Goal: Task Accomplishment & Management: Use online tool/utility

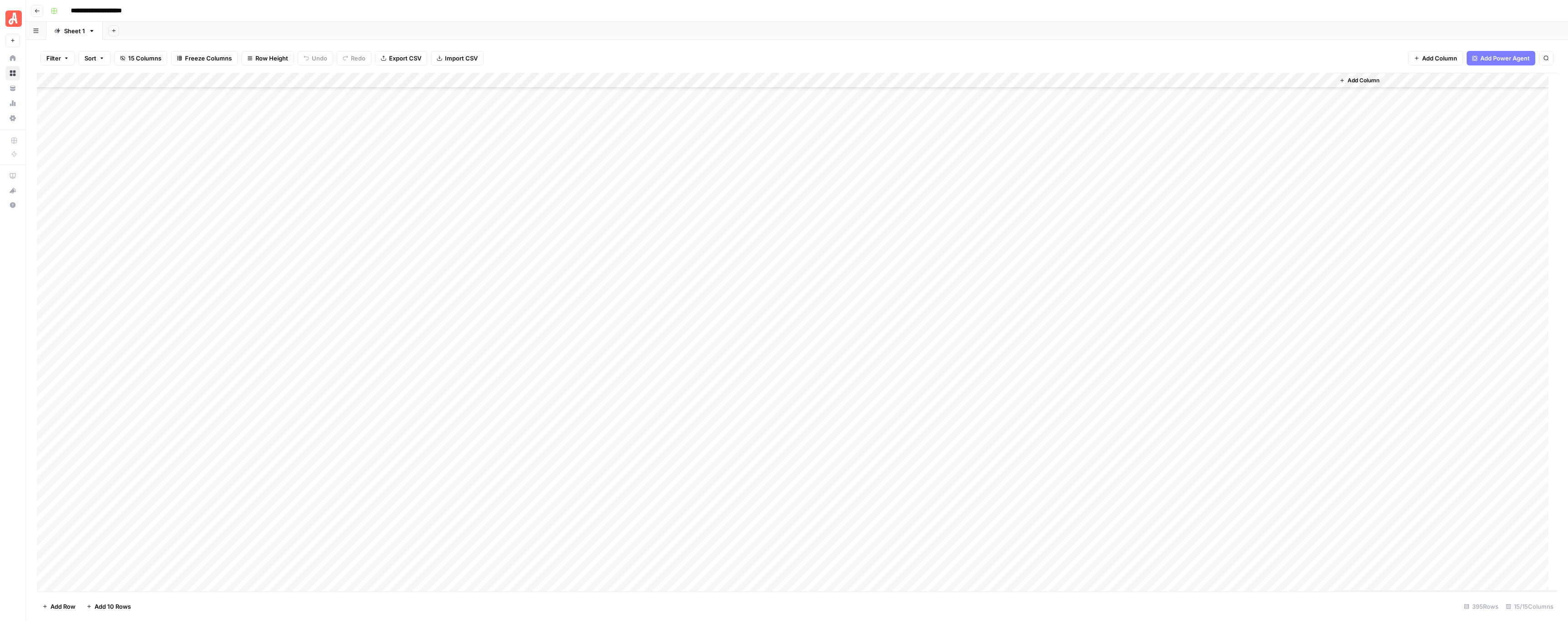
scroll to position [5619, 0]
click at [665, 7] on div "**********" at bounding box center [802, 10] width 1512 height 15
click at [505, 212] on div "Add Column" at bounding box center [797, 332] width 1520 height 519
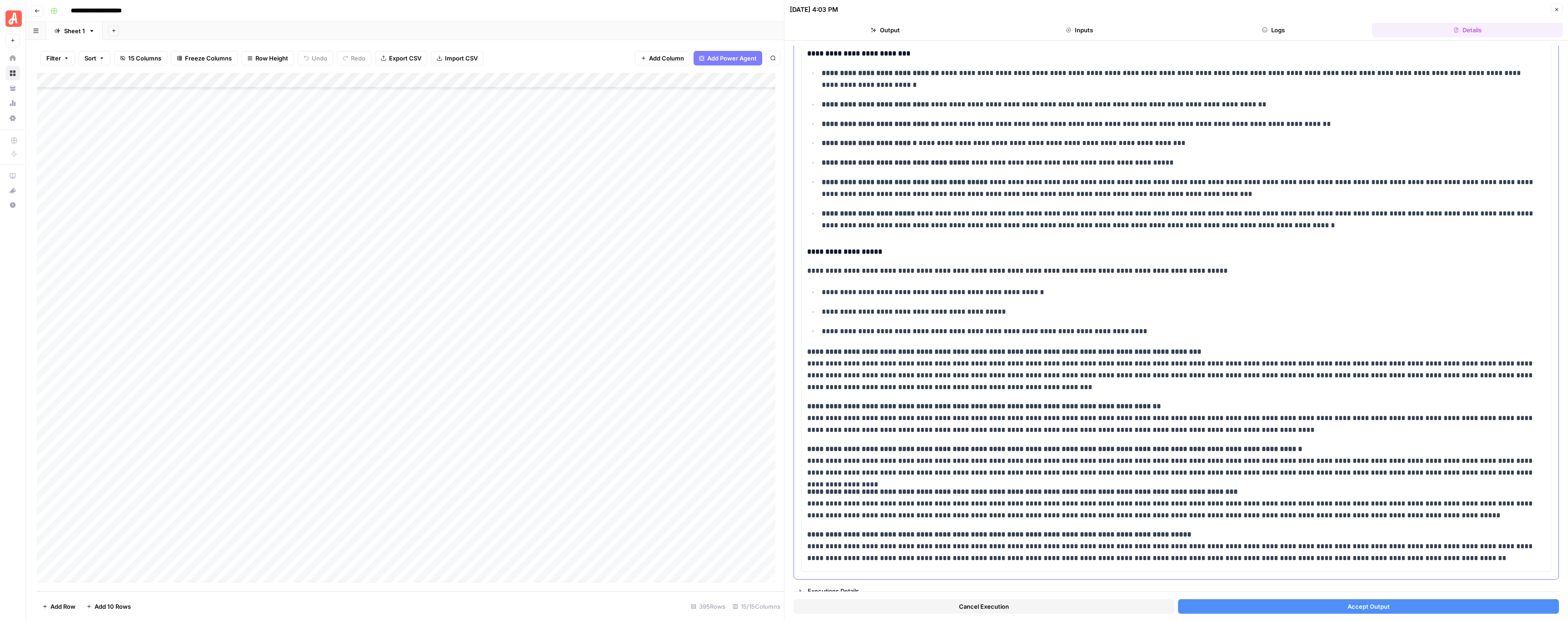
scroll to position [110, 0]
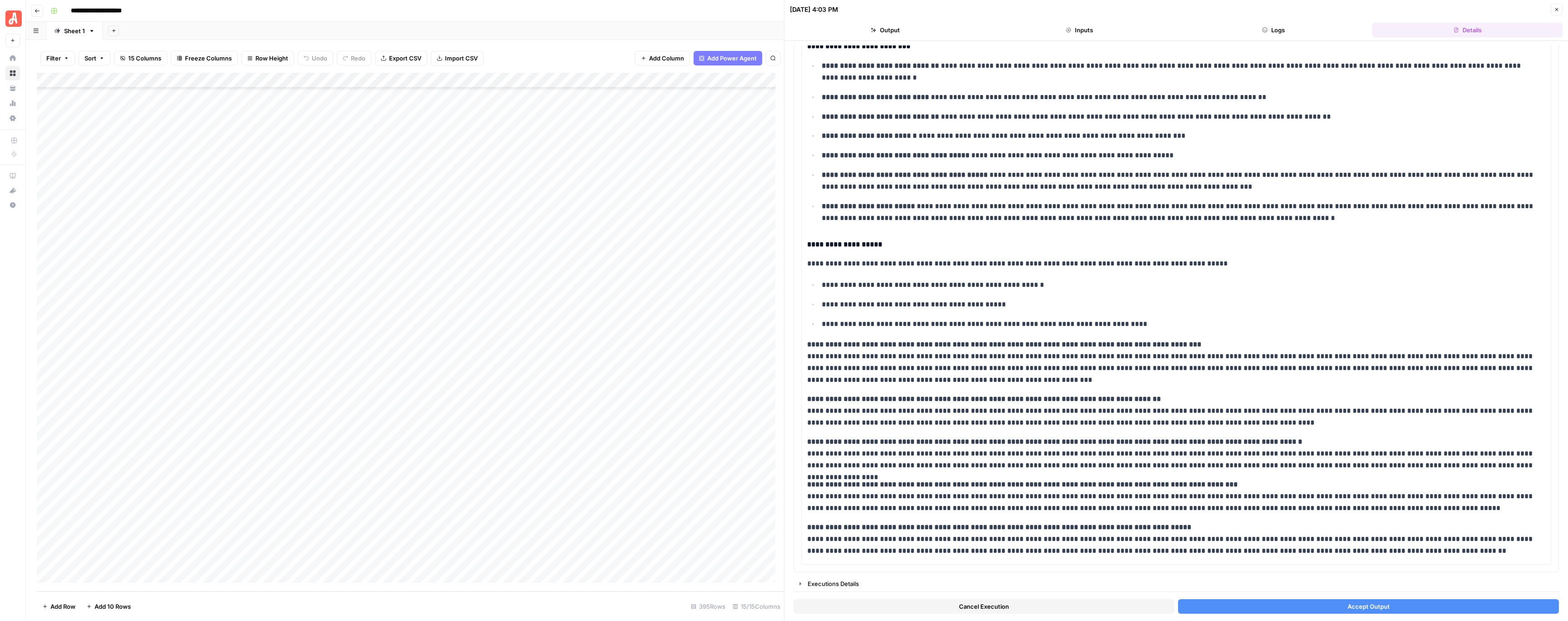
click at [1552, 12] on button "Close" at bounding box center [1556, 9] width 12 height 12
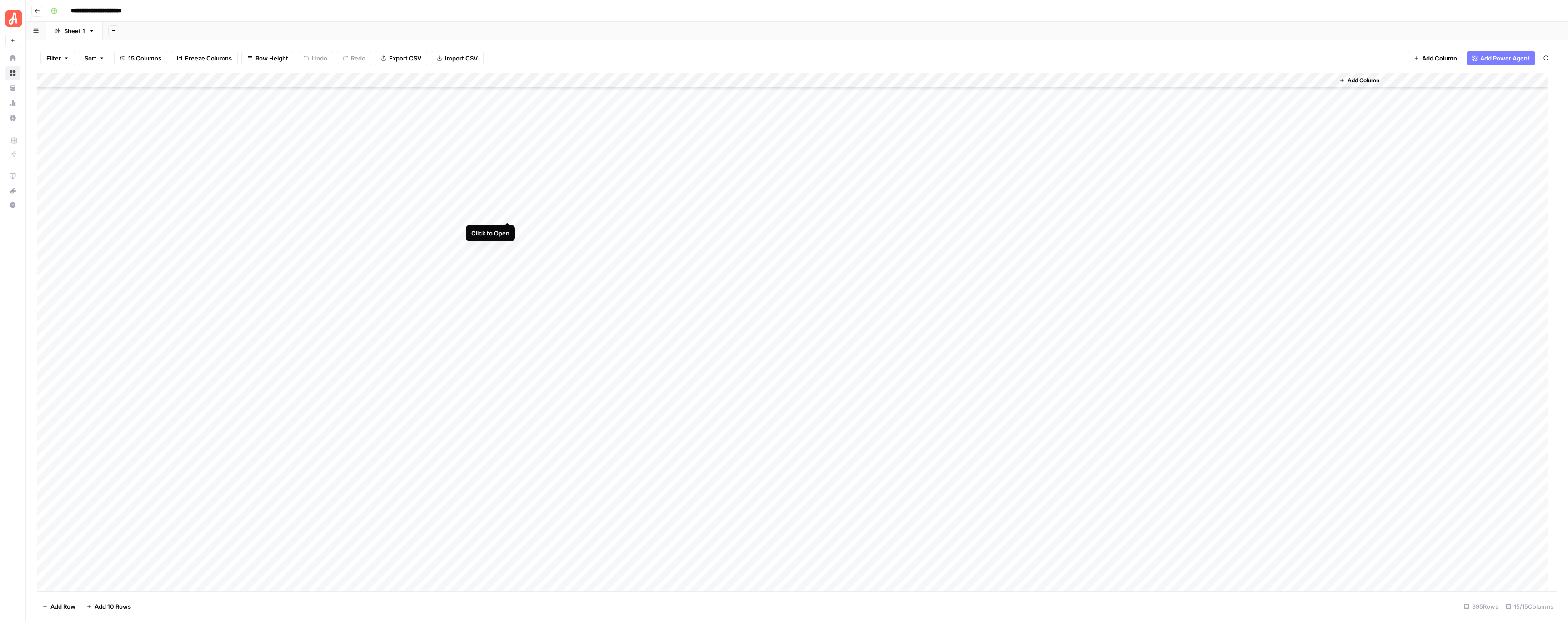
click at [507, 215] on div "Add Column" at bounding box center [797, 332] width 1520 height 519
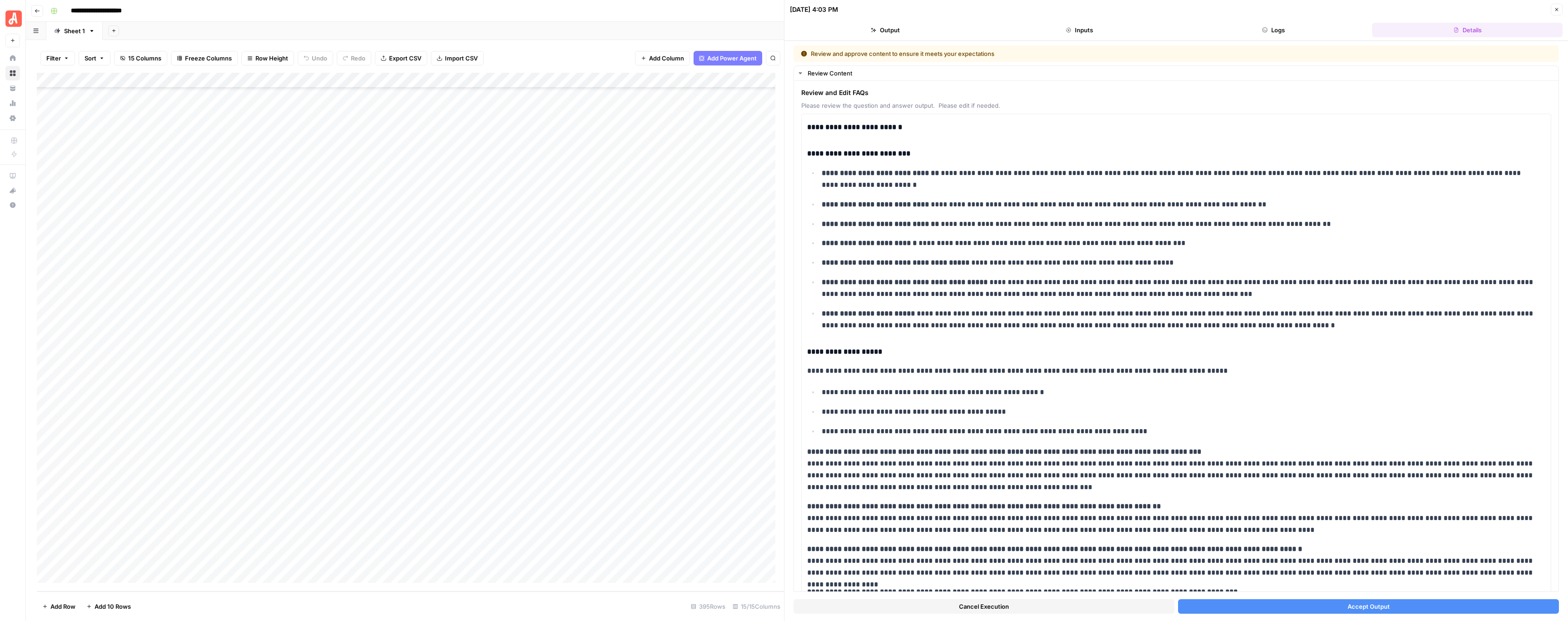
click at [1065, 606] on button "Cancel Execution" at bounding box center [984, 606] width 381 height 15
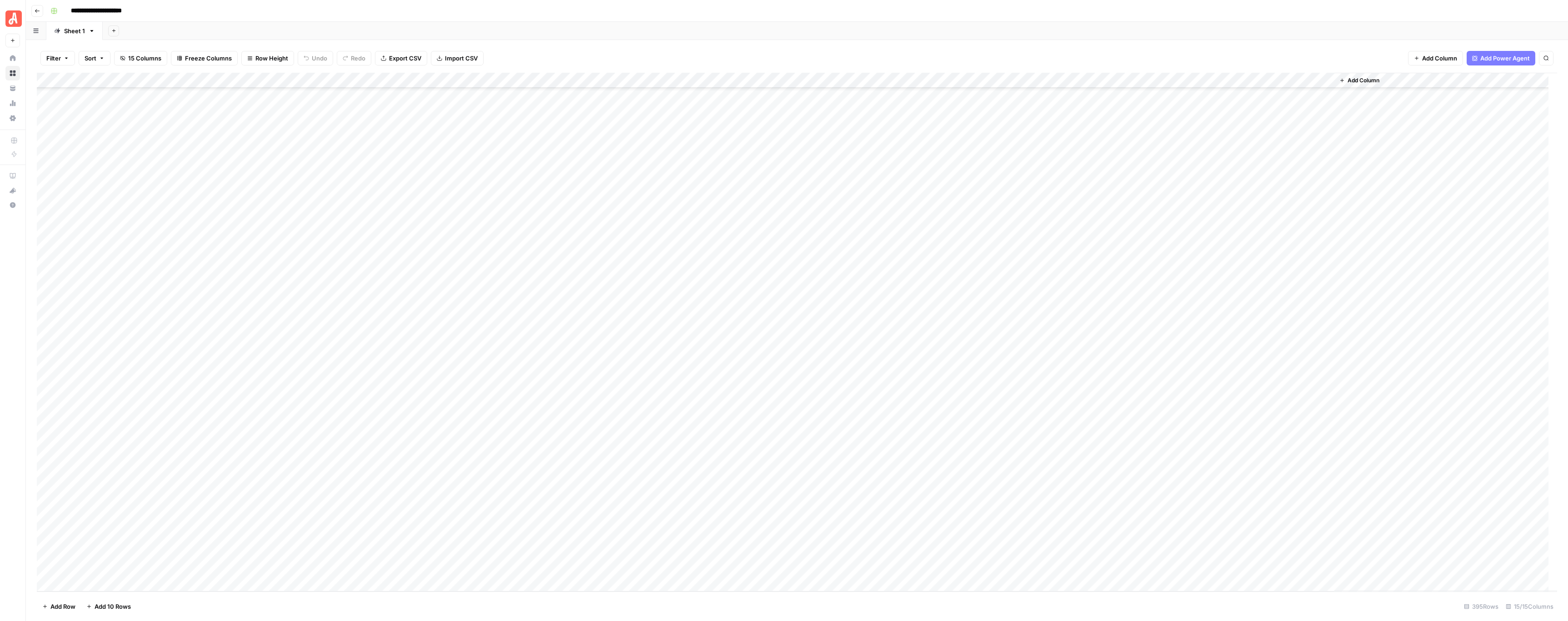
click at [47, 216] on div "Add Column" at bounding box center [797, 332] width 1520 height 519
click at [46, 226] on div "Add Column" at bounding box center [797, 332] width 1520 height 519
click at [48, 478] on div "Add Column" at bounding box center [797, 332] width 1520 height 519
click at [498, 82] on div "Add Column" at bounding box center [797, 332] width 1520 height 519
click at [546, 158] on span "Selected Rows (18)" at bounding box center [550, 158] width 57 height 9
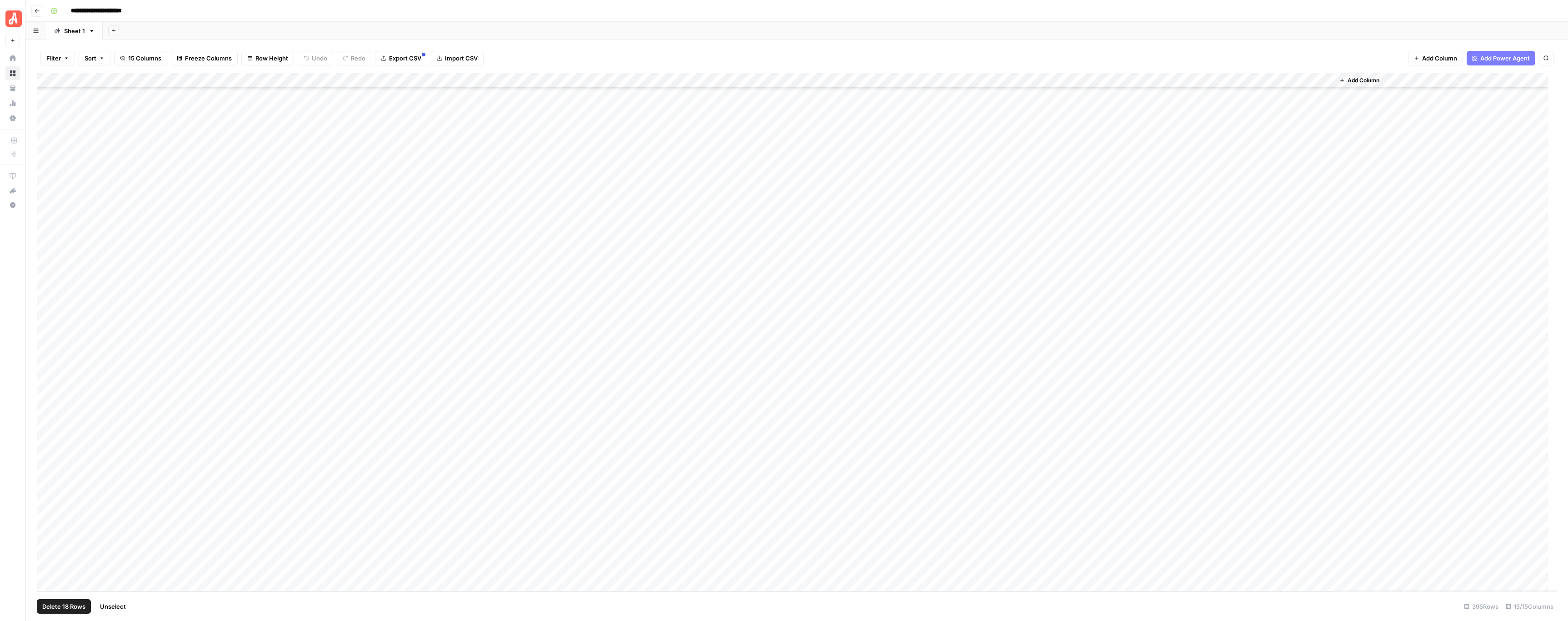
click at [745, 49] on div "Filter Sort 15 Columns Freeze Columns Row Height Undo Redo Export CSV Import CS…" at bounding box center [797, 59] width 1520 height 29
click at [106, 603] on span "Unselect" at bounding box center [112, 606] width 26 height 9
click at [509, 264] on div "Add Column" at bounding box center [797, 332] width 1520 height 519
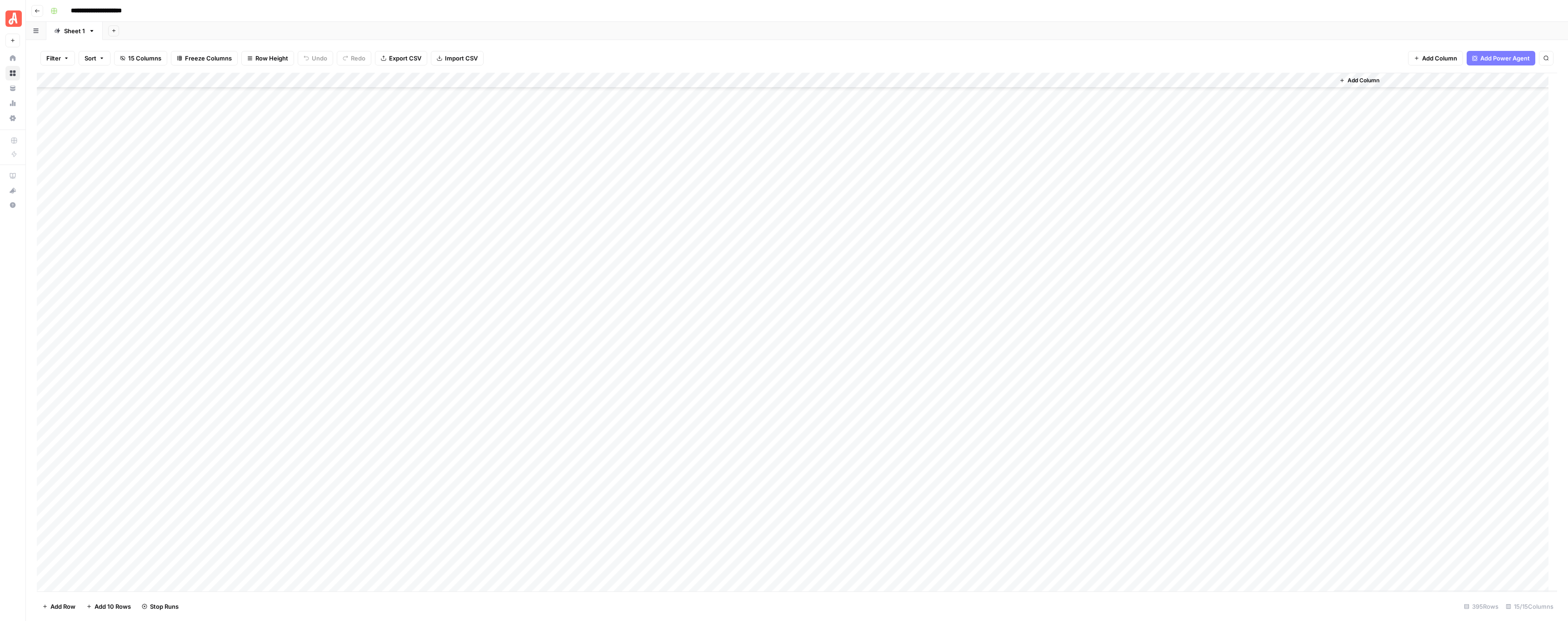
click at [788, 10] on div "**********" at bounding box center [802, 10] width 1512 height 15
click at [738, 39] on div "Add Sheet" at bounding box center [835, 31] width 1465 height 18
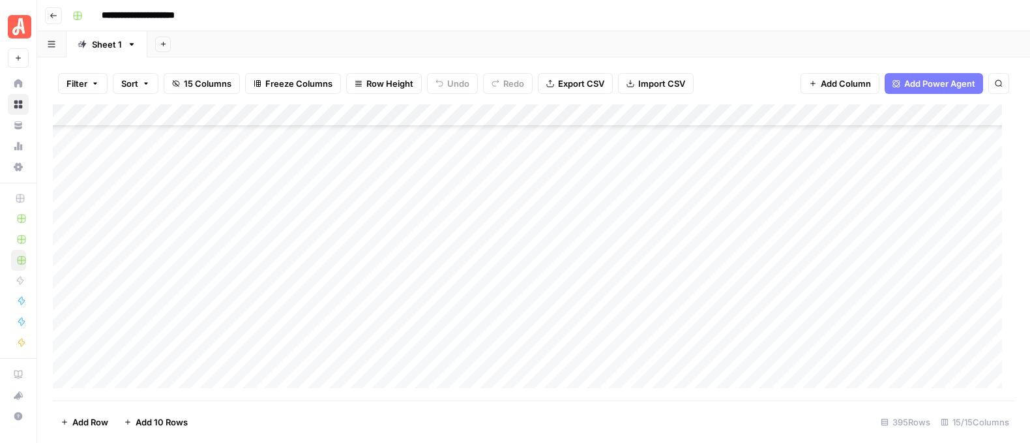
scroll to position [8183, 0]
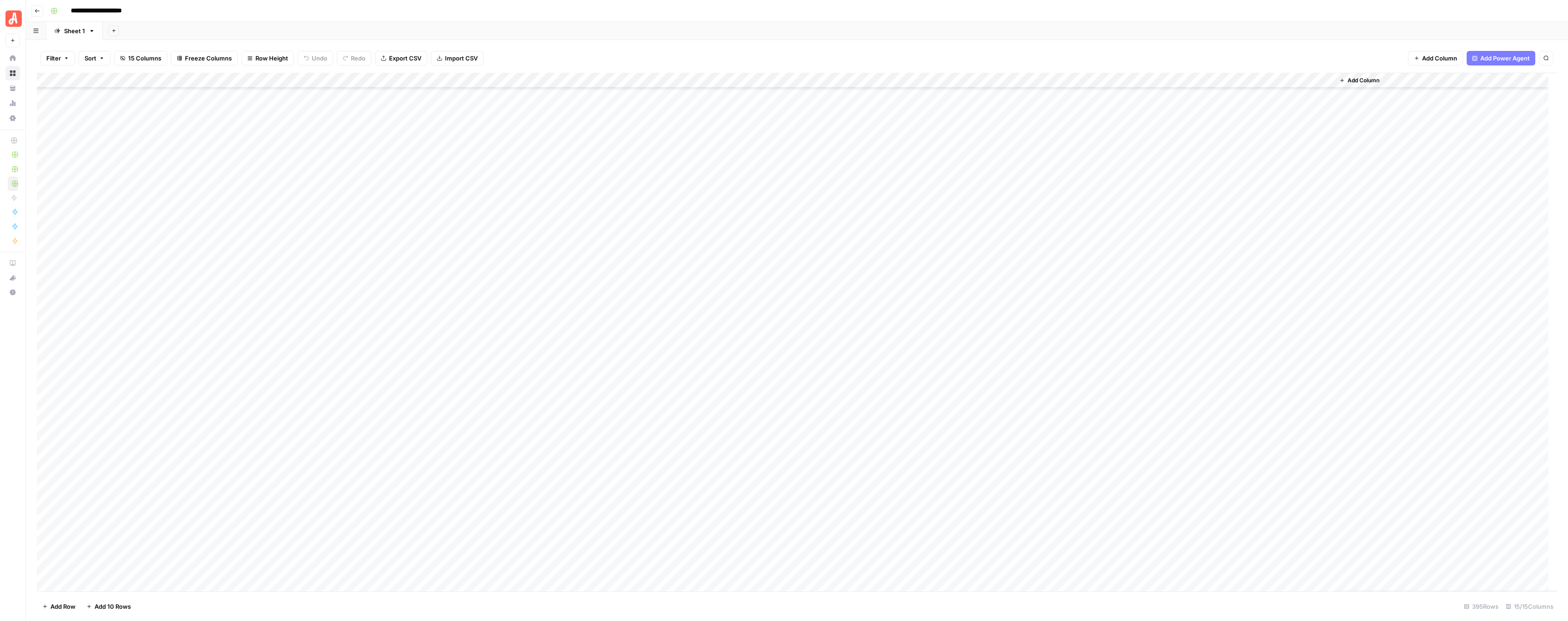
scroll to position [5335, 0]
click at [505, 264] on div "Add Column" at bounding box center [797, 332] width 1520 height 519
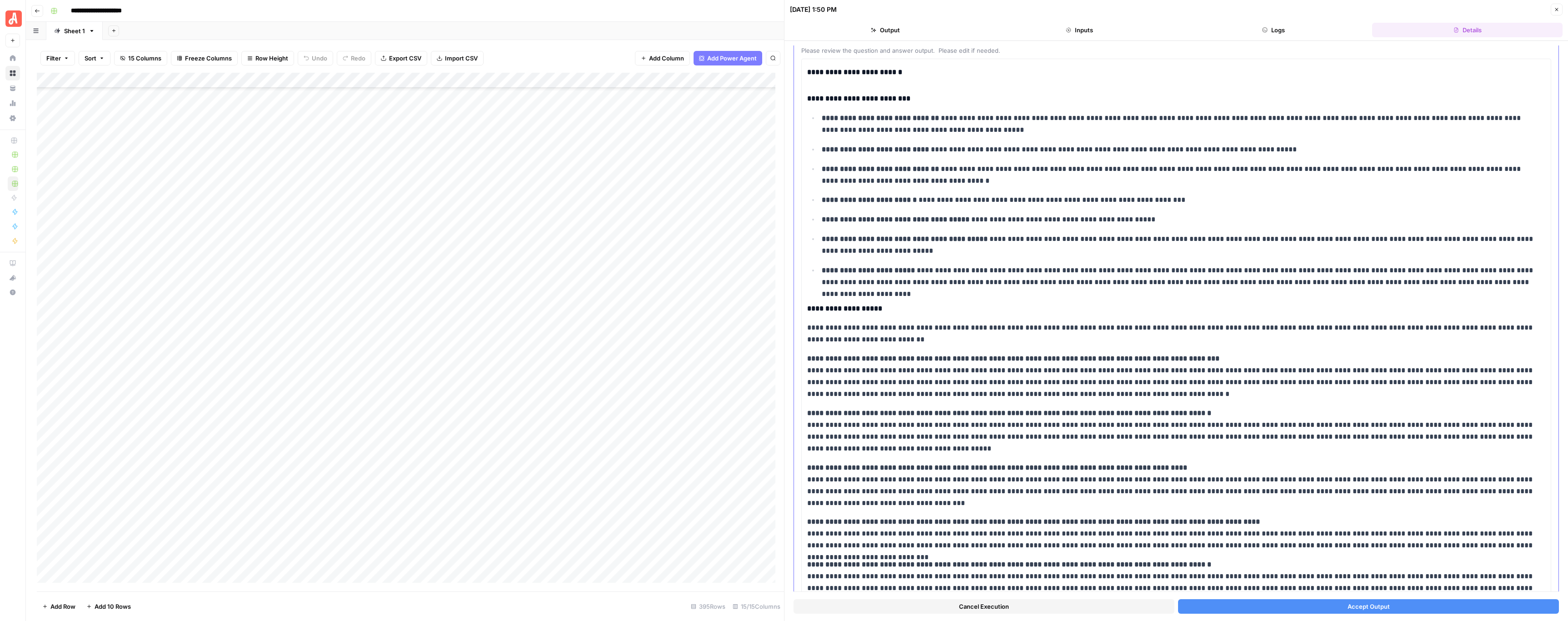
scroll to position [106, 0]
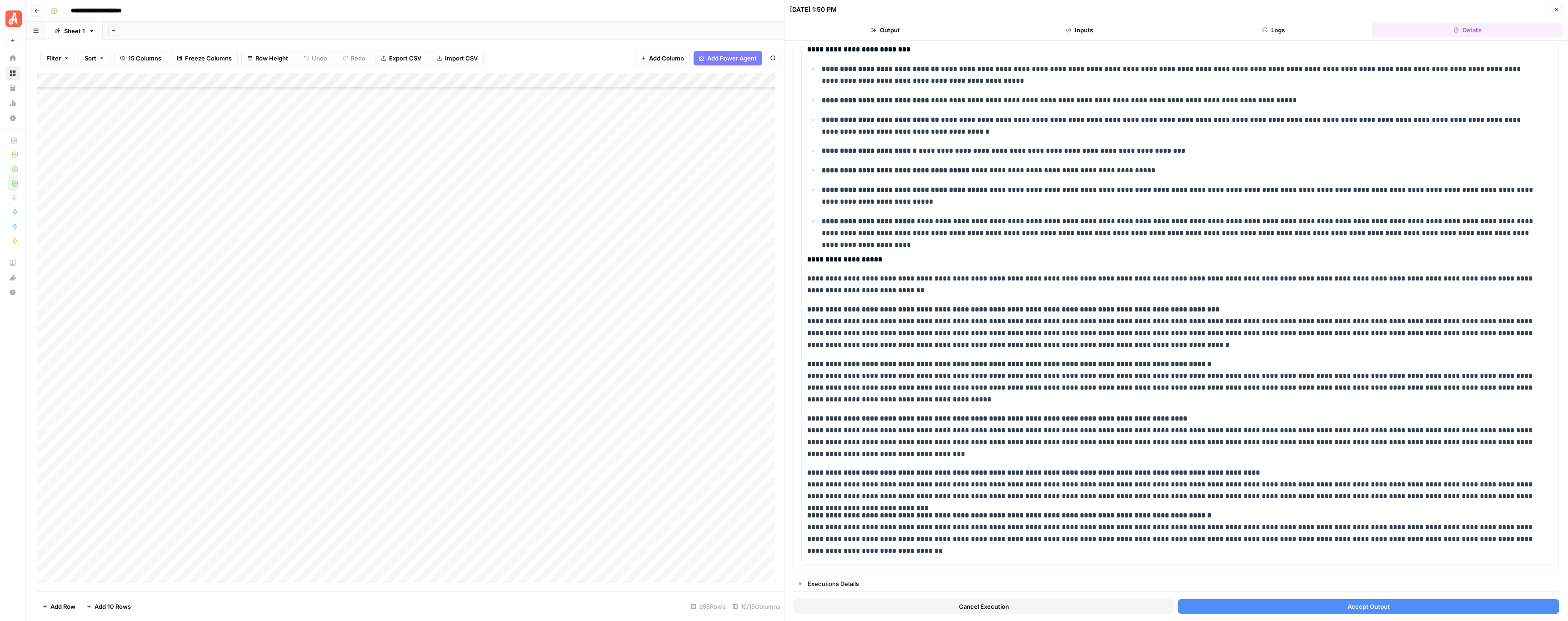
click at [717, 308] on button "Accept Output" at bounding box center [1368, 606] width 381 height 15
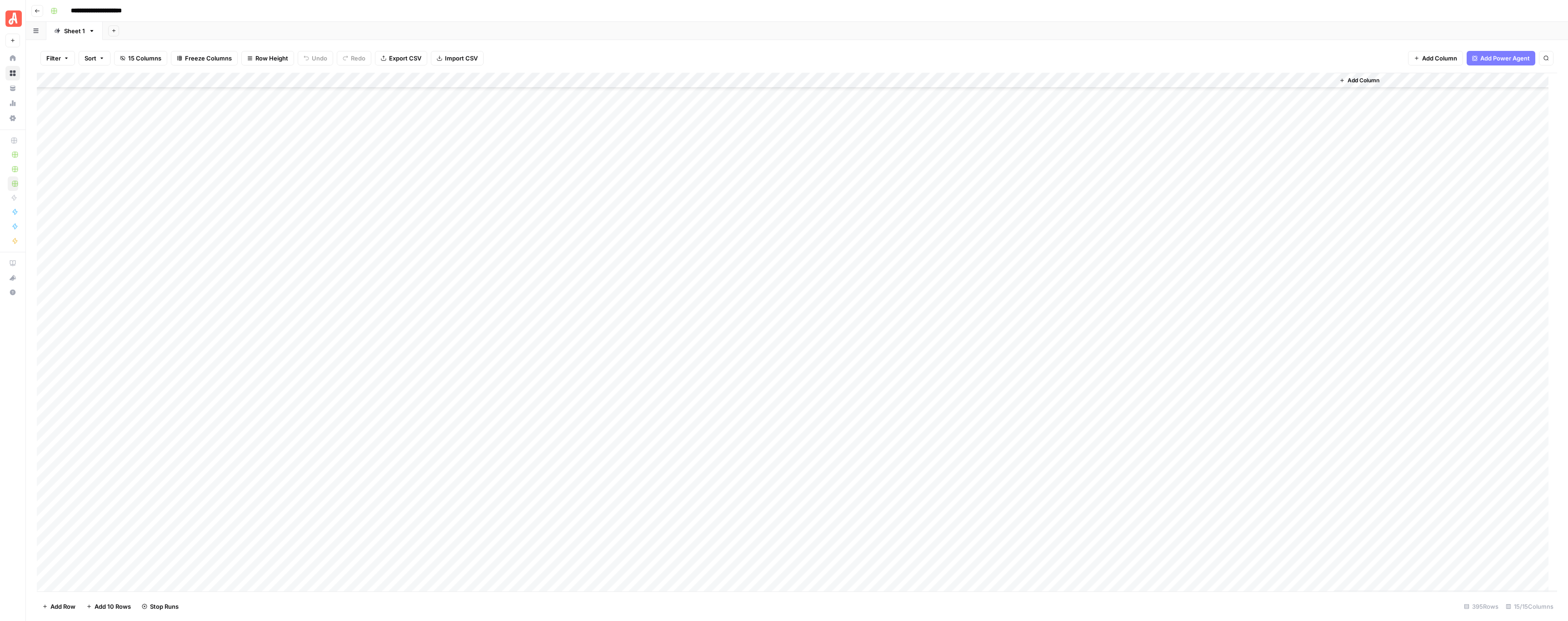
scroll to position [5619, 0]
click at [508, 212] on div "Add Column" at bounding box center [797, 332] width 1520 height 519
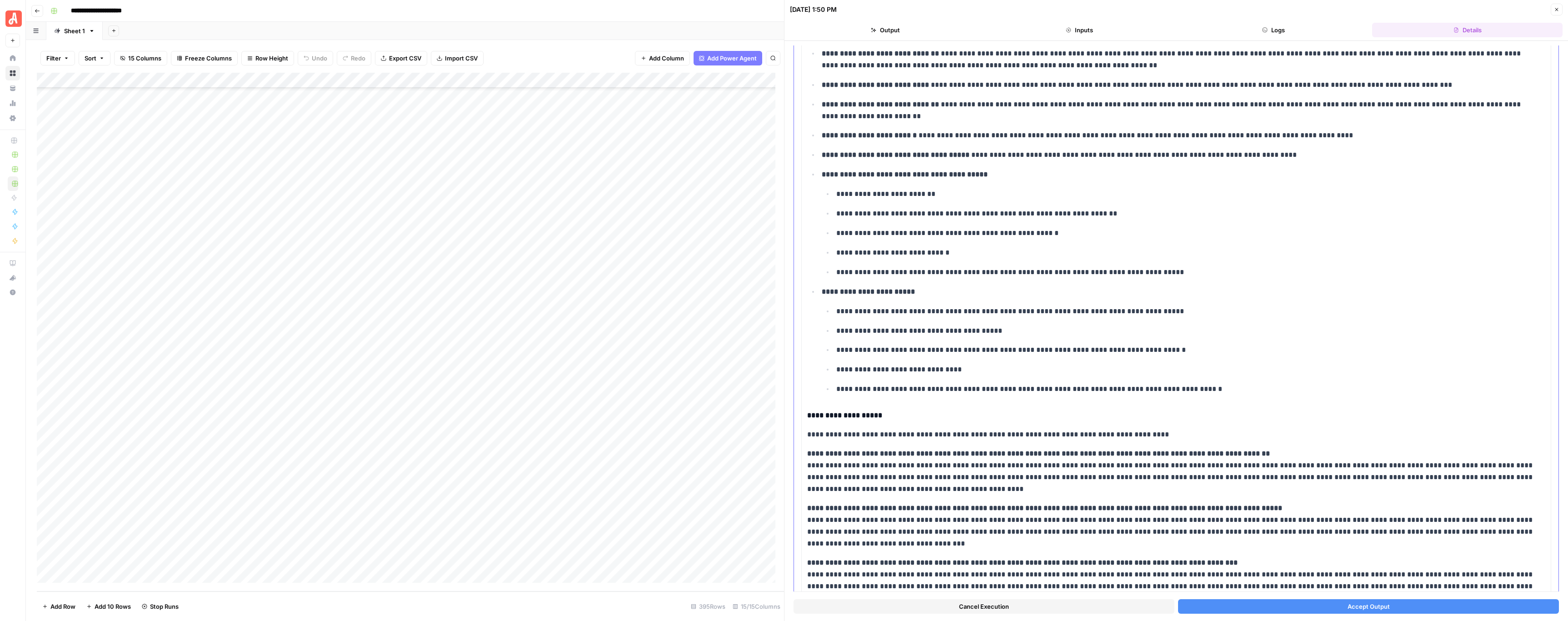
scroll to position [255, 0]
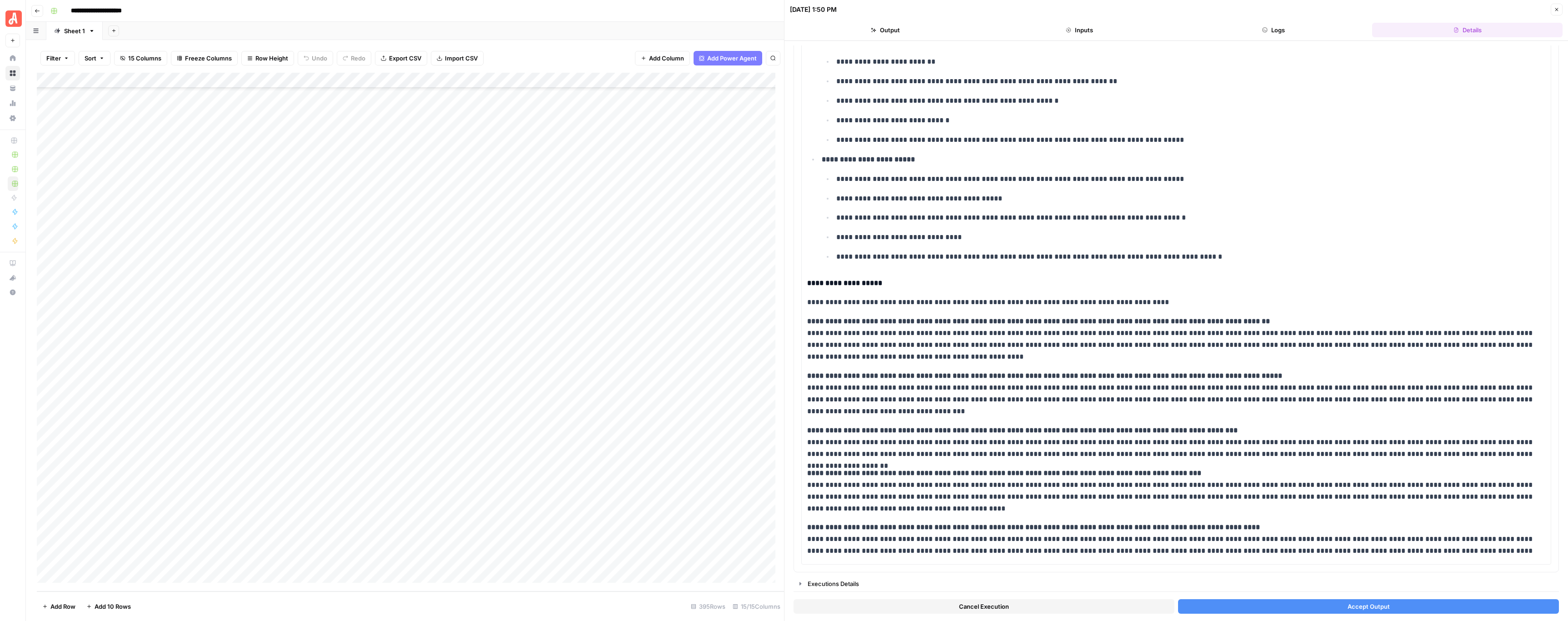
click at [717, 8] on button "Close" at bounding box center [1556, 9] width 12 height 12
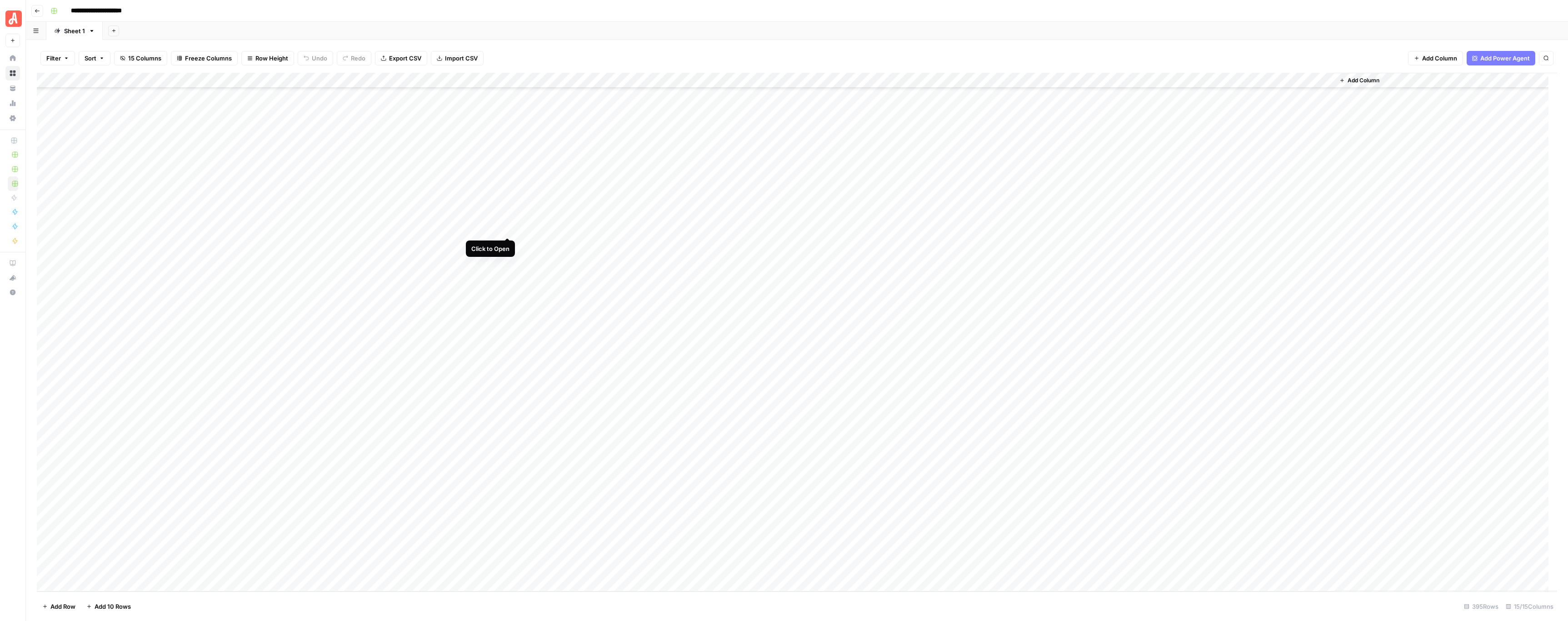
click at [510, 228] on div "Add Column" at bounding box center [797, 332] width 1520 height 519
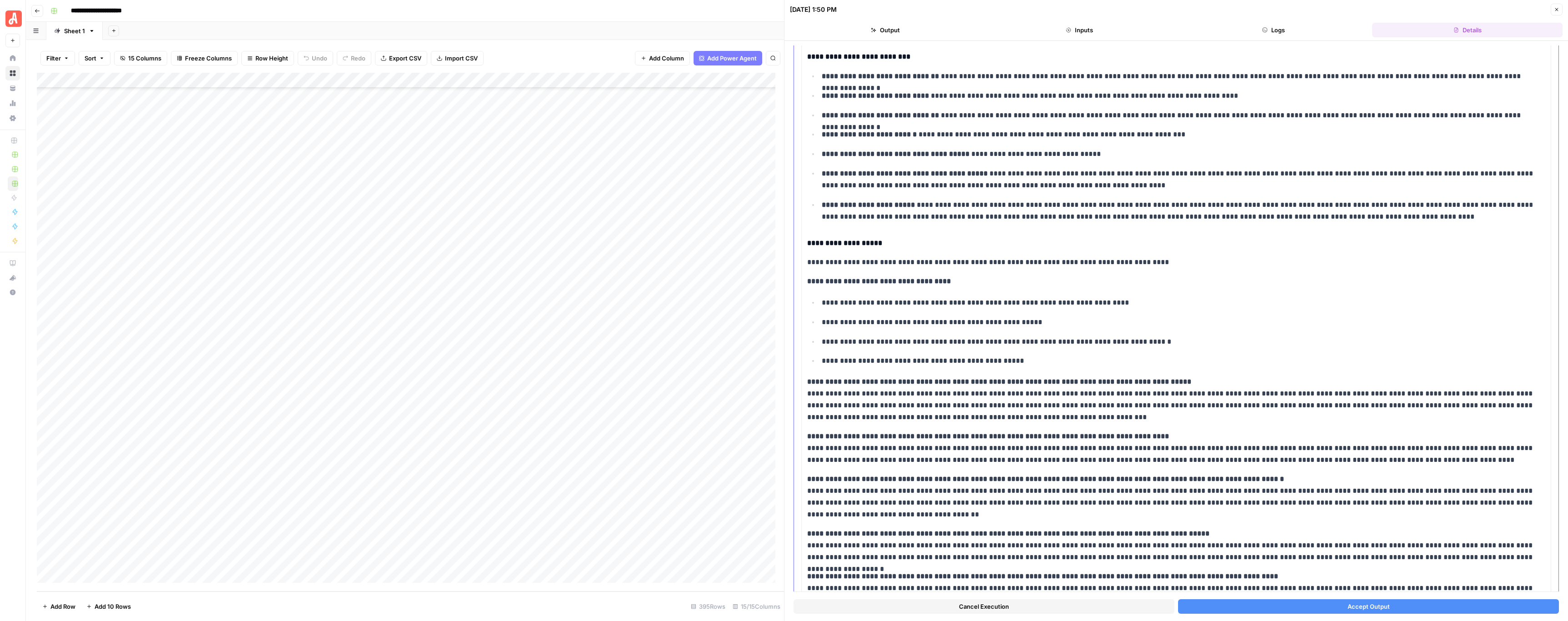
scroll to position [149, 0]
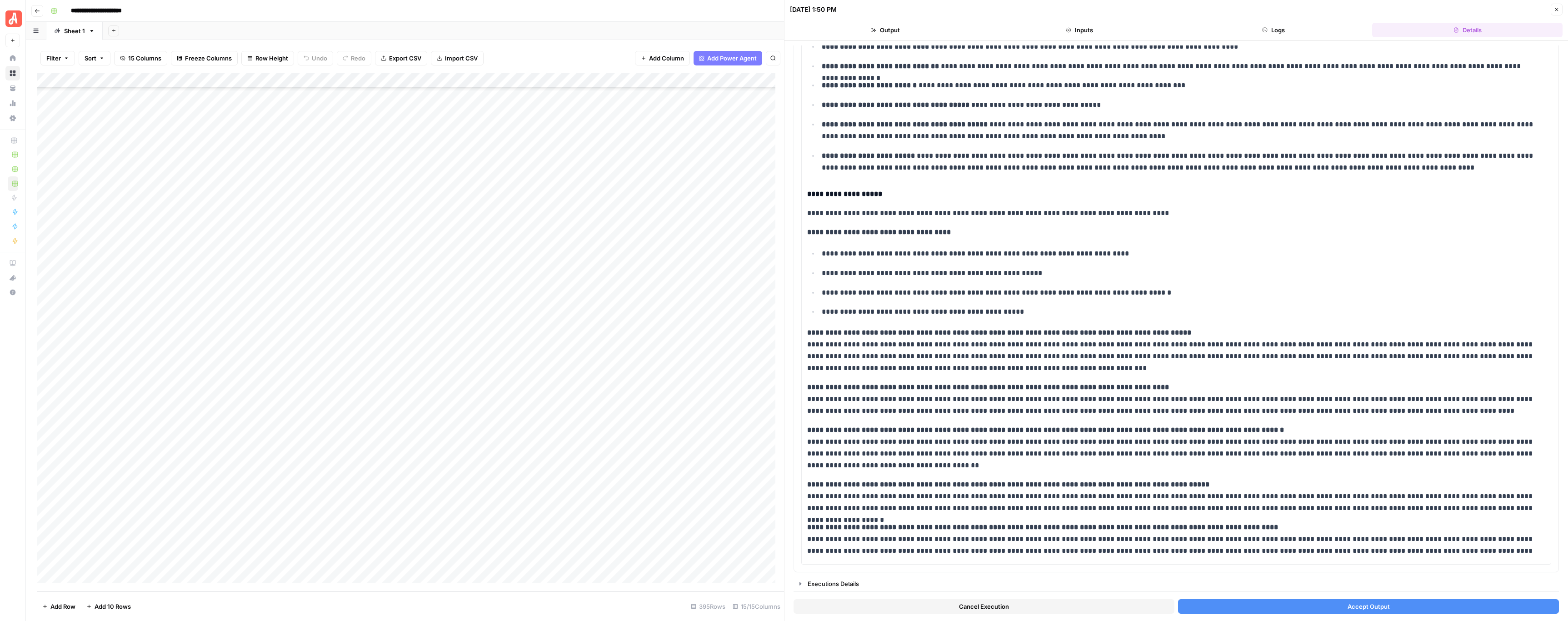
click at [717, 15] on button "Close" at bounding box center [1556, 9] width 12 height 12
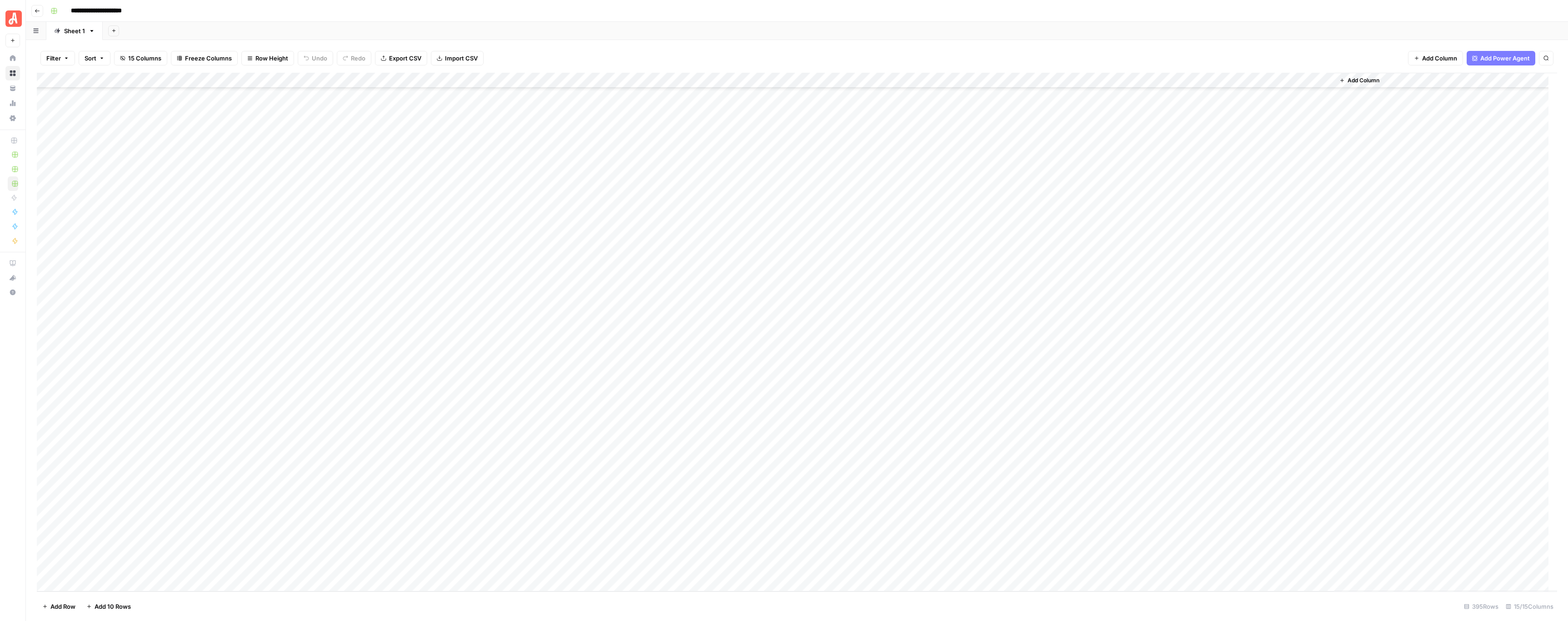
click at [507, 212] on div "Add Column" at bounding box center [797, 332] width 1520 height 519
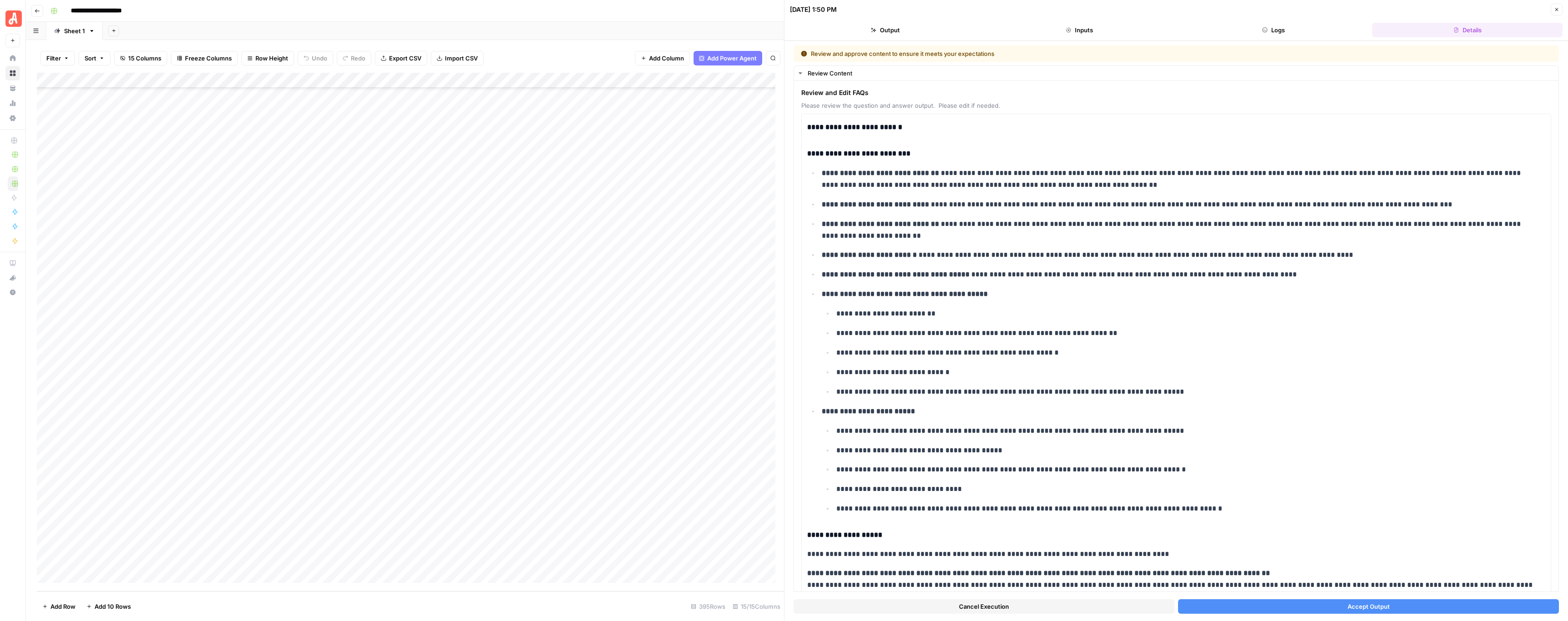
click at [717, 308] on button "Cancel Execution" at bounding box center [984, 606] width 381 height 15
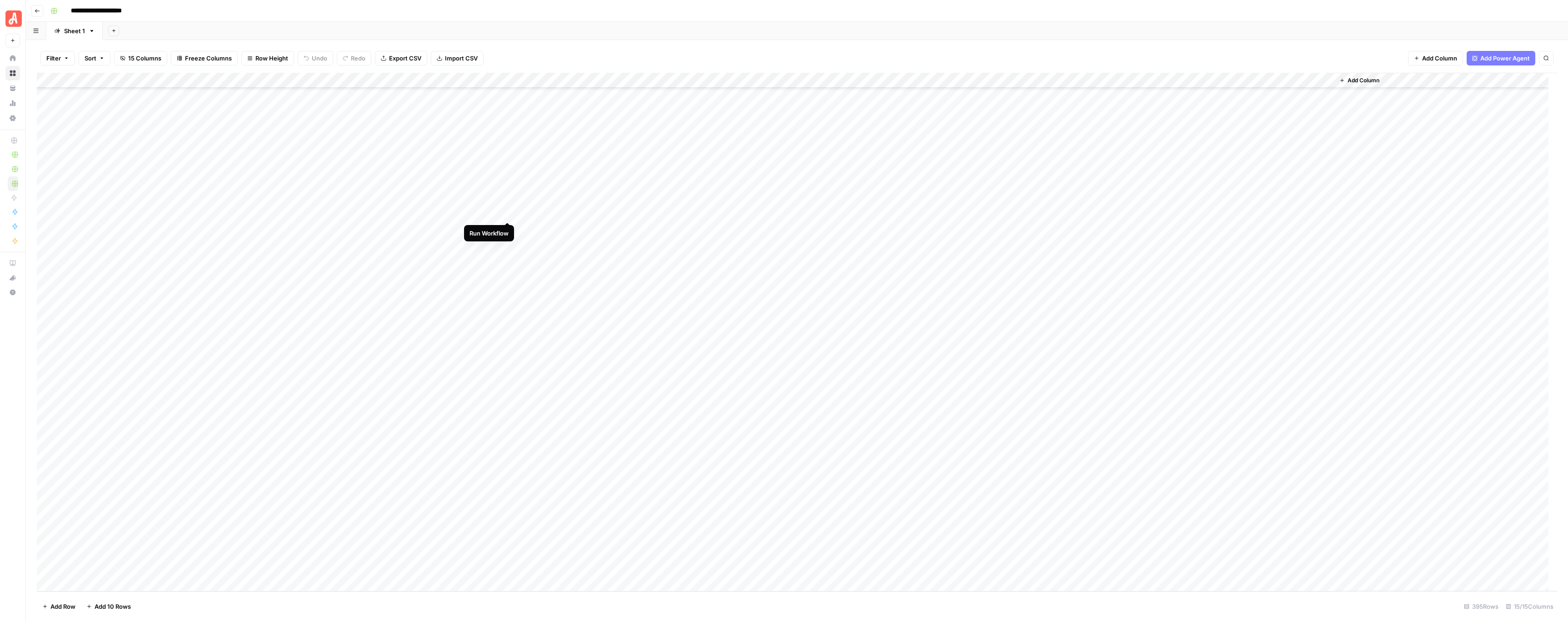
click at [509, 212] on div "Add Column" at bounding box center [797, 332] width 1520 height 519
click at [508, 228] on div "Add Column" at bounding box center [797, 332] width 1520 height 519
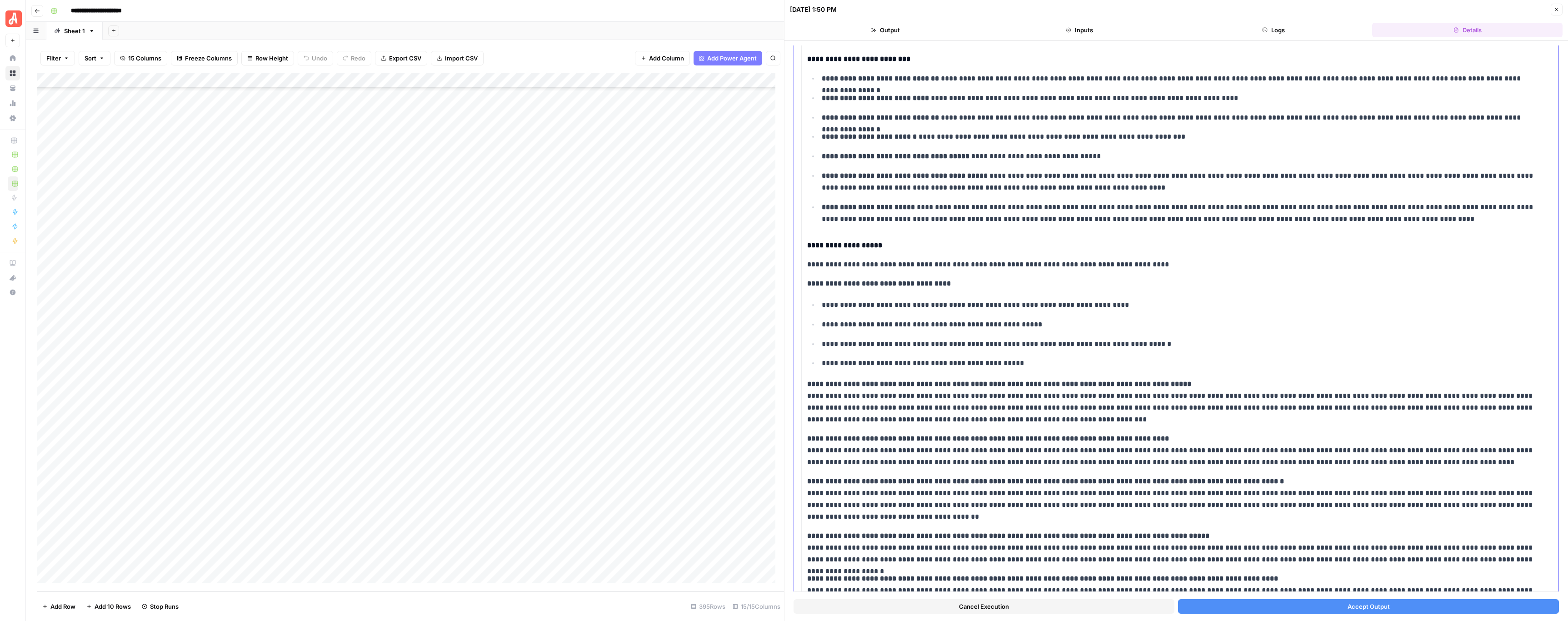
scroll to position [149, 0]
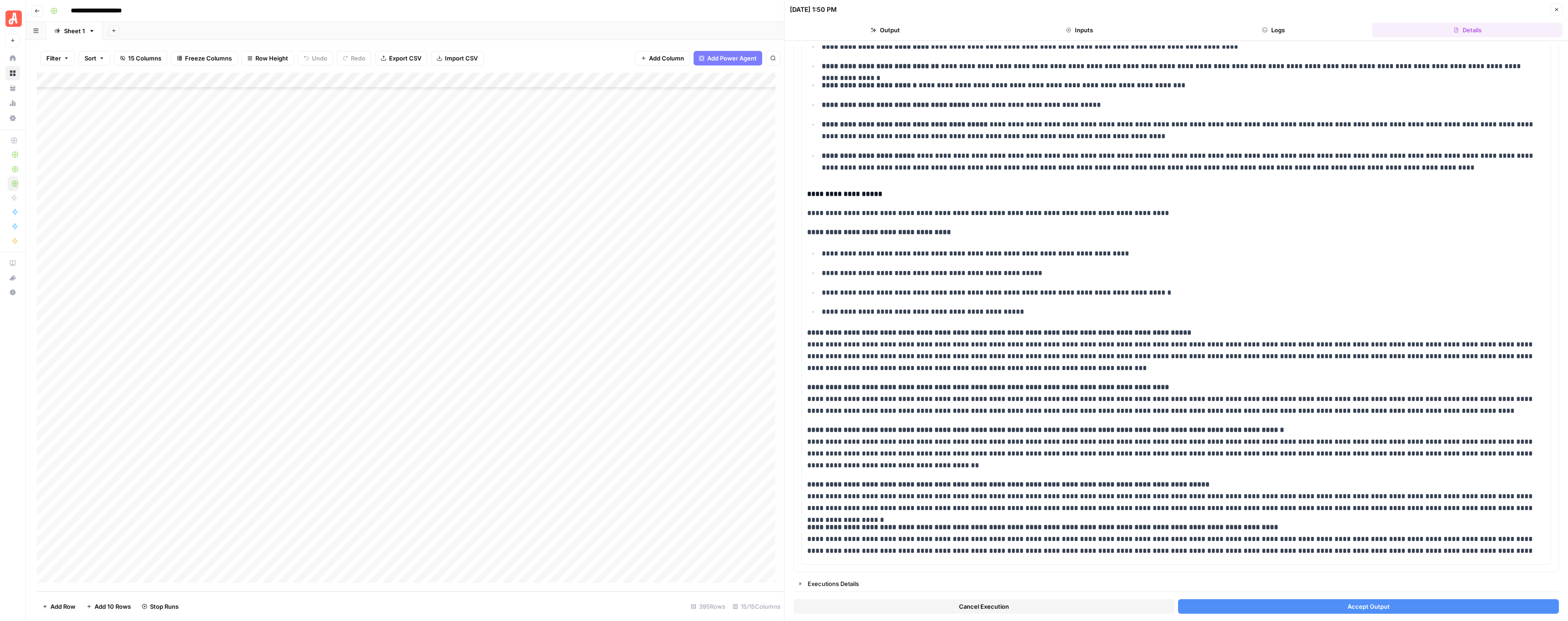
click at [717, 308] on button "Accept Output" at bounding box center [1368, 606] width 381 height 15
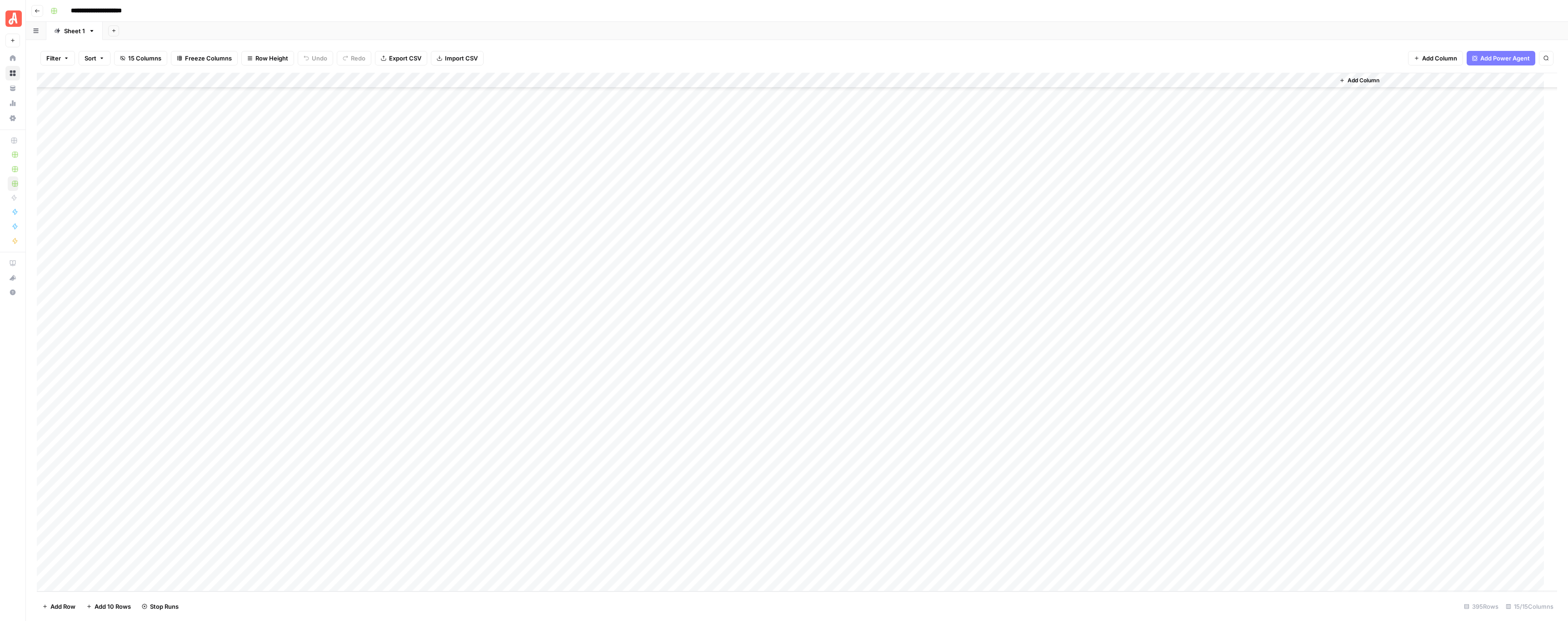
click at [510, 244] on div "Add Column" at bounding box center [797, 332] width 1520 height 519
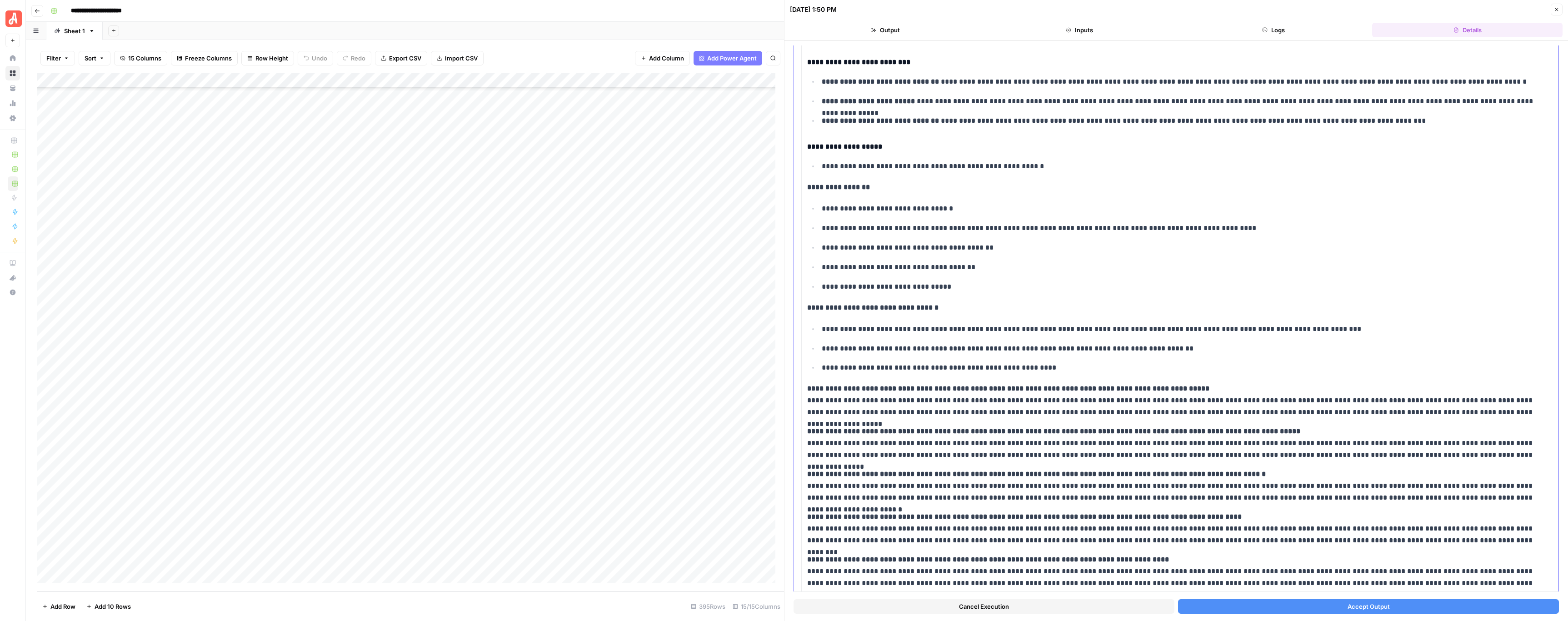
scroll to position [126, 0]
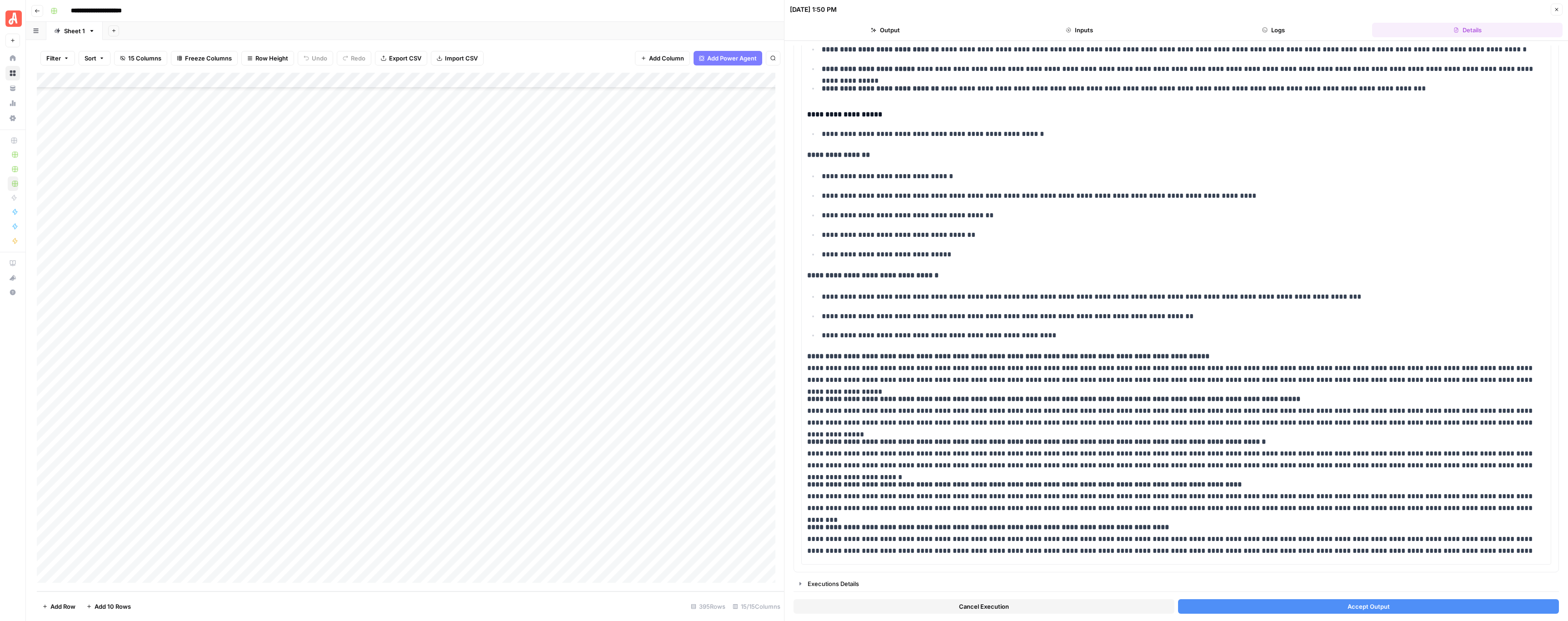
click at [717, 308] on button "Accept Output" at bounding box center [1368, 606] width 381 height 15
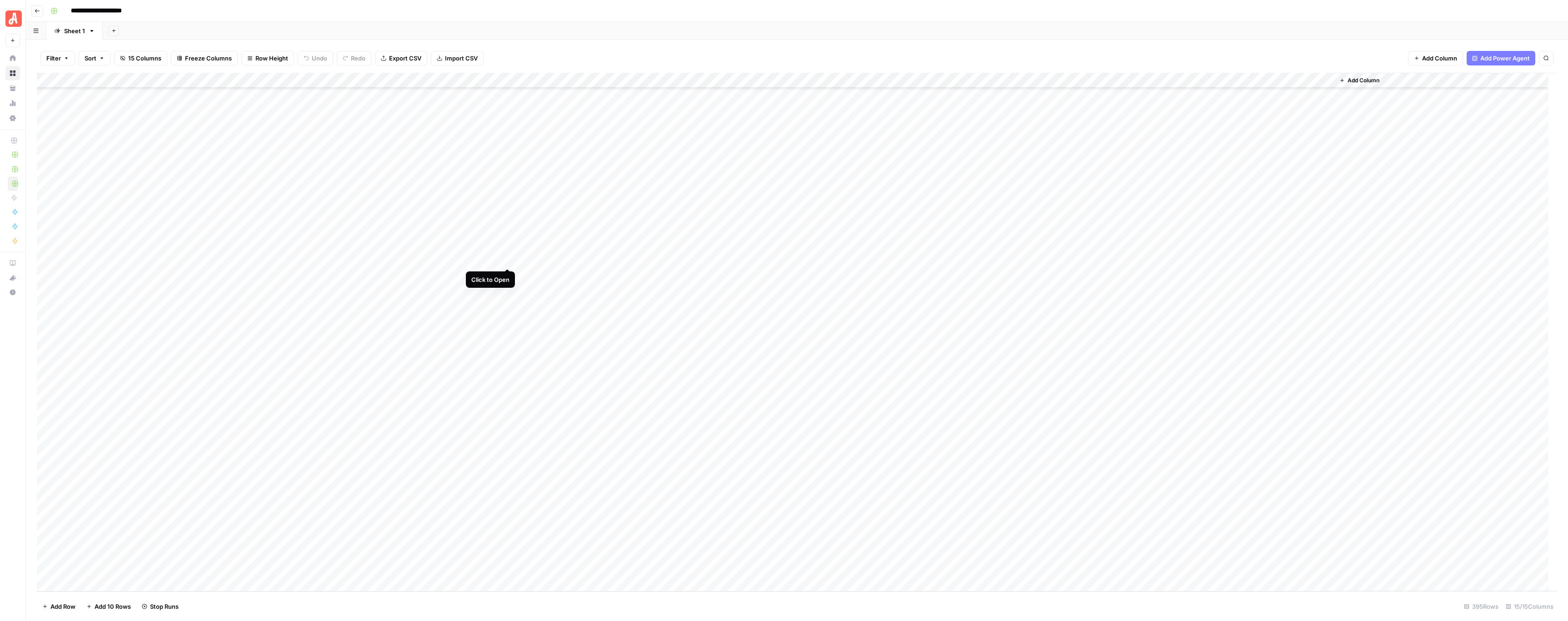
click at [505, 257] on div "Add Column" at bounding box center [797, 332] width 1520 height 519
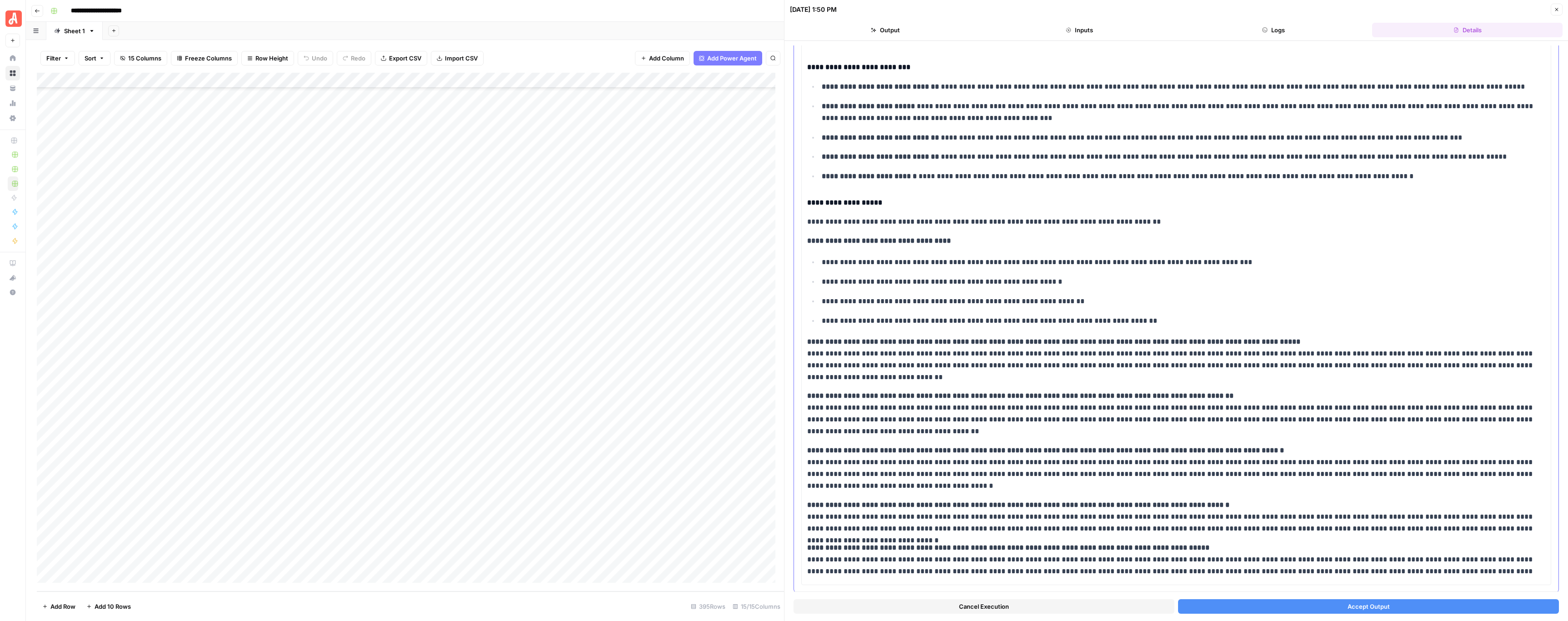
scroll to position [110, 0]
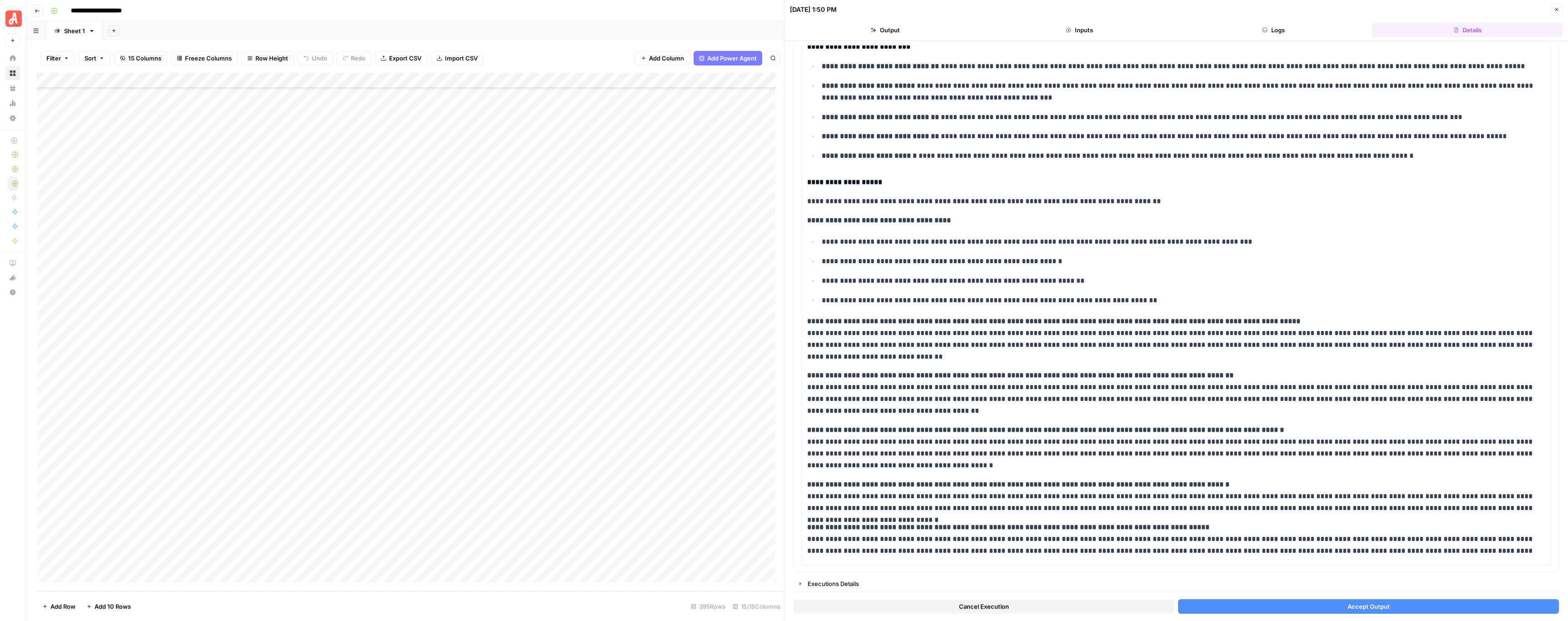
click at [717, 308] on button "Accept Output" at bounding box center [1368, 606] width 381 height 15
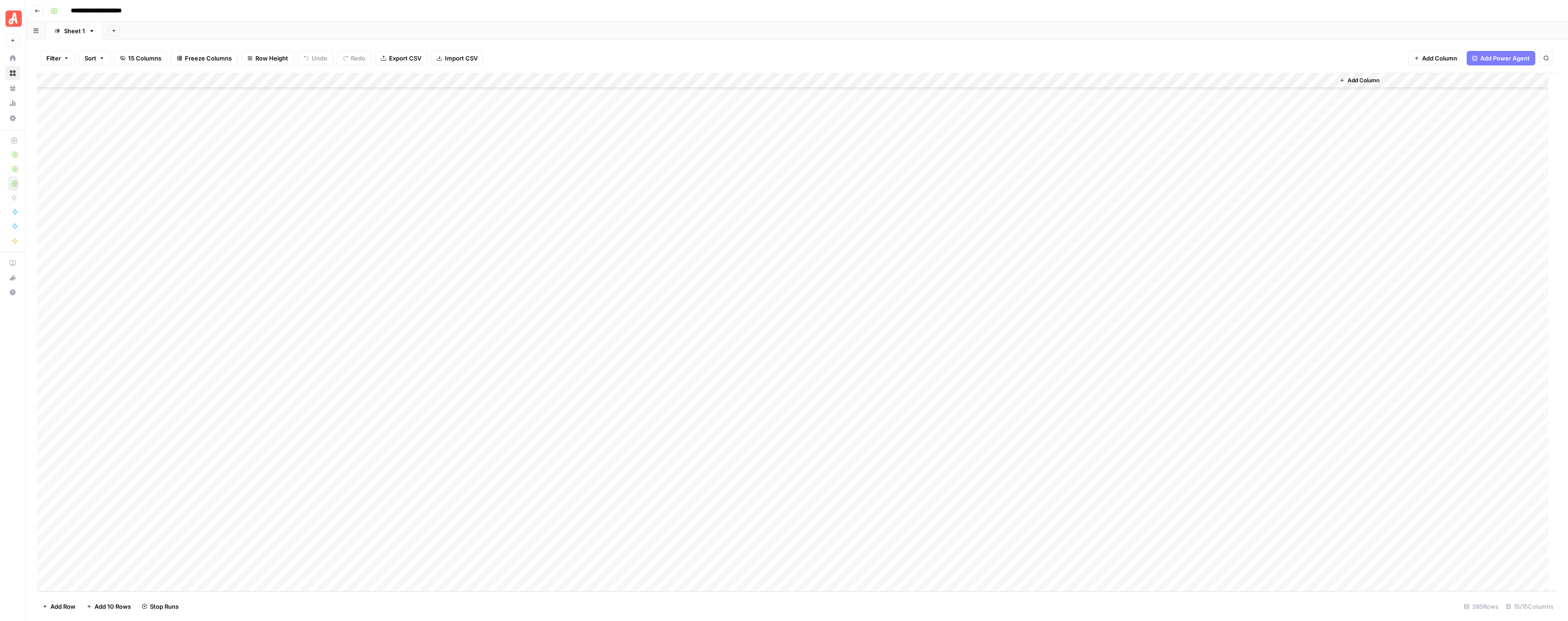
click at [505, 274] on div "Add Column" at bounding box center [797, 332] width 1520 height 519
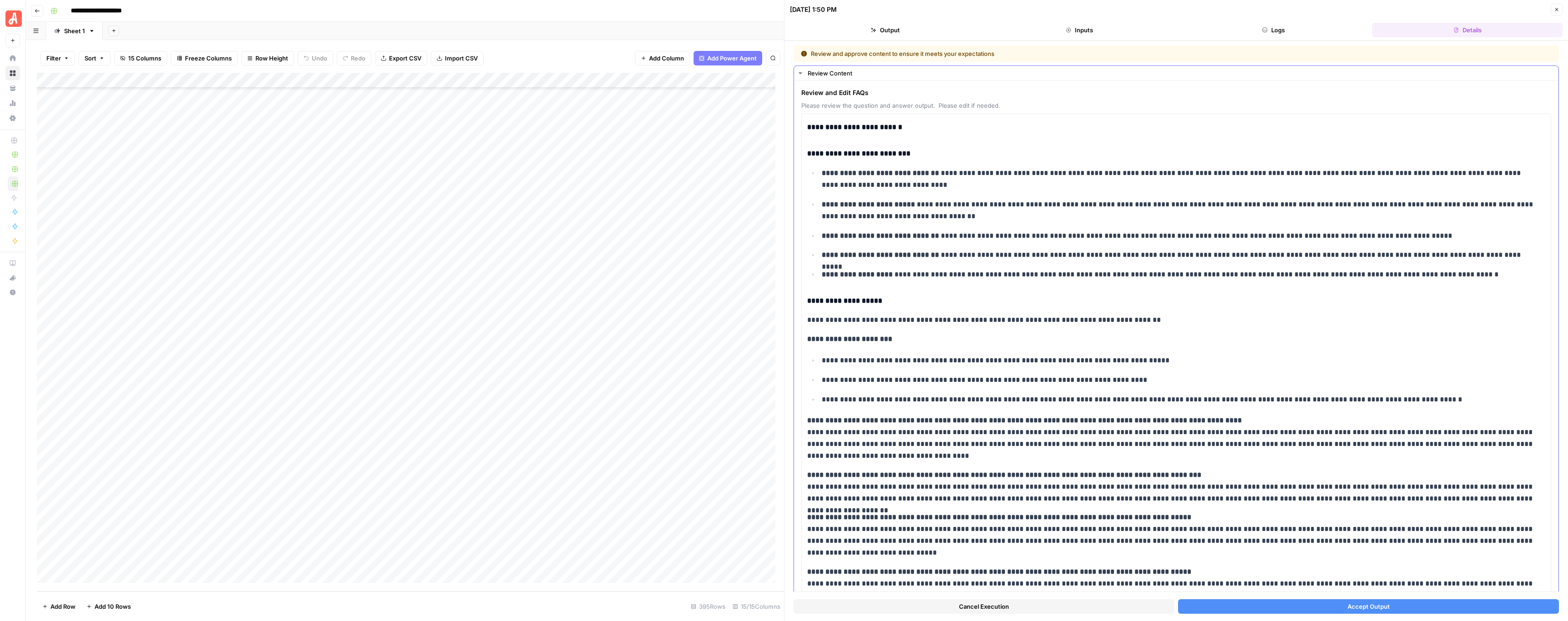
scroll to position [89, 0]
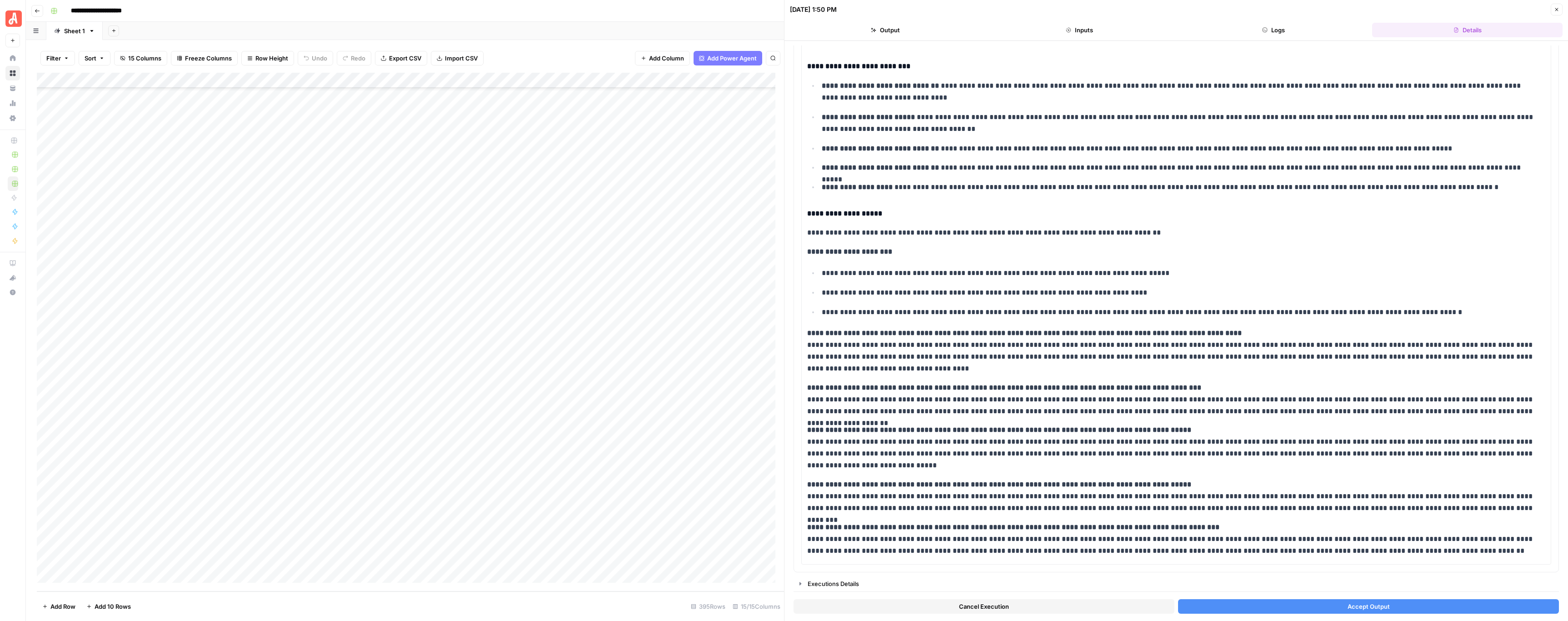
click at [717, 308] on button "Accept Output" at bounding box center [1368, 606] width 381 height 15
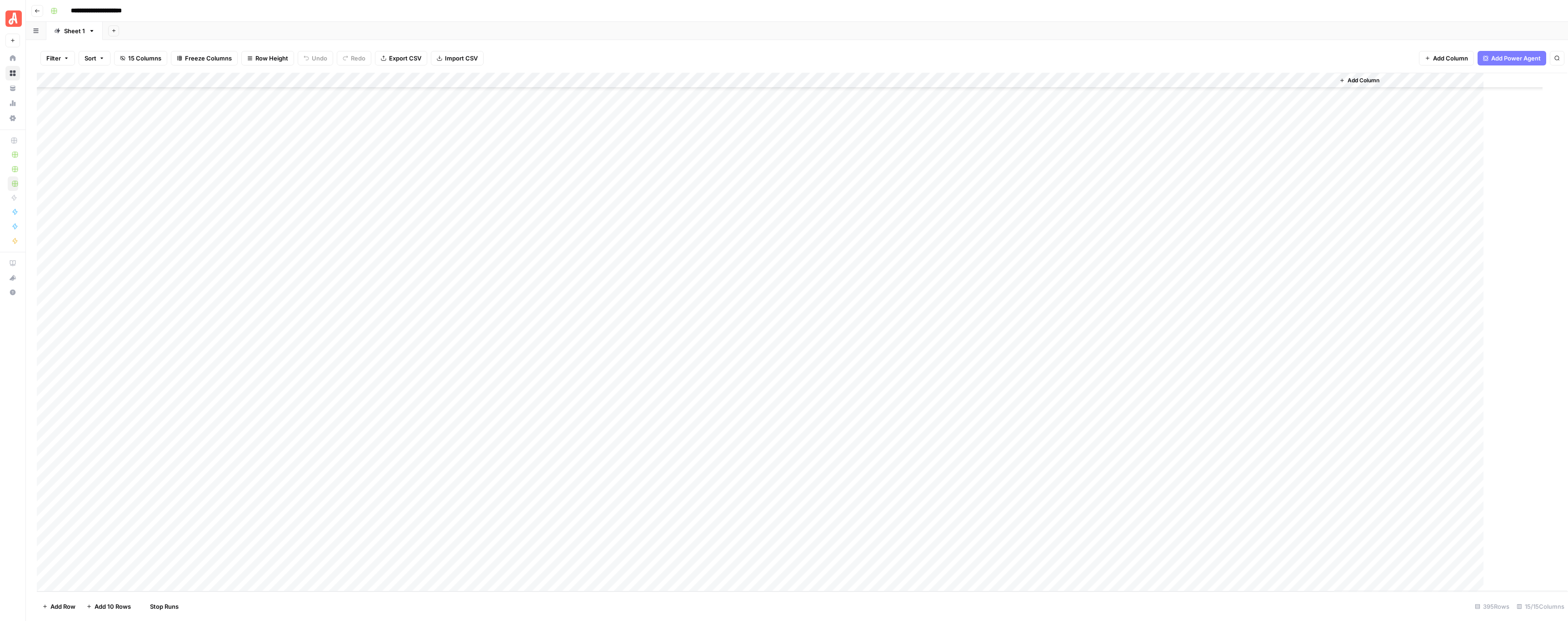
click at [507, 290] on div "Add Column" at bounding box center [802, 332] width 1530 height 519
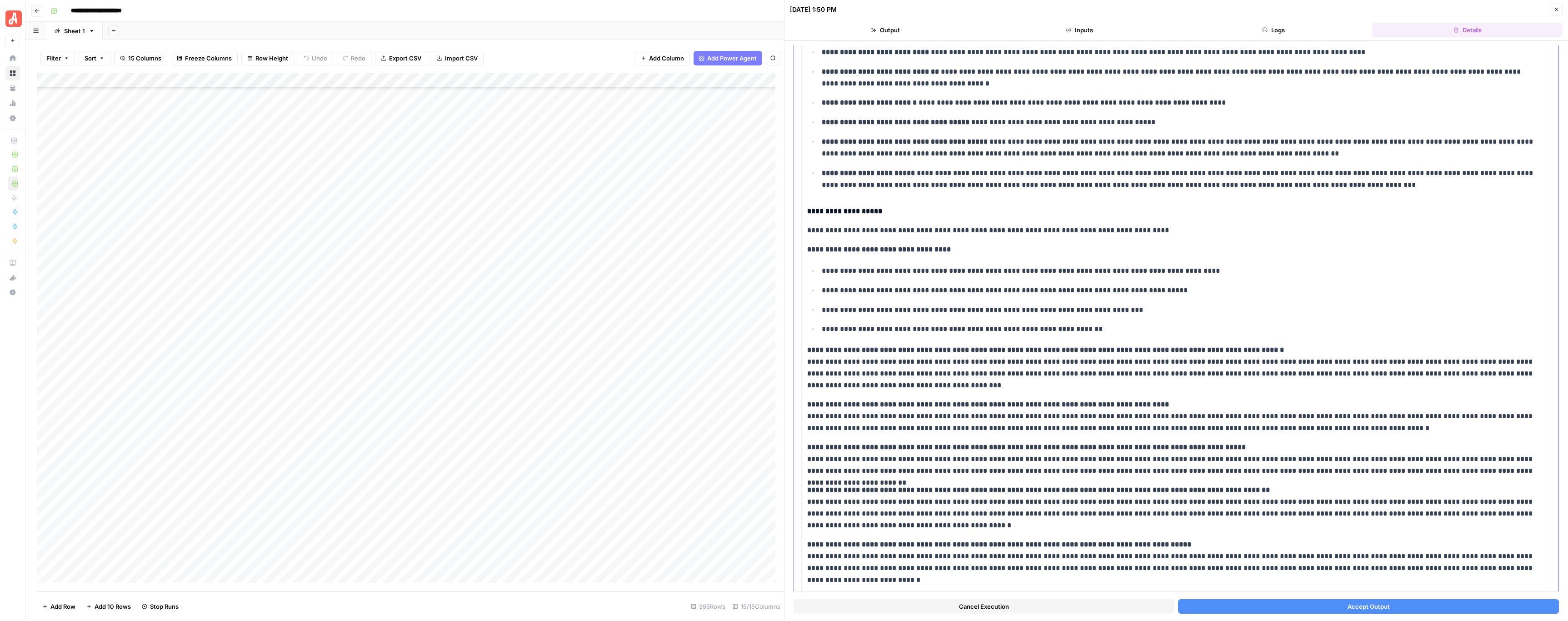
scroll to position [184, 0]
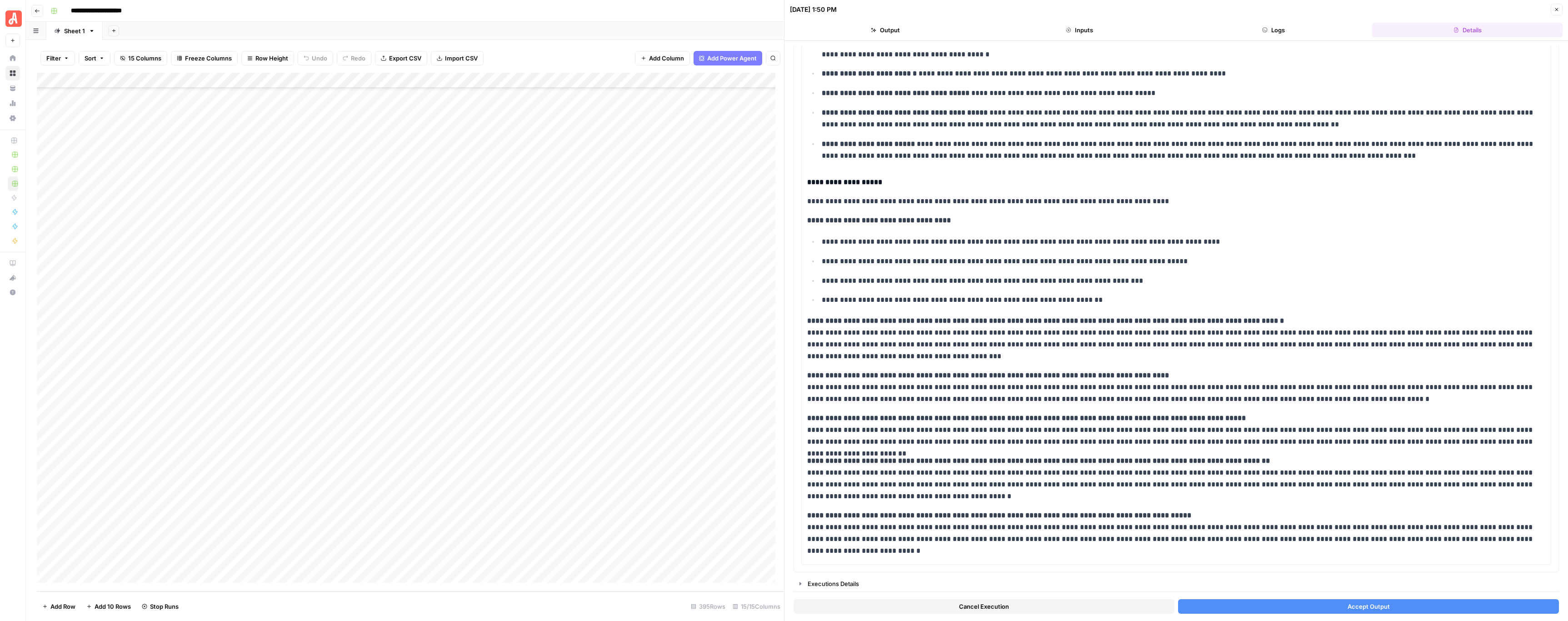
click at [717, 308] on button "Accept Output" at bounding box center [1368, 606] width 381 height 15
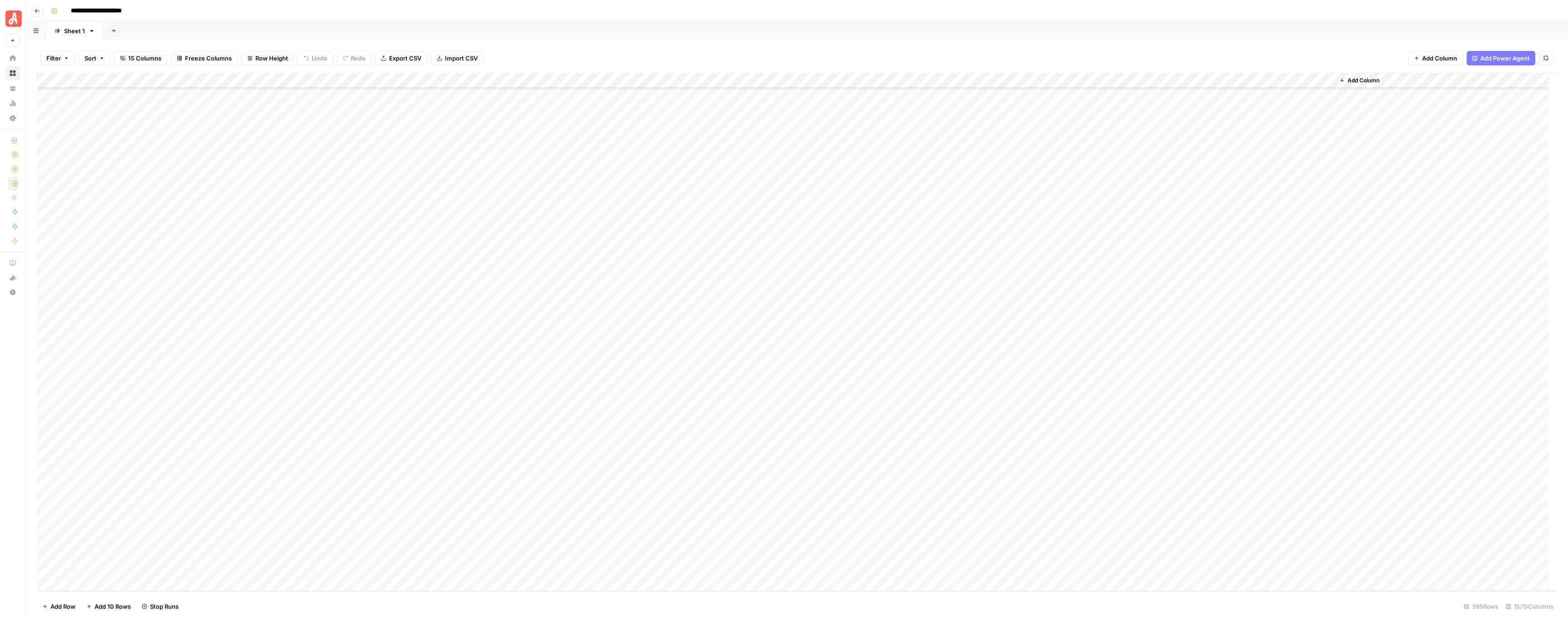
click at [509, 308] on div "Add Column" at bounding box center [797, 332] width 1520 height 519
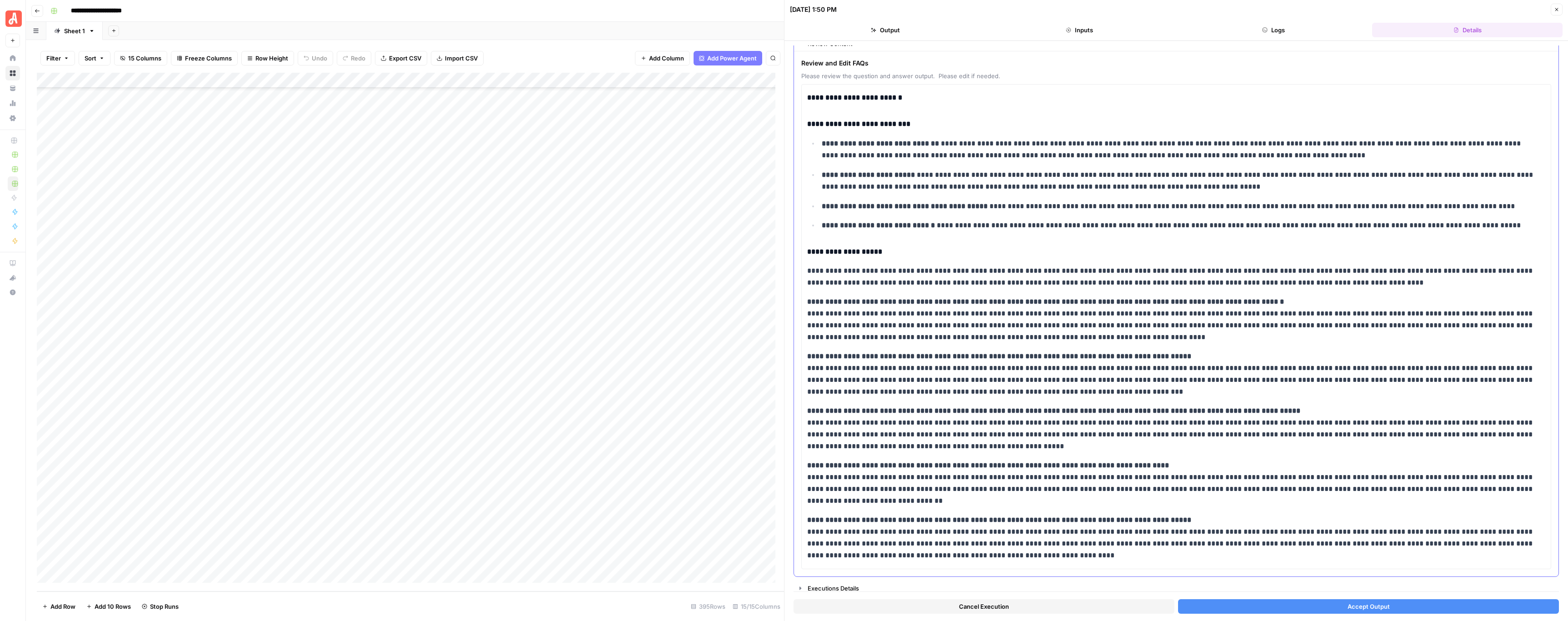
scroll to position [36, 0]
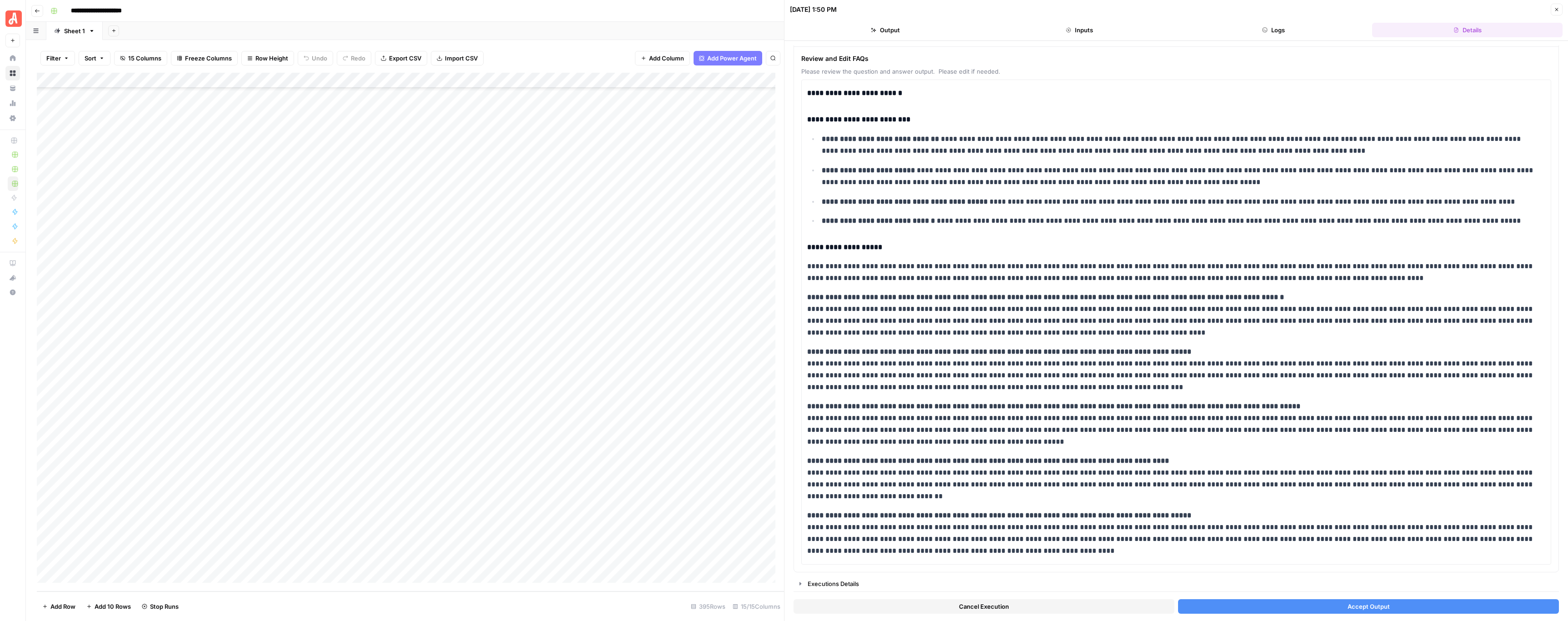
click at [717, 308] on button "Accept Output" at bounding box center [1368, 606] width 381 height 15
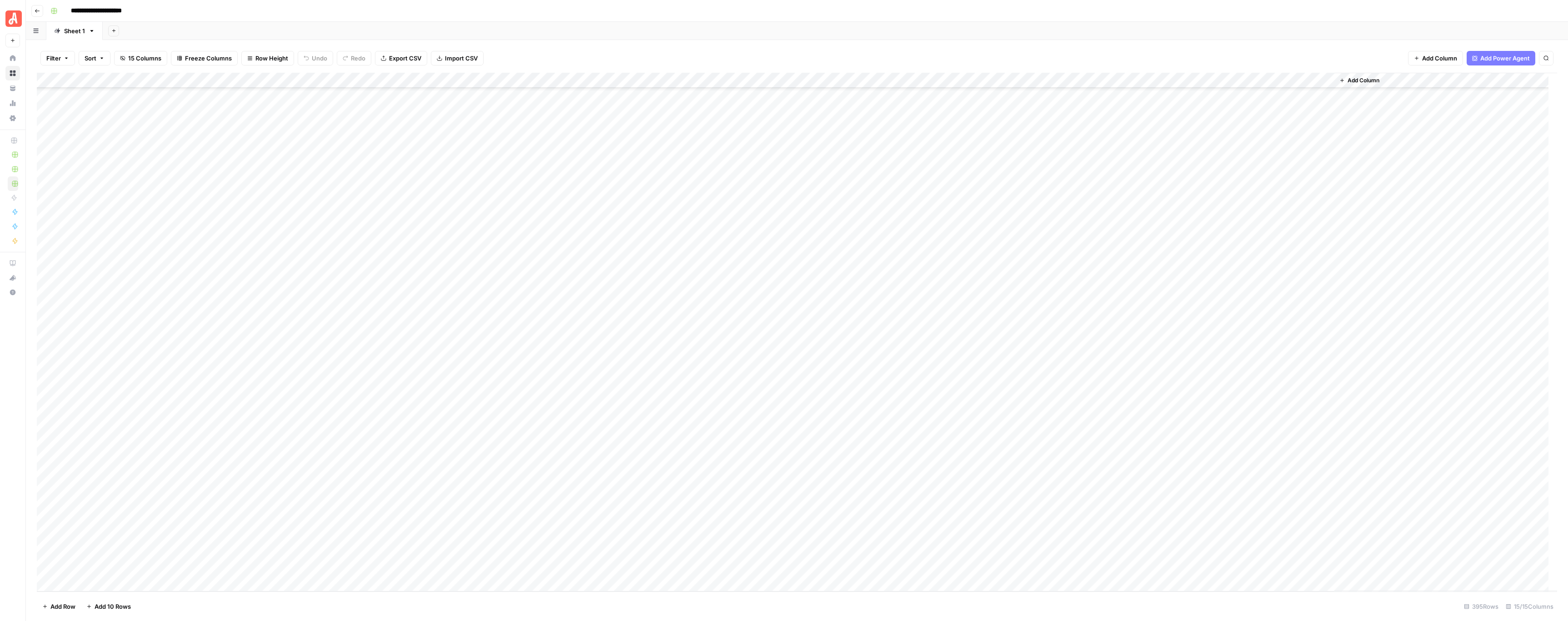
click at [508, 308] on div "Add Column" at bounding box center [797, 332] width 1520 height 519
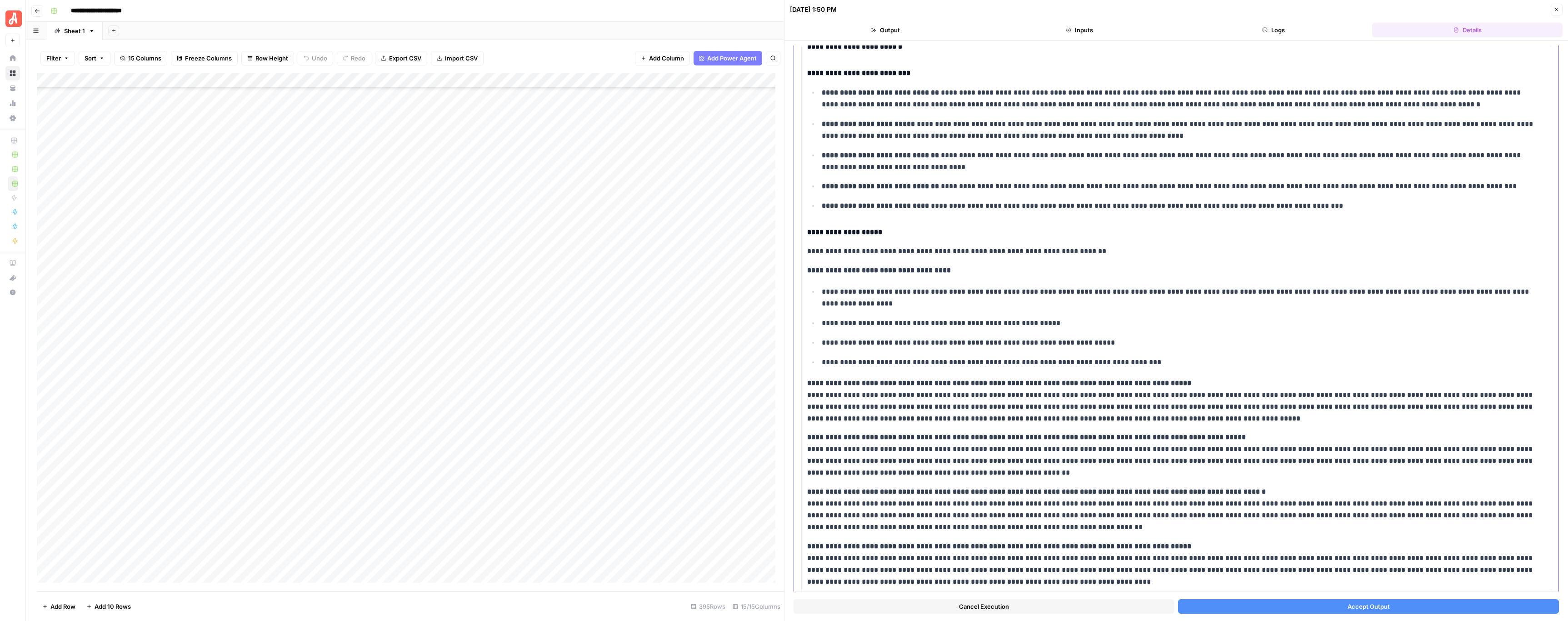
scroll to position [168, 0]
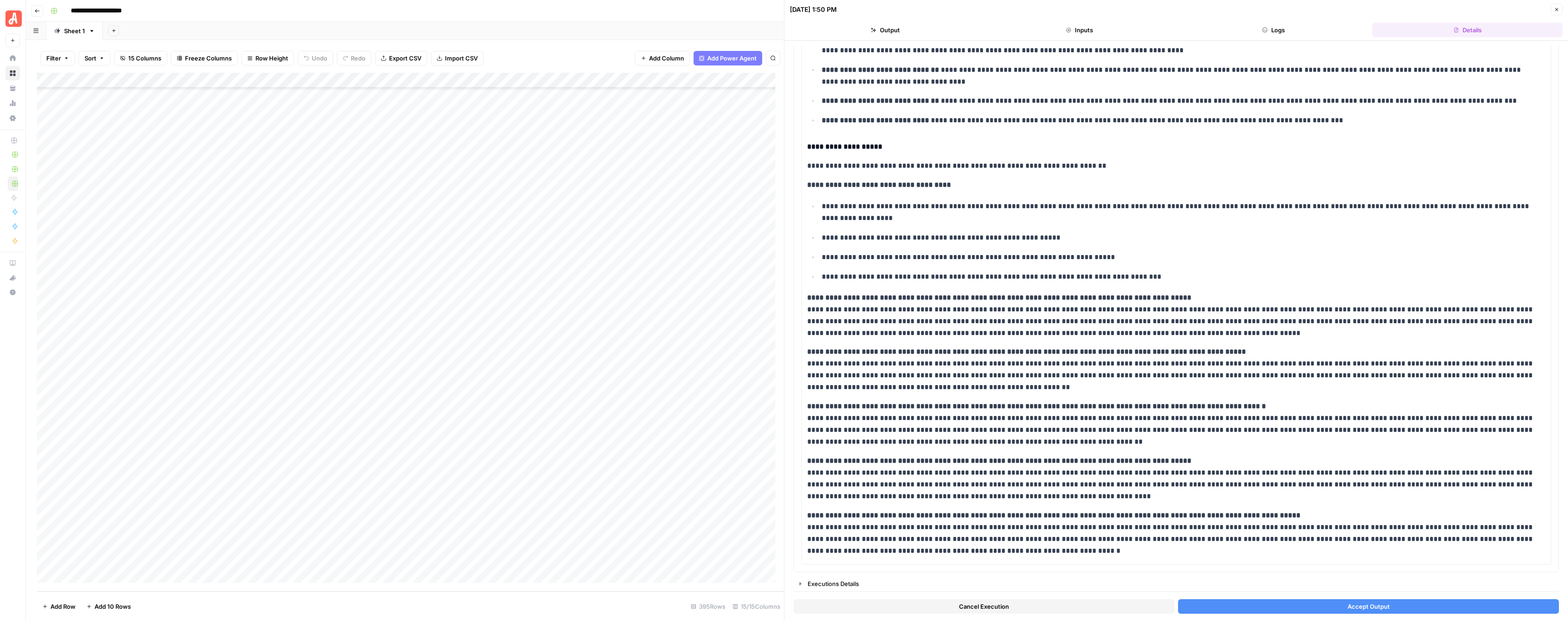
click at [717, 308] on button "Accept Output" at bounding box center [1368, 606] width 381 height 15
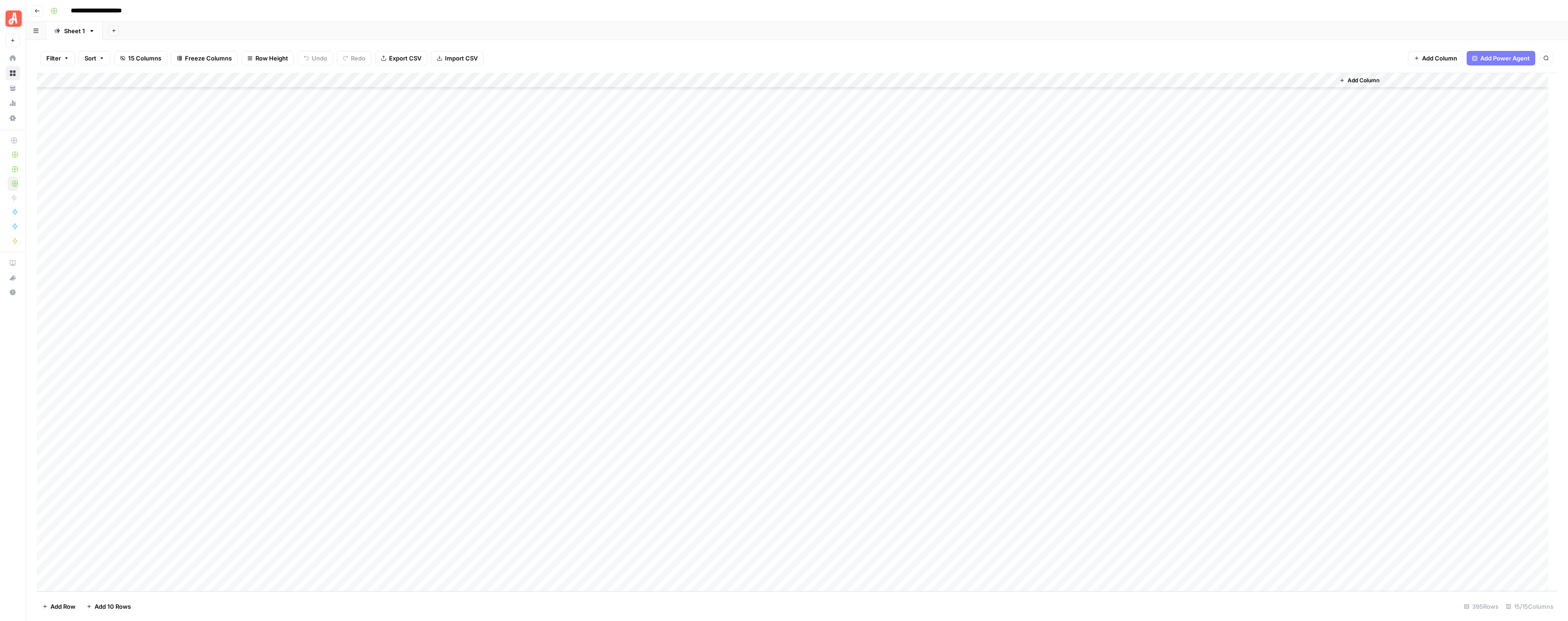
click at [507, 308] on div "Add Column" at bounding box center [797, 332] width 1520 height 519
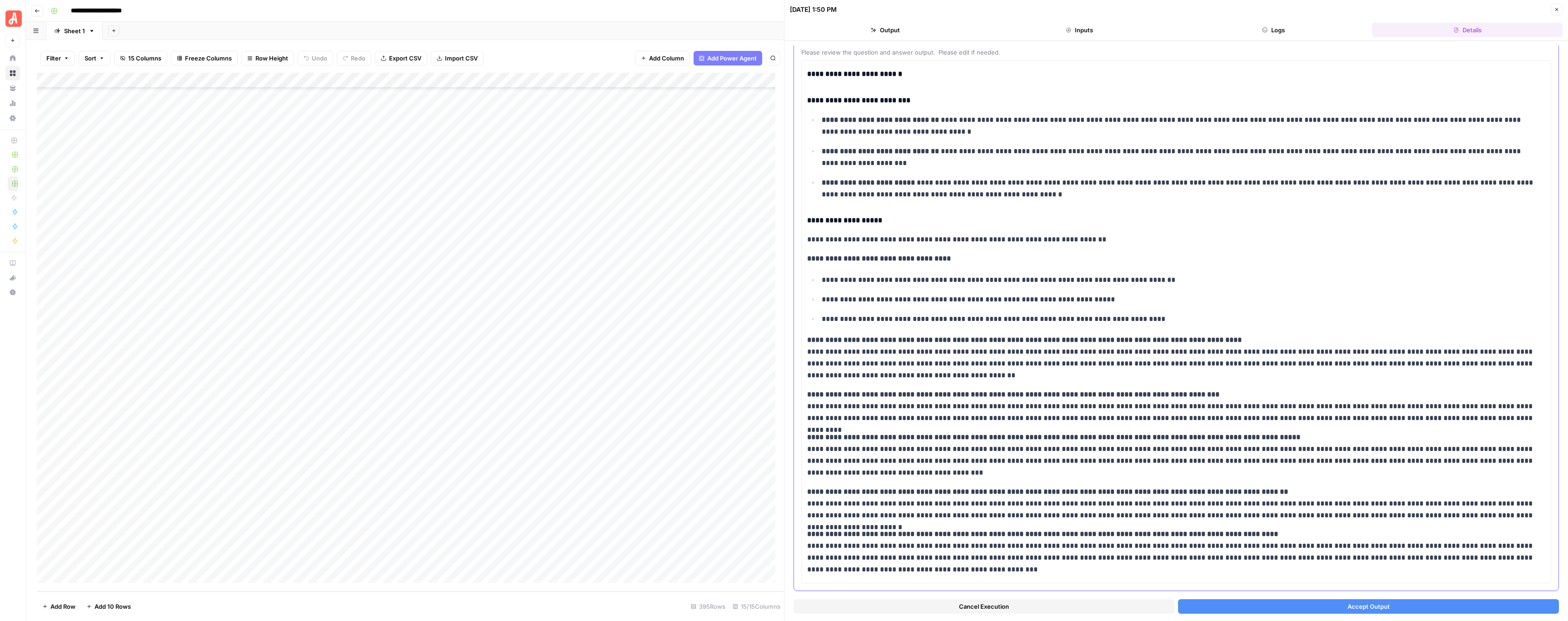
scroll to position [74, 0]
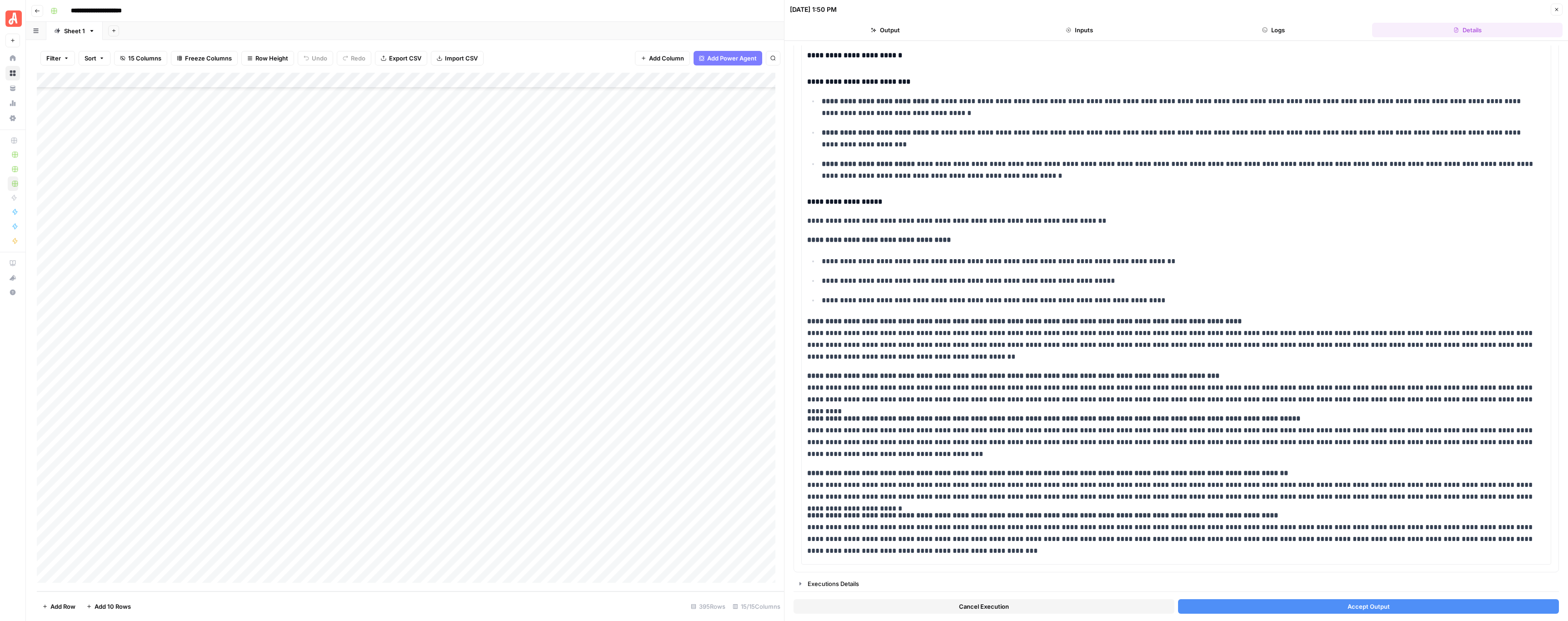
click at [717, 308] on button "Accept Output" at bounding box center [1368, 606] width 381 height 15
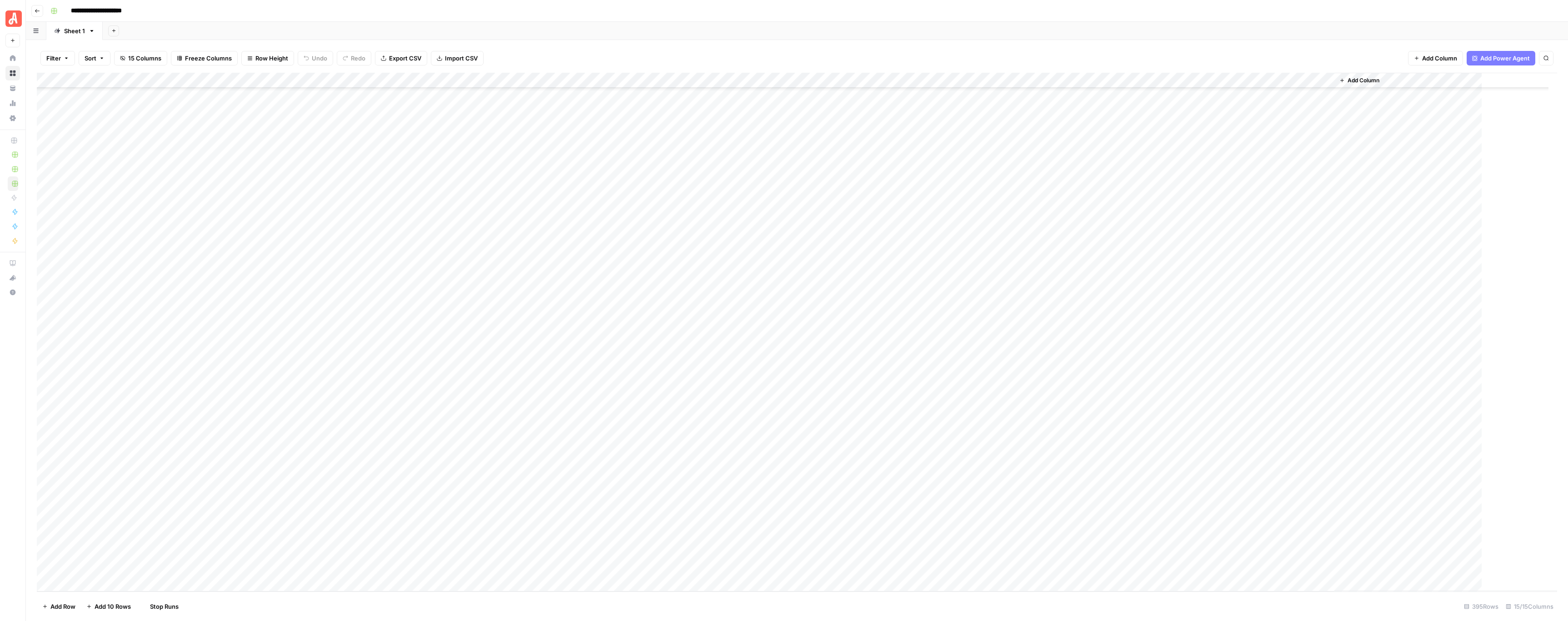
click at [509, 308] on div "Add Column" at bounding box center [797, 332] width 1520 height 519
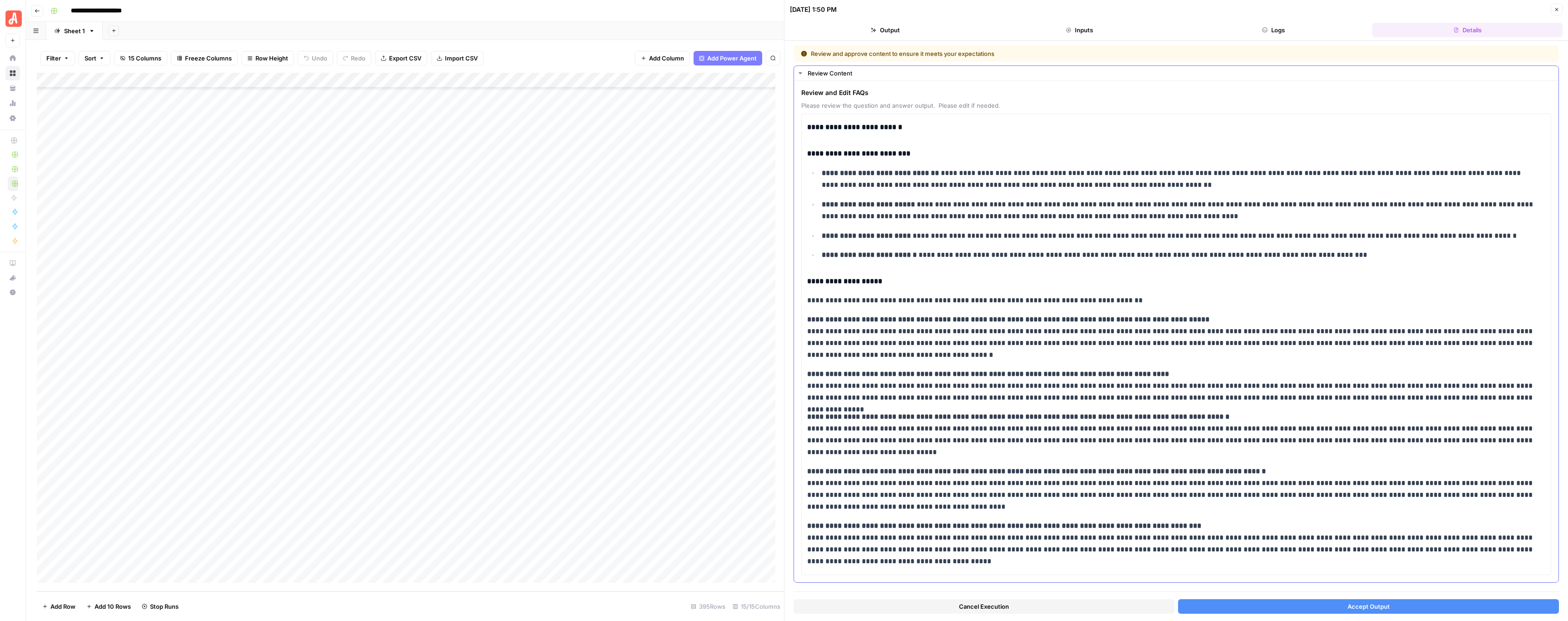
scroll to position [12, 0]
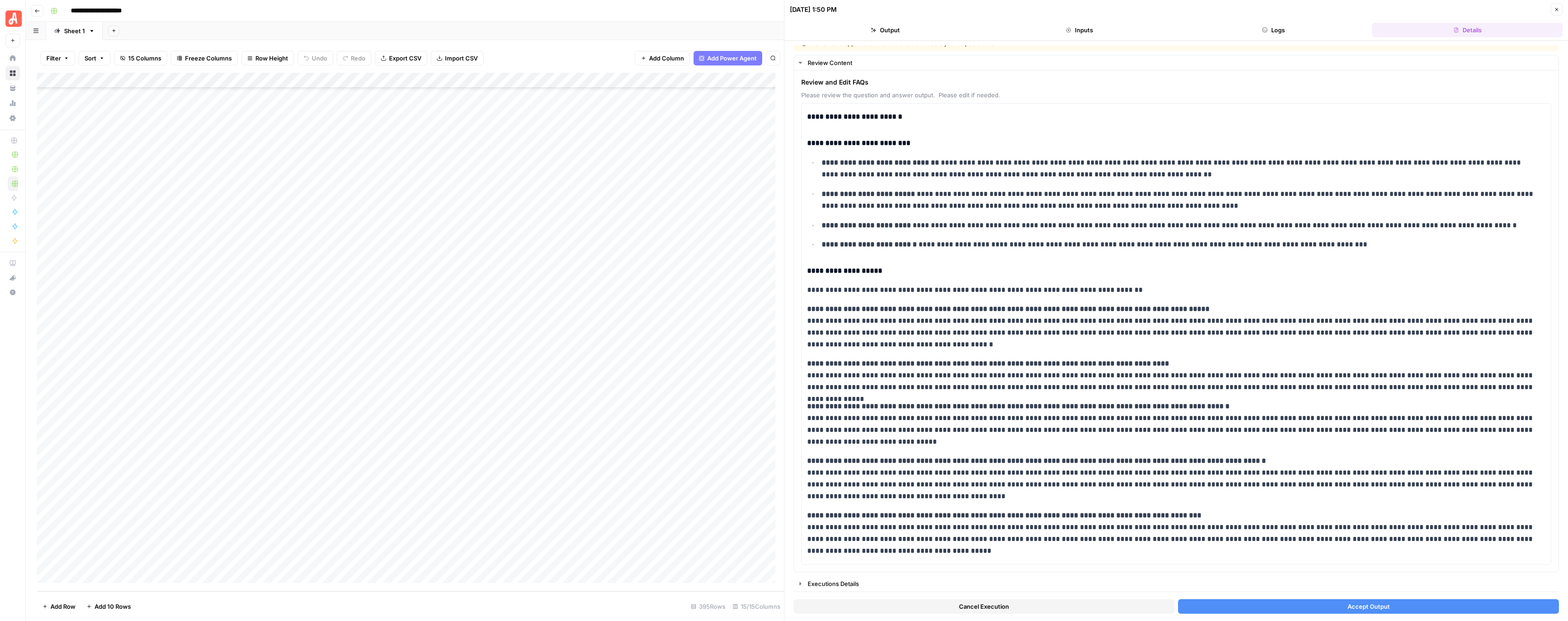
click at [717, 308] on button "Accept Output" at bounding box center [1368, 606] width 381 height 15
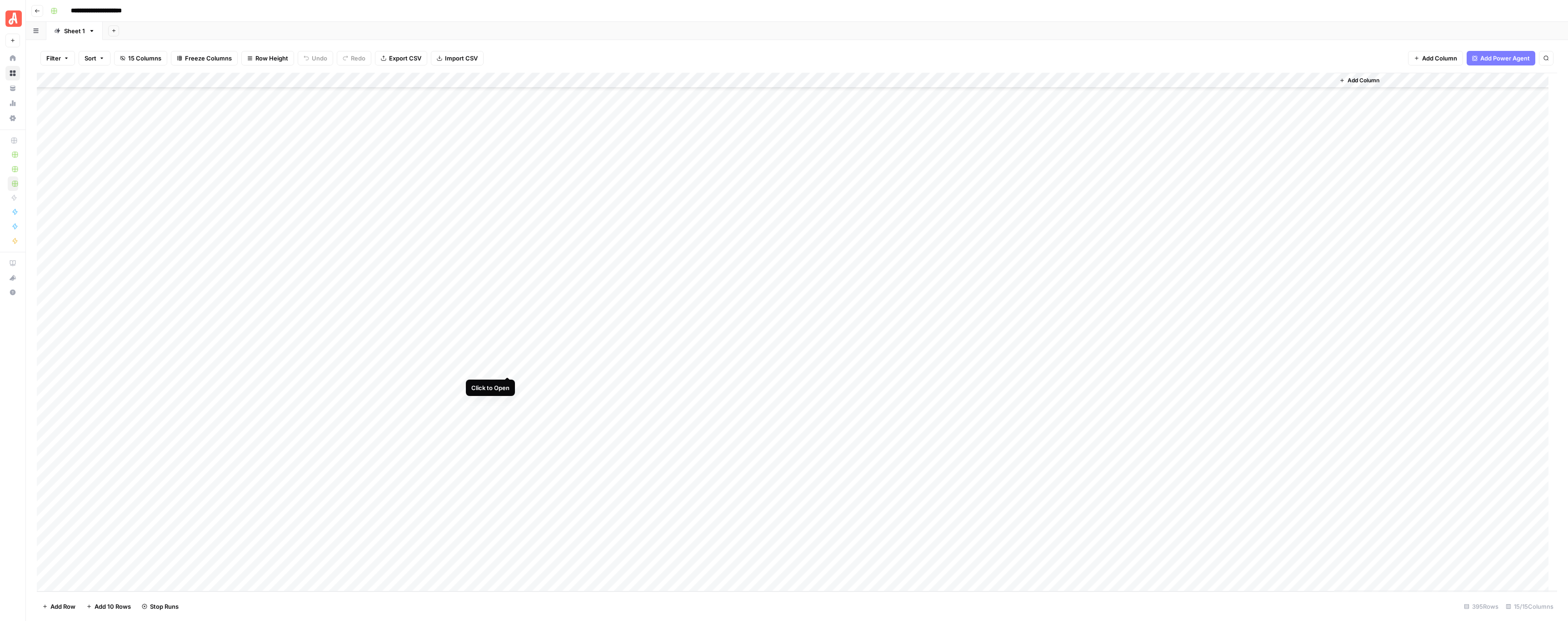
click at [508, 308] on div "Add Column" at bounding box center [797, 332] width 1520 height 519
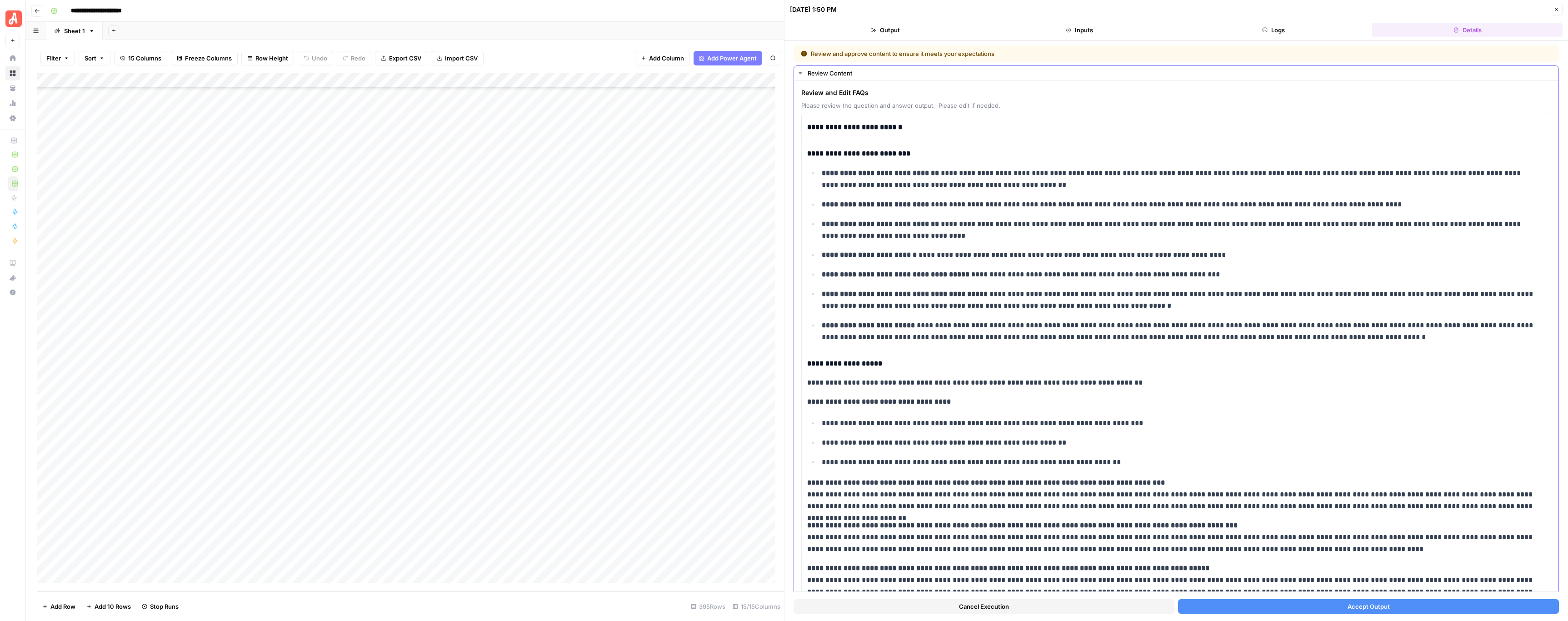
scroll to position [128, 0]
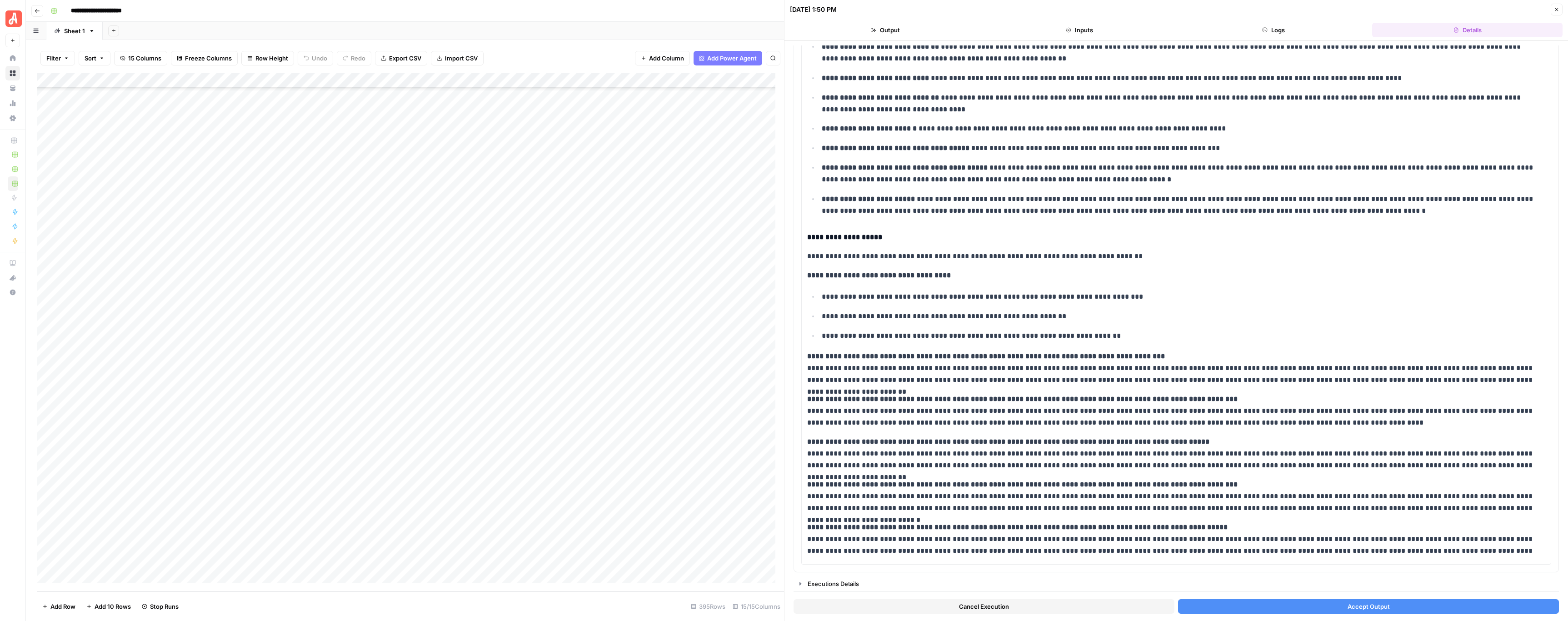
click at [717, 308] on button "Accept Output" at bounding box center [1368, 606] width 381 height 15
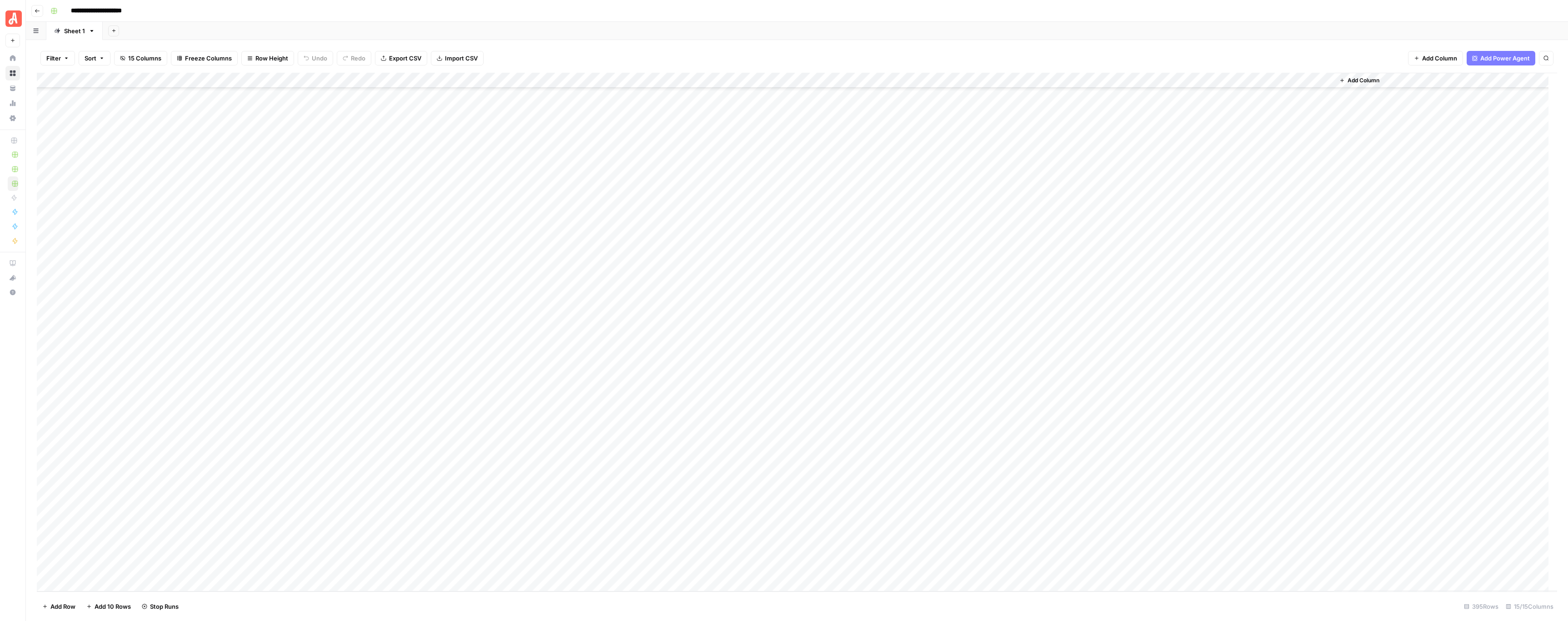
click at [505, 308] on div "Add Column" at bounding box center [797, 332] width 1520 height 519
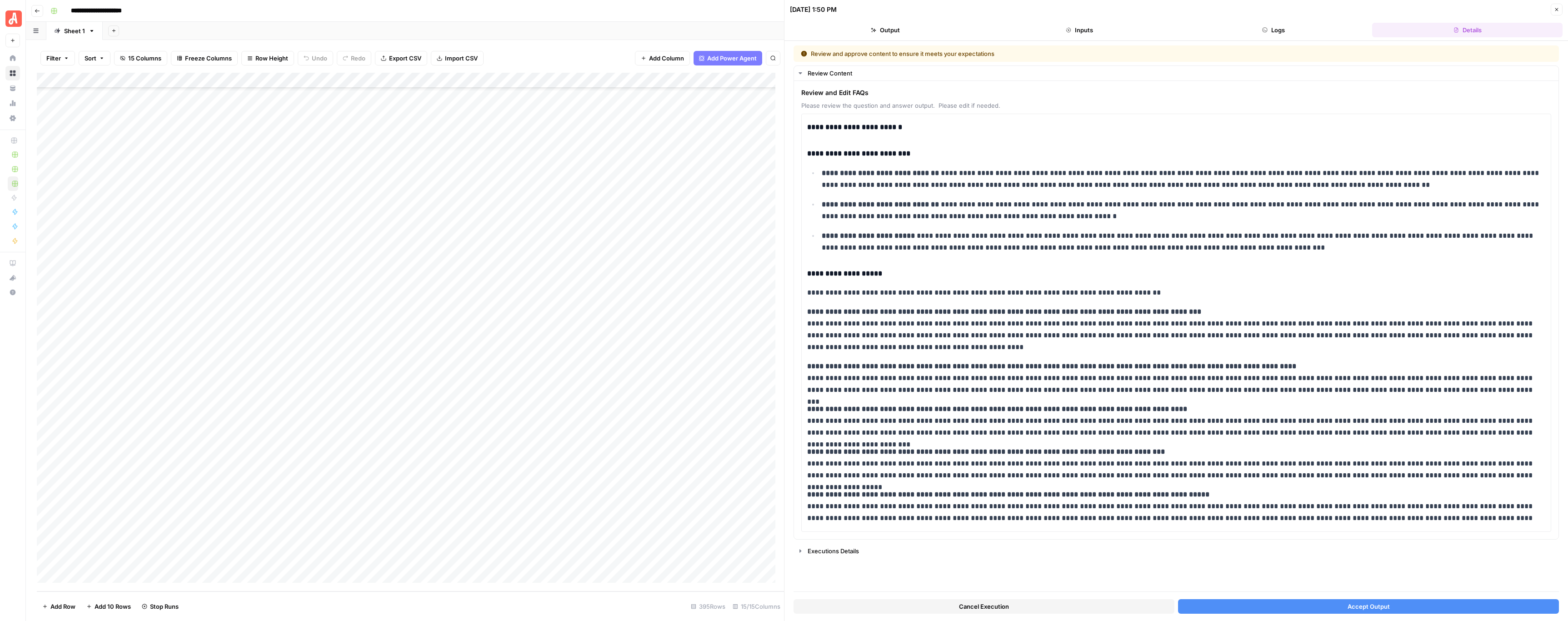
click at [717, 308] on button "Accept Output" at bounding box center [1368, 606] width 381 height 15
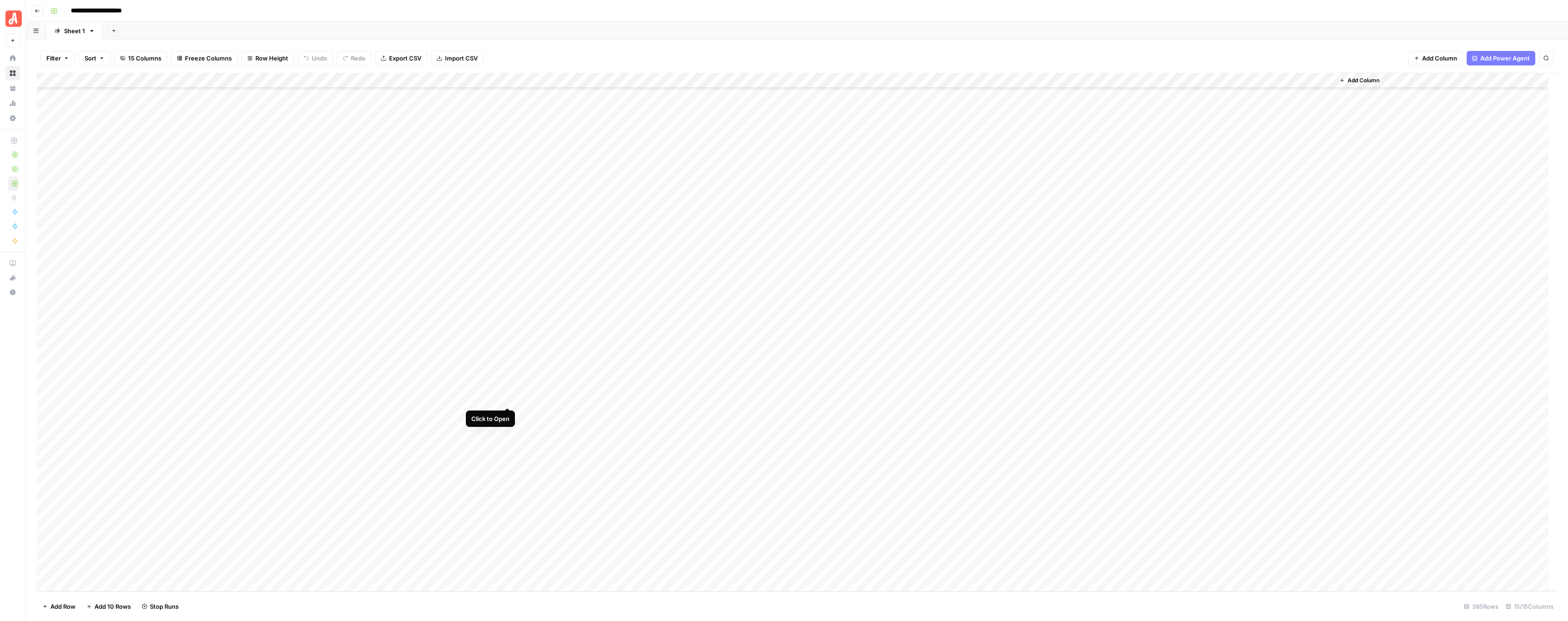
click at [507, 308] on div "Add Column" at bounding box center [797, 332] width 1520 height 519
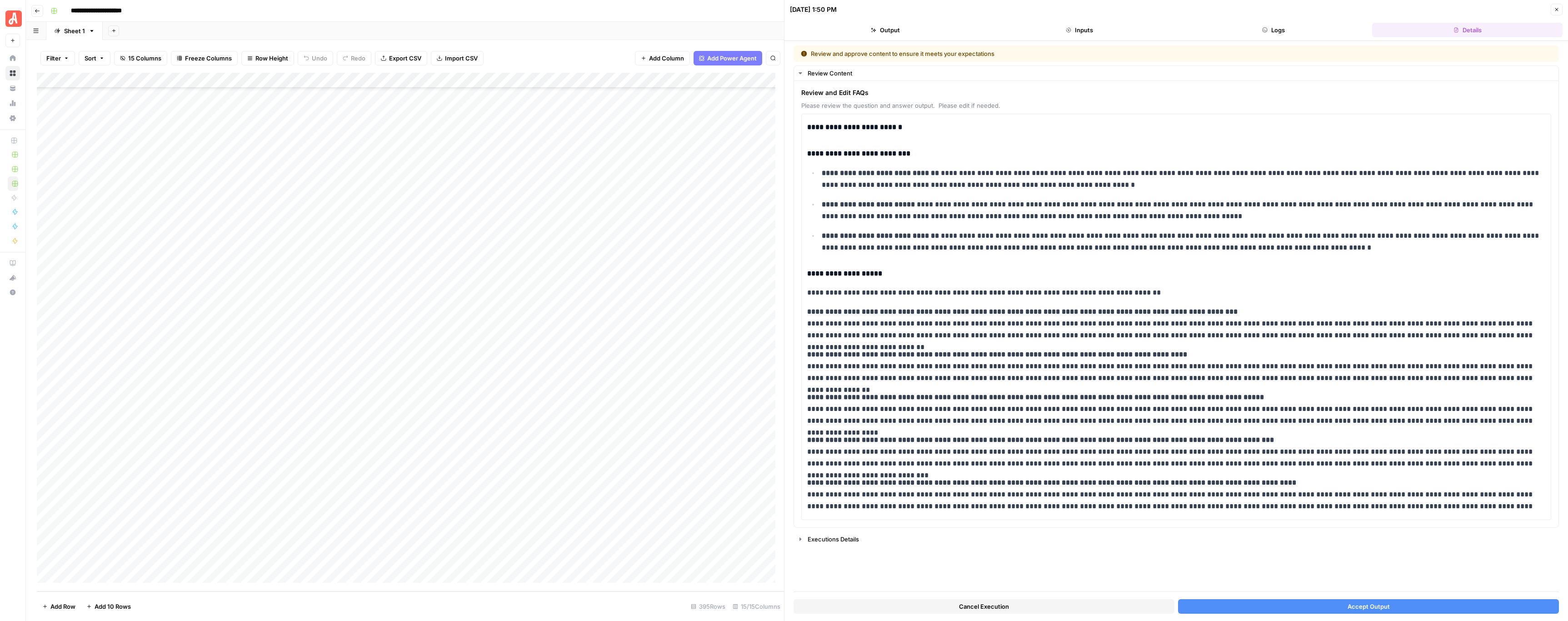
click at [717, 13] on button "Close" at bounding box center [1556, 9] width 12 height 12
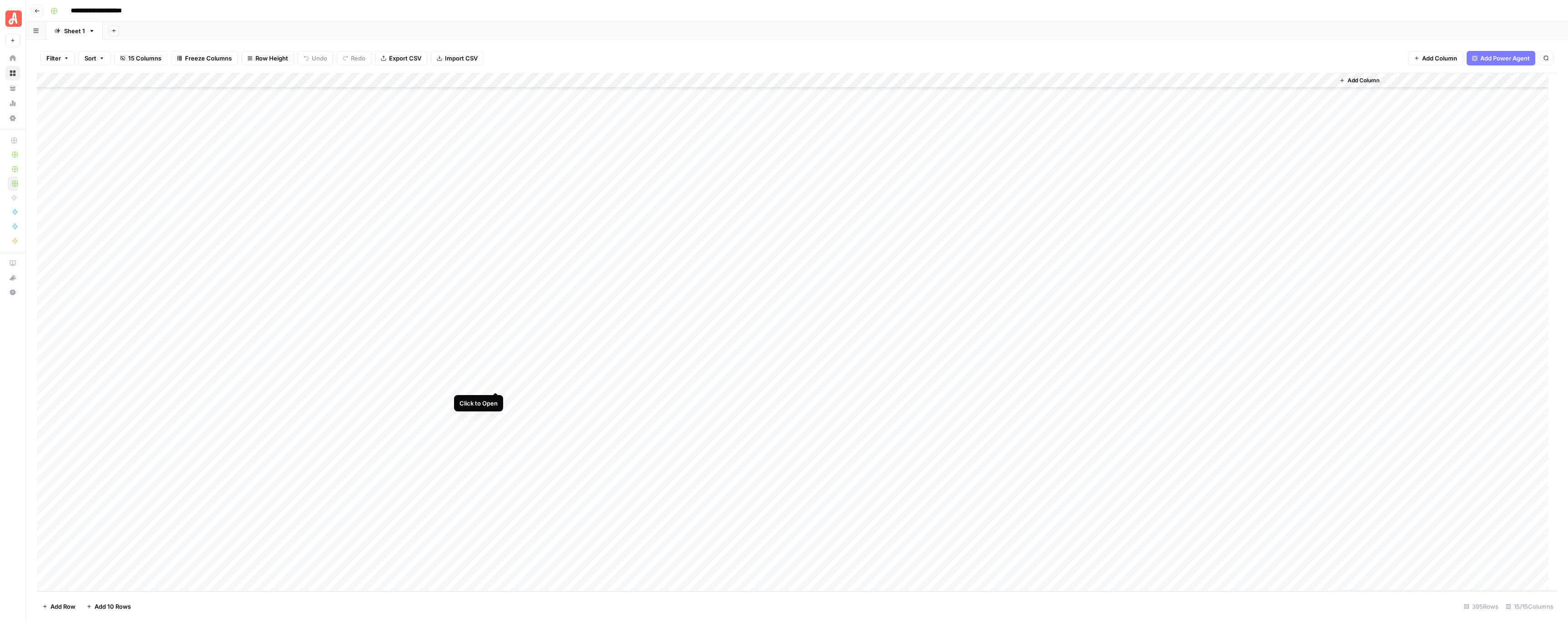
click at [498, 308] on div "Add Column" at bounding box center [797, 332] width 1520 height 519
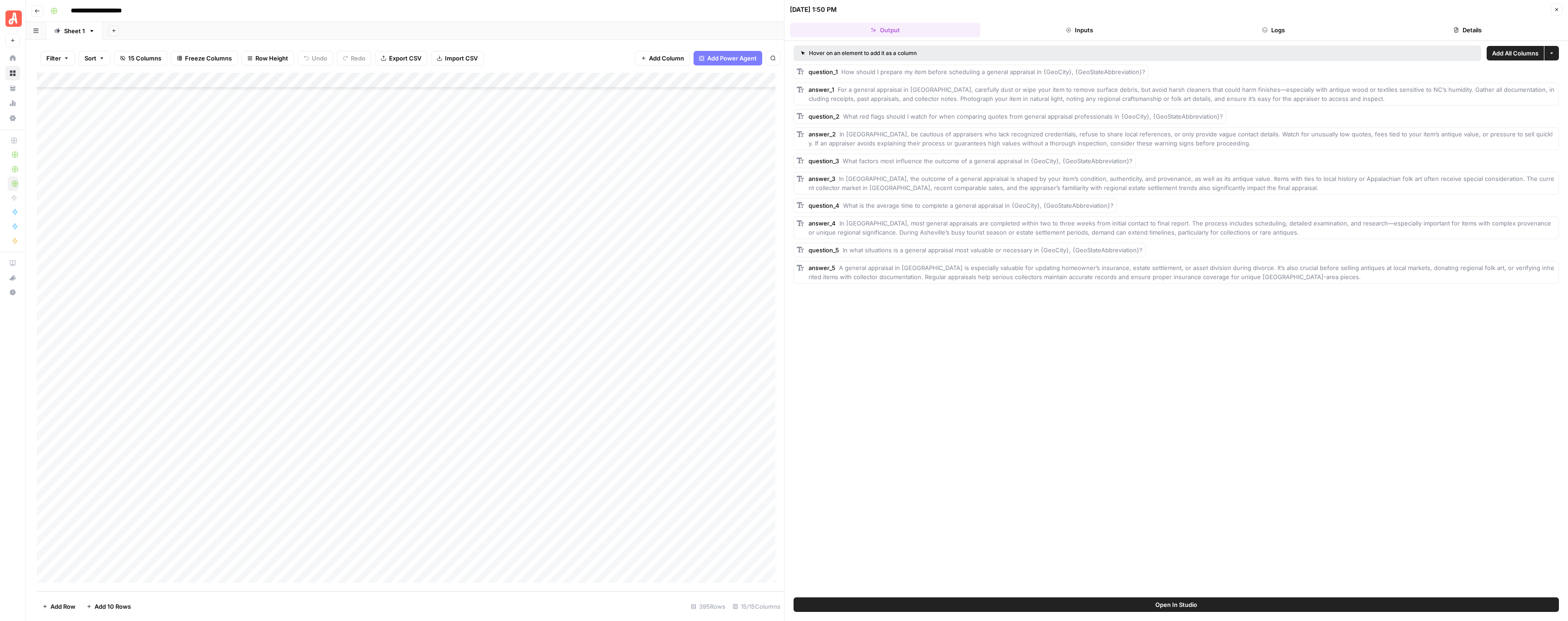
click at [717, 5] on button "Close" at bounding box center [1556, 9] width 12 height 12
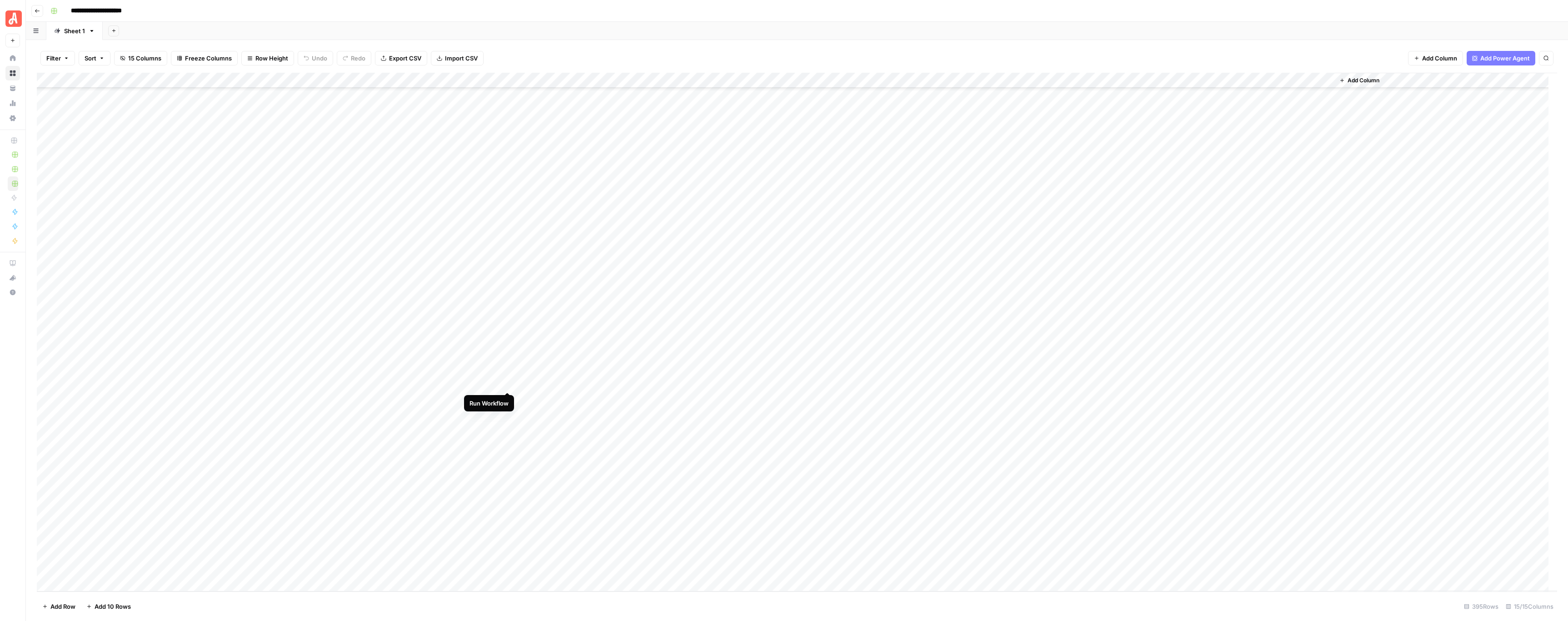
click at [503, 308] on div "Add Column" at bounding box center [797, 332] width 1520 height 519
click at [505, 308] on div "Add Column" at bounding box center [797, 332] width 1520 height 519
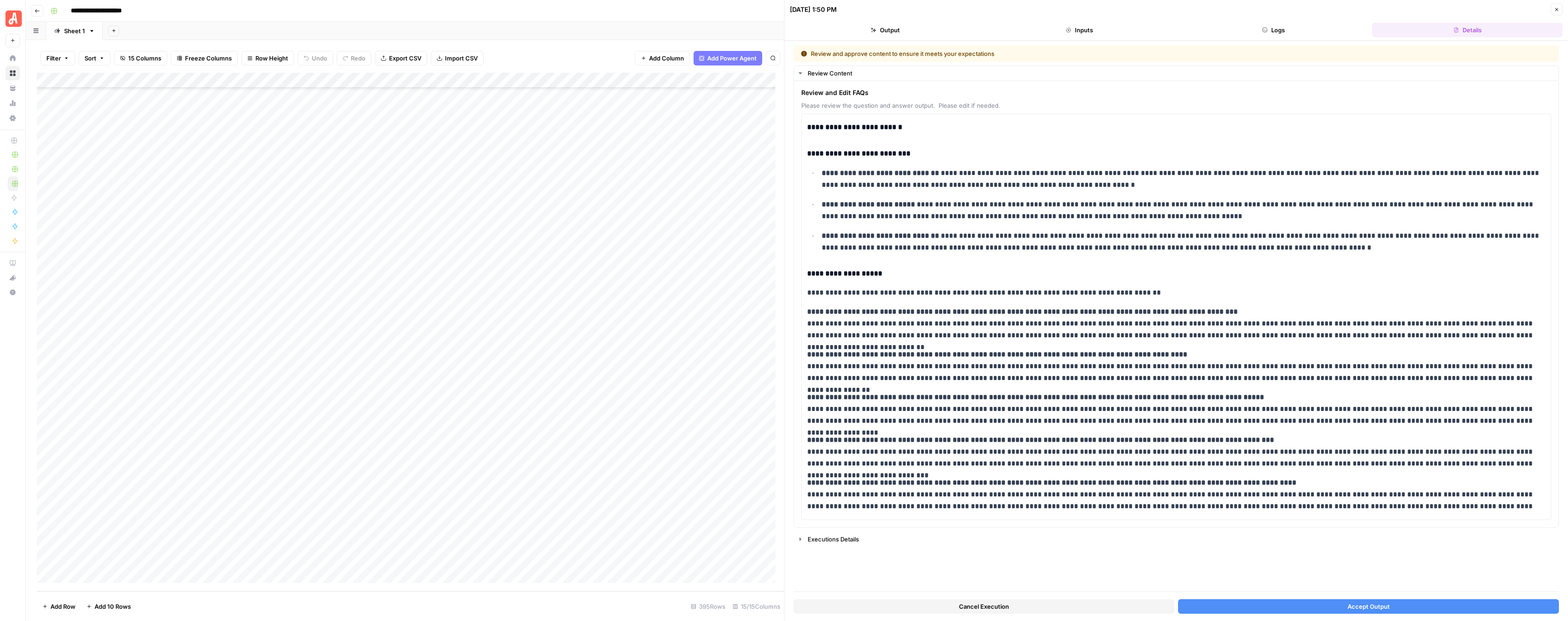
click at [717, 5] on button "Close" at bounding box center [1556, 9] width 12 height 12
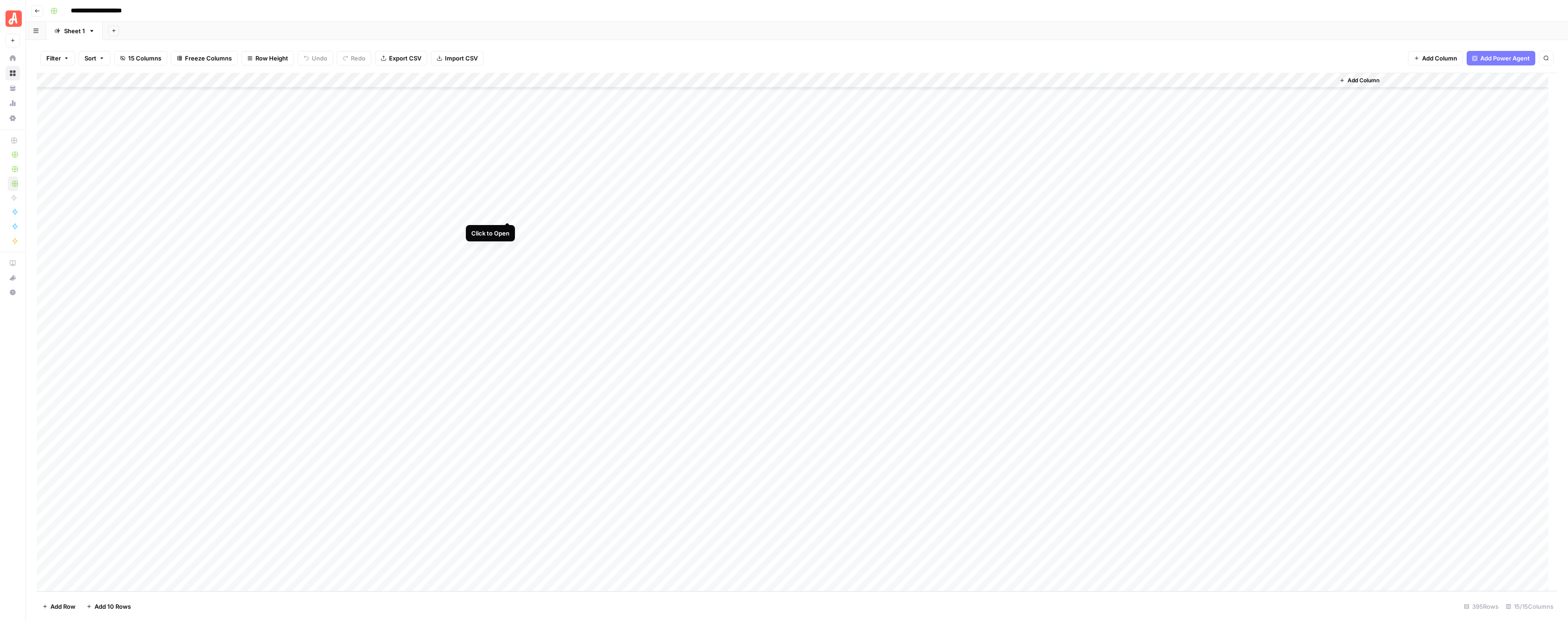
click at [509, 215] on div "Add Column" at bounding box center [797, 332] width 1520 height 519
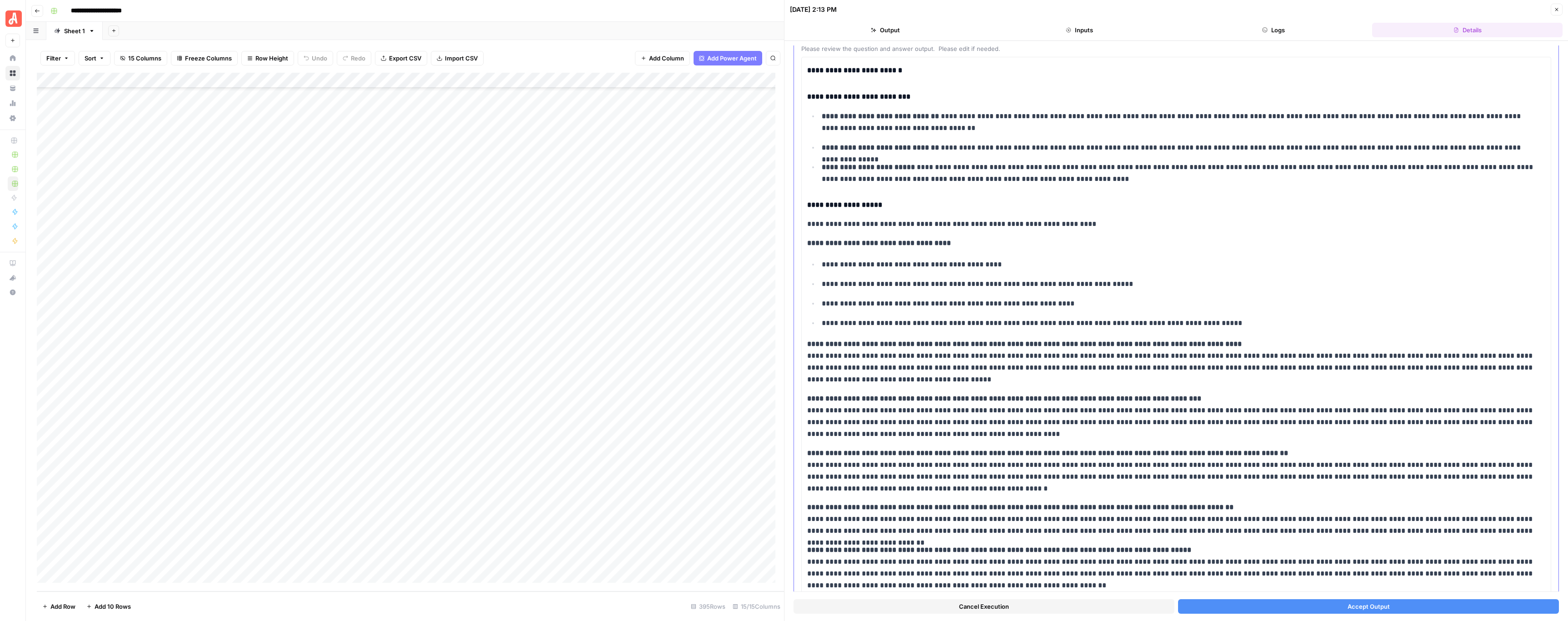
scroll to position [93, 0]
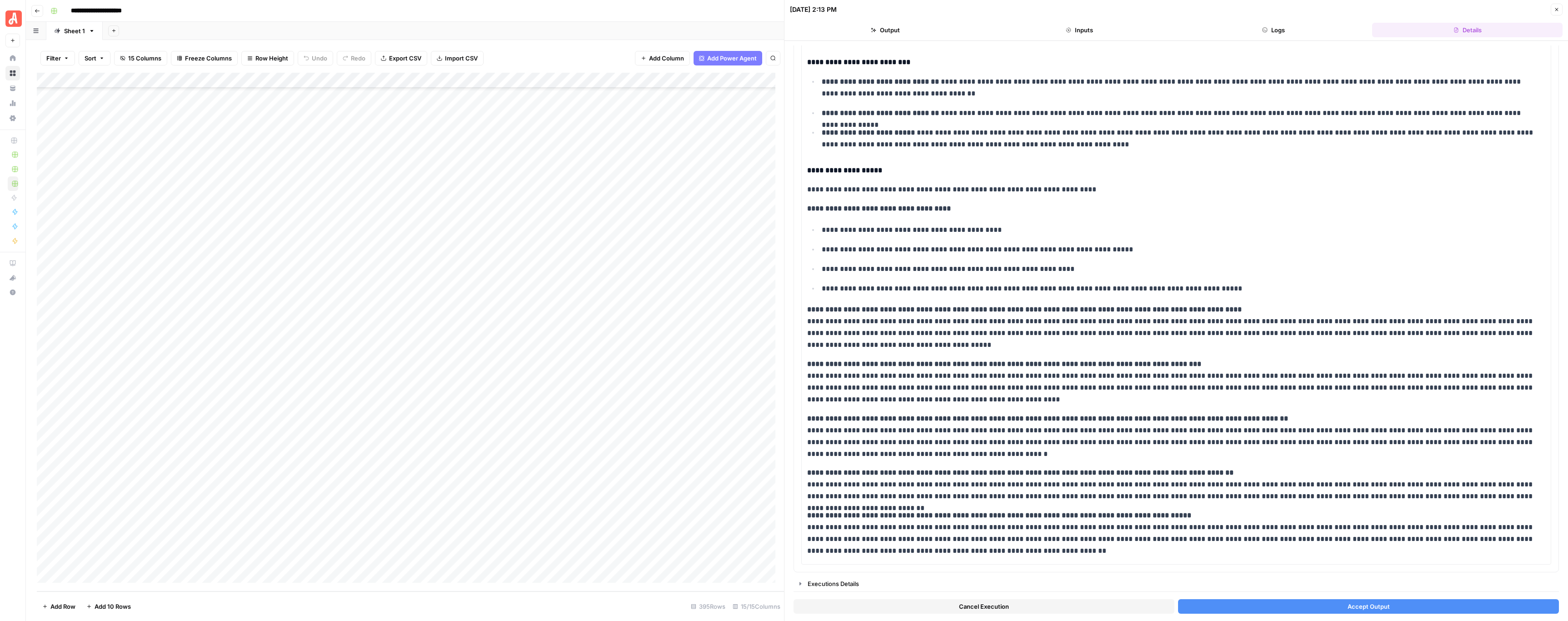
click at [717, 308] on button "Accept Output" at bounding box center [1368, 606] width 381 height 15
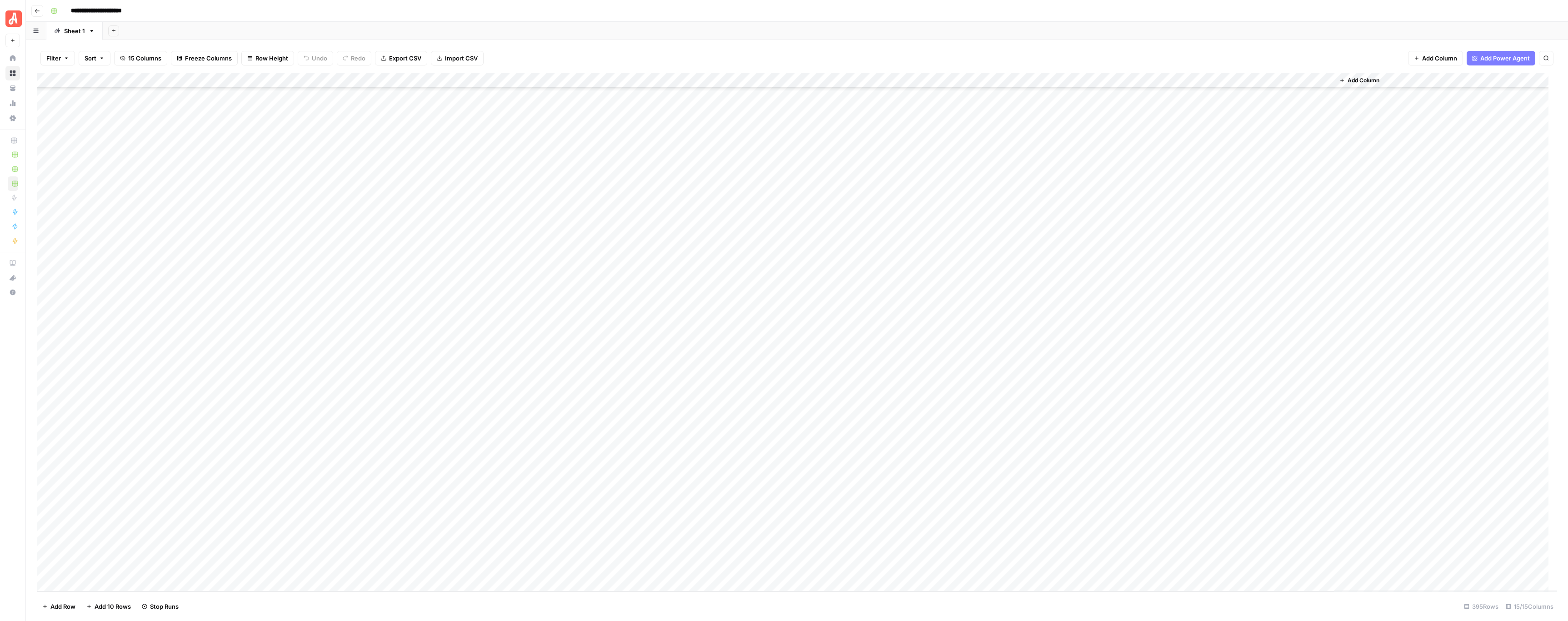
click at [505, 308] on div "Add Column" at bounding box center [797, 332] width 1520 height 519
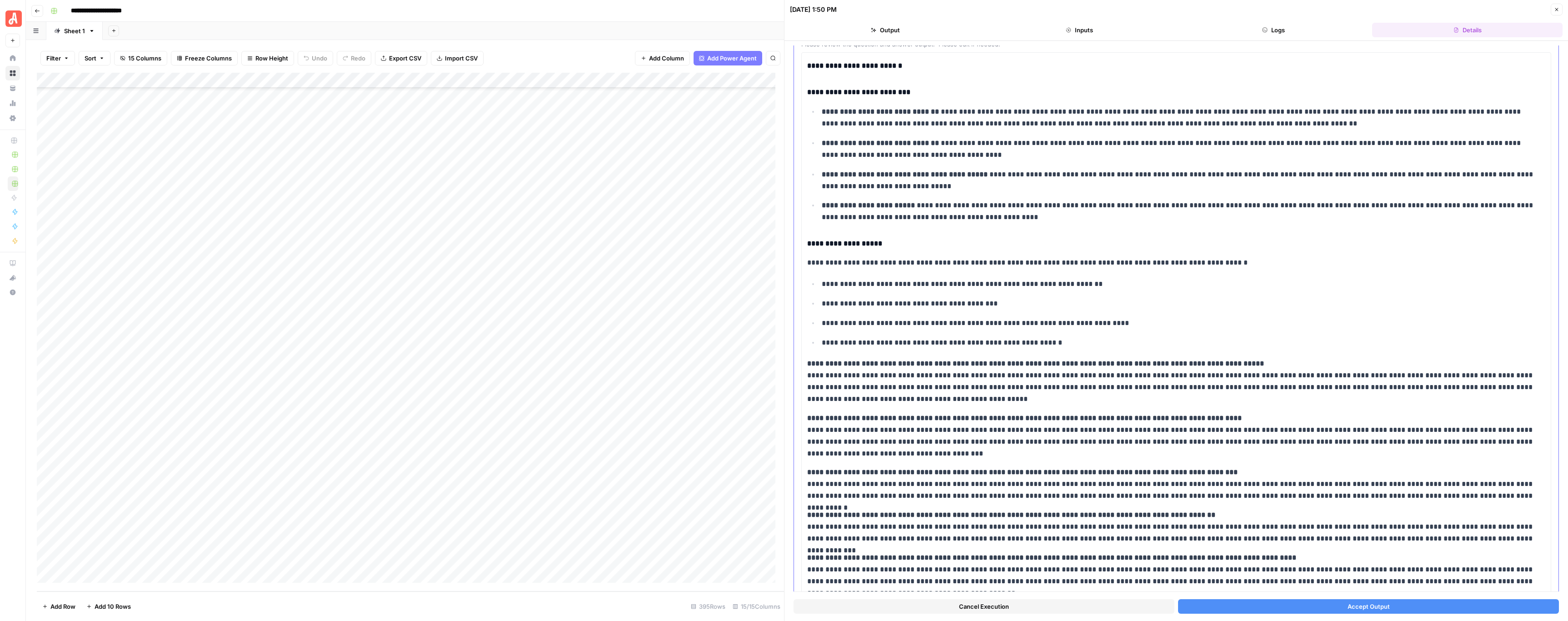
scroll to position [106, 0]
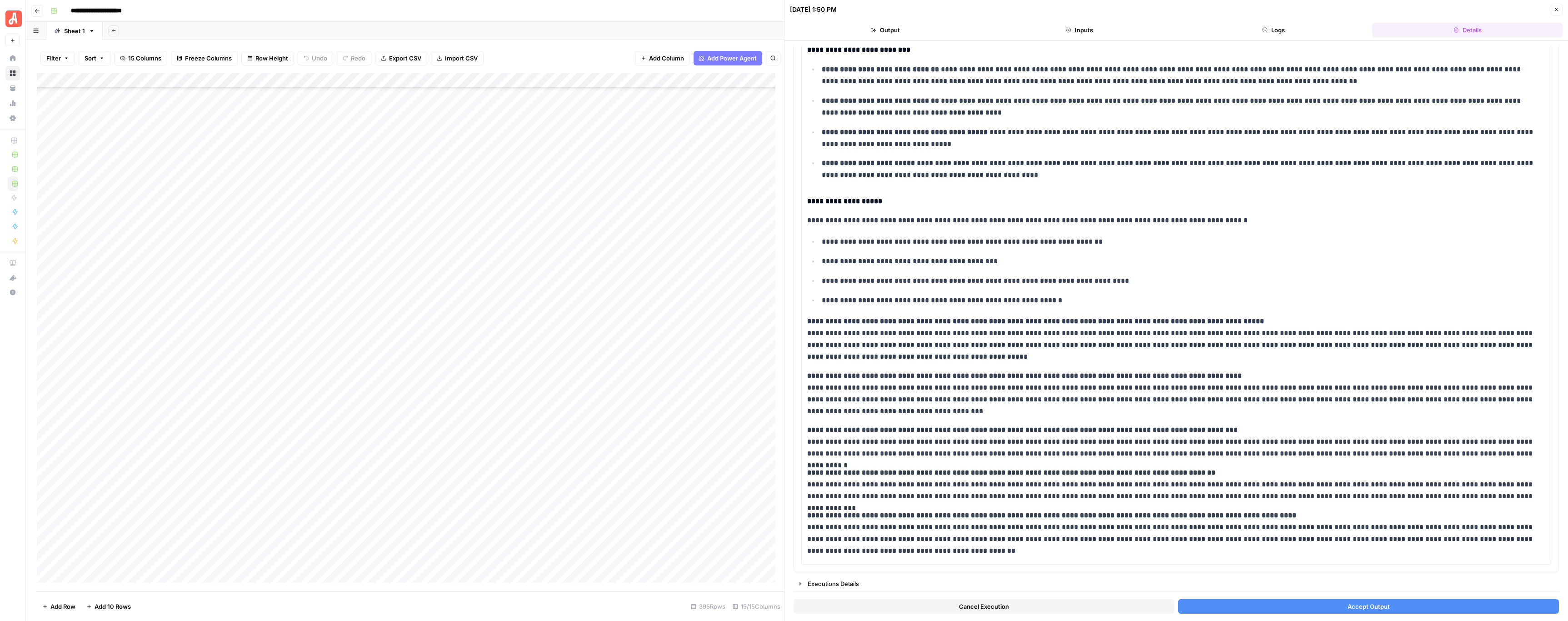
click at [1558, 14] on button "Close" at bounding box center [1556, 9] width 12 height 12
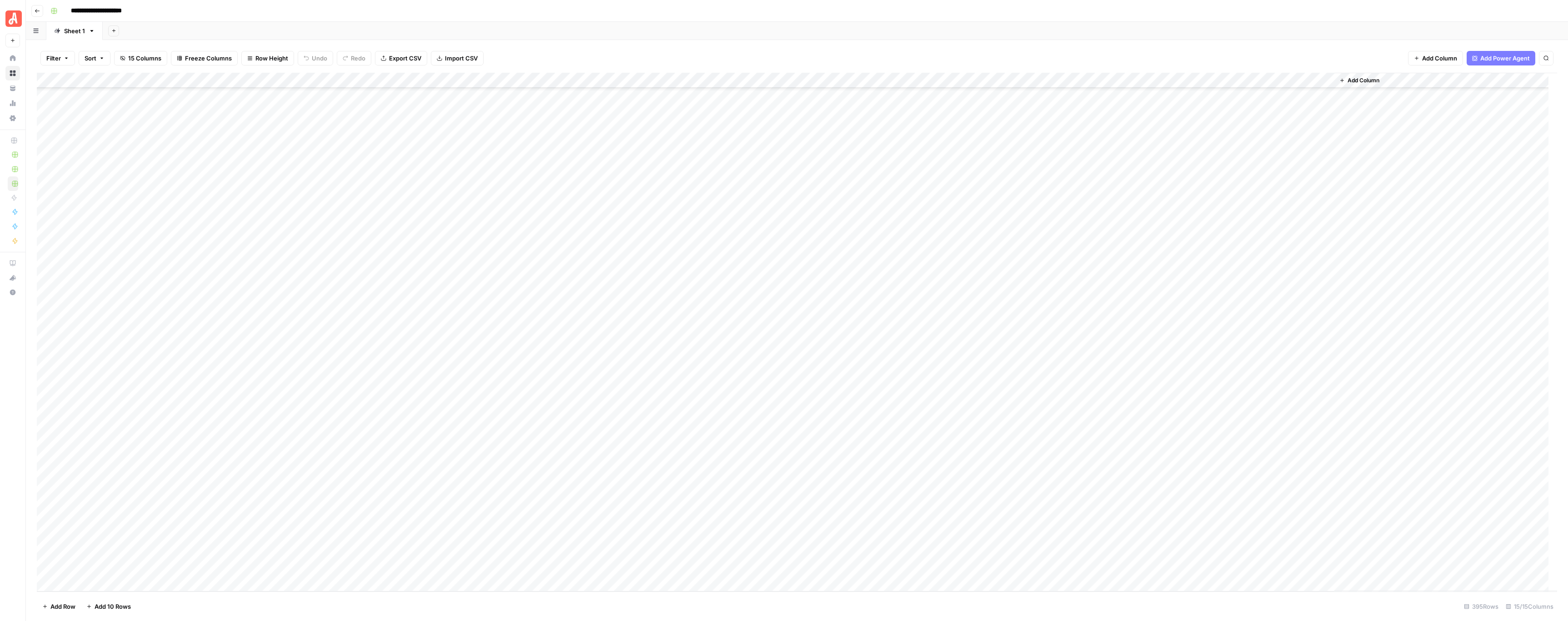
click at [508, 460] on div "Add Column" at bounding box center [797, 332] width 1520 height 519
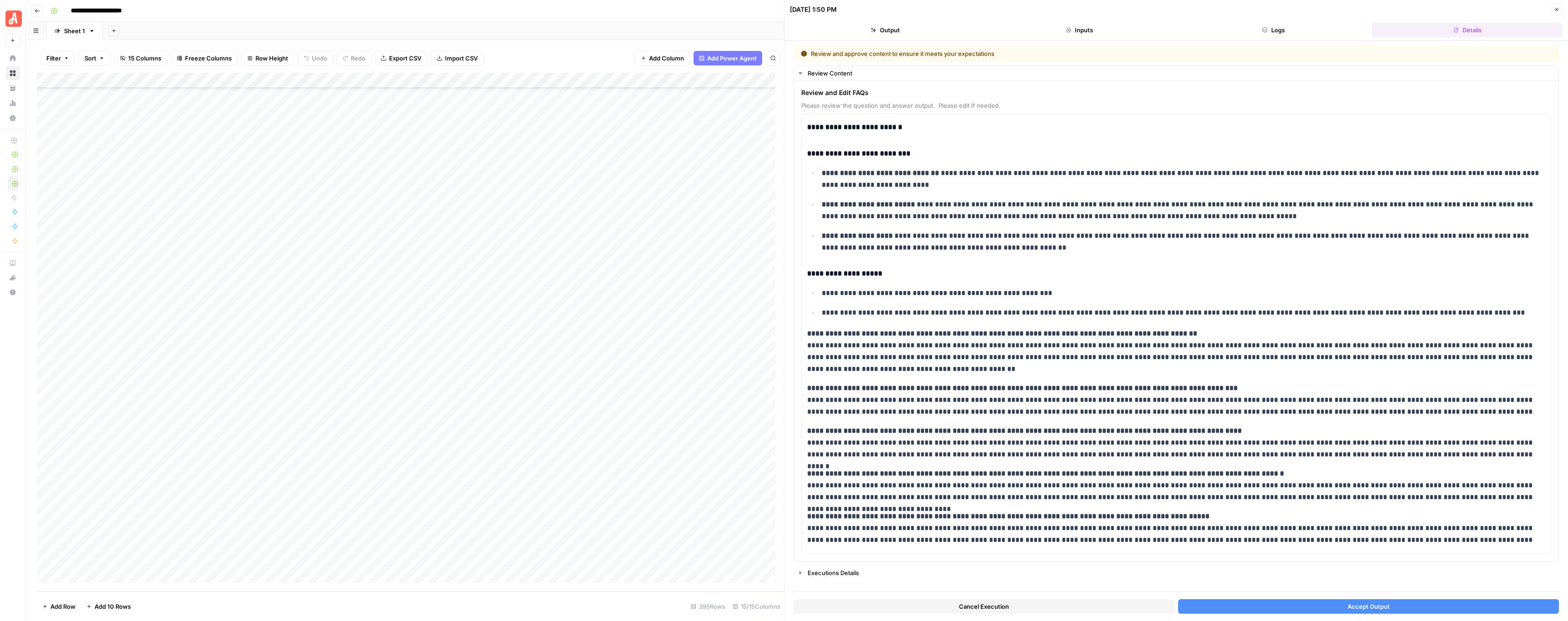
click at [1557, 10] on icon "button" at bounding box center [1556, 10] width 3 height 3
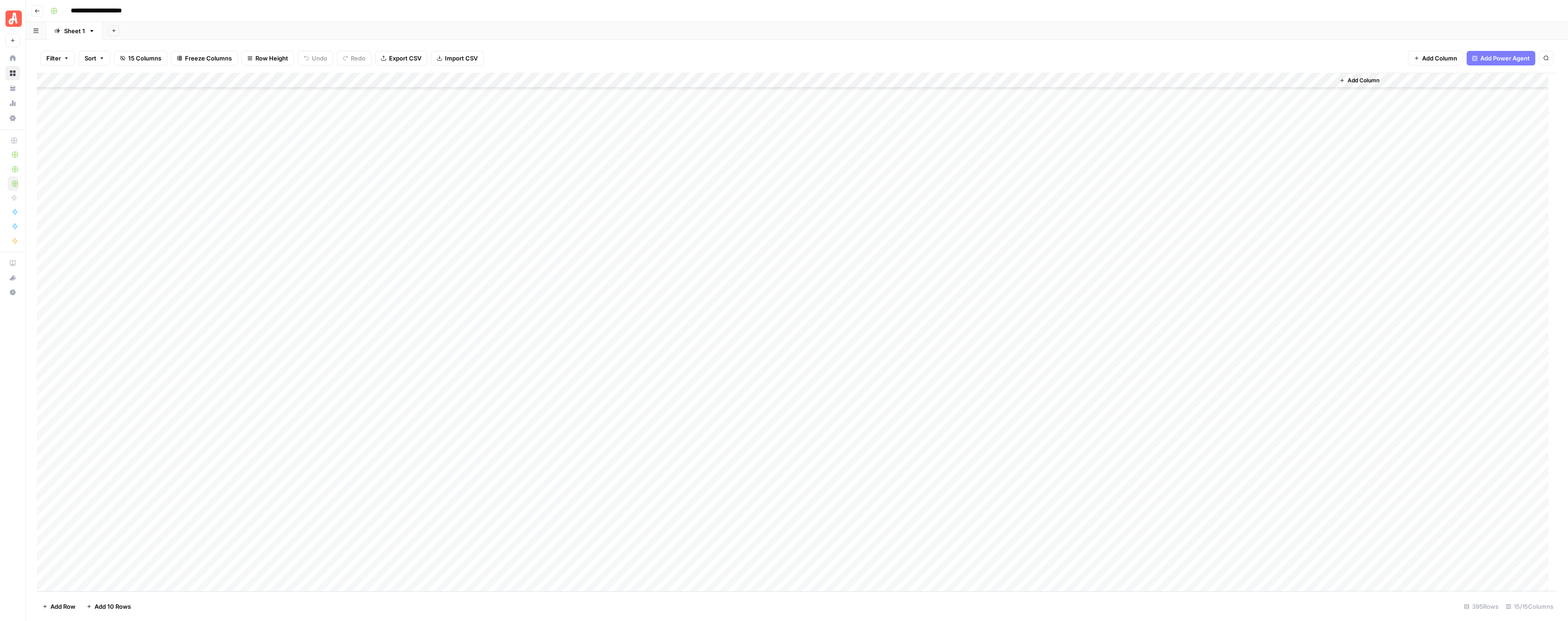
click at [512, 442] on div "Add Column" at bounding box center [797, 332] width 1520 height 519
click at [508, 444] on div "Add Column" at bounding box center [797, 332] width 1520 height 519
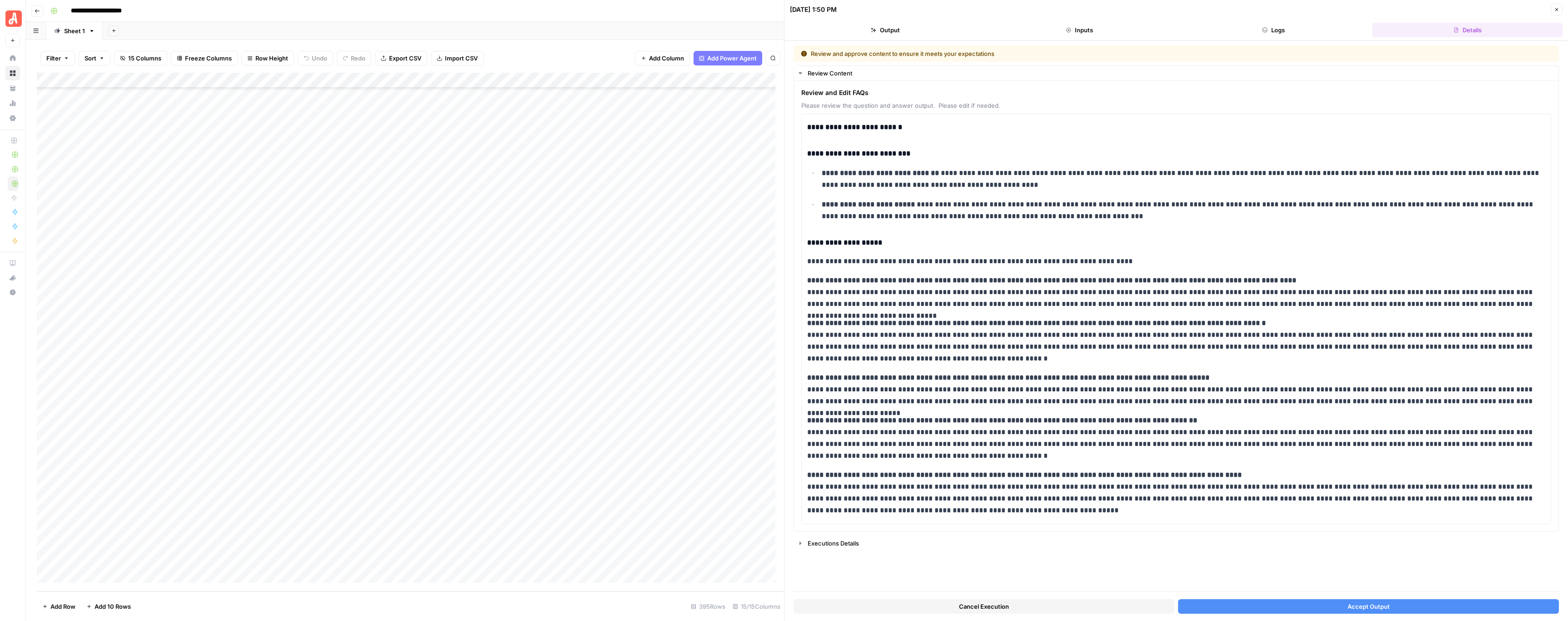
click at [1559, 7] on icon "button" at bounding box center [1557, 10] width 6 height 6
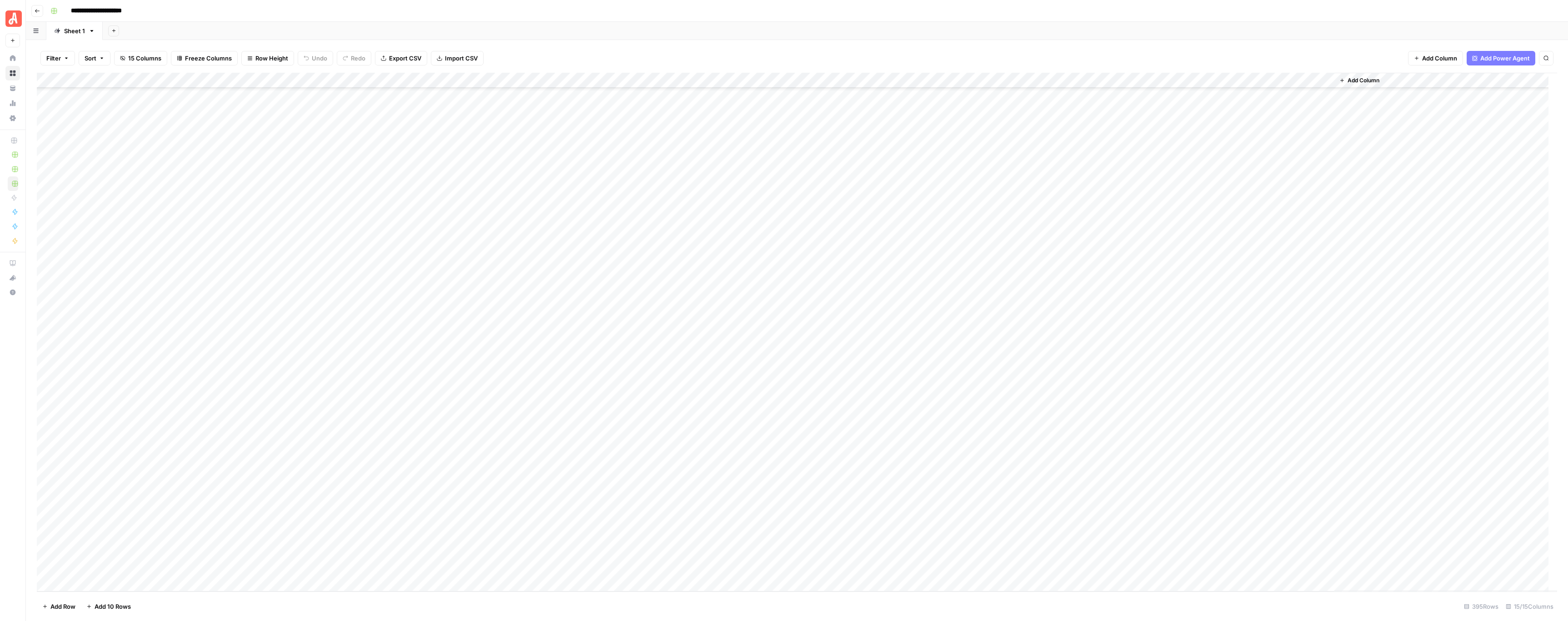
click at [508, 365] on div "Add Column" at bounding box center [797, 332] width 1520 height 519
click at [507, 381] on div "Add Column" at bounding box center [797, 332] width 1520 height 519
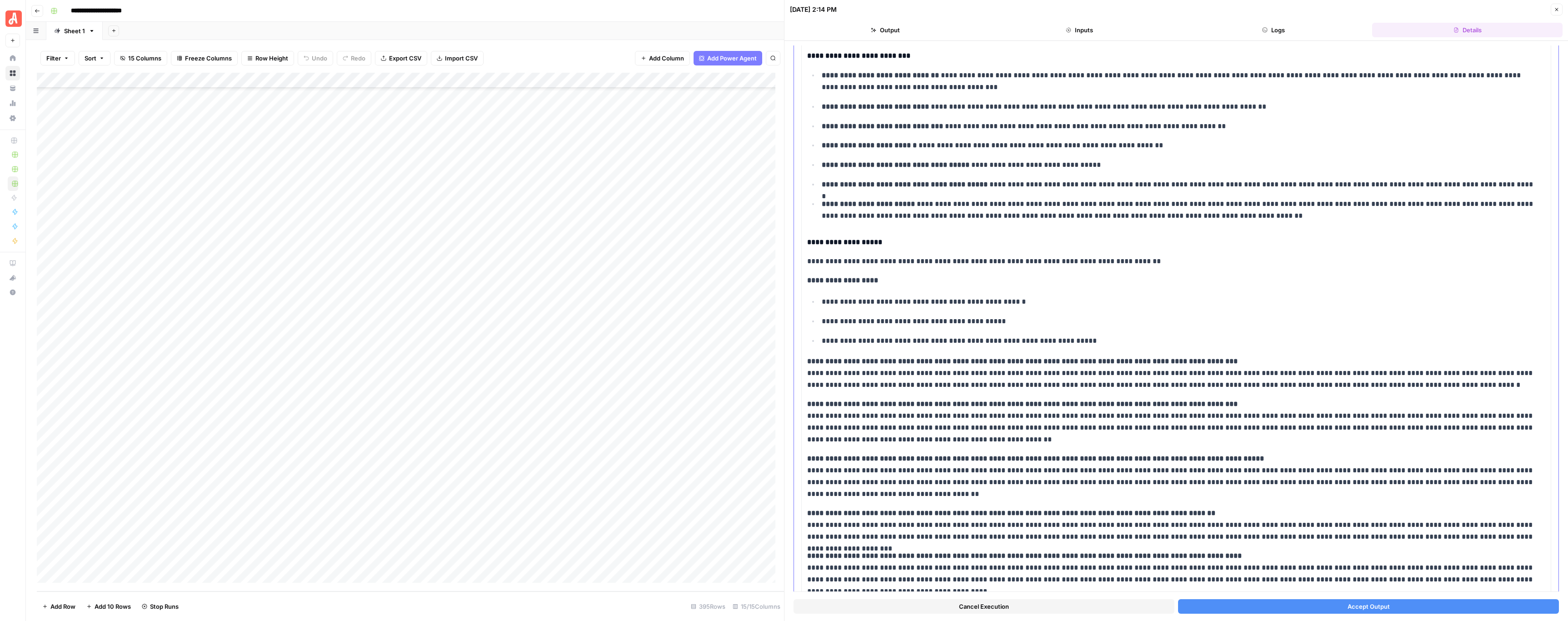
scroll to position [141, 0]
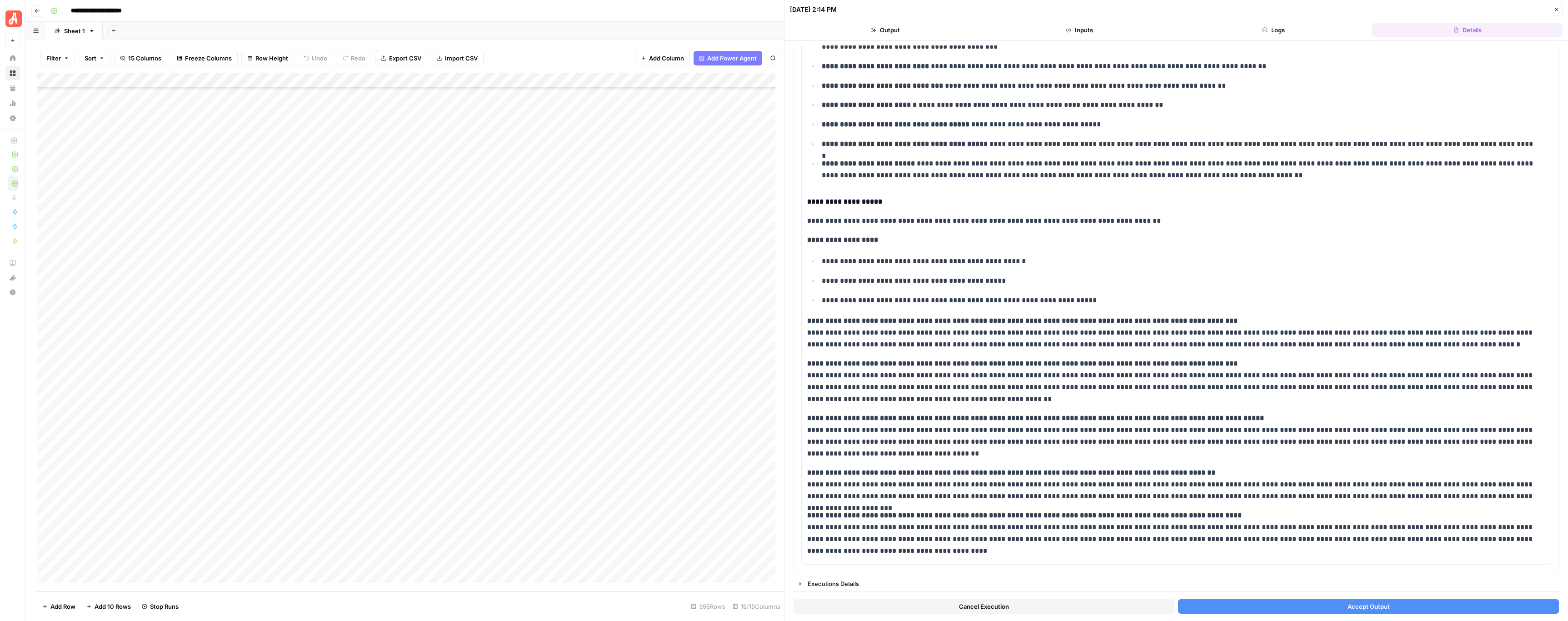
click at [679, 3] on div "**********" at bounding box center [802, 10] width 1512 height 15
click at [510, 398] on div "Add Column" at bounding box center [411, 332] width 747 height 519
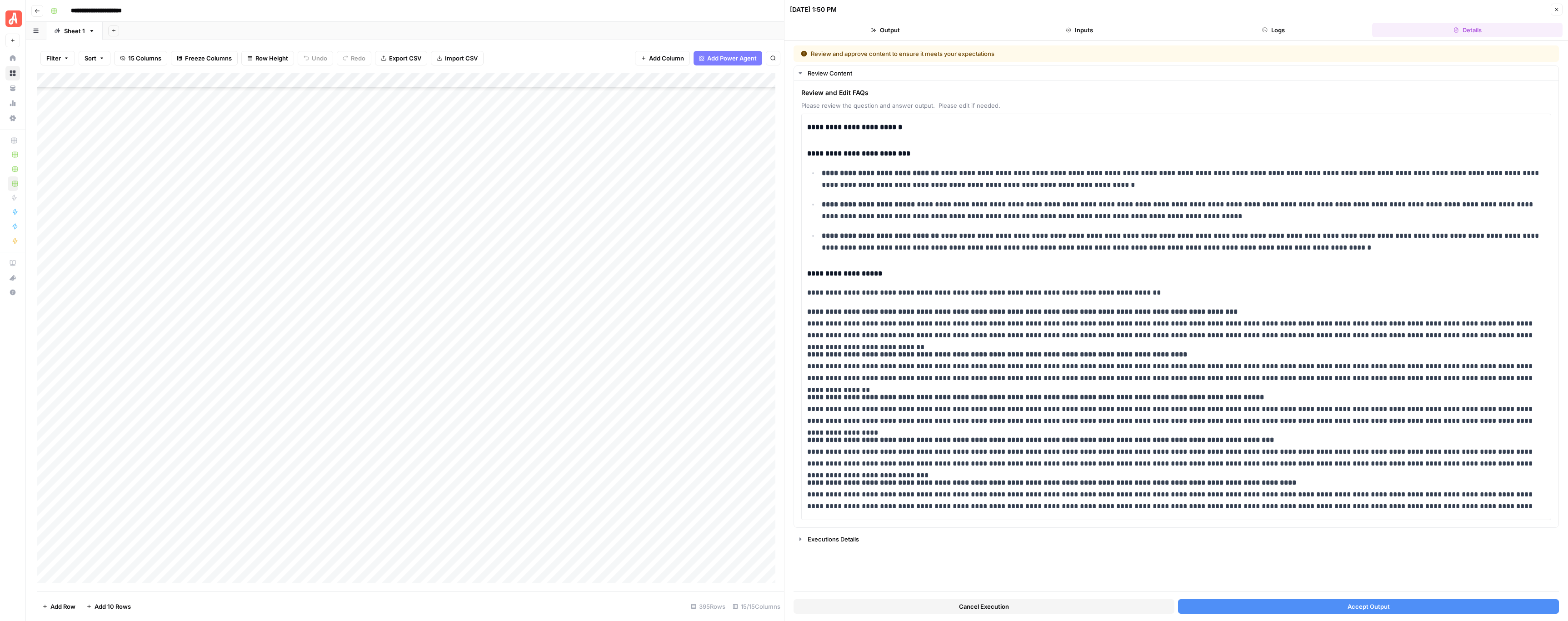
scroll to position [5619, 0]
click at [1553, 7] on button "Close" at bounding box center [1556, 9] width 12 height 12
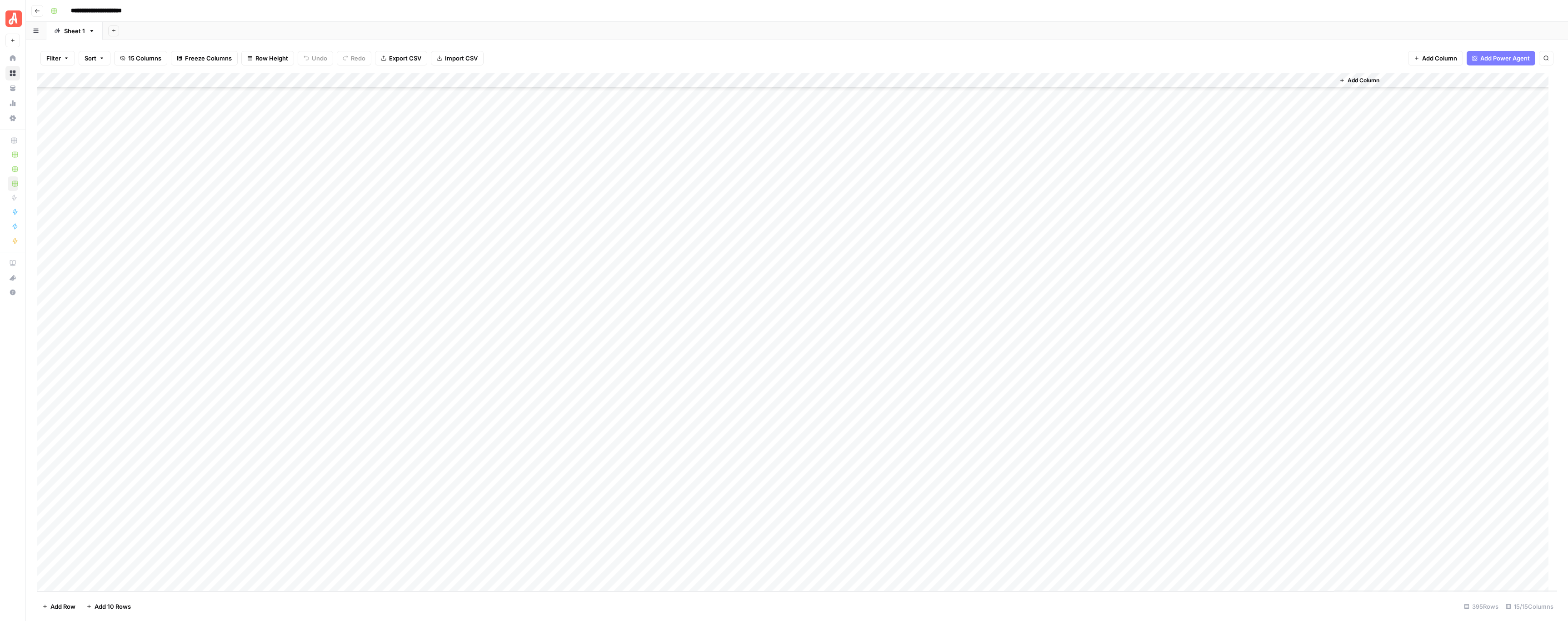
click at [199, 491] on div "Add Column" at bounding box center [797, 332] width 1520 height 519
drag, startPoint x: 199, startPoint y: 491, endPoint x: 300, endPoint y: 514, distance: 103.6
click at [300, 514] on div "Add Column" at bounding box center [797, 332] width 1520 height 519
click at [280, 548] on div "Add Column" at bounding box center [797, 332] width 1520 height 519
click at [177, 493] on div "Add Column" at bounding box center [797, 332] width 1520 height 519
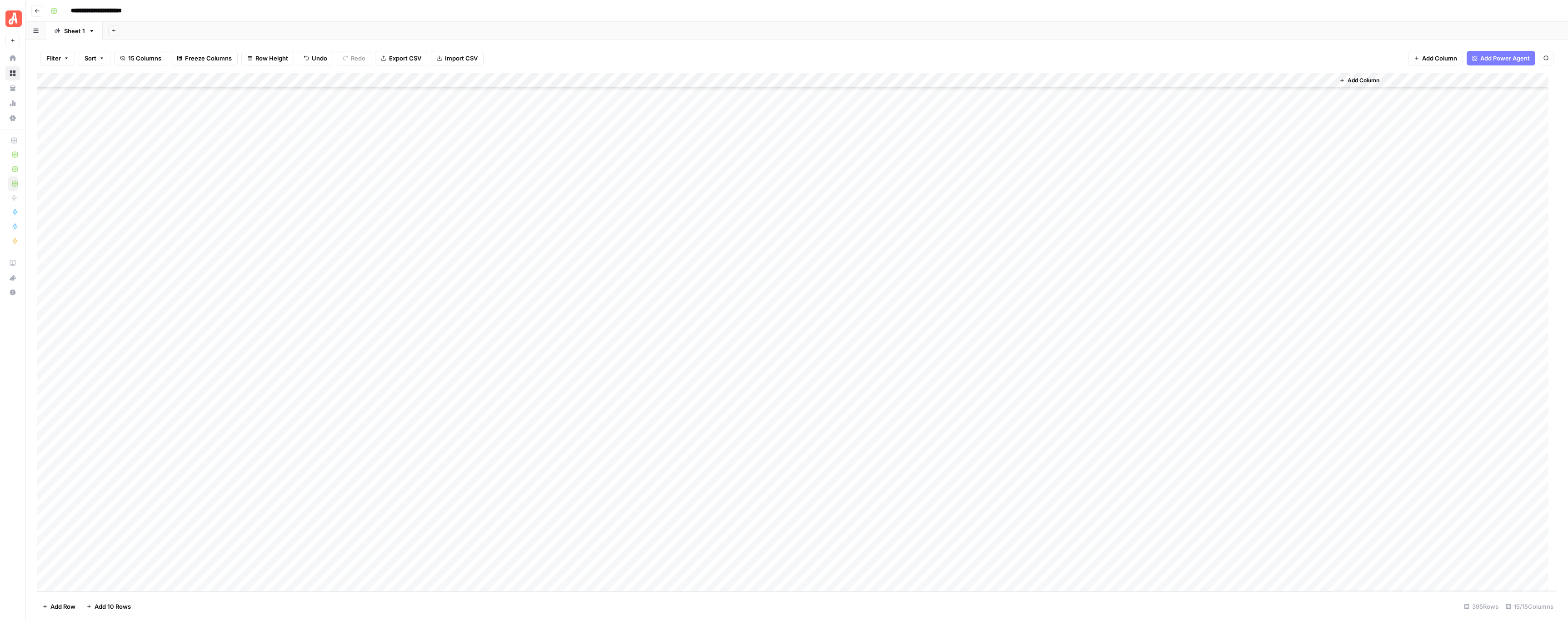
click at [207, 492] on div "Add Column" at bounding box center [797, 332] width 1520 height 519
click at [207, 492] on body "**********" at bounding box center [784, 310] width 1568 height 621
click at [197, 492] on textarea "**********" at bounding box center [220, 492] width 146 height 13
click at [201, 491] on textarea "**********" at bounding box center [220, 492] width 146 height 13
drag, startPoint x: 250, startPoint y: 493, endPoint x: 194, endPoint y: 491, distance: 56.0
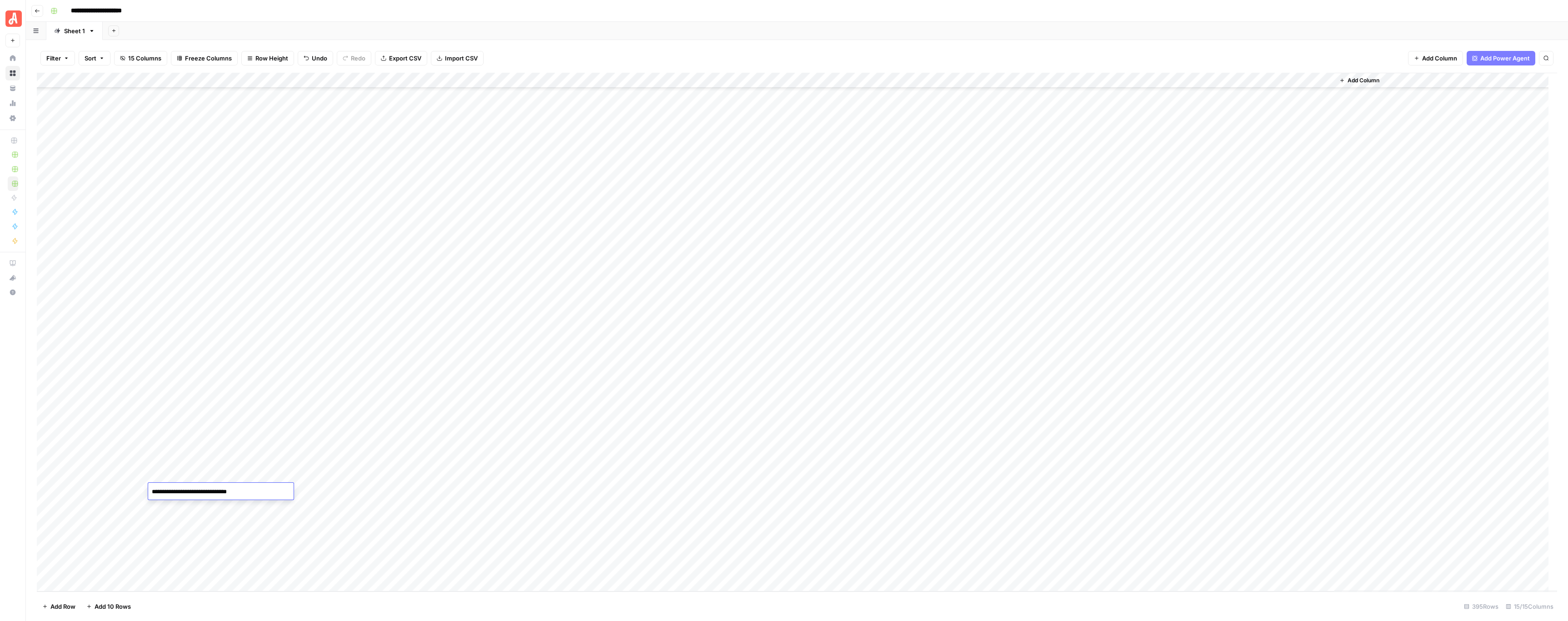
click at [194, 491] on textarea "**********" at bounding box center [220, 492] width 146 height 13
type textarea "**********"
click at [204, 519] on div "Add Column" at bounding box center [797, 332] width 1520 height 519
click at [208, 506] on div "Add Column" at bounding box center [797, 332] width 1520 height 519
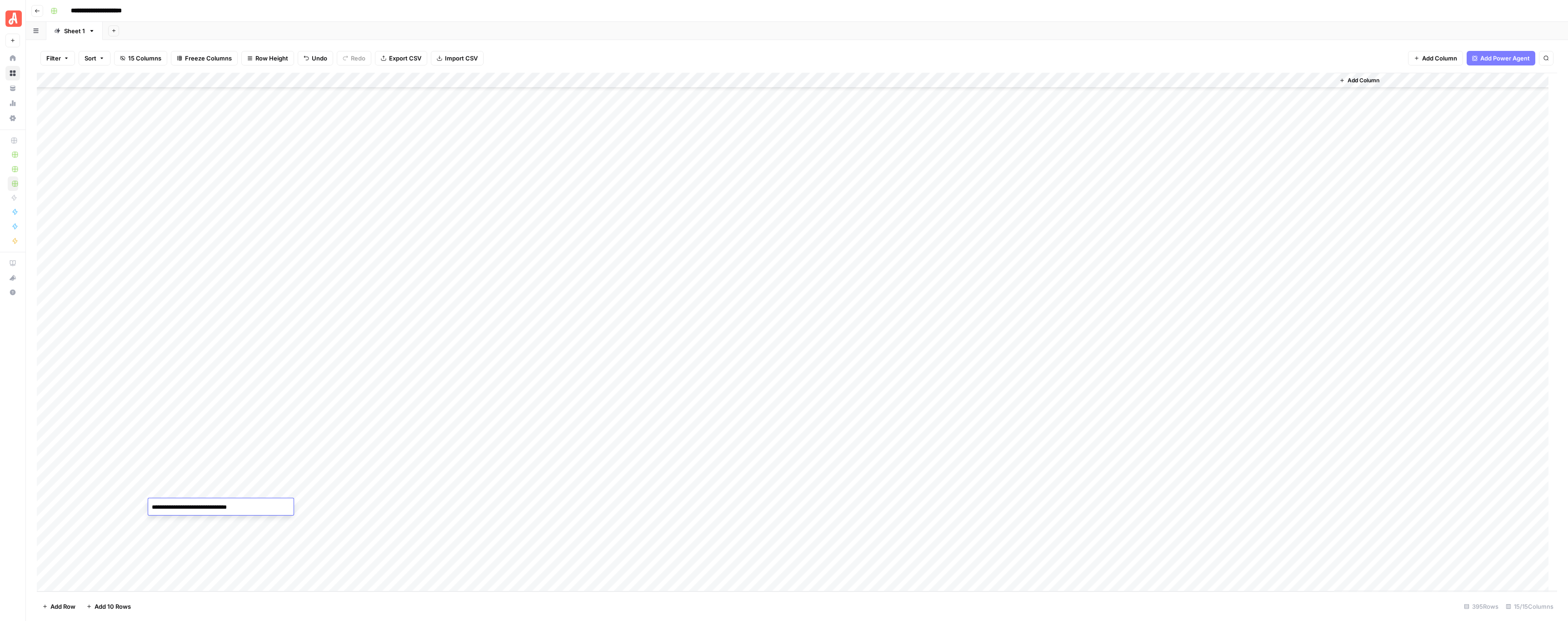
drag, startPoint x: 209, startPoint y: 508, endPoint x: 191, endPoint y: 509, distance: 18.0
click at [191, 509] on textarea "**********" at bounding box center [220, 507] width 146 height 13
type textarea "**********"
click at [201, 523] on div "Add Column" at bounding box center [797, 332] width 1520 height 519
drag, startPoint x: 231, startPoint y: 523, endPoint x: 312, endPoint y: 544, distance: 83.7
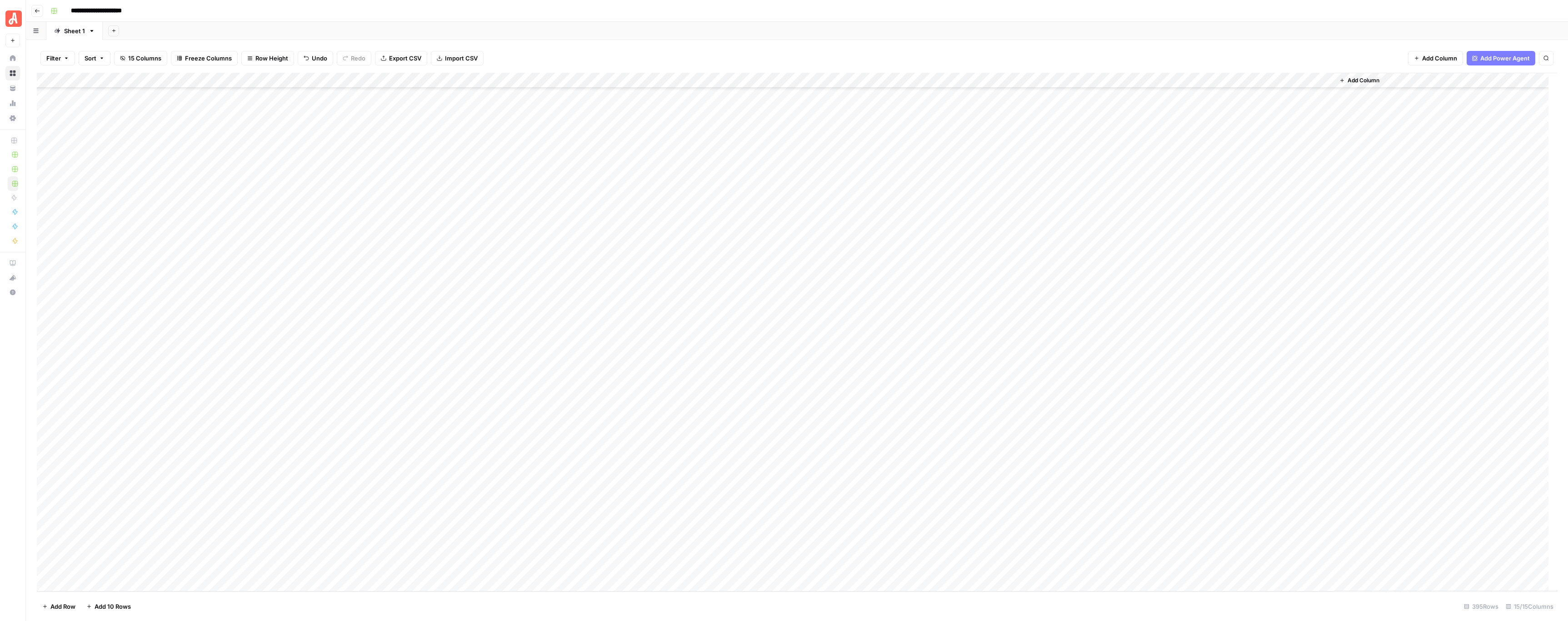
click at [312, 544] on div "Add Column" at bounding box center [797, 332] width 1520 height 519
click at [215, 522] on div "Add Column" at bounding box center [797, 332] width 1520 height 519
click at [218, 520] on textarea "**********" at bounding box center [220, 523] width 146 height 13
drag, startPoint x: 202, startPoint y: 522, endPoint x: 149, endPoint y: 522, distance: 53.0
click at [149, 522] on textarea "**********" at bounding box center [220, 523] width 146 height 13
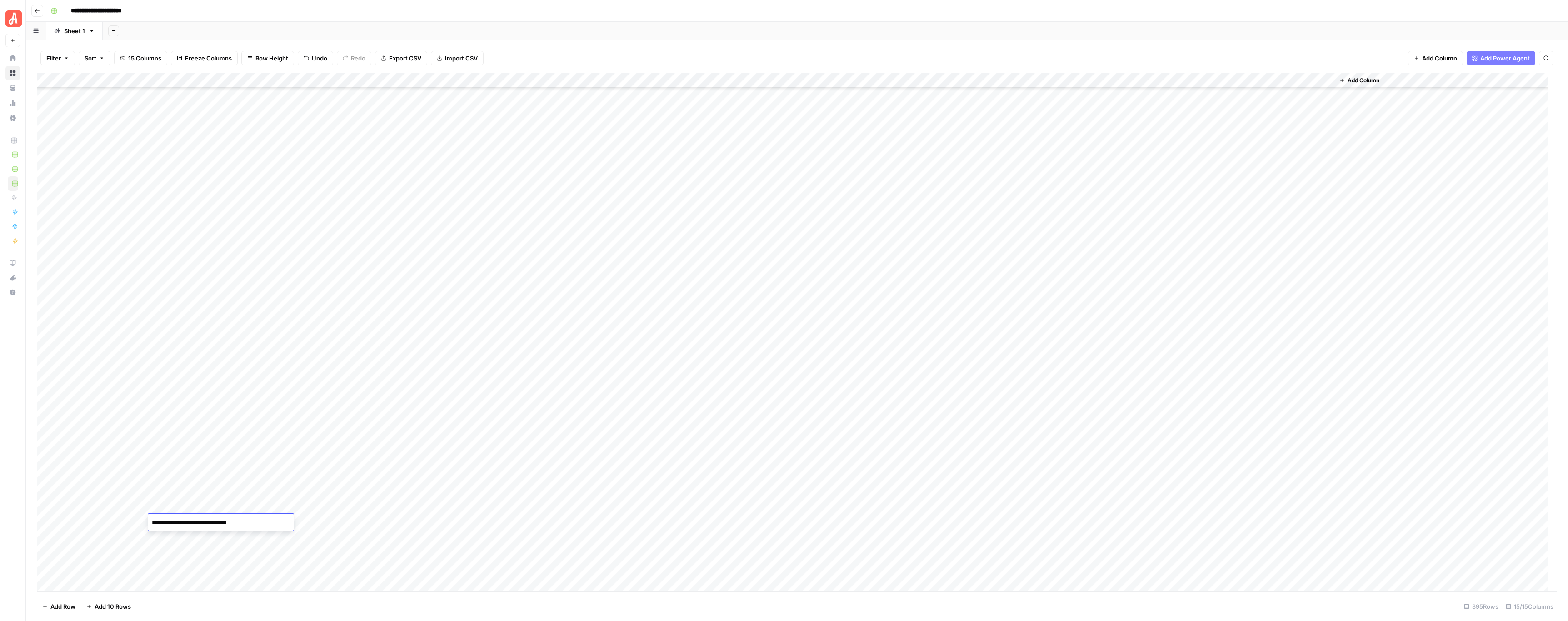
type textarea "**********"
click at [200, 539] on div "Add Column" at bounding box center [797, 332] width 1520 height 519
click at [200, 539] on textarea "**********" at bounding box center [220, 539] width 146 height 13
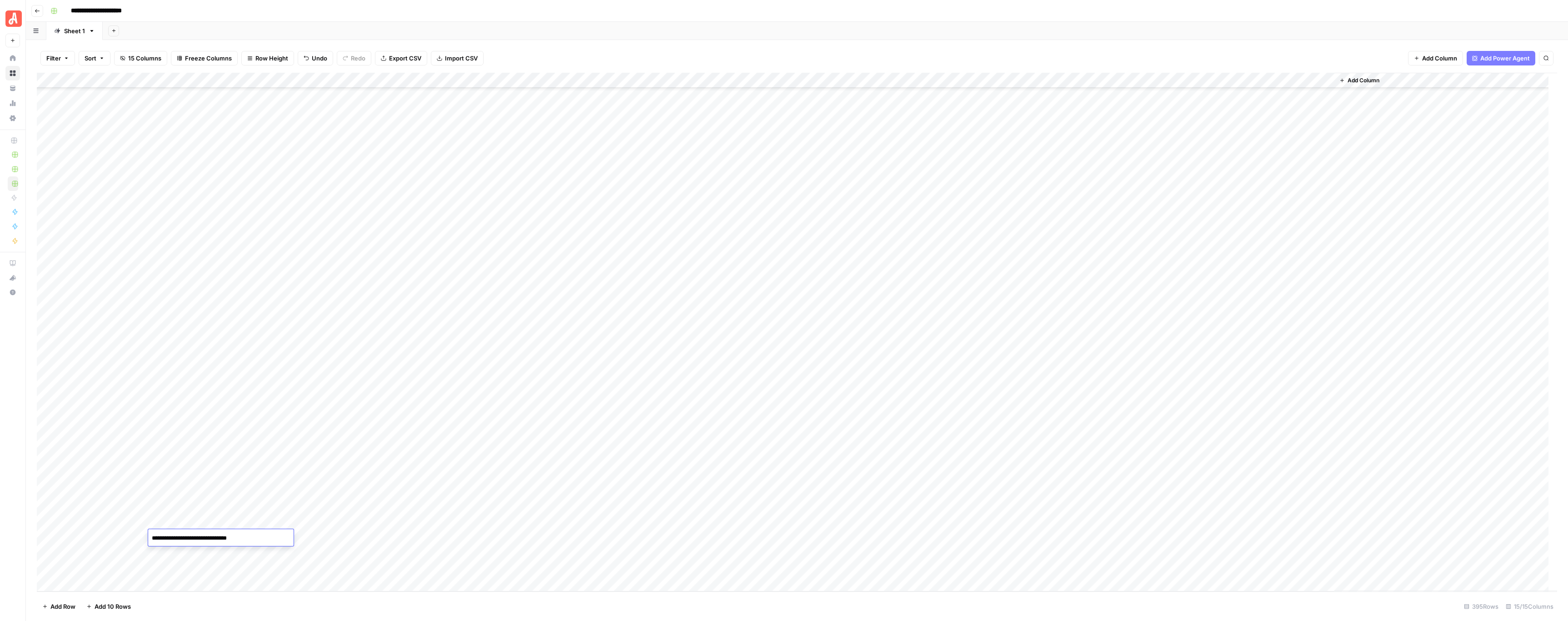
click at [202, 539] on textarea "**********" at bounding box center [220, 539] width 146 height 13
drag, startPoint x: 202, startPoint y: 539, endPoint x: 146, endPoint y: 539, distance: 56.0
click at [146, 539] on body "**********" at bounding box center [784, 310] width 1568 height 621
click at [195, 539] on textarea "**********" at bounding box center [220, 539] width 146 height 13
drag, startPoint x: 203, startPoint y: 538, endPoint x: 148, endPoint y: 538, distance: 55.0
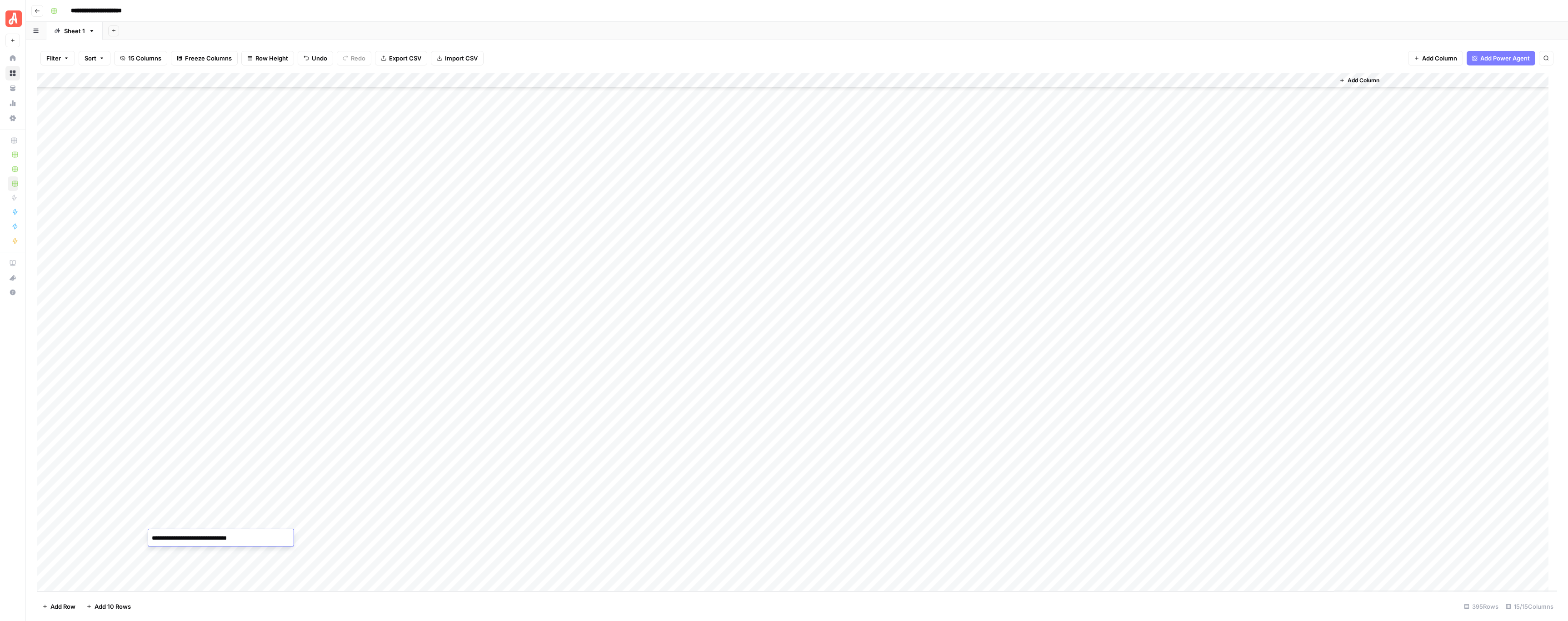
click at [148, 538] on textarea "**********" at bounding box center [220, 539] width 146 height 13
type textarea "**********"
click at [706, 537] on div "Add Column" at bounding box center [797, 332] width 1520 height 519
click at [588, 522] on div "Add Column" at bounding box center [797, 332] width 1520 height 519
click at [589, 537] on div "Add Column" at bounding box center [797, 332] width 1520 height 519
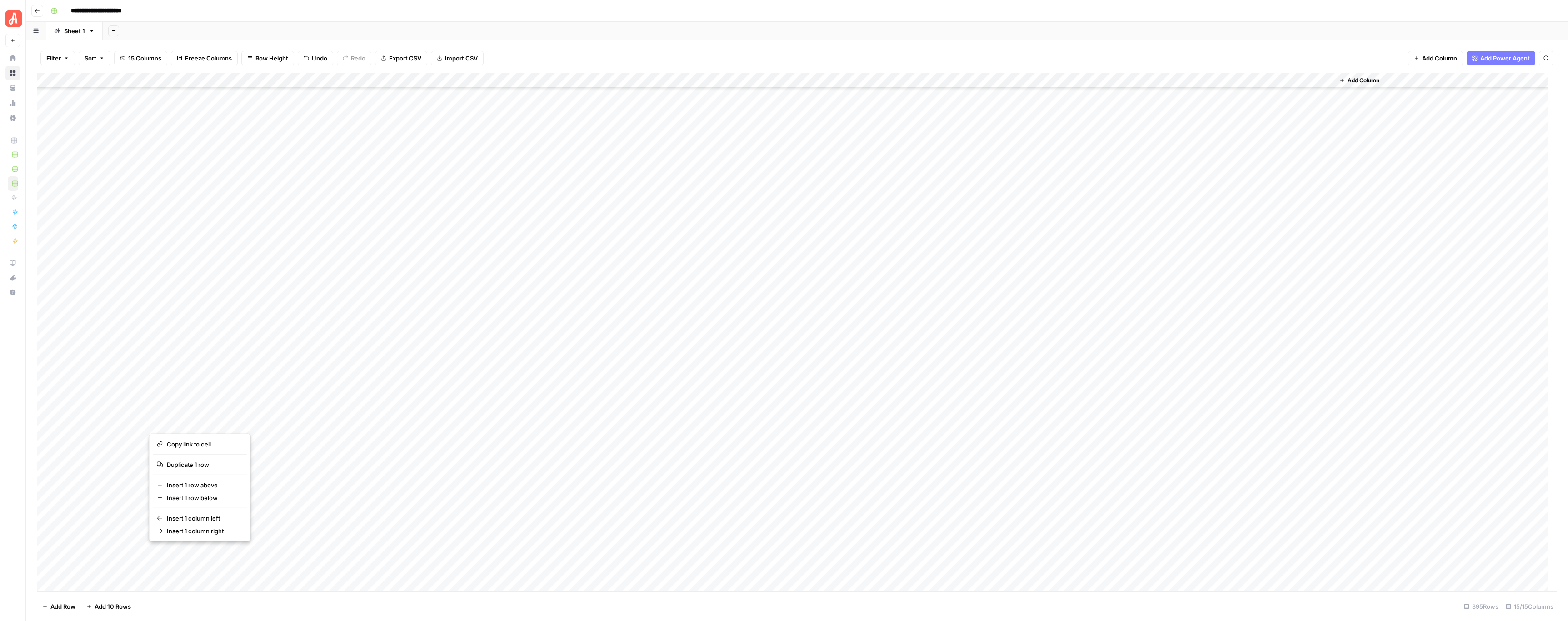
click at [203, 553] on button "button" at bounding box center [203, 553] width 109 height 16
drag, startPoint x: 203, startPoint y: 553, endPoint x: 195, endPoint y: 562, distance: 12.0
click at [195, 562] on div "Add Column" at bounding box center [797, 332] width 1520 height 519
click at [197, 551] on div "Add Column" at bounding box center [797, 332] width 1520 height 519
click at [590, 552] on div "Add Column" at bounding box center [797, 332] width 1520 height 519
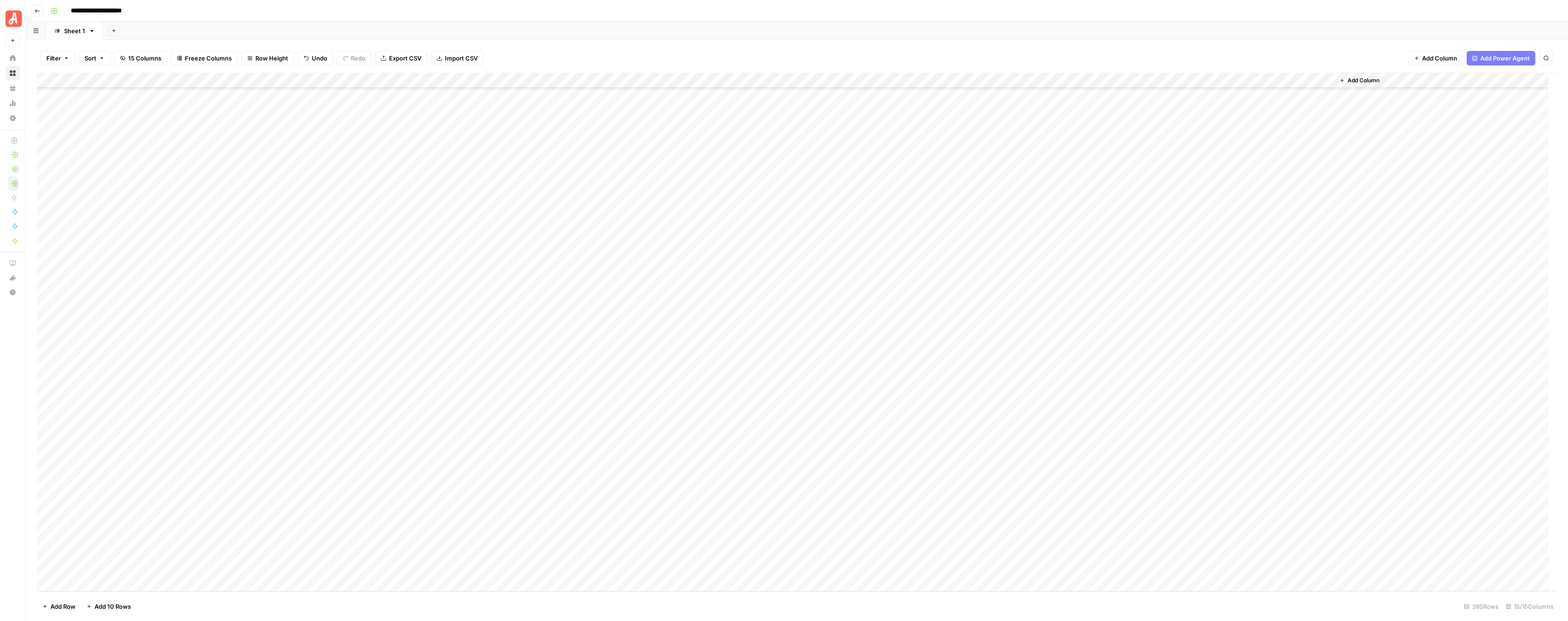
click at [589, 567] on div "Add Column" at bounding box center [797, 332] width 1520 height 519
click at [195, 530] on span "Insert 1 row below" at bounding box center [203, 528] width 73 height 9
click at [561, 521] on div "Add Column" at bounding box center [797, 332] width 1520 height 519
click at [116, 583] on div "Add Column" at bounding box center [797, 332] width 1520 height 519
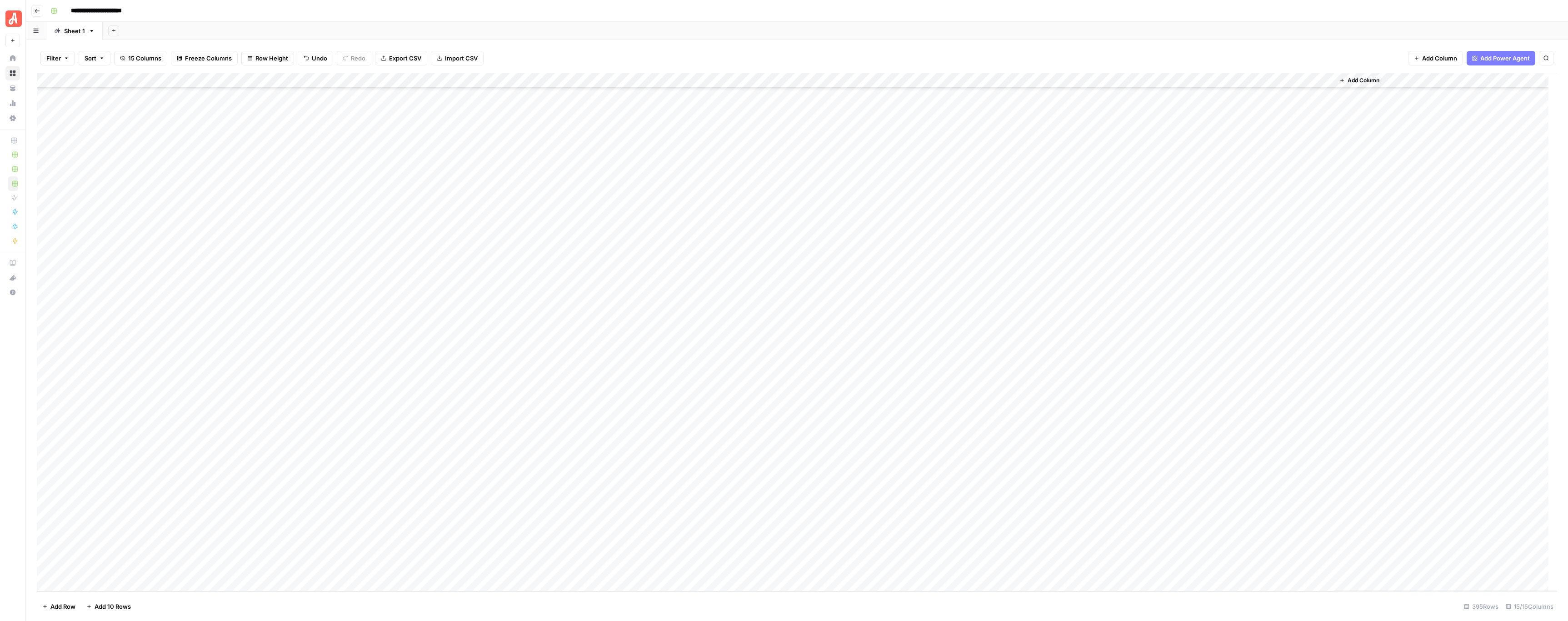
scroll to position [5635, 0]
click at [225, 569] on div "Add Column" at bounding box center [797, 332] width 1520 height 519
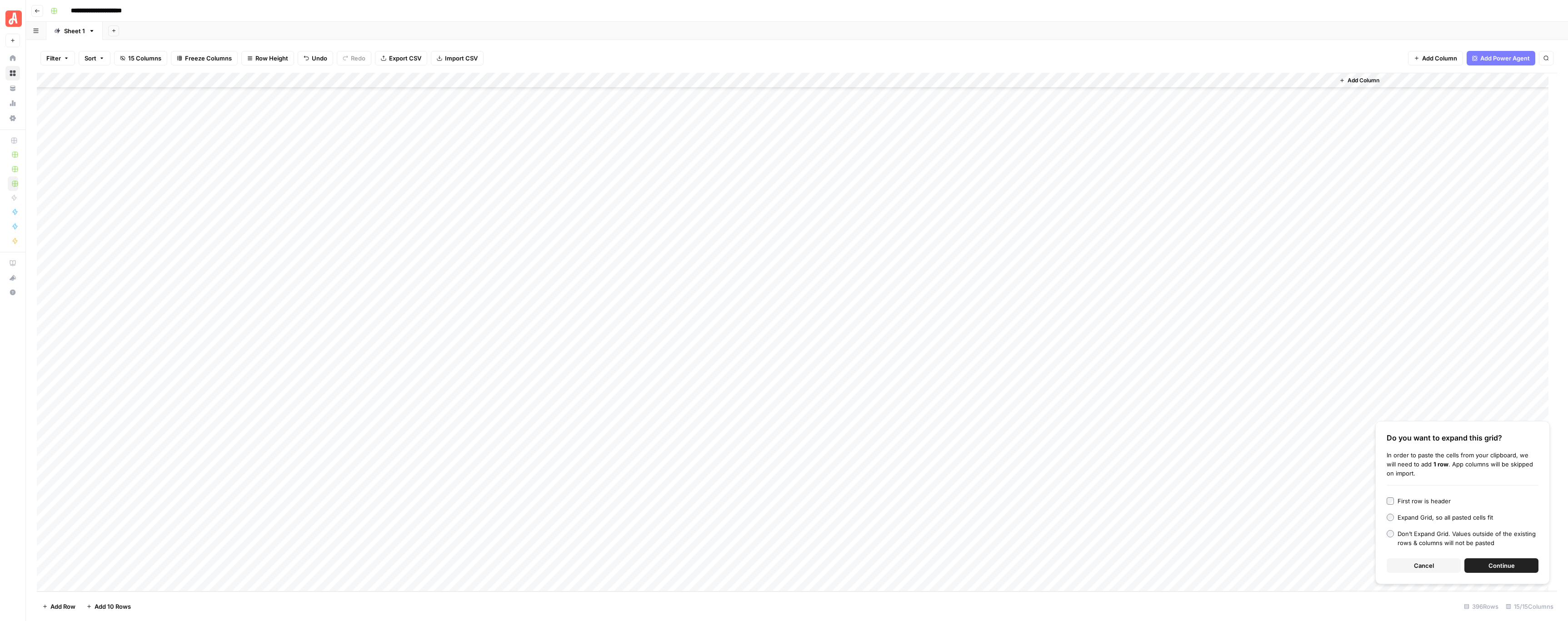
click at [1486, 562] on button "Continue" at bounding box center [1501, 565] width 74 height 15
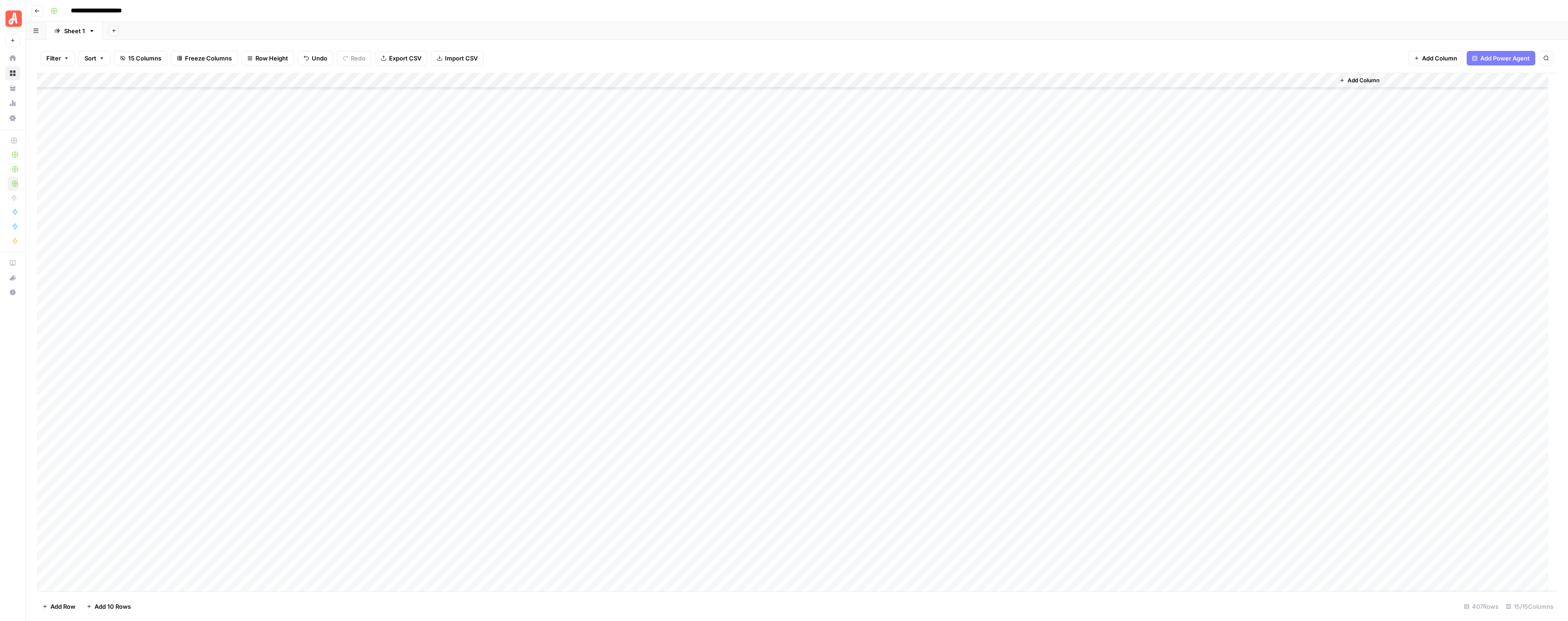
scroll to position [5805, 0]
drag, startPoint x: 170, startPoint y: 428, endPoint x: 300, endPoint y: 451, distance: 132.0
click at [300, 451] on div "Add Column" at bounding box center [797, 332] width 1520 height 519
click at [98, 304] on div "Add Column" at bounding box center [797, 332] width 1520 height 519
click at [101, 306] on div "Add Column" at bounding box center [797, 332] width 1520 height 519
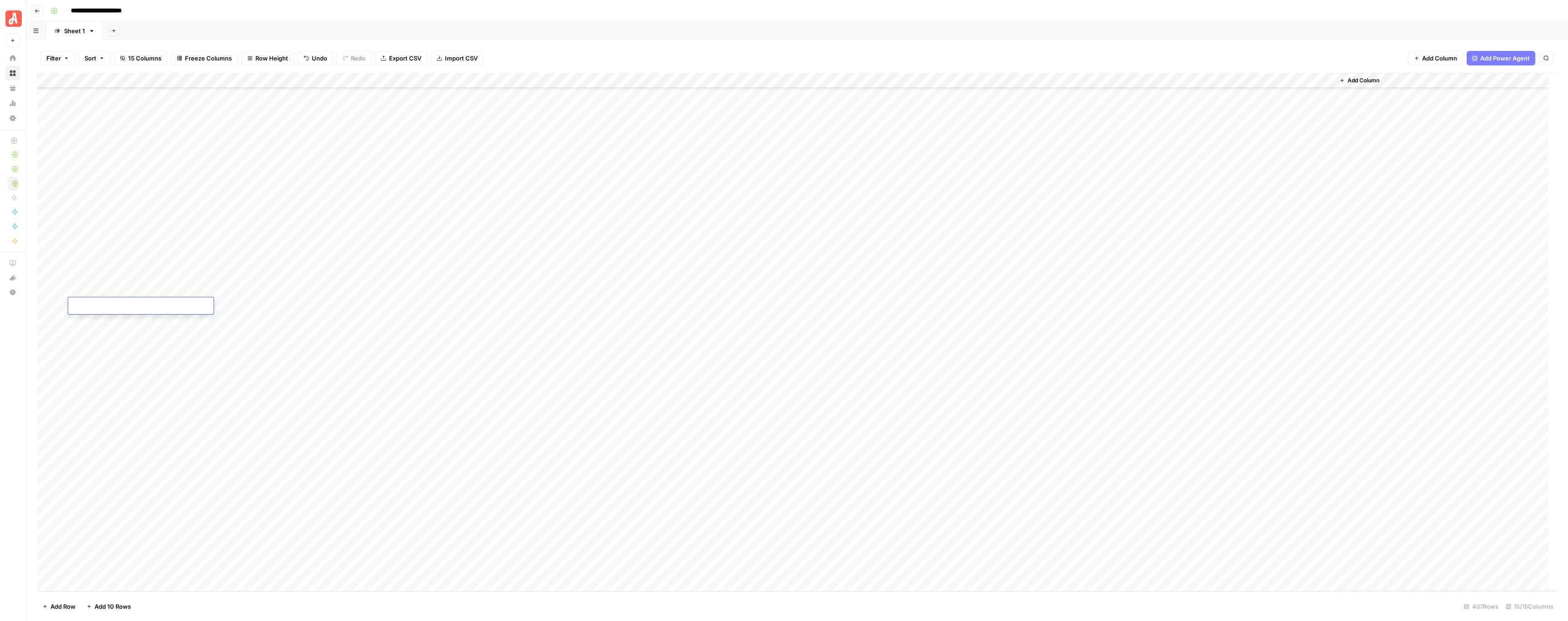
click at [116, 327] on div "Add Column" at bounding box center [797, 332] width 1520 height 519
click at [121, 306] on div "Add Column" at bounding box center [797, 332] width 1520 height 519
click at [164, 304] on div "Add Column" at bounding box center [797, 332] width 1520 height 519
click at [190, 367] on span "Insert 1 row above" at bounding box center [203, 368] width 73 height 9
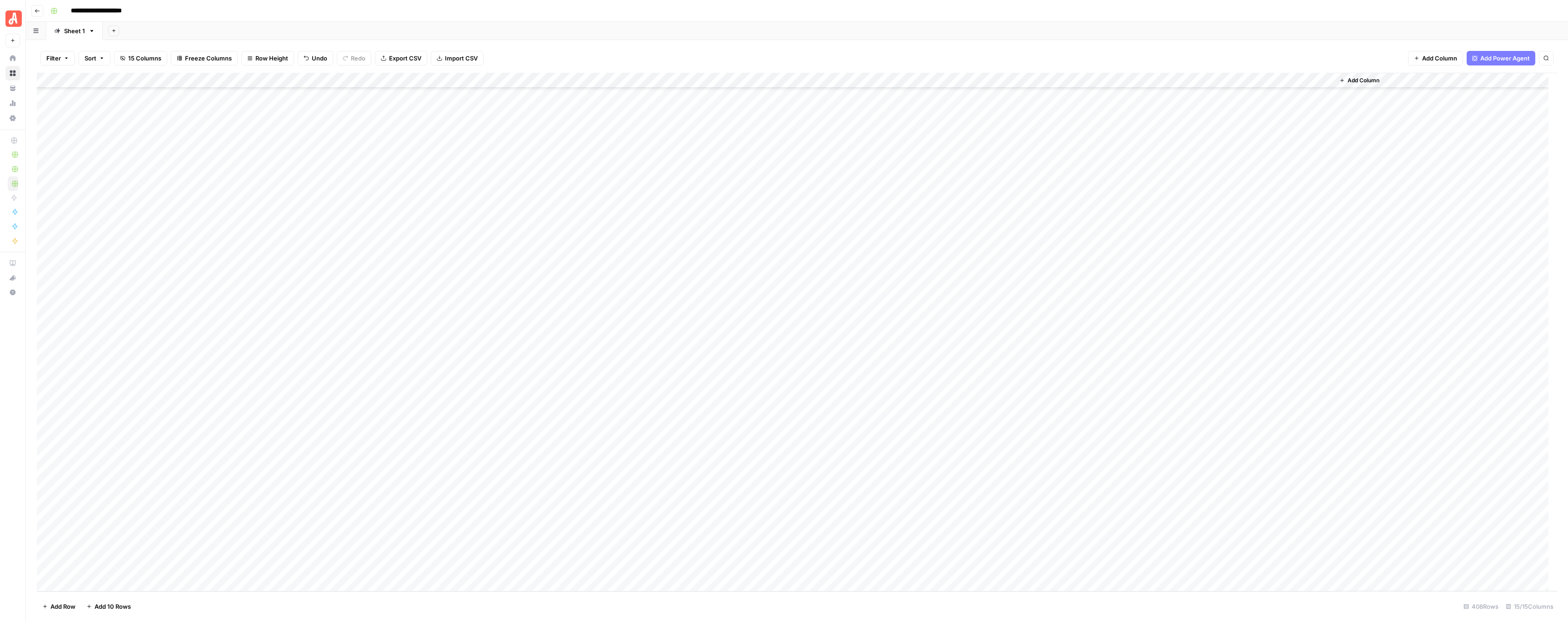
click at [130, 357] on div "Add Column" at bounding box center [797, 332] width 1520 height 519
drag, startPoint x: 178, startPoint y: 430, endPoint x: 377, endPoint y: 533, distance: 224.1
click at [377, 533] on div "Add Column" at bounding box center [797, 332] width 1520 height 519
click at [251, 492] on div "Add Column" at bounding box center [797, 332] width 1520 height 519
drag, startPoint x: 211, startPoint y: 428, endPoint x: 379, endPoint y: 531, distance: 197.1
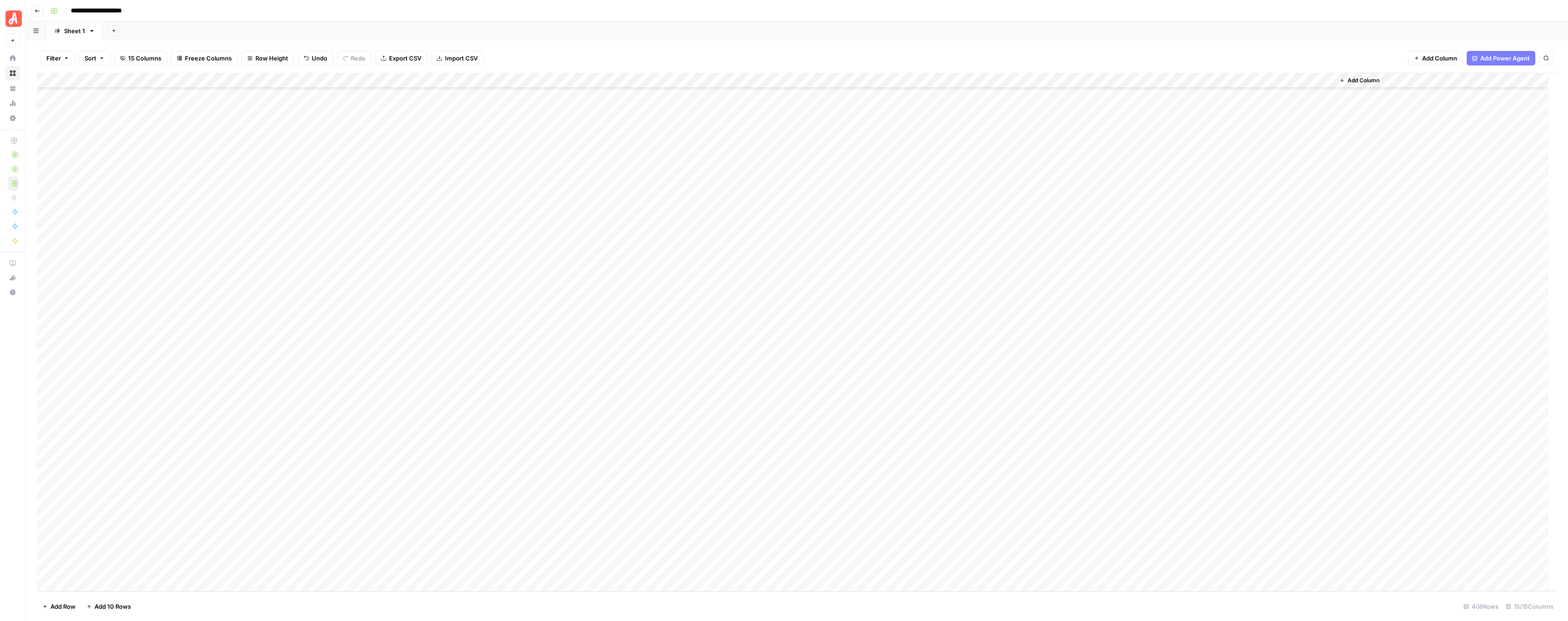
click at [379, 531] on div "Add Column" at bounding box center [797, 332] width 1520 height 519
click at [361, 509] on div "Add Column" at bounding box center [797, 332] width 1520 height 519
click at [353, 428] on div "Add Column" at bounding box center [797, 332] width 1520 height 519
click at [360, 428] on div "Add Column" at bounding box center [797, 332] width 1520 height 519
click at [314, 440] on div "Add Column" at bounding box center [797, 332] width 1520 height 519
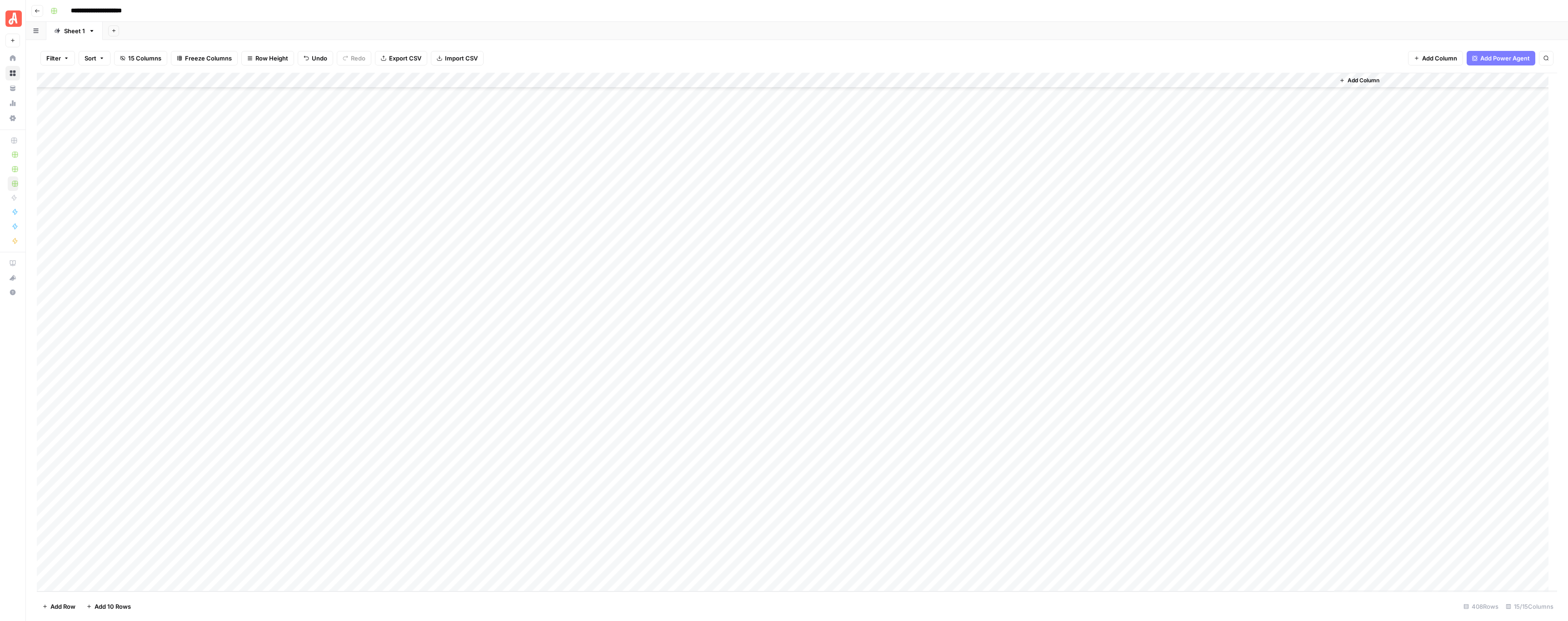
click at [767, 411] on div "Add Column" at bounding box center [797, 332] width 1520 height 519
drag, startPoint x: 188, startPoint y: 433, endPoint x: 369, endPoint y: 444, distance: 181.3
click at [369, 444] on div "Add Column" at bounding box center [797, 332] width 1520 height 519
click at [371, 498] on div "Add Column" at bounding box center [797, 332] width 1520 height 519
drag, startPoint x: 176, startPoint y: 460, endPoint x: 349, endPoint y: 474, distance: 173.6
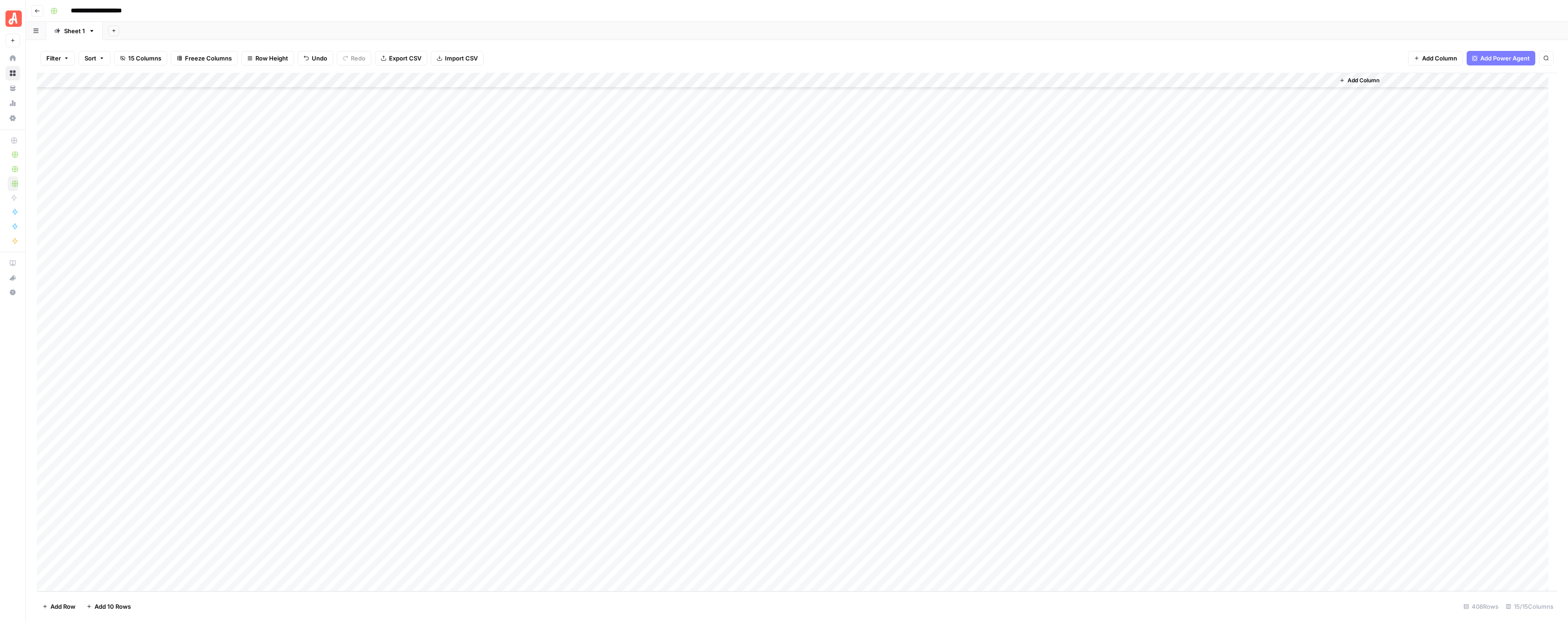
click at [349, 474] on div "Add Column" at bounding box center [797, 332] width 1520 height 519
click at [648, 442] on div "Add Column" at bounding box center [797, 332] width 1520 height 519
drag, startPoint x: 189, startPoint y: 491, endPoint x: 371, endPoint y: 506, distance: 182.6
click at [371, 506] on div "Add Column" at bounding box center [797, 332] width 1520 height 519
drag, startPoint x: 222, startPoint y: 519, endPoint x: 363, endPoint y: 521, distance: 141.0
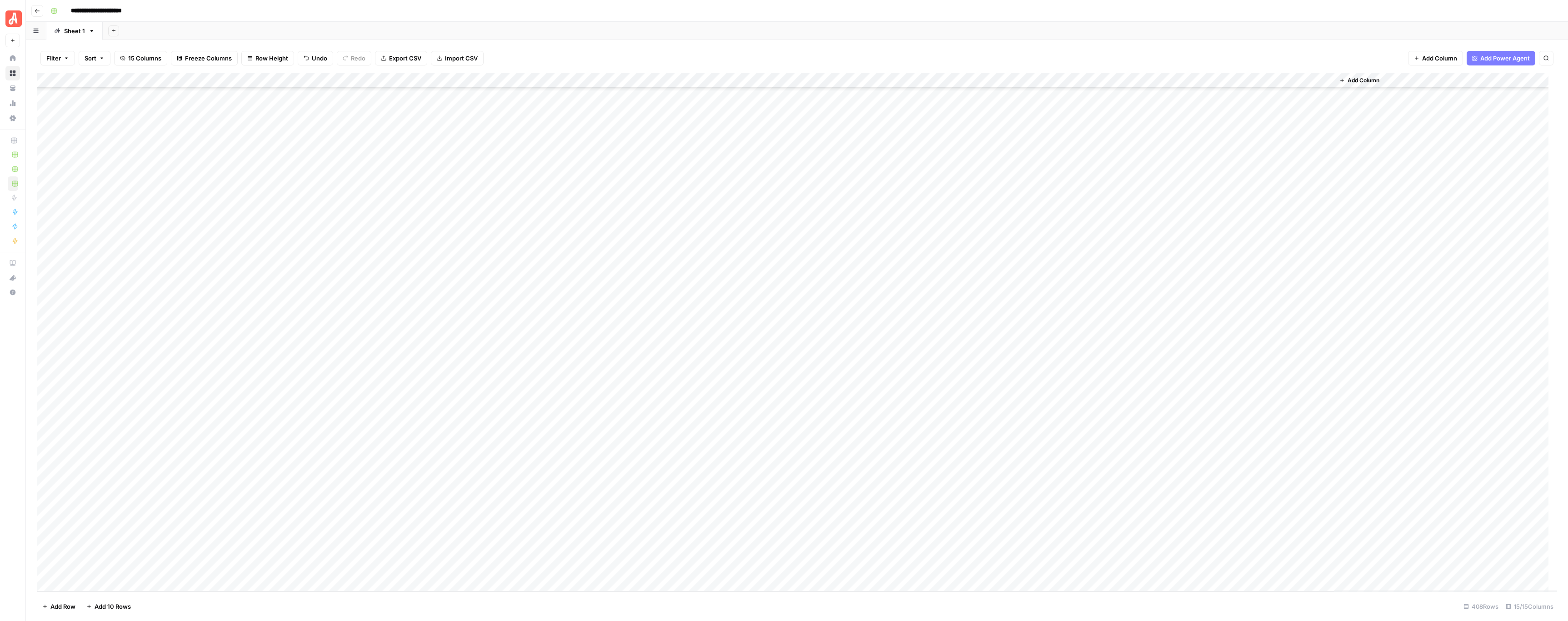
click at [363, 521] on div "Add Column" at bounding box center [797, 332] width 1520 height 519
drag, startPoint x: 167, startPoint y: 535, endPoint x: 373, endPoint y: 544, distance: 206.2
click at [373, 544] on div "Add Column" at bounding box center [797, 332] width 1520 height 519
click at [690, 471] on div "Add Column" at bounding box center [797, 332] width 1520 height 519
click at [191, 553] on div "Add Column" at bounding box center [797, 332] width 1520 height 519
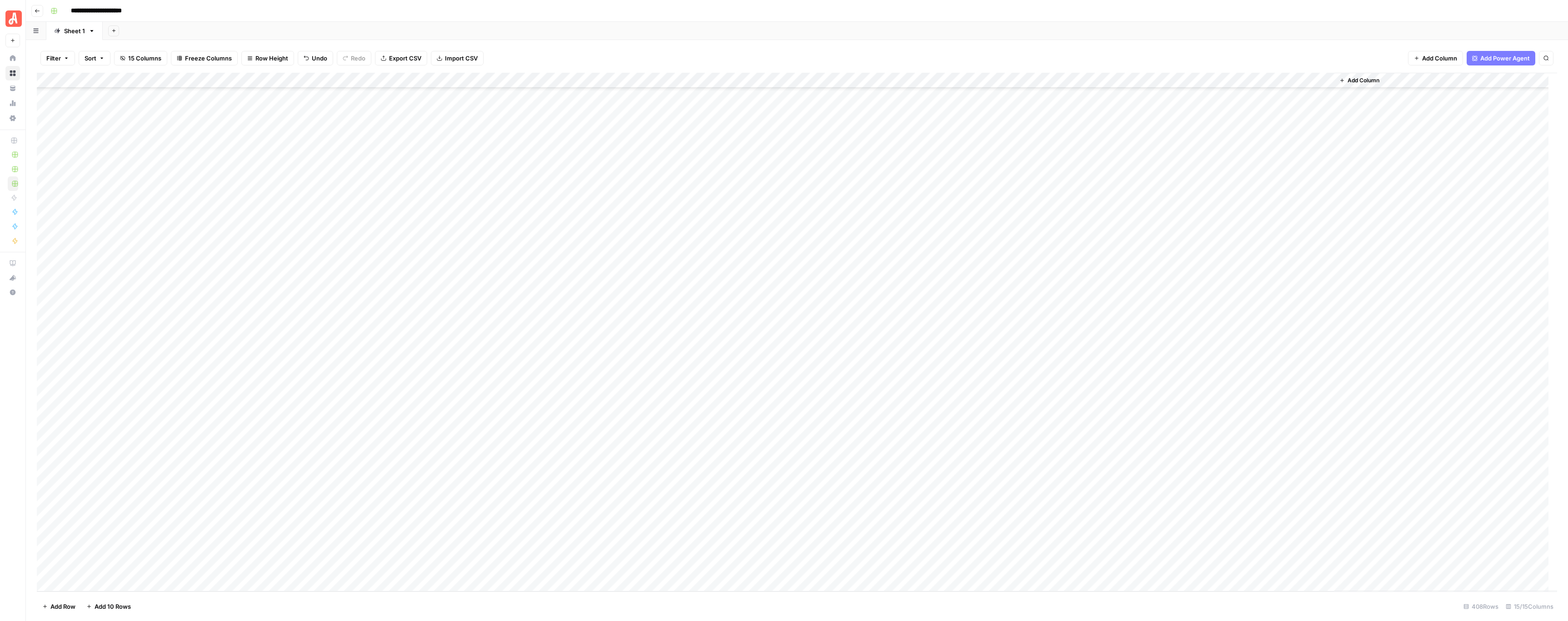
click at [197, 571] on div "Add Column" at bounding box center [797, 332] width 1520 height 519
click at [92, 582] on div "Add Column" at bounding box center [797, 332] width 1520 height 519
click at [185, 548] on div "Add Column" at bounding box center [797, 332] width 1520 height 519
drag, startPoint x: 178, startPoint y: 548, endPoint x: 365, endPoint y: 548, distance: 187.0
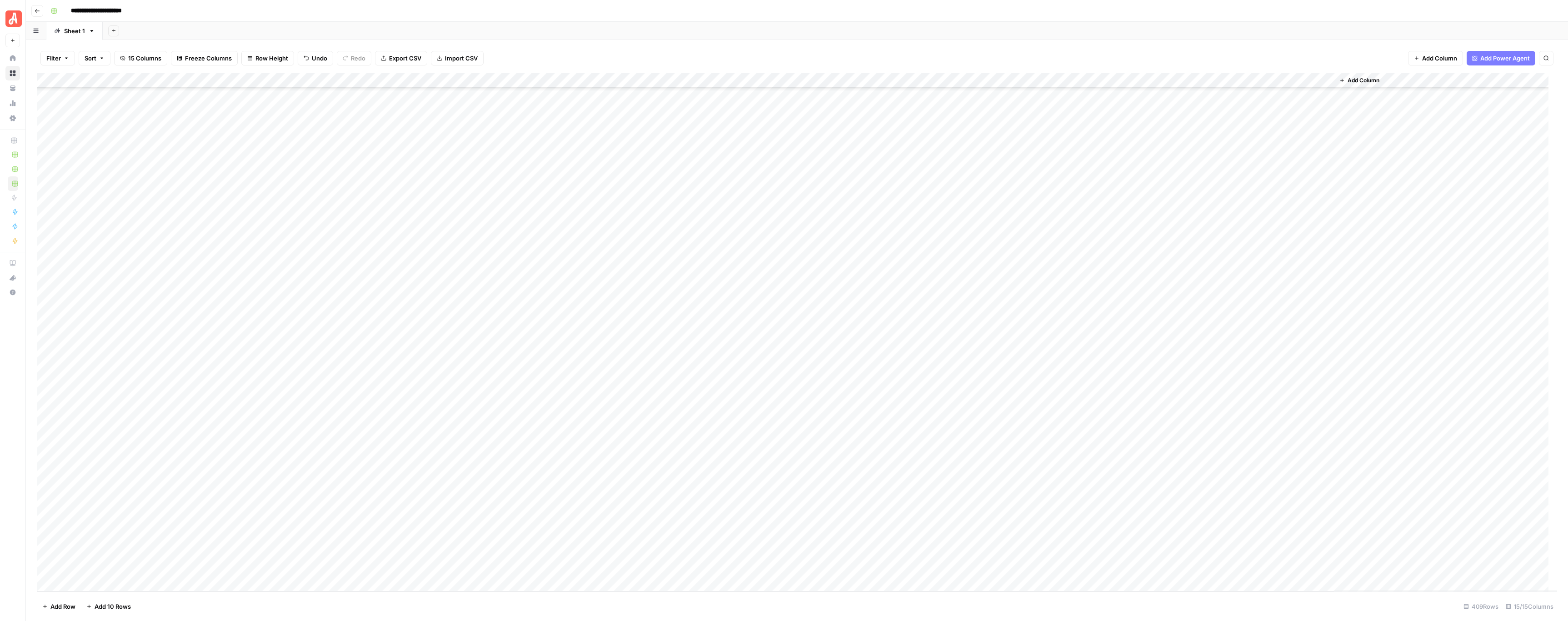
click at [365, 548] on div "Add Column" at bounding box center [797, 332] width 1520 height 519
click at [653, 481] on div "Add Column" at bounding box center [797, 332] width 1520 height 519
click at [99, 578] on div "Add Column" at bounding box center [797, 332] width 1520 height 519
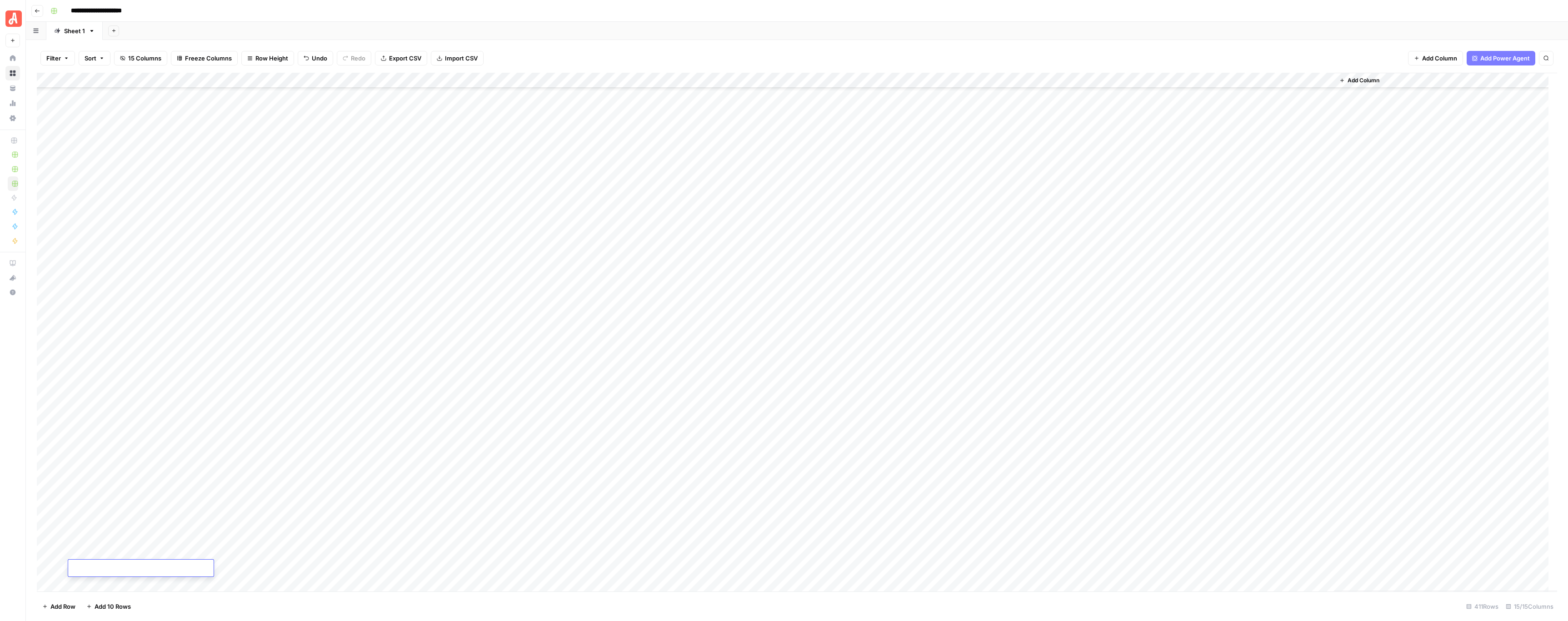
scroll to position [5882, 0]
click at [182, 522] on div "Add Column" at bounding box center [797, 332] width 1520 height 519
drag, startPoint x: 185, startPoint y: 521, endPoint x: 354, endPoint y: 524, distance: 169.0
click at [354, 524] on div "Add Column" at bounding box center [797, 332] width 1520 height 519
click at [642, 449] on div "Add Column" at bounding box center [797, 332] width 1520 height 519
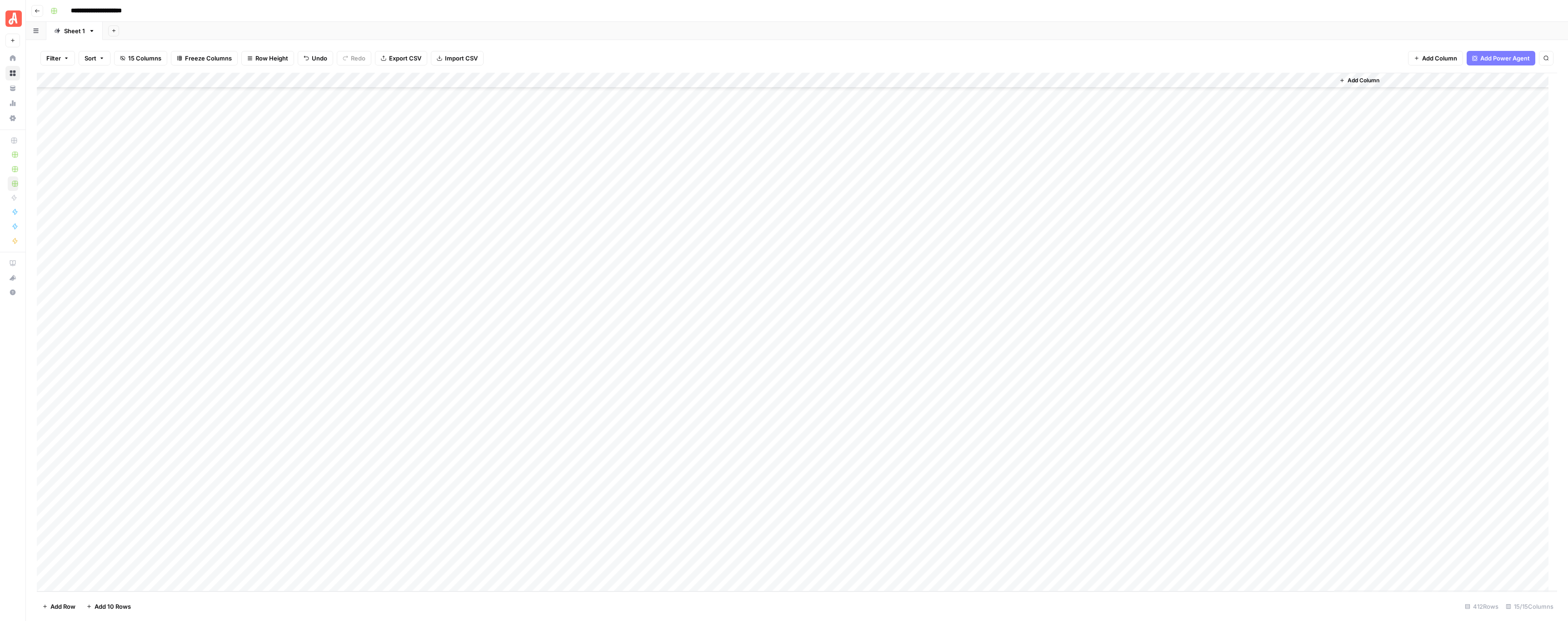
drag, startPoint x: 203, startPoint y: 537, endPoint x: 373, endPoint y: 539, distance: 170.0
click at [373, 539] on div "Add Column" at bounding box center [797, 332] width 1520 height 519
click at [678, 469] on div "Add Column" at bounding box center [797, 332] width 1520 height 519
click at [86, 582] on div "Add Column" at bounding box center [797, 332] width 1520 height 519
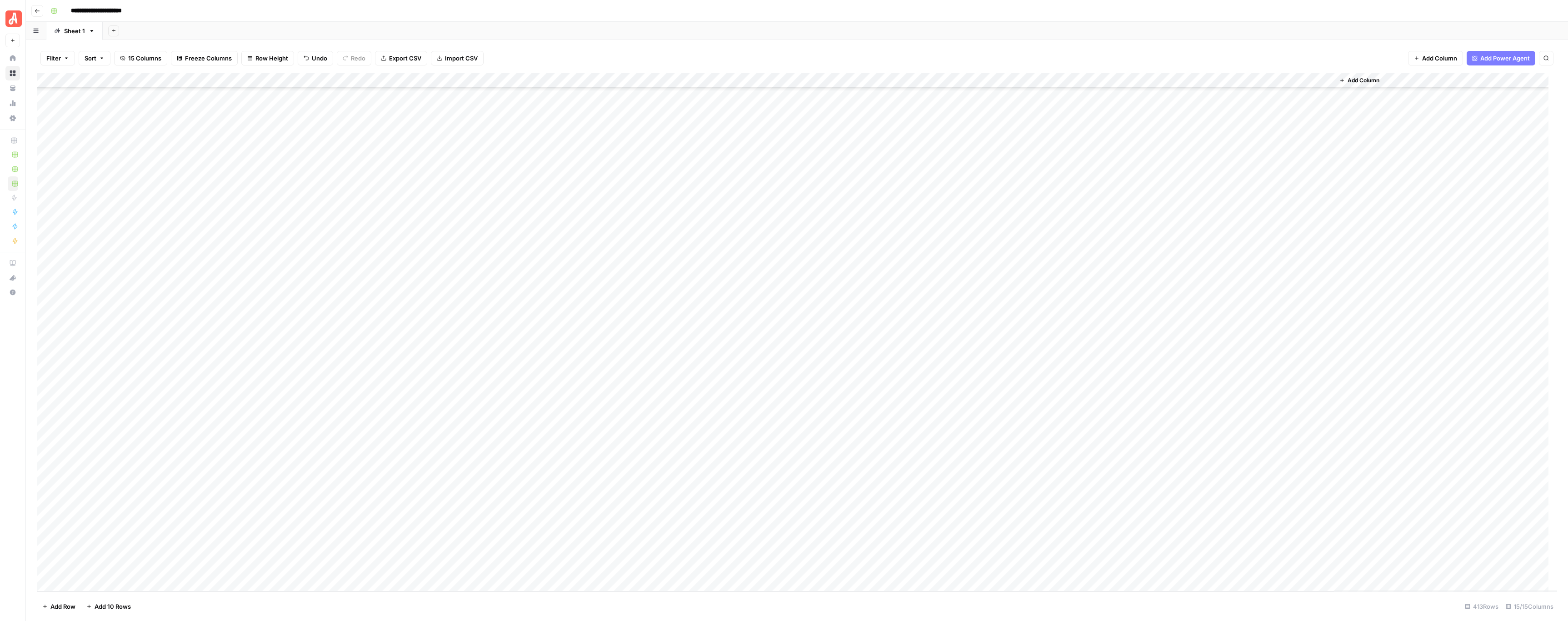
click at [86, 582] on div "Add Column" at bounding box center [797, 332] width 1520 height 519
click at [207, 518] on div "Add Column" at bounding box center [797, 332] width 1520 height 519
click at [792, 358] on div "Add Column" at bounding box center [797, 332] width 1520 height 519
drag, startPoint x: 199, startPoint y: 535, endPoint x: 407, endPoint y: 537, distance: 208.0
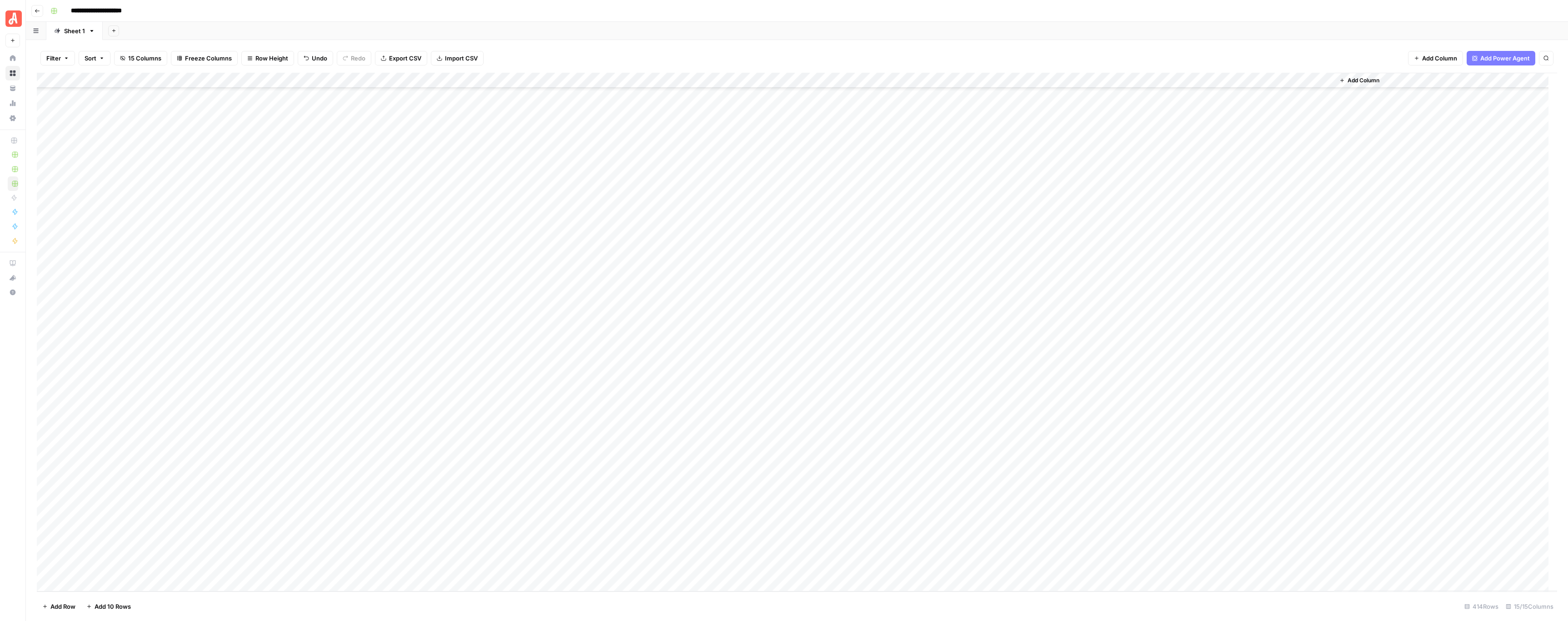
click at [407, 537] on div "Add Column" at bounding box center [797, 332] width 1520 height 519
click at [717, 444] on div "Add Column" at bounding box center [797, 332] width 1520 height 519
drag, startPoint x: 185, startPoint y: 553, endPoint x: 357, endPoint y: 548, distance: 172.1
click at [357, 548] on div "Add Column" at bounding box center [797, 332] width 1520 height 519
click at [717, 388] on div "Add Column" at bounding box center [797, 332] width 1520 height 519
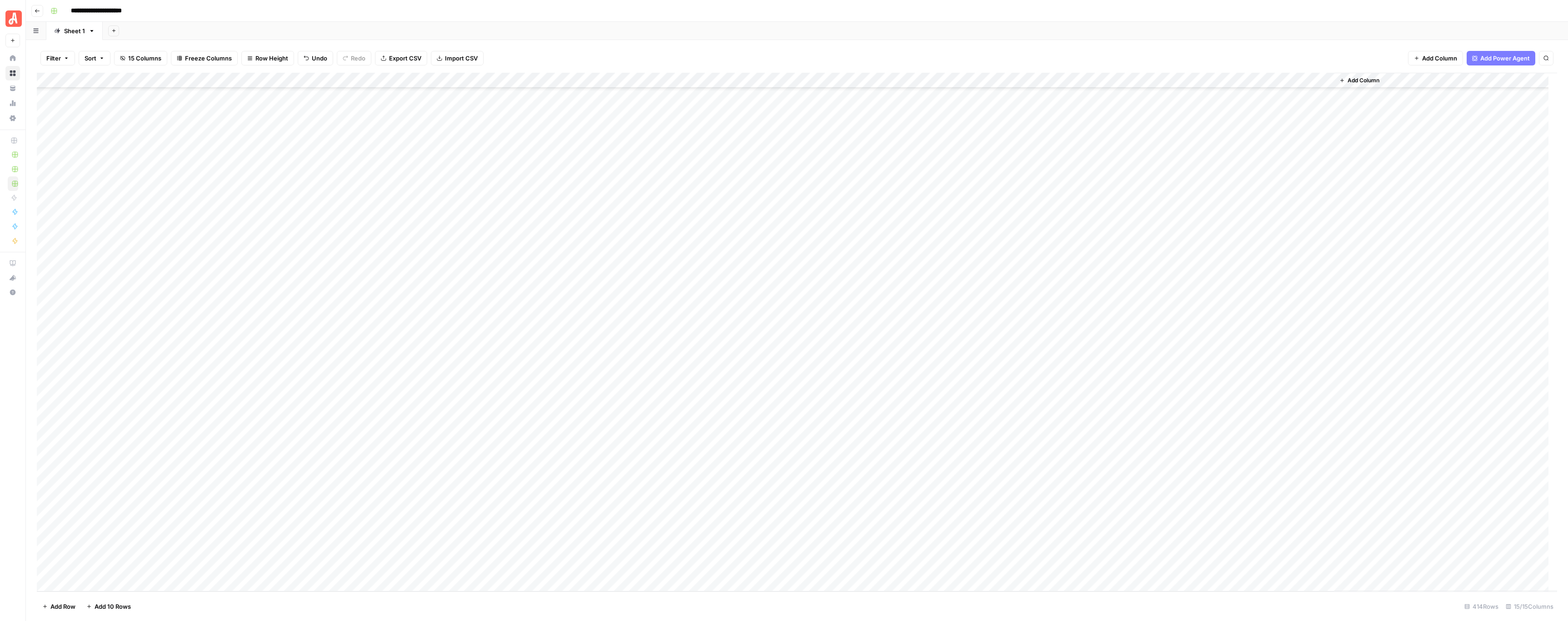
drag, startPoint x: 186, startPoint y: 565, endPoint x: 375, endPoint y: 572, distance: 189.1
click at [375, 572] on div "Add Column" at bounding box center [797, 332] width 1520 height 519
click at [83, 581] on div "Add Column" at bounding box center [797, 332] width 1520 height 519
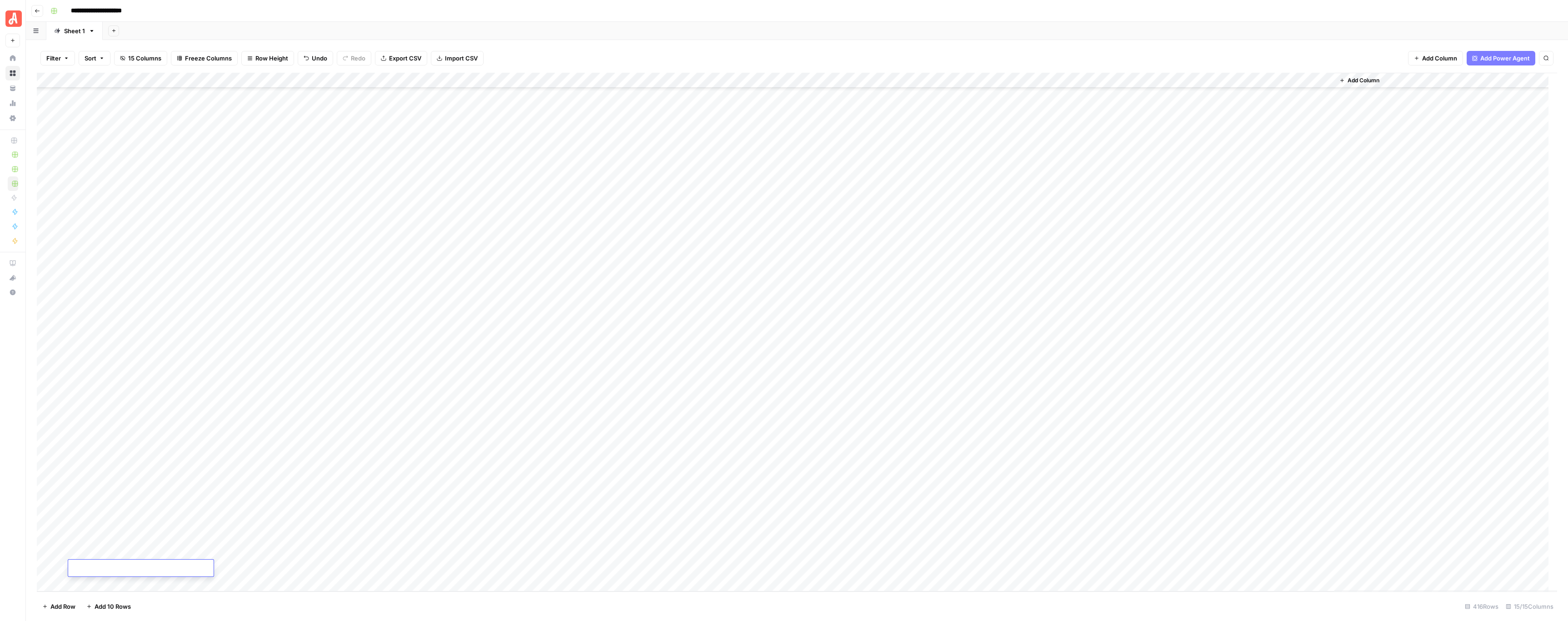
click at [83, 581] on div "Add Column" at bounding box center [797, 332] width 1520 height 519
click at [749, 390] on div "Add Column" at bounding box center [797, 332] width 1520 height 519
drag, startPoint x: 217, startPoint y: 537, endPoint x: 355, endPoint y: 535, distance: 138.0
click at [355, 535] on div "Add Column" at bounding box center [797, 332] width 1520 height 519
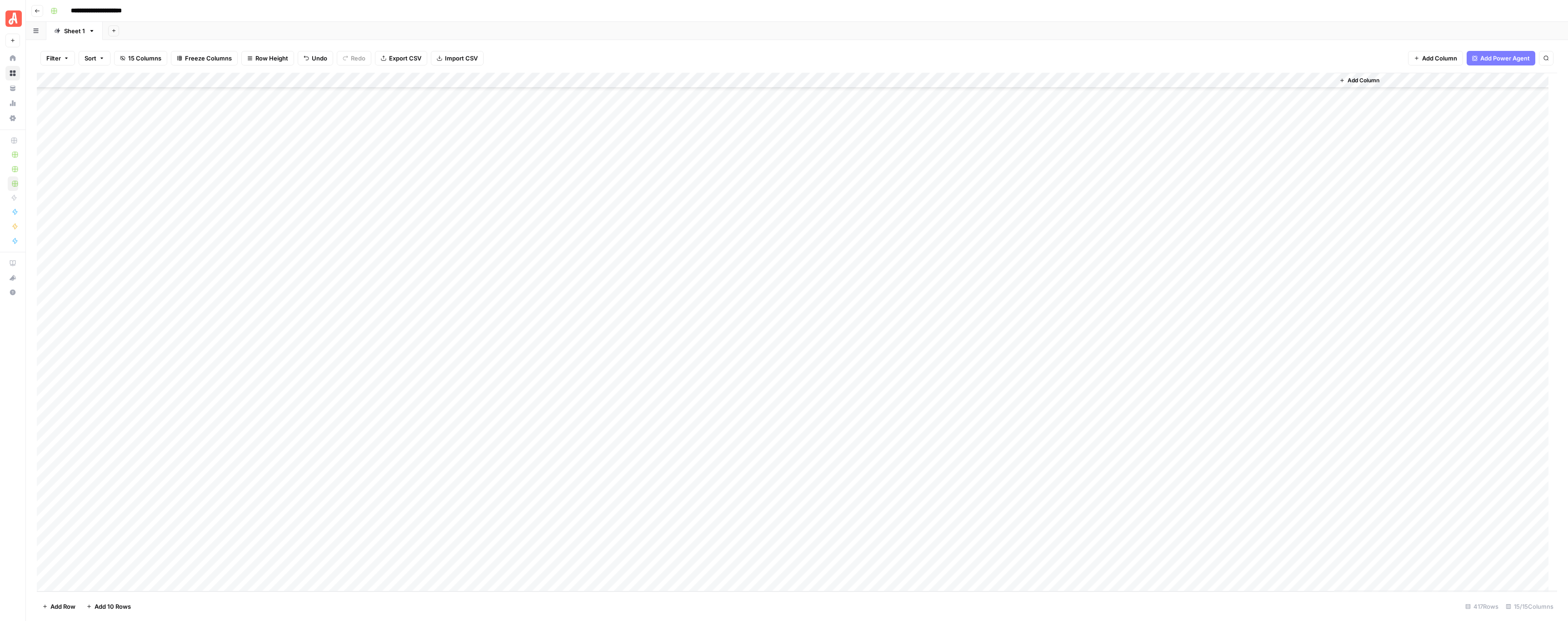
click at [760, 401] on div "Add Column" at bounding box center [797, 332] width 1520 height 519
drag, startPoint x: 187, startPoint y: 548, endPoint x: 353, endPoint y: 551, distance: 166.0
click at [353, 551] on div "Add Column" at bounding box center [797, 332] width 1520 height 519
click at [657, 449] on div "Add Column" at bounding box center [797, 332] width 1520 height 519
click at [45, 165] on div "Add Column" at bounding box center [797, 332] width 1520 height 519
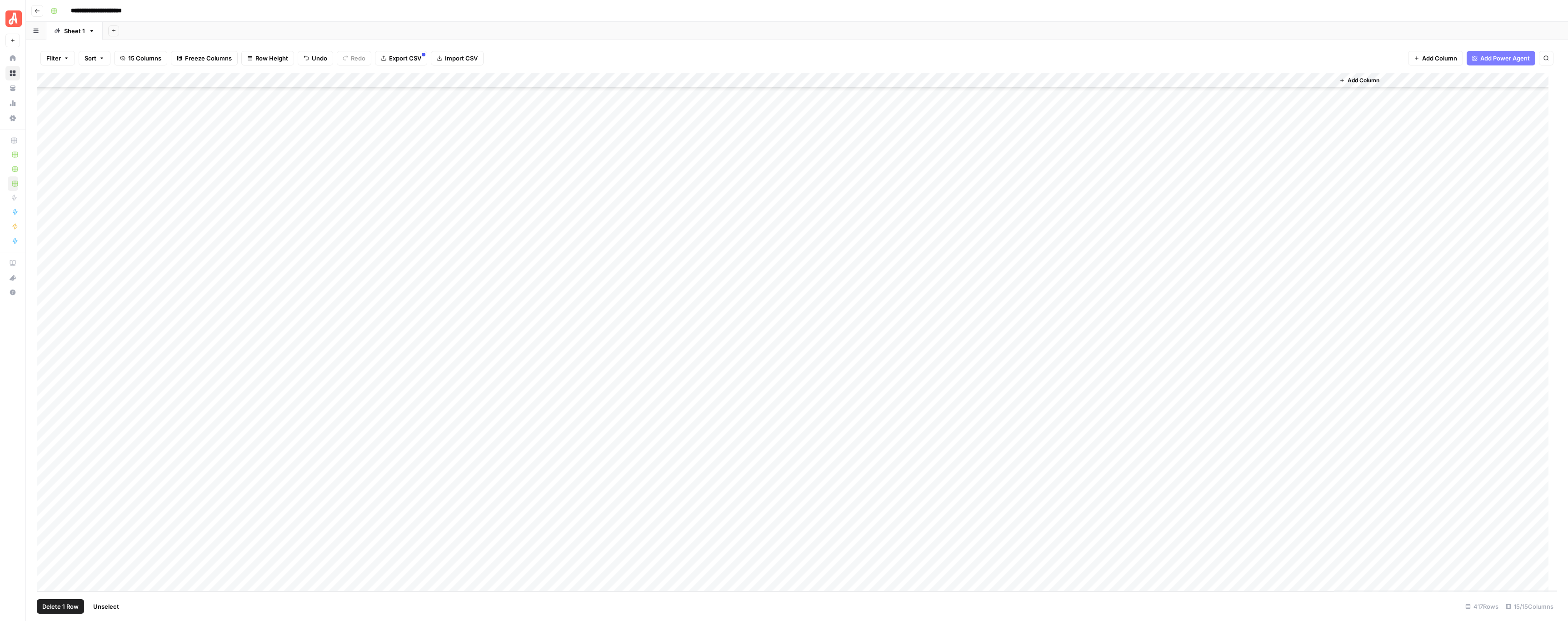
click at [47, 553] on div "Add Column" at bounding box center [797, 332] width 1520 height 519
click at [496, 80] on div "Add Column" at bounding box center [797, 332] width 1520 height 519
click at [546, 156] on span "Selected Rows (26)" at bounding box center [550, 158] width 57 height 9
click at [716, 16] on div "**********" at bounding box center [802, 10] width 1512 height 15
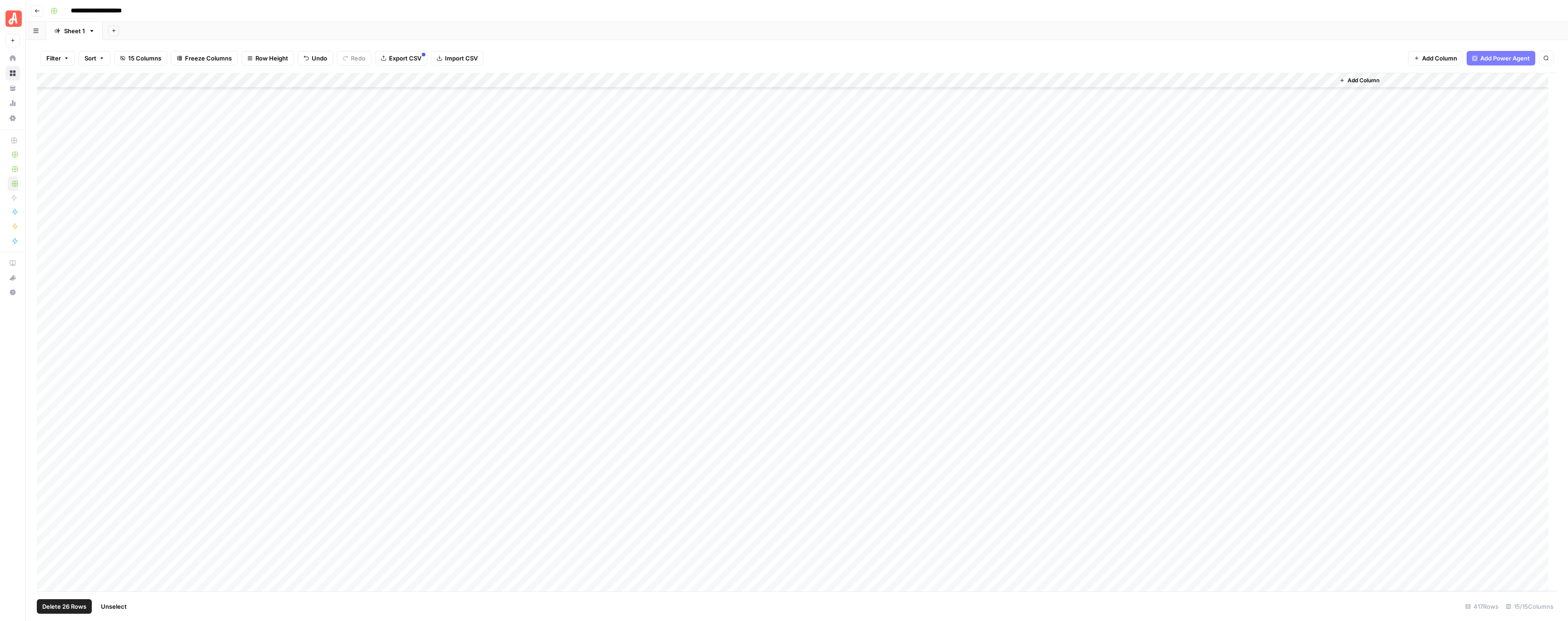
scroll to position [5960, 0]
click at [117, 604] on span "Unselect" at bounding box center [114, 606] width 26 height 9
click at [482, 426] on div "Add Column" at bounding box center [797, 332] width 1520 height 519
click at [459, 319] on div "Add Column" at bounding box center [797, 332] width 1520 height 519
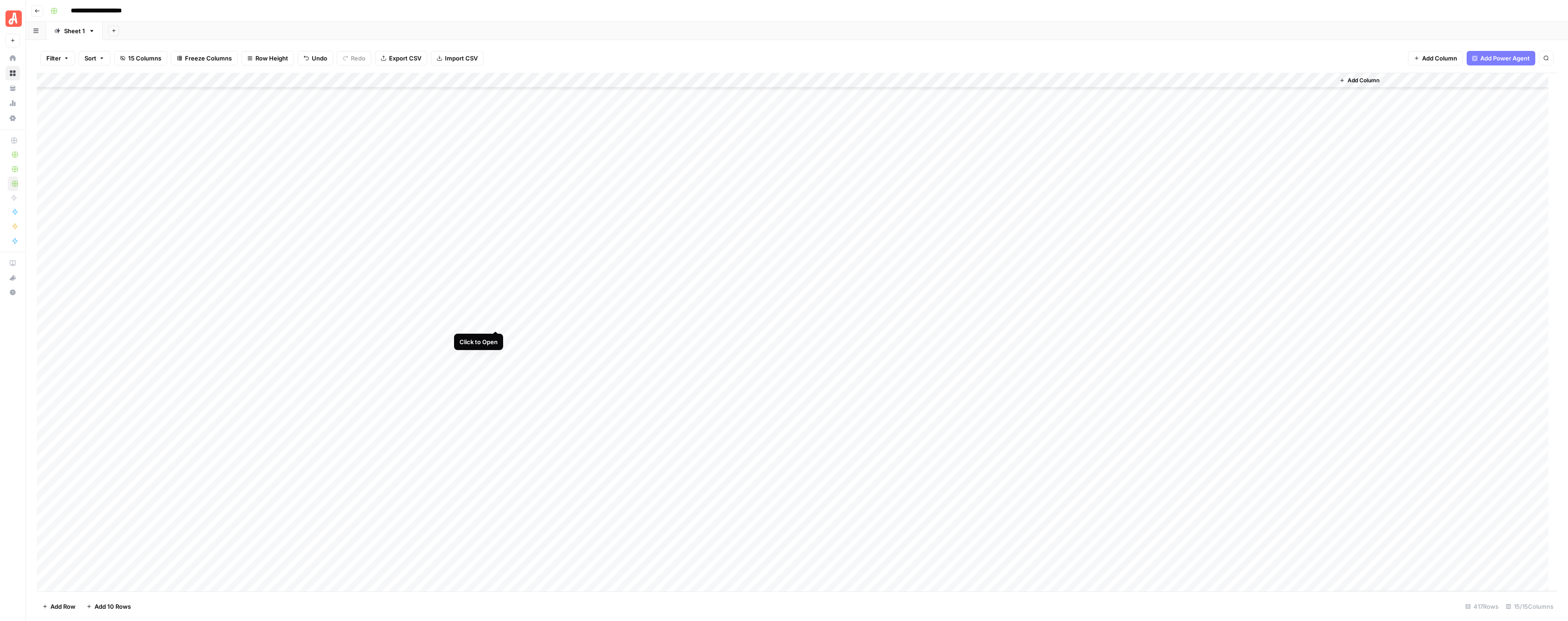
click at [496, 320] on div "Add Column" at bounding box center [797, 332] width 1520 height 519
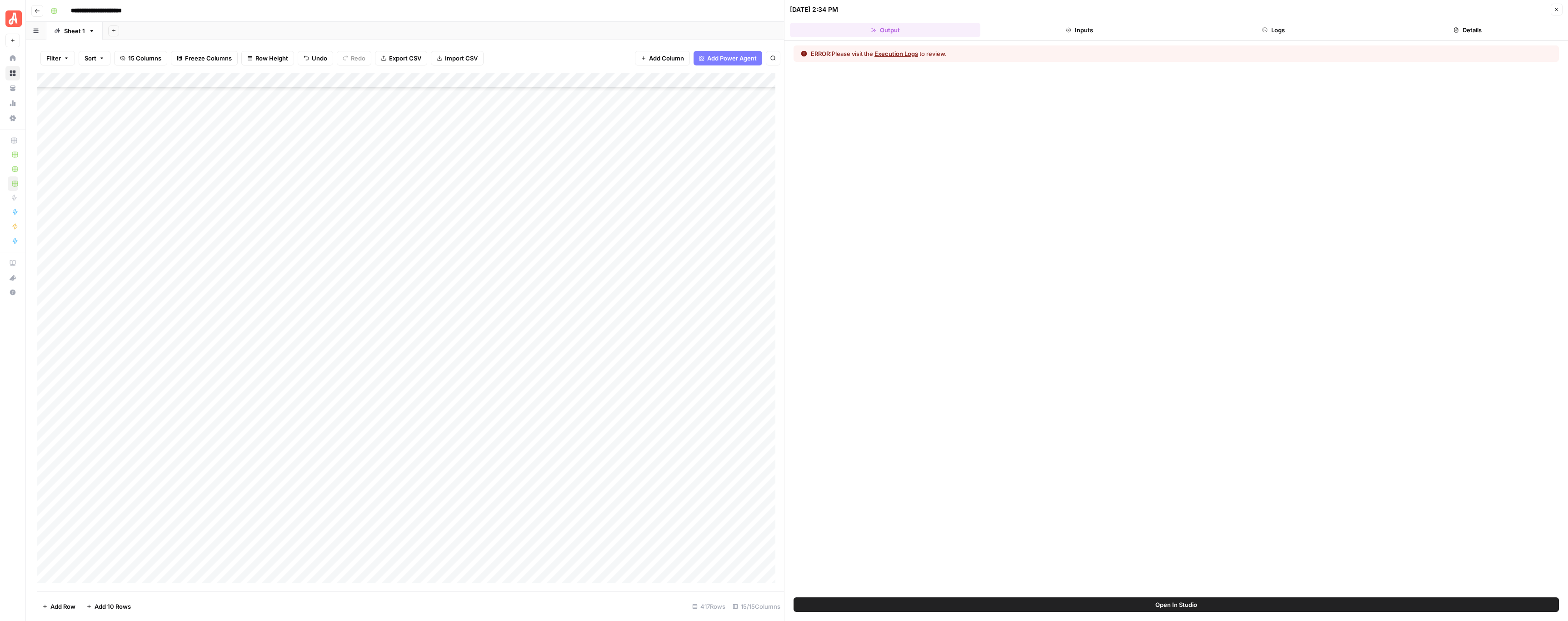
click at [1559, 10] on span "Close" at bounding box center [1559, 10] width 1 height 1
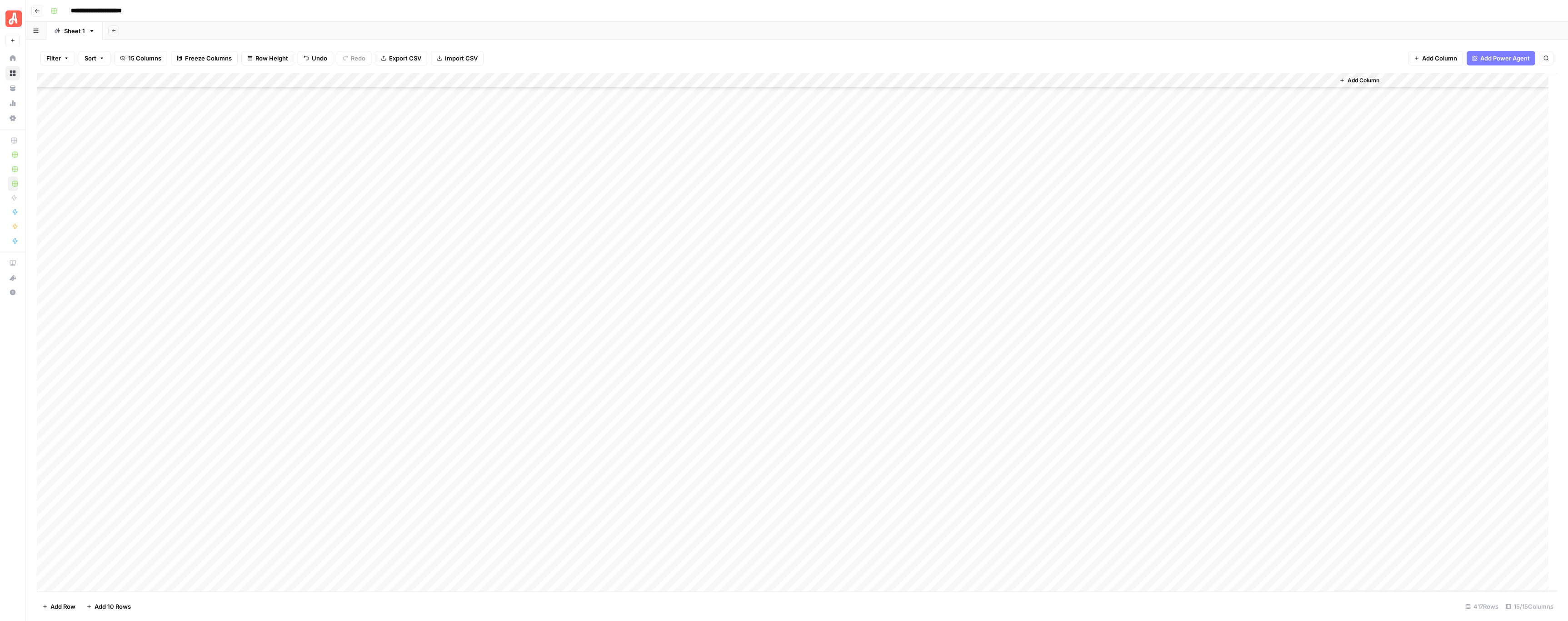
click at [580, 349] on div "Add Column" at bounding box center [797, 332] width 1520 height 519
click at [475, 322] on div "Add Column" at bounding box center [797, 332] width 1520 height 519
click at [369, 321] on div "Add Column" at bounding box center [797, 332] width 1520 height 519
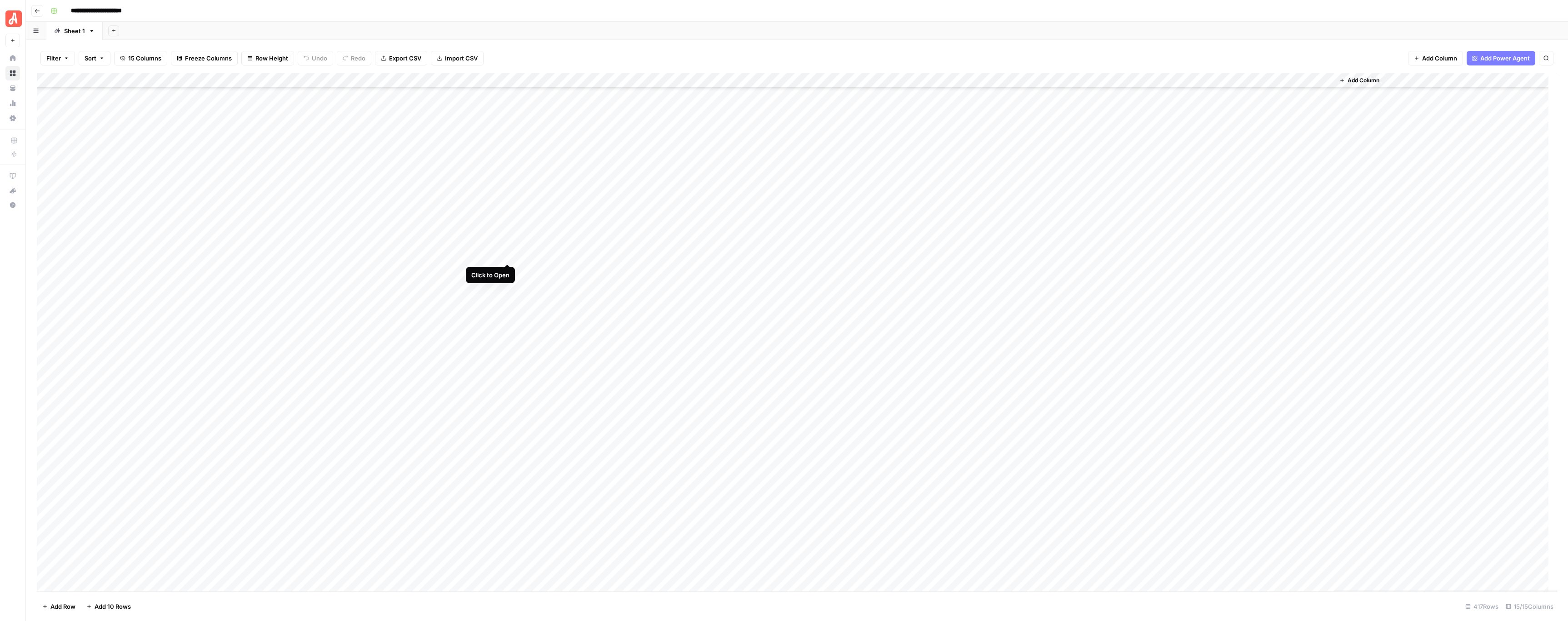
click at [507, 255] on div "Add Column" at bounding box center [797, 332] width 1520 height 519
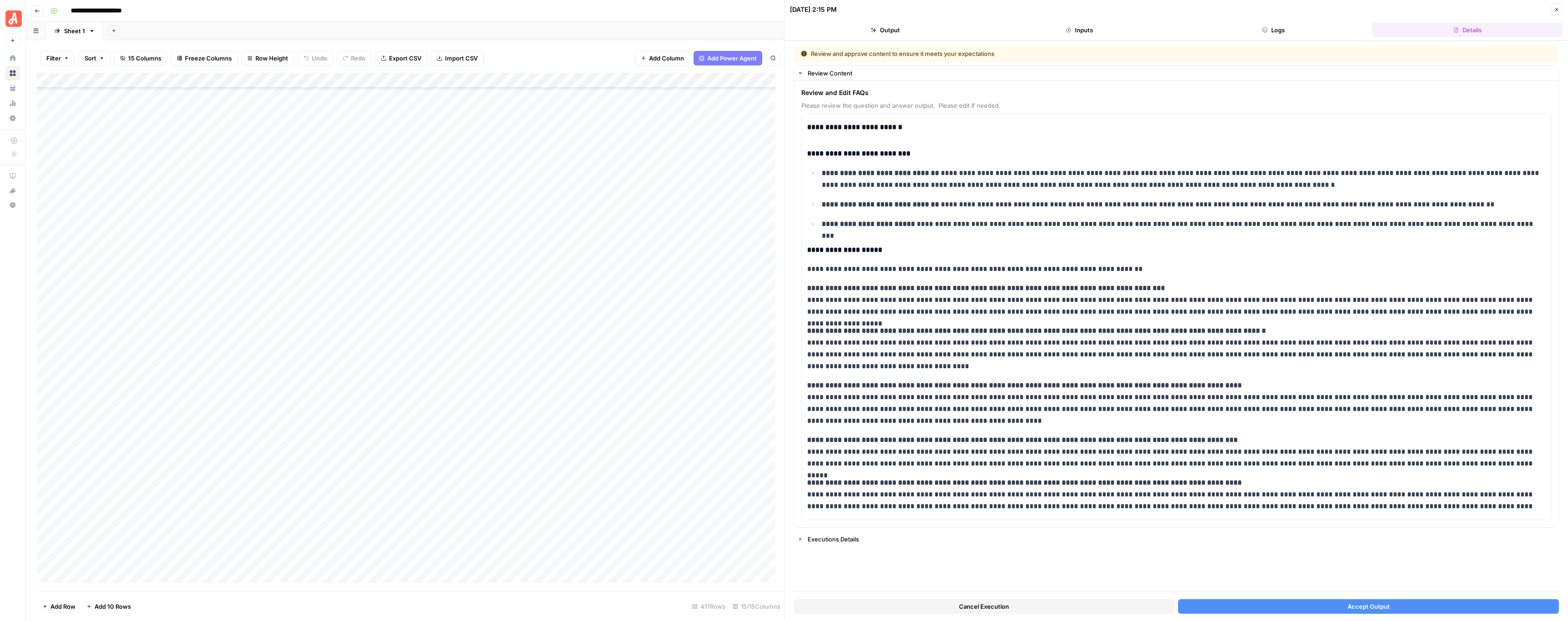
click at [1035, 604] on button "Cancel Execution" at bounding box center [984, 606] width 381 height 15
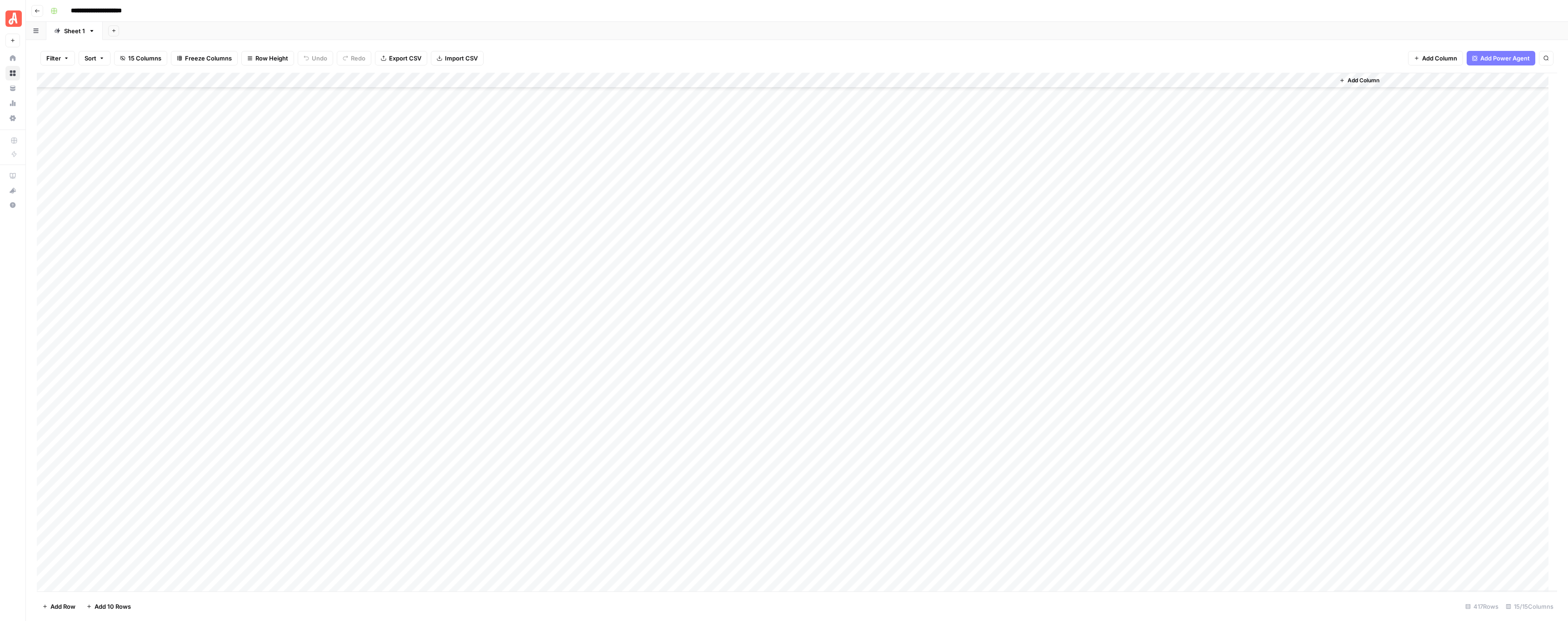
click at [508, 254] on div "Add Column" at bounding box center [797, 332] width 1520 height 519
click at [503, 271] on div "Add Column" at bounding box center [797, 332] width 1520 height 519
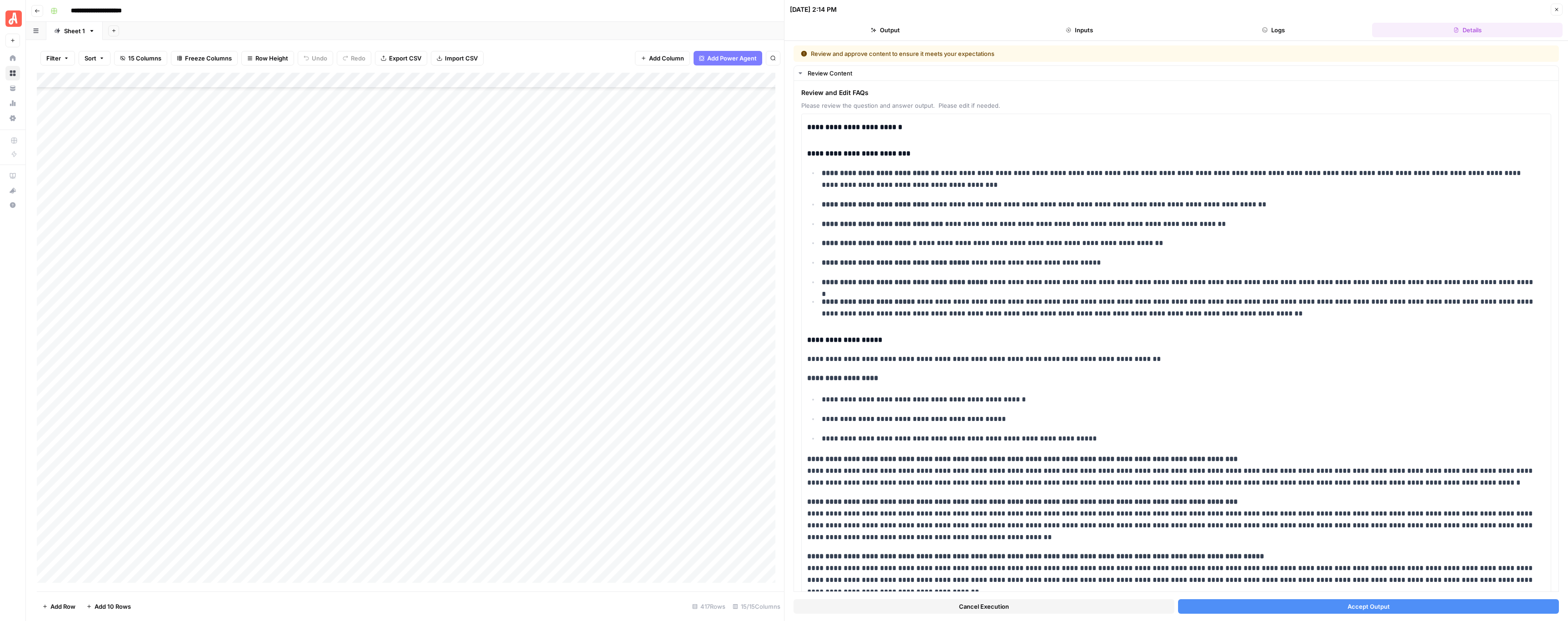
click at [987, 601] on button "Cancel Execution" at bounding box center [984, 606] width 381 height 15
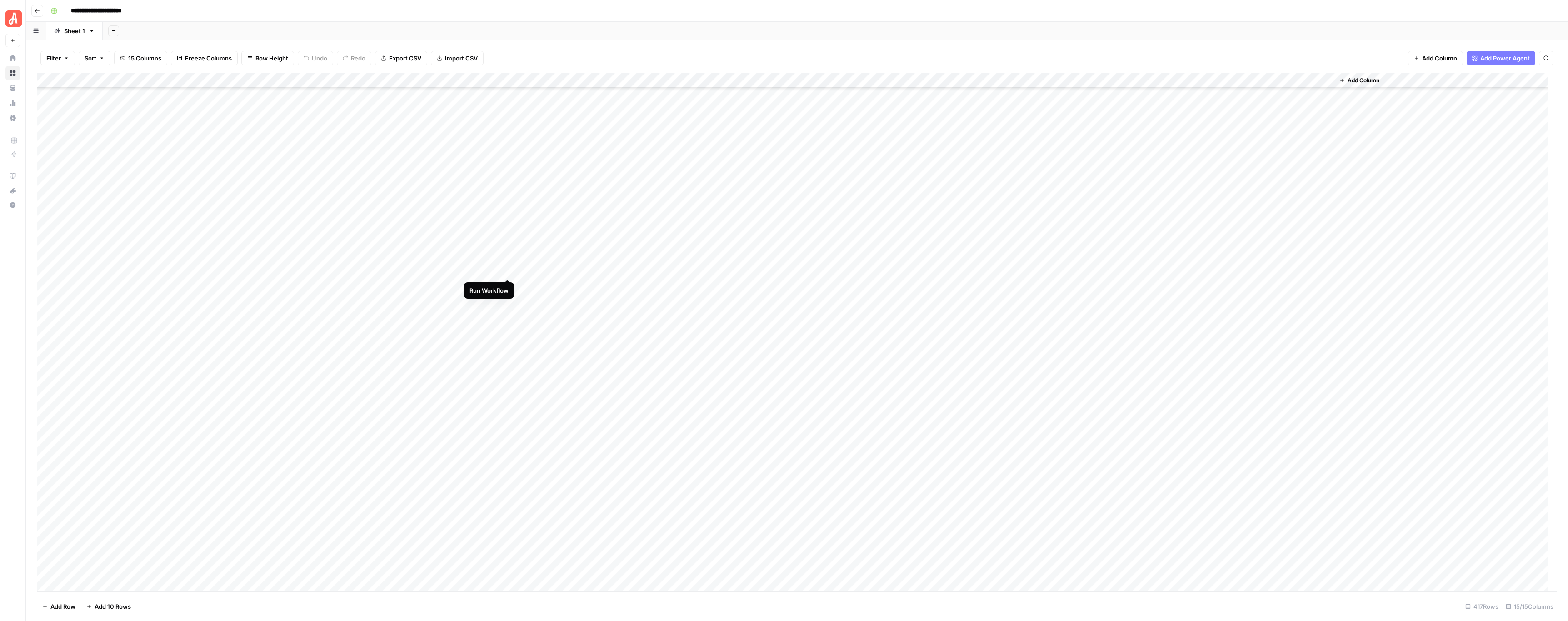
click at [507, 271] on div "Add Column" at bounding box center [797, 332] width 1520 height 519
click at [505, 284] on div "Add Column" at bounding box center [797, 332] width 1520 height 519
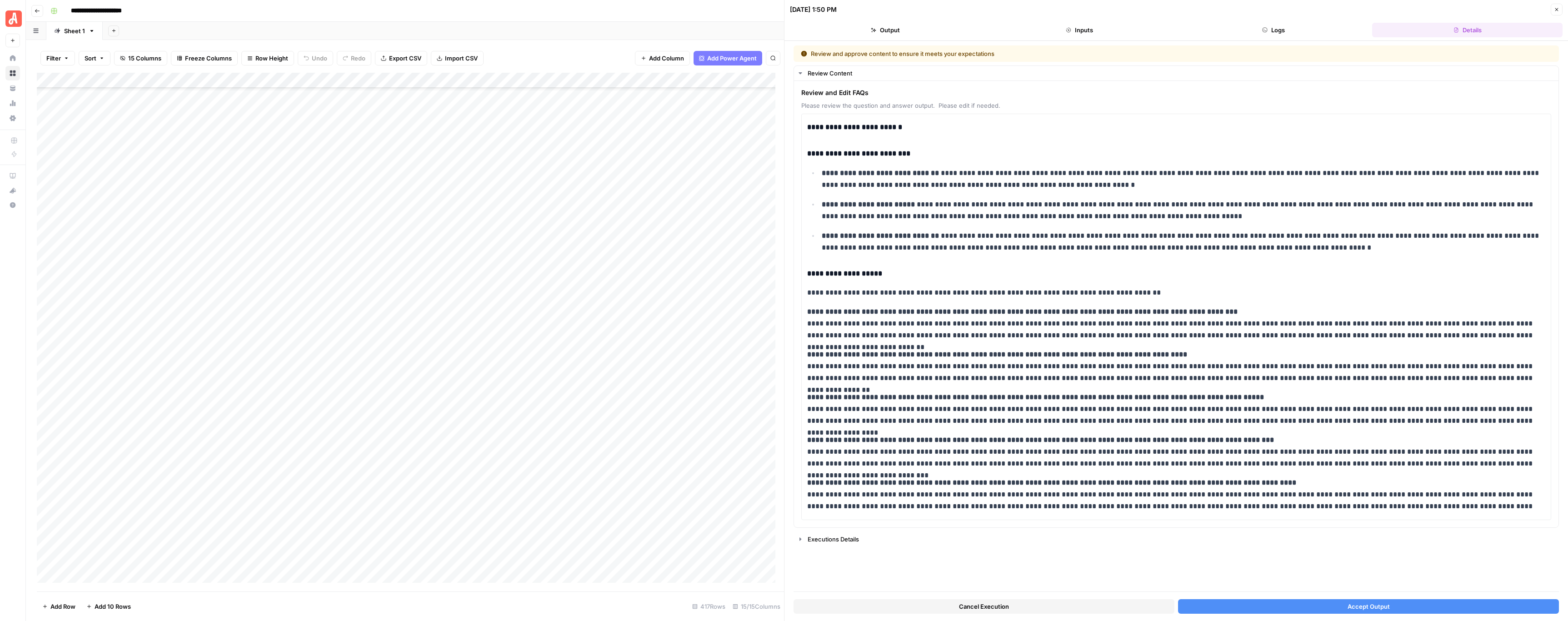
click at [968, 601] on button "Cancel Execution" at bounding box center [984, 606] width 381 height 15
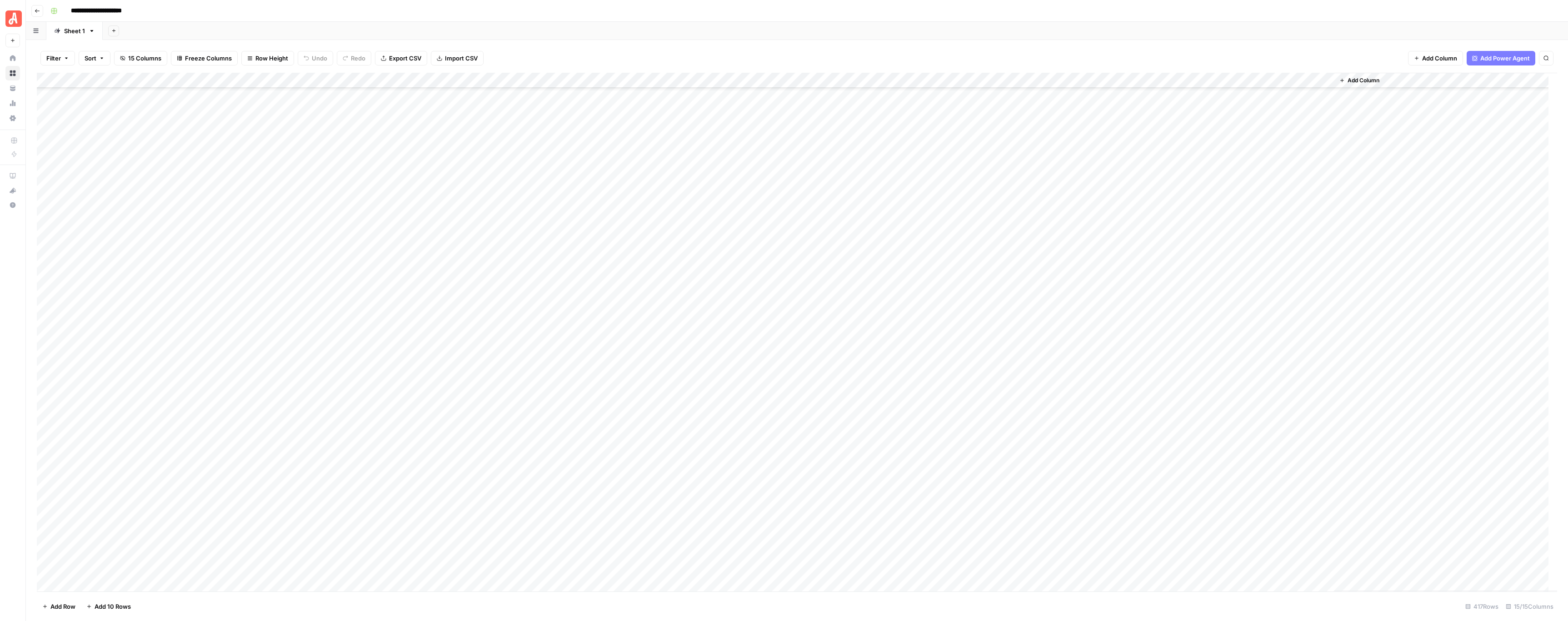
click at [507, 300] on div "Add Column" at bounding box center [797, 332] width 1520 height 519
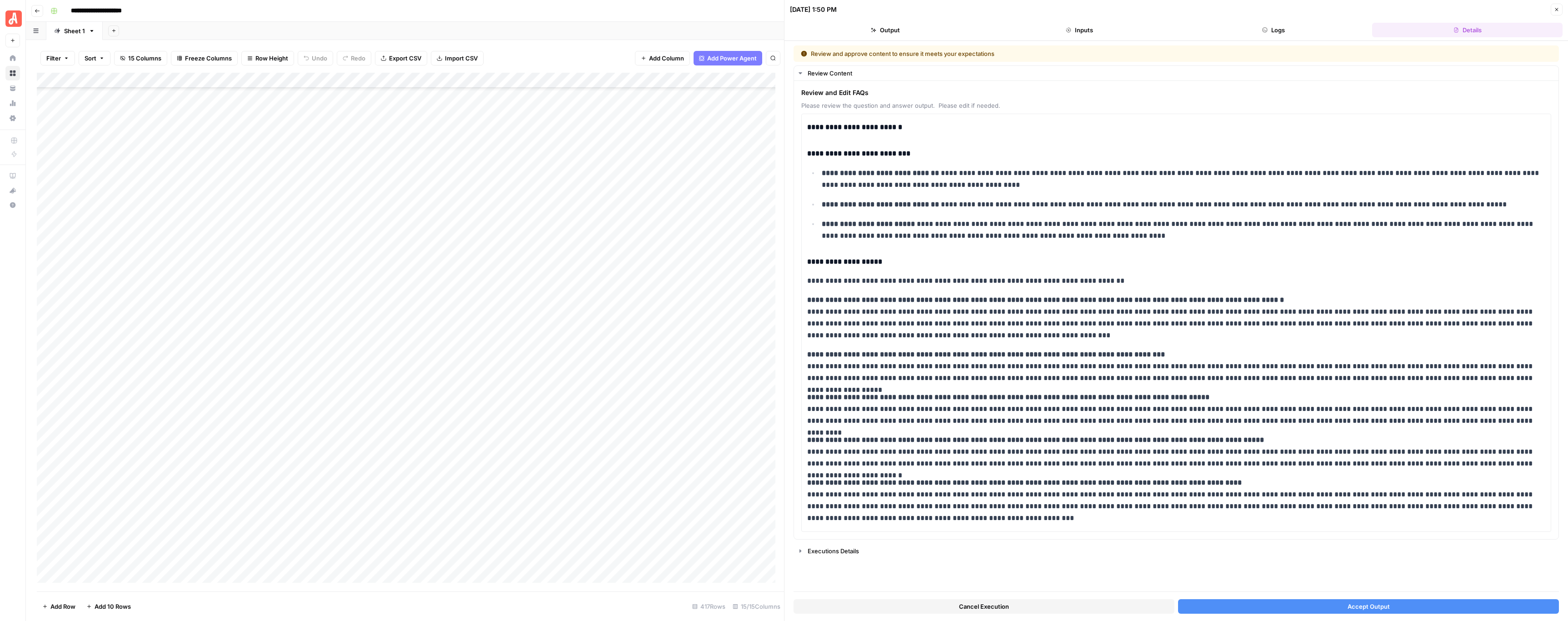
click at [957, 608] on button "Cancel Execution" at bounding box center [984, 606] width 381 height 15
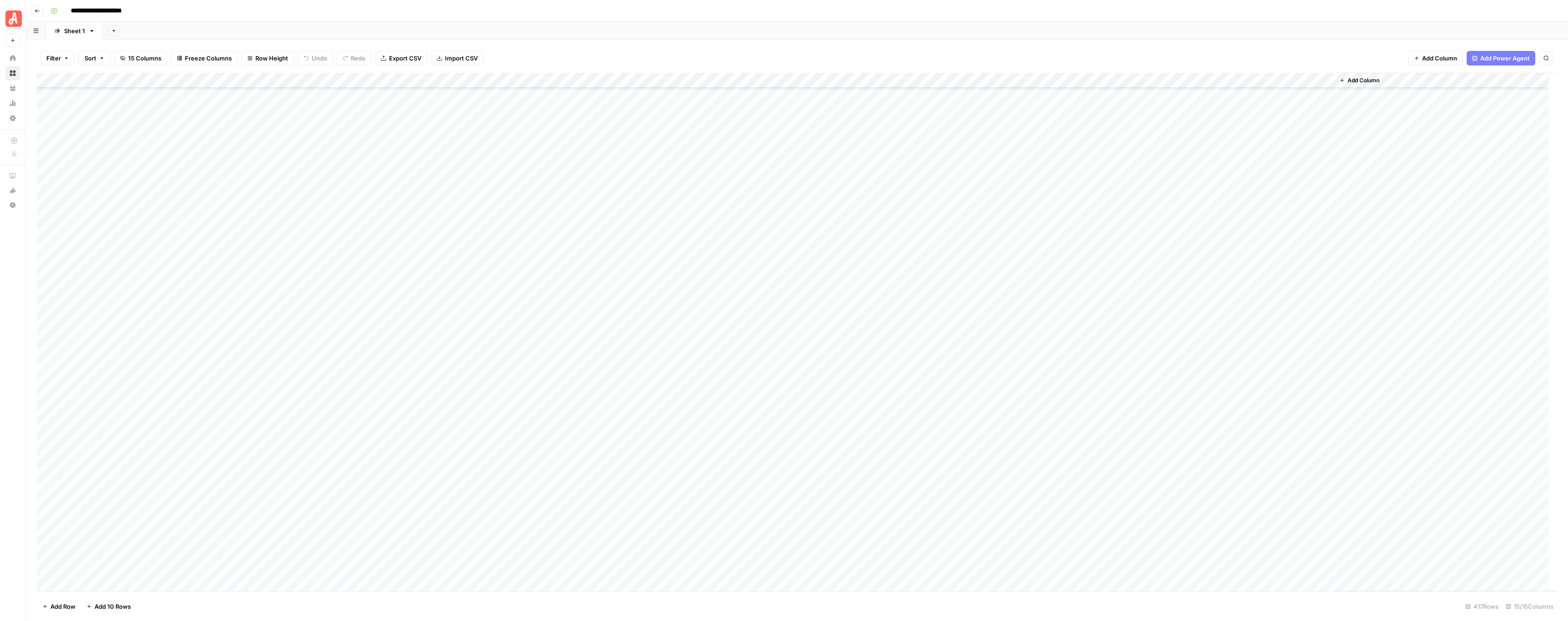
click at [505, 314] on div "Add Column" at bounding box center [797, 332] width 1520 height 519
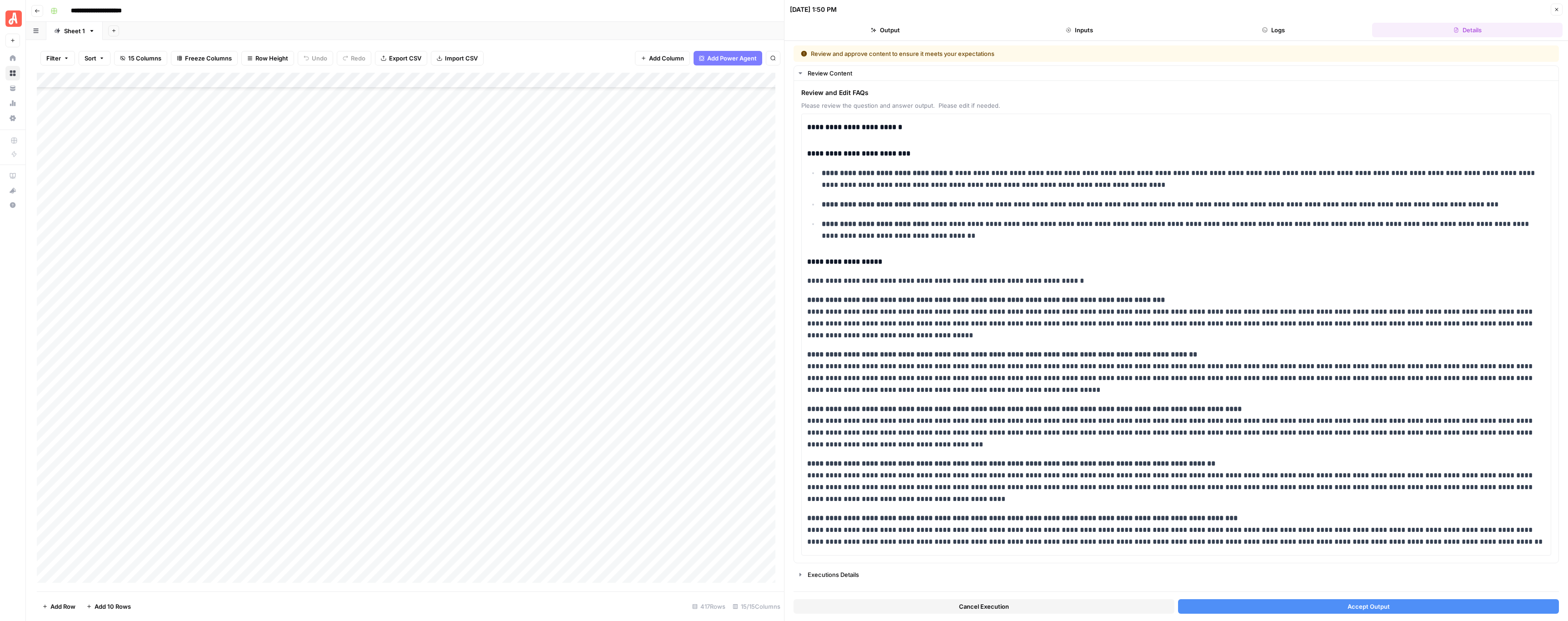
click at [897, 601] on button "Cancel Execution" at bounding box center [984, 606] width 381 height 15
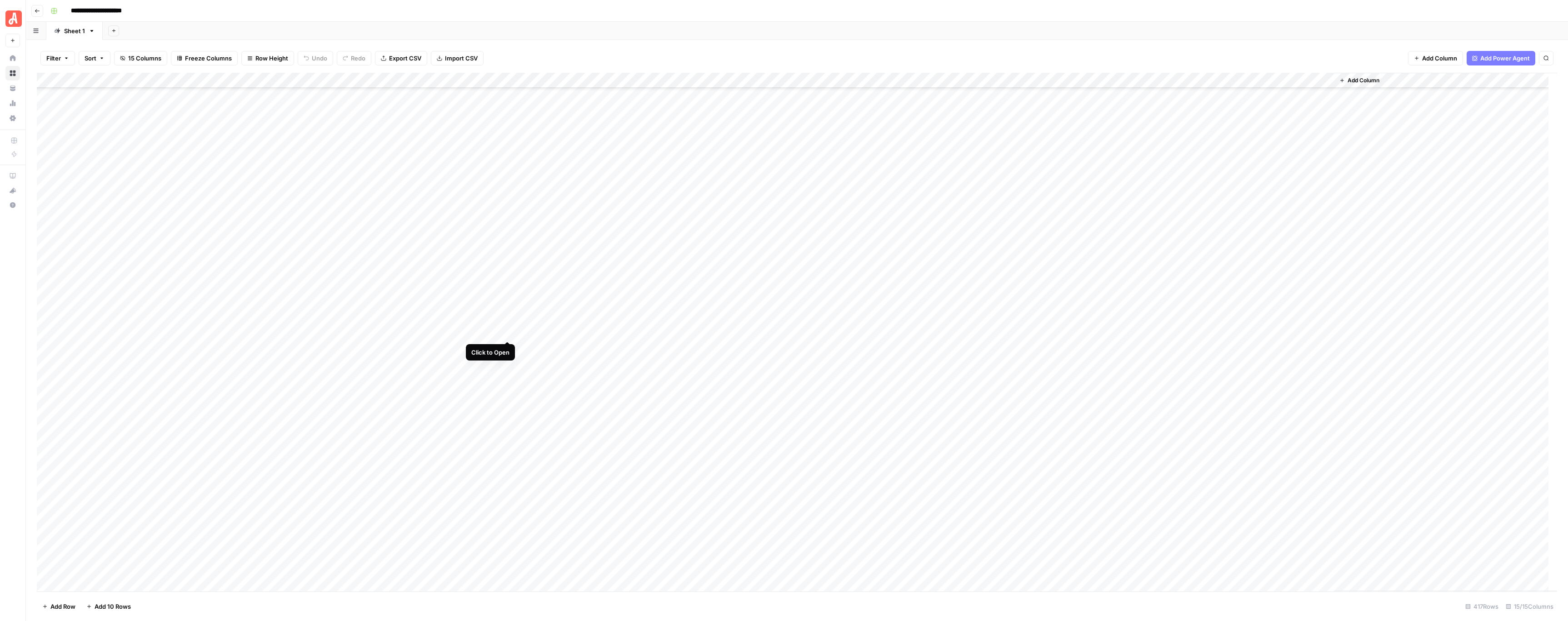
click at [508, 332] on div "Add Column" at bounding box center [797, 332] width 1520 height 519
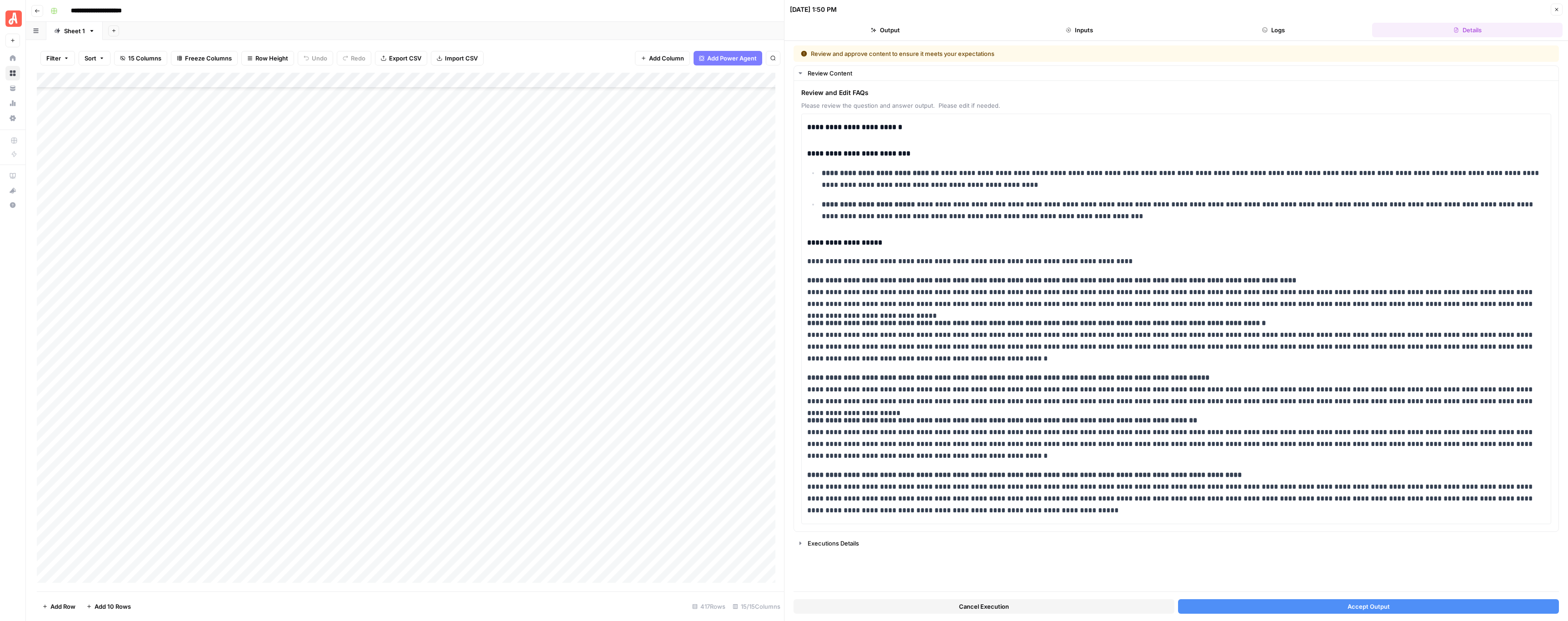
click at [978, 601] on button "Cancel Execution" at bounding box center [984, 606] width 381 height 15
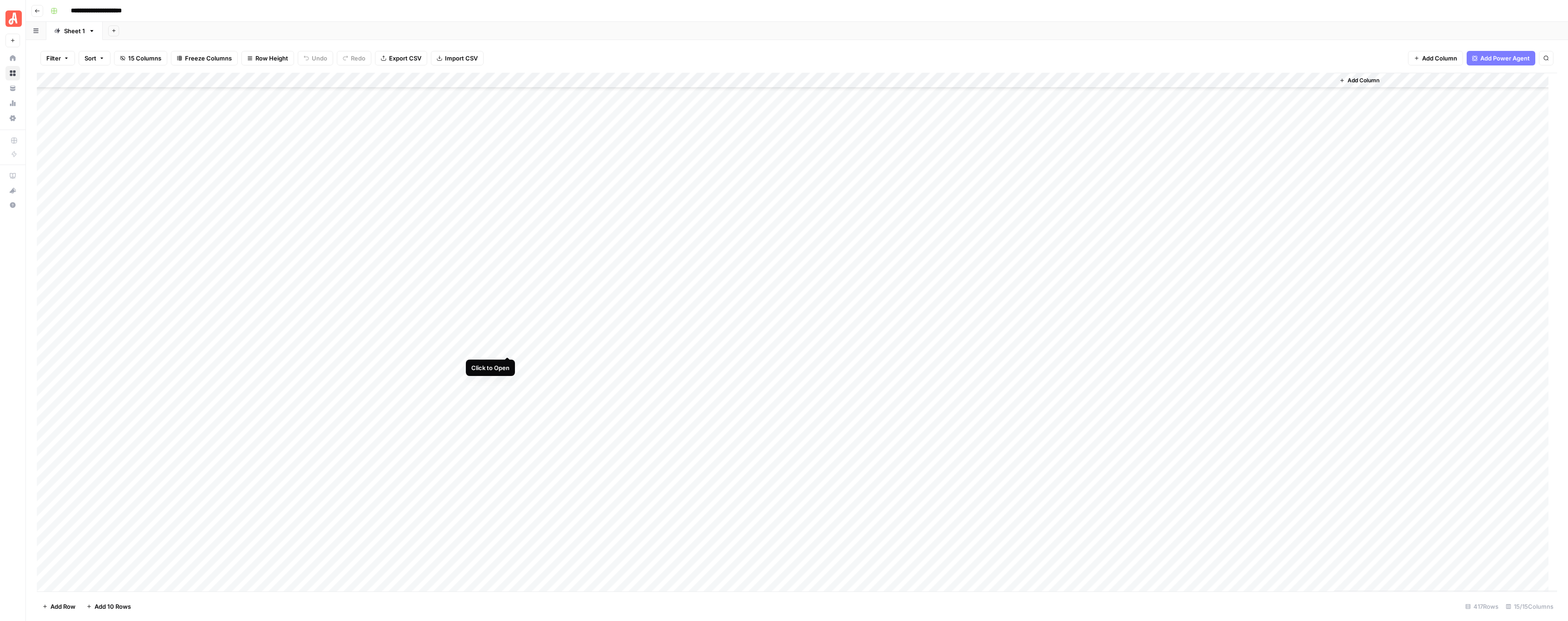
click at [505, 348] on div "Add Column" at bounding box center [797, 332] width 1520 height 519
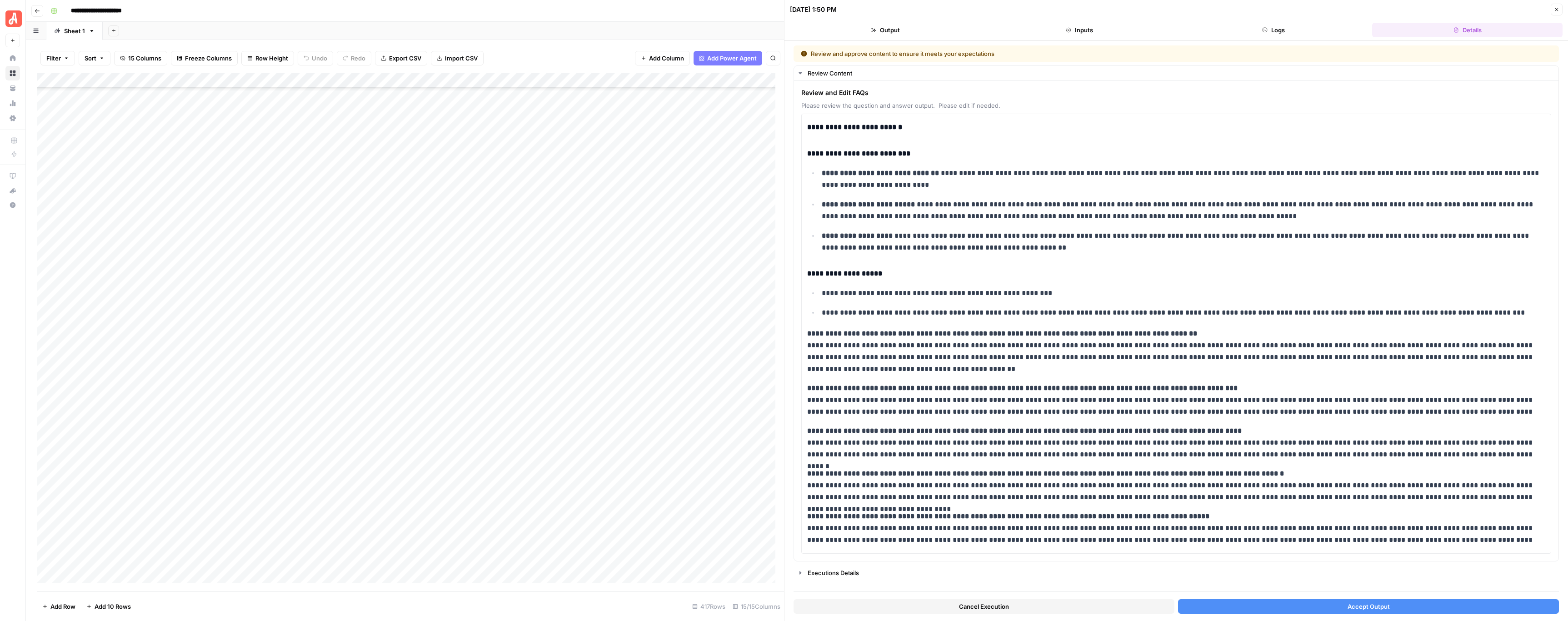
click at [906, 608] on button "Cancel Execution" at bounding box center [984, 606] width 381 height 15
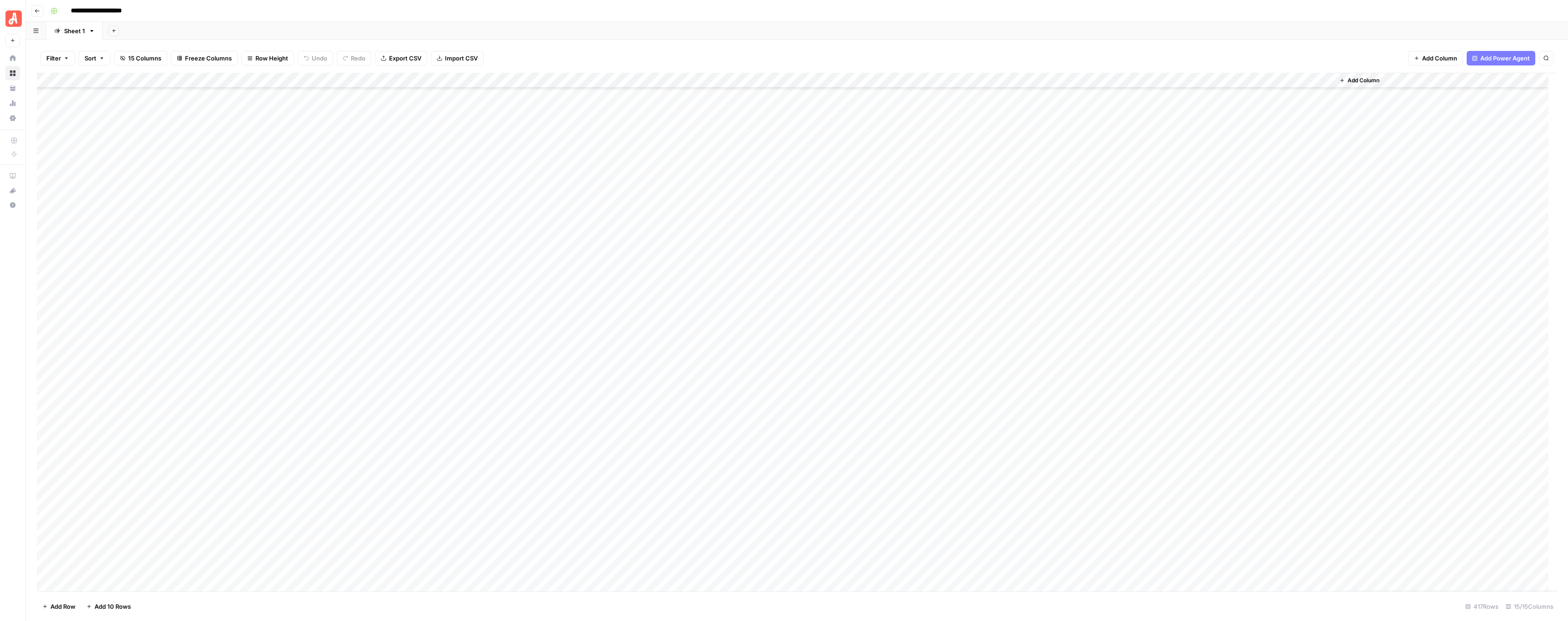
click at [507, 364] on div "Add Column" at bounding box center [797, 332] width 1520 height 519
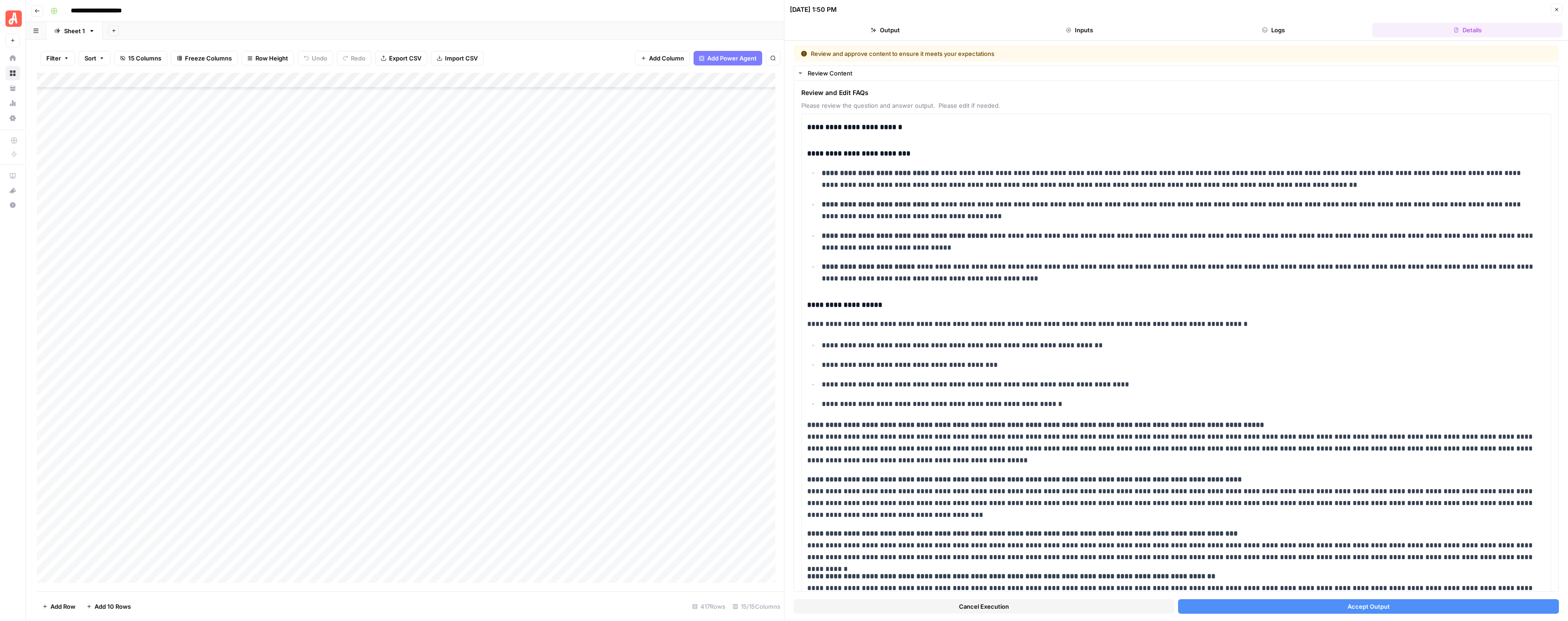
click at [938, 606] on button "Cancel Execution" at bounding box center [984, 606] width 381 height 15
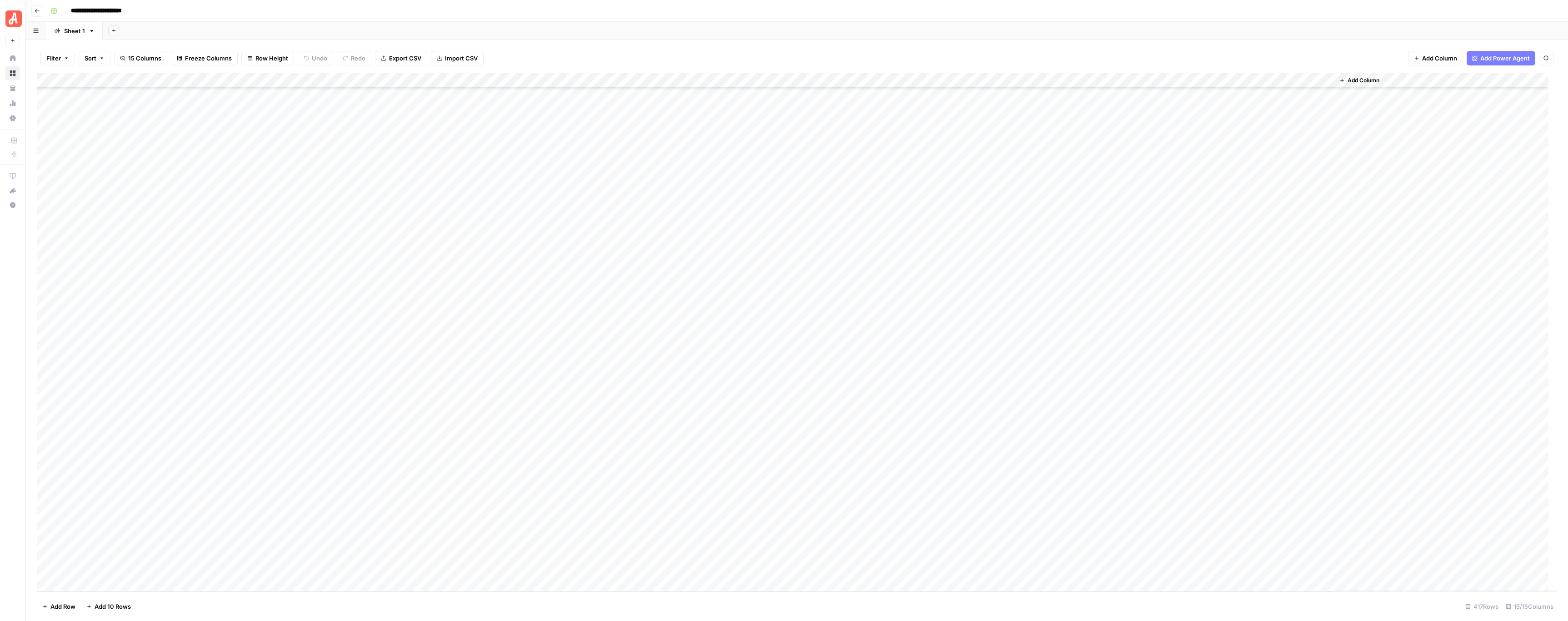
scroll to position [5675, 0]
click at [731, 5] on div "**********" at bounding box center [802, 10] width 1512 height 15
click at [508, 309] on div "Add Column" at bounding box center [797, 332] width 1520 height 519
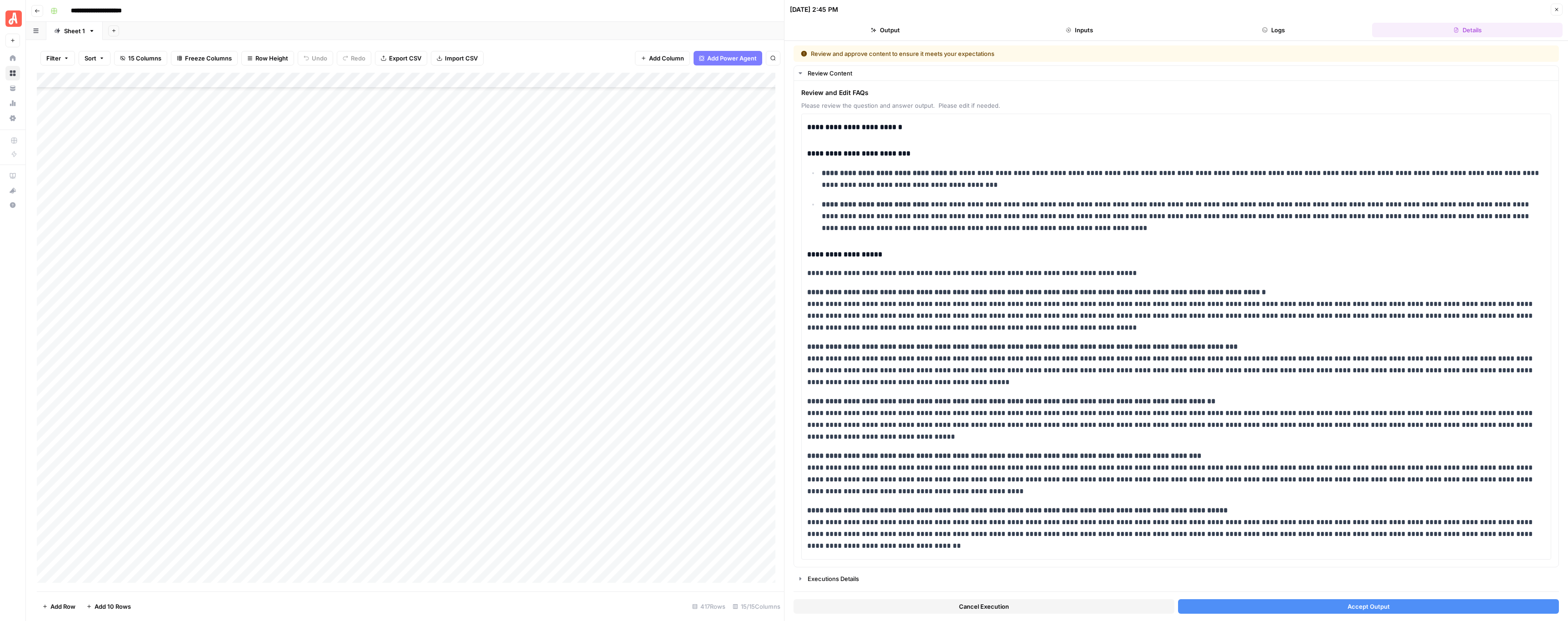
click at [1558, 13] on button "Close" at bounding box center [1556, 9] width 12 height 12
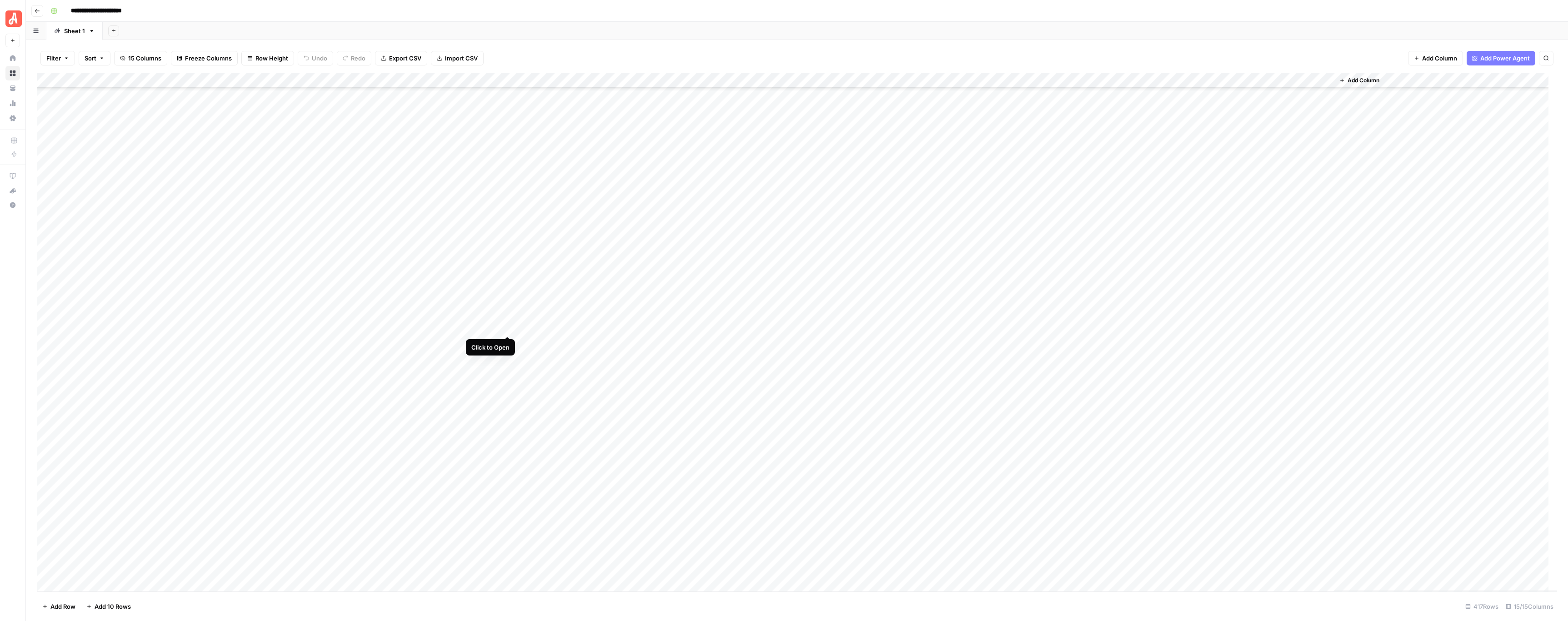
click at [508, 328] on div "Add Column" at bounding box center [797, 332] width 1520 height 519
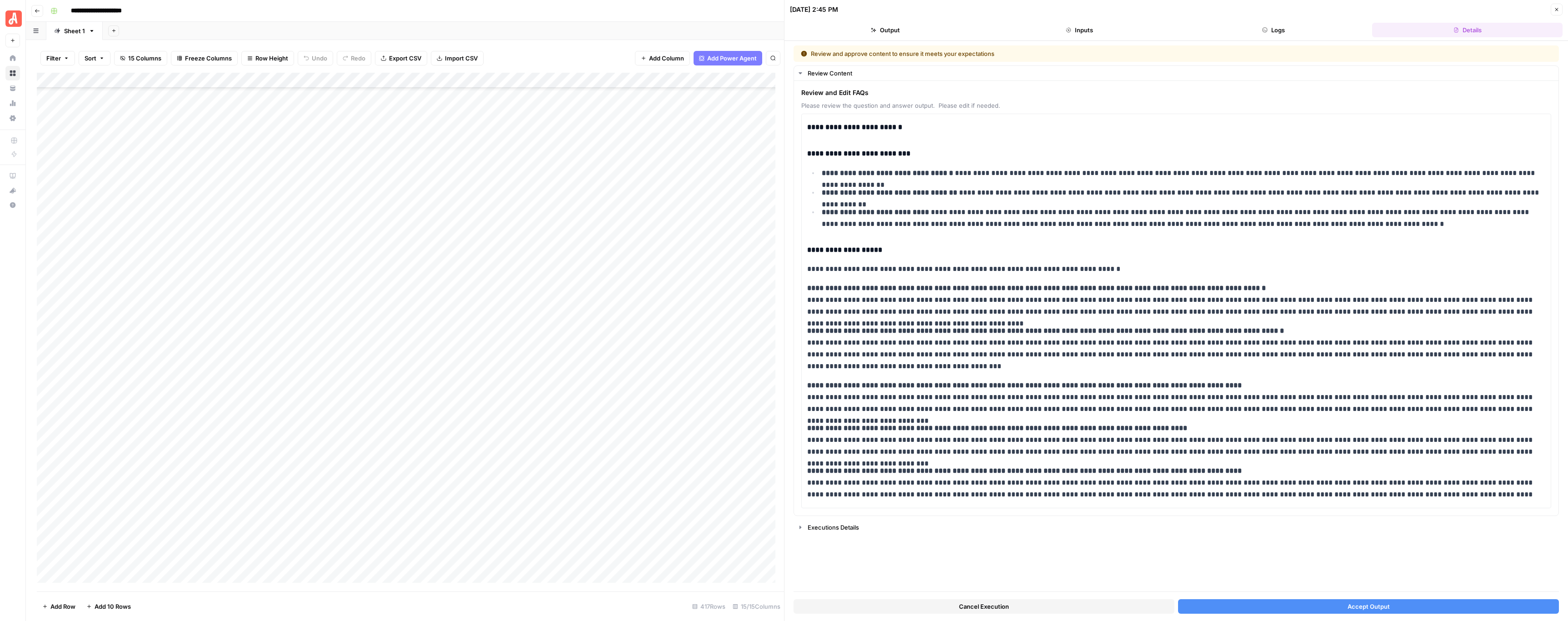
click at [1555, 10] on icon "button" at bounding box center [1557, 10] width 6 height 6
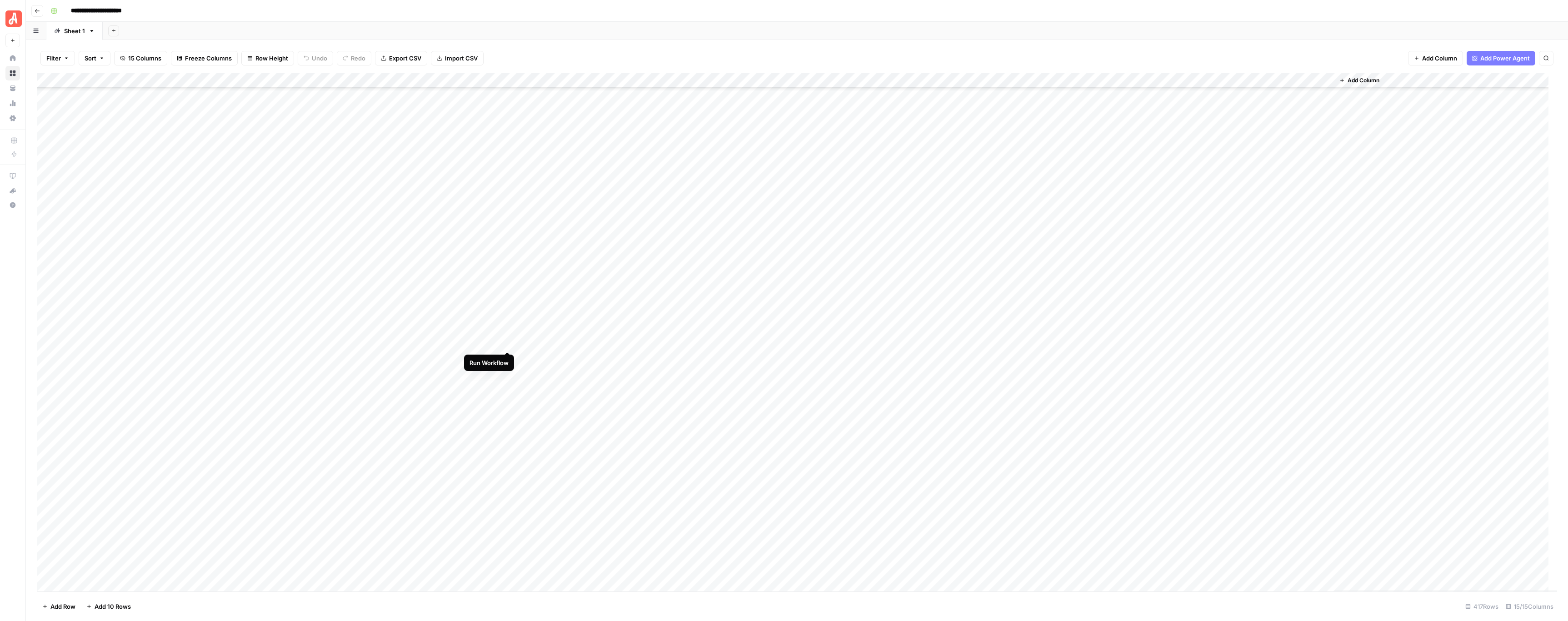
click at [510, 342] on div "Add Column" at bounding box center [797, 332] width 1520 height 519
click at [509, 356] on div "Add Column" at bounding box center [797, 332] width 1520 height 519
click at [507, 375] on div "Add Column" at bounding box center [797, 332] width 1520 height 519
click at [508, 385] on div "Add Column" at bounding box center [797, 332] width 1520 height 519
click at [508, 403] on div "Add Column" at bounding box center [797, 332] width 1520 height 519
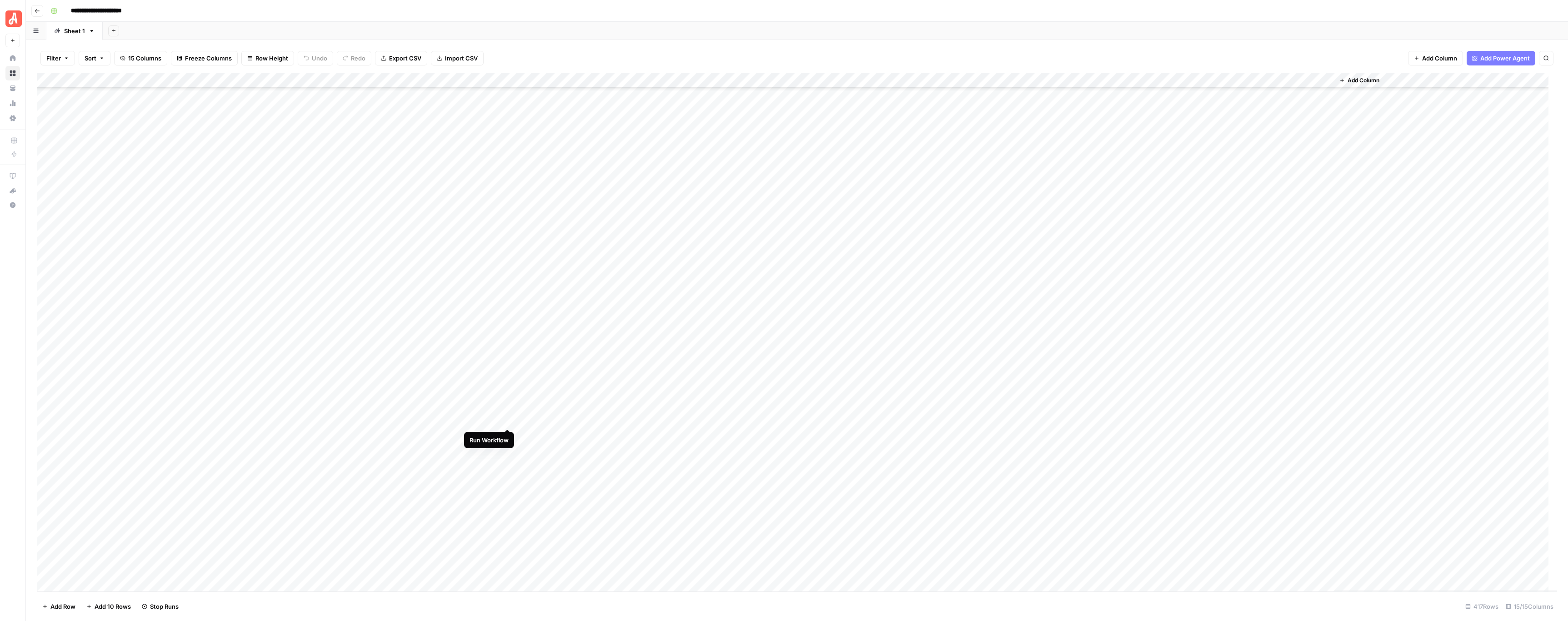
click at [509, 417] on div "Add Column" at bounding box center [797, 332] width 1520 height 519
click at [508, 310] on div "Add Column" at bounding box center [797, 332] width 1520 height 519
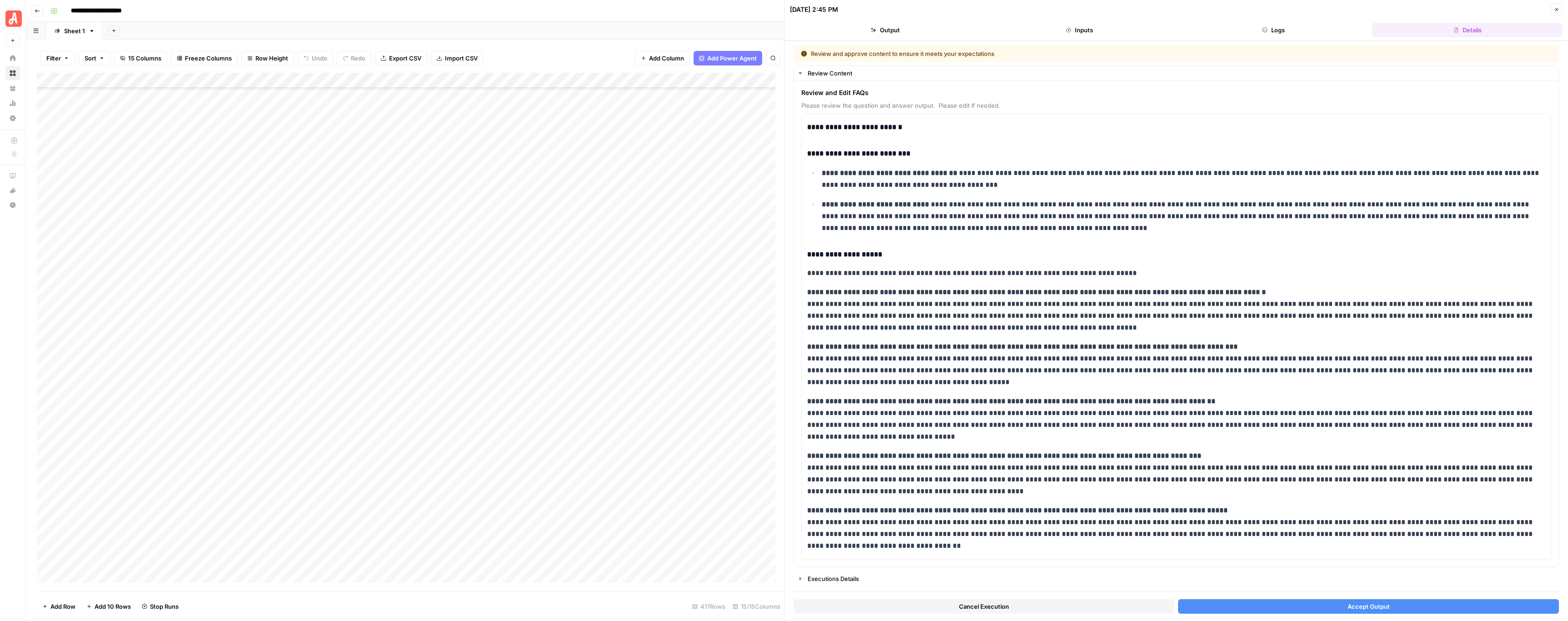
click at [1328, 603] on button "Accept Output" at bounding box center [1368, 606] width 381 height 15
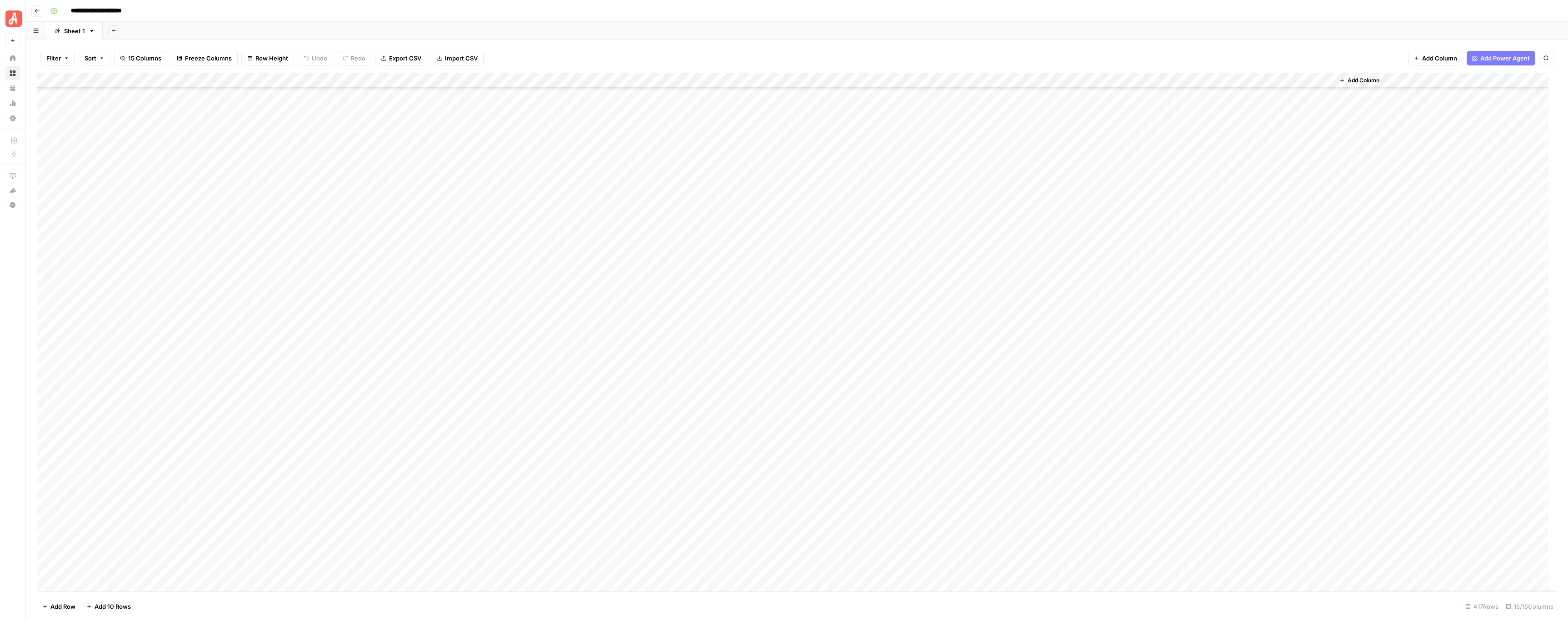
click at [47, 433] on div "Add Column" at bounding box center [797, 332] width 1520 height 519
click at [62, 610] on span "Delete 1 Row" at bounding box center [61, 606] width 36 height 9
click at [869, 51] on button "Close modal" at bounding box center [864, 51] width 15 height 15
click at [508, 167] on div "Add Column" at bounding box center [797, 332] width 1520 height 519
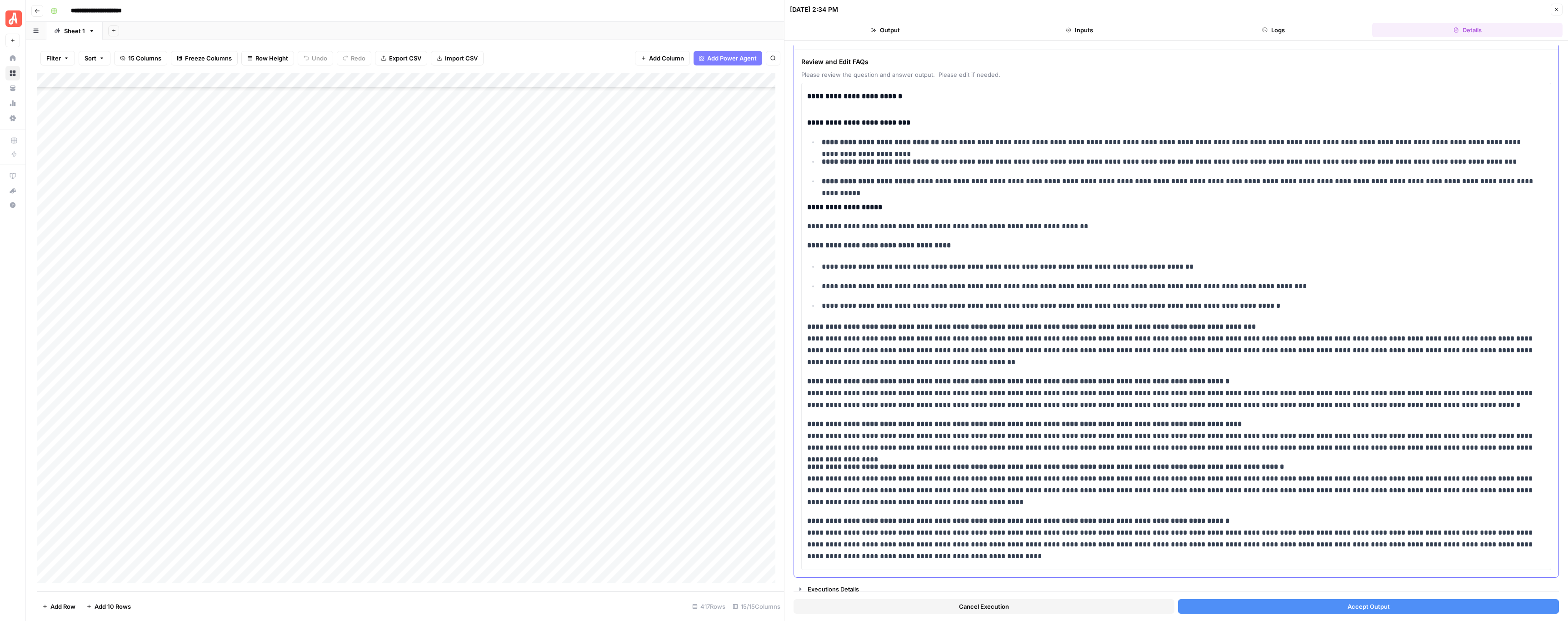
scroll to position [38, 0]
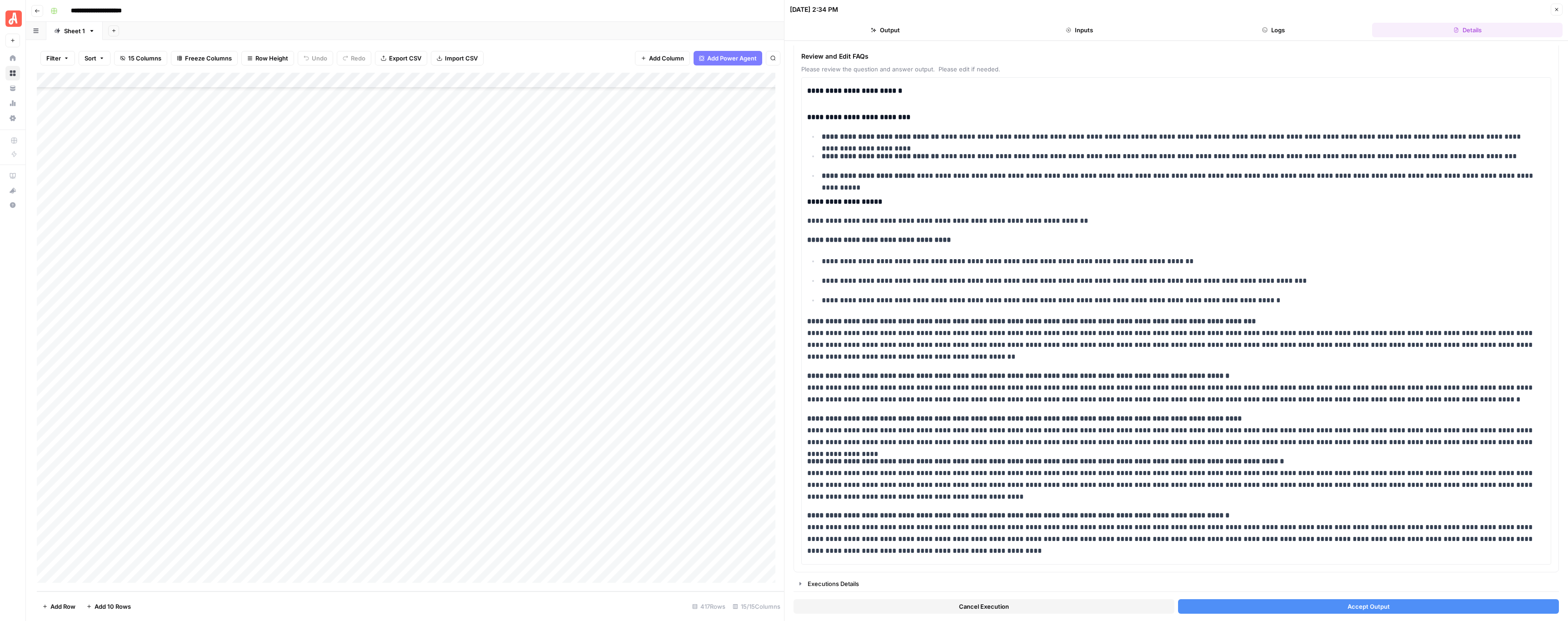
click at [1288, 608] on button "Accept Output" at bounding box center [1368, 606] width 381 height 15
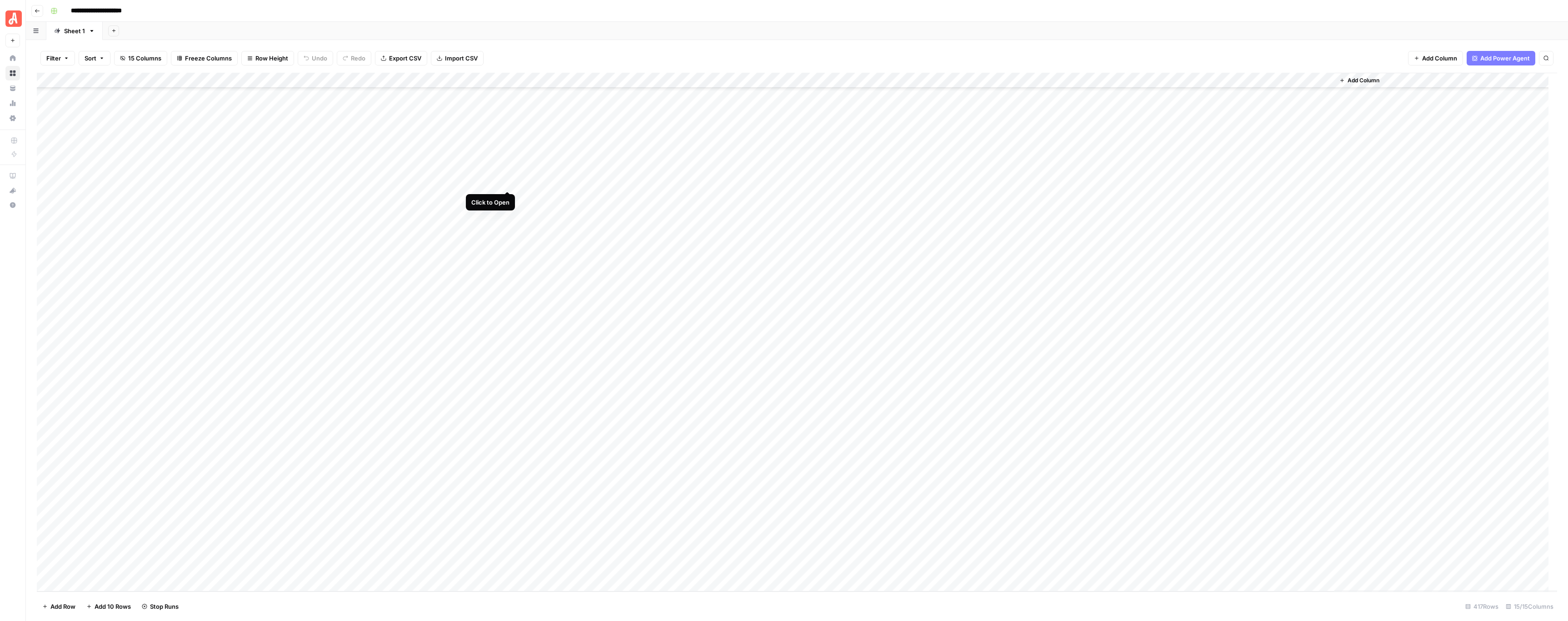
click at [510, 181] on div "Add Column" at bounding box center [797, 332] width 1520 height 519
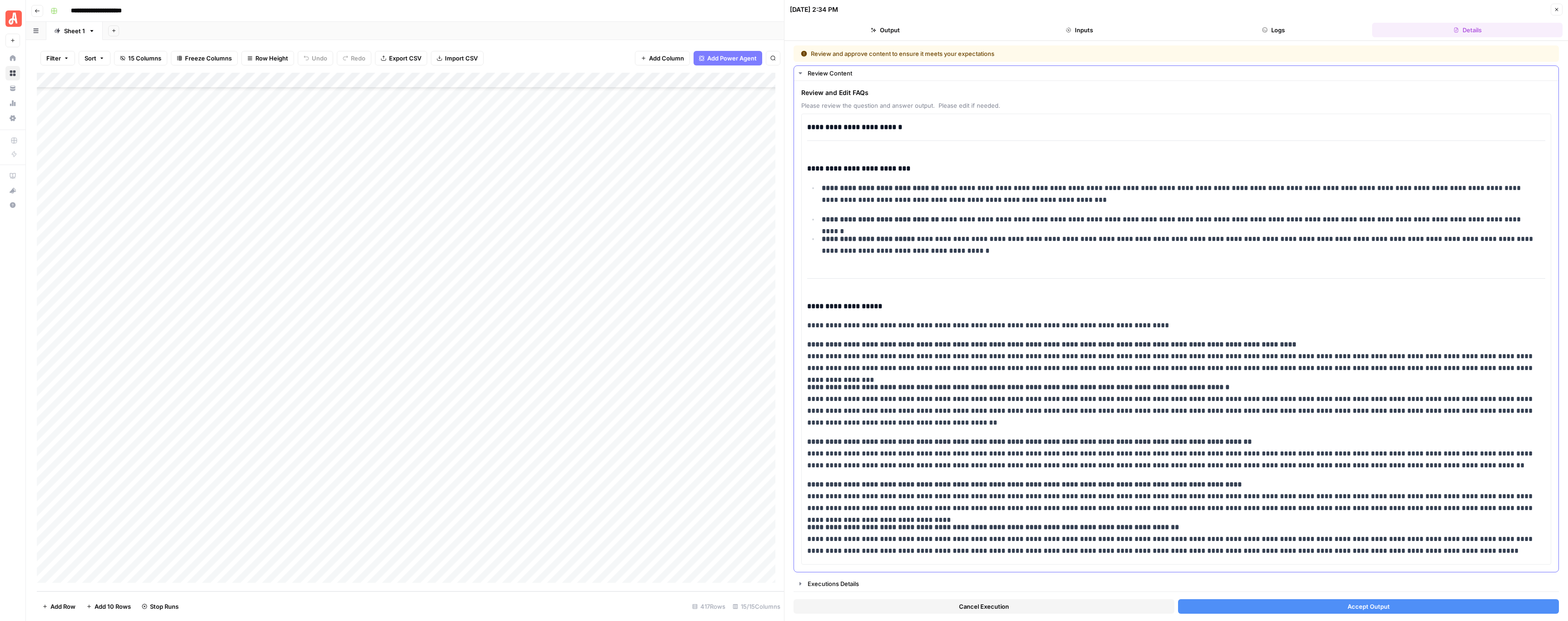
scroll to position [1, 0]
click at [1256, 604] on button "Accept Output" at bounding box center [1368, 606] width 381 height 15
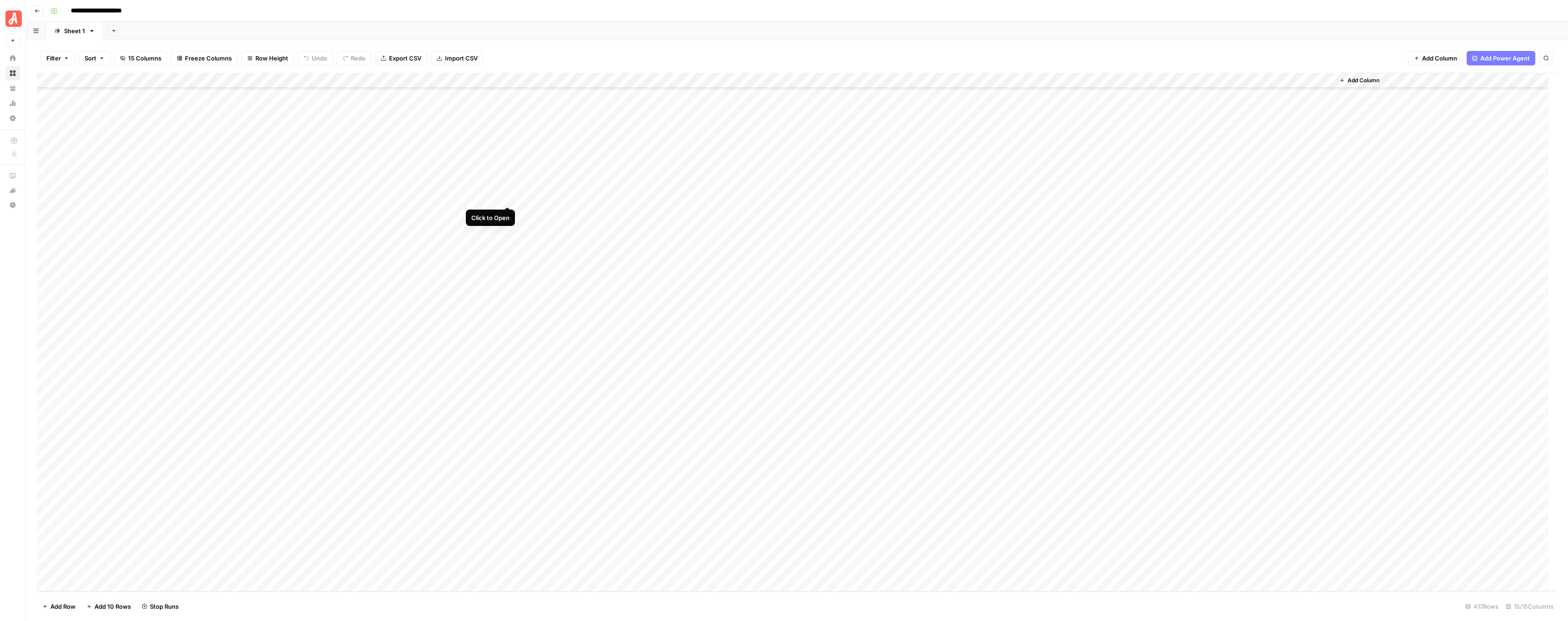
click at [505, 196] on div "Add Column" at bounding box center [797, 332] width 1520 height 519
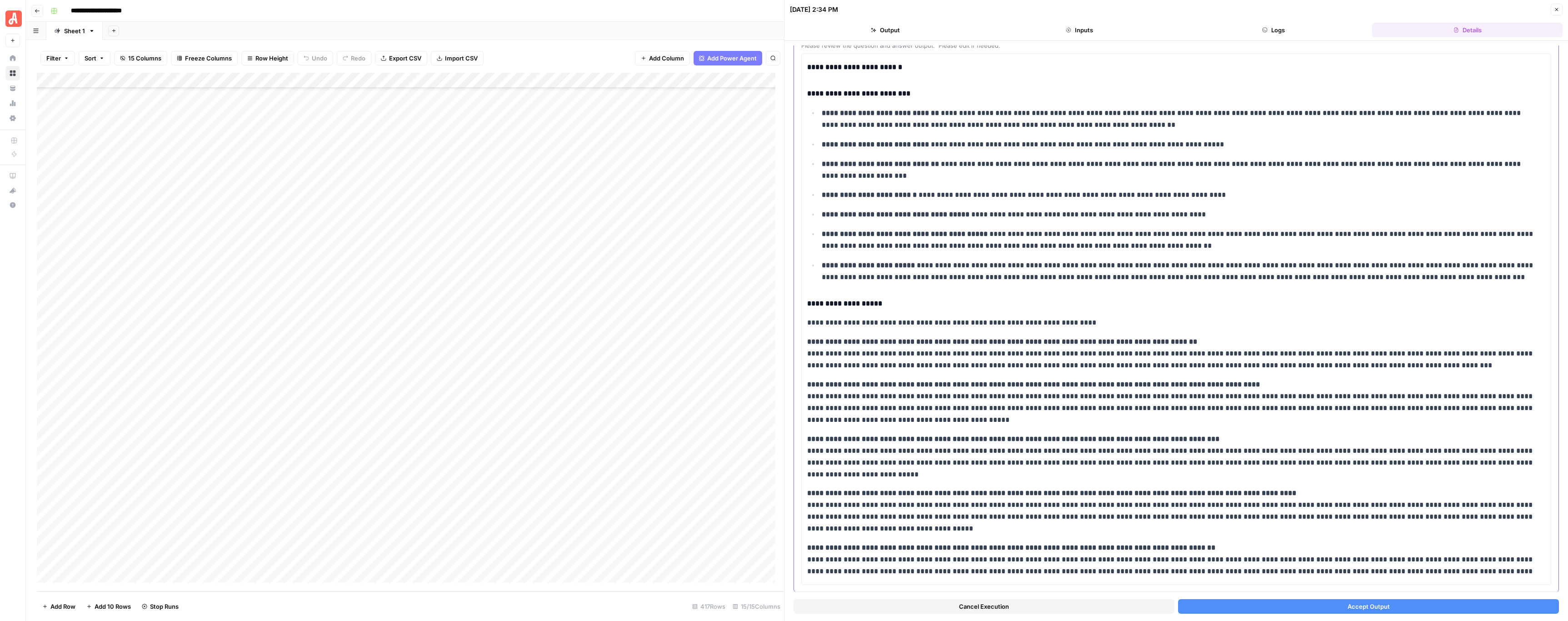
scroll to position [83, 0]
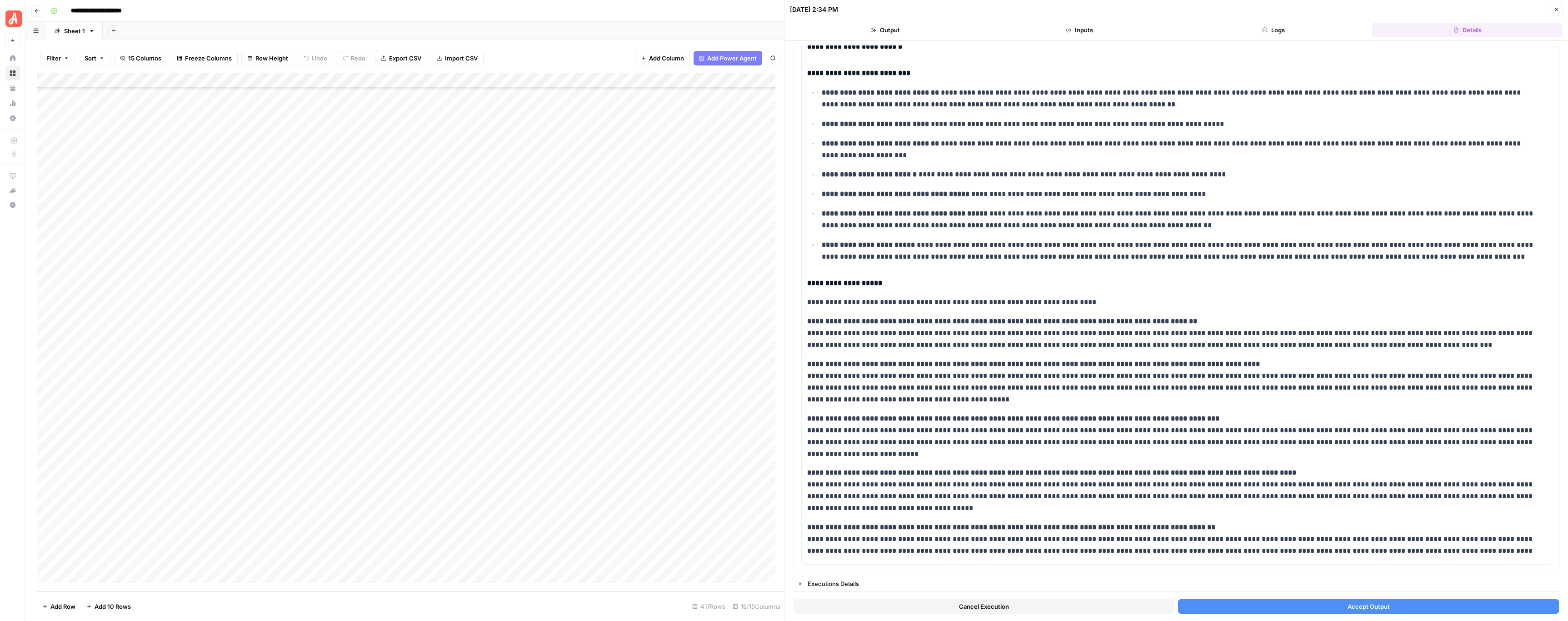
click at [1310, 605] on button "Accept Output" at bounding box center [1368, 606] width 381 height 15
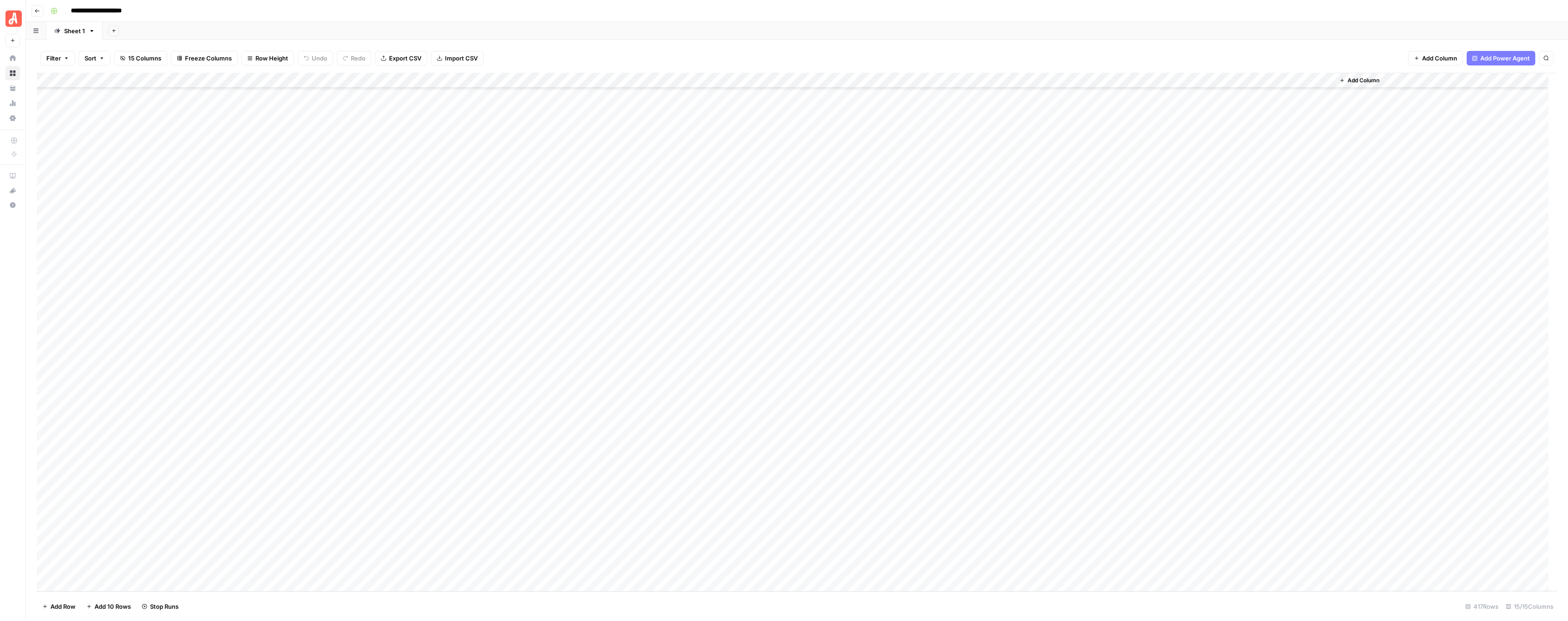
click at [508, 211] on div "Add Column" at bounding box center [797, 332] width 1520 height 519
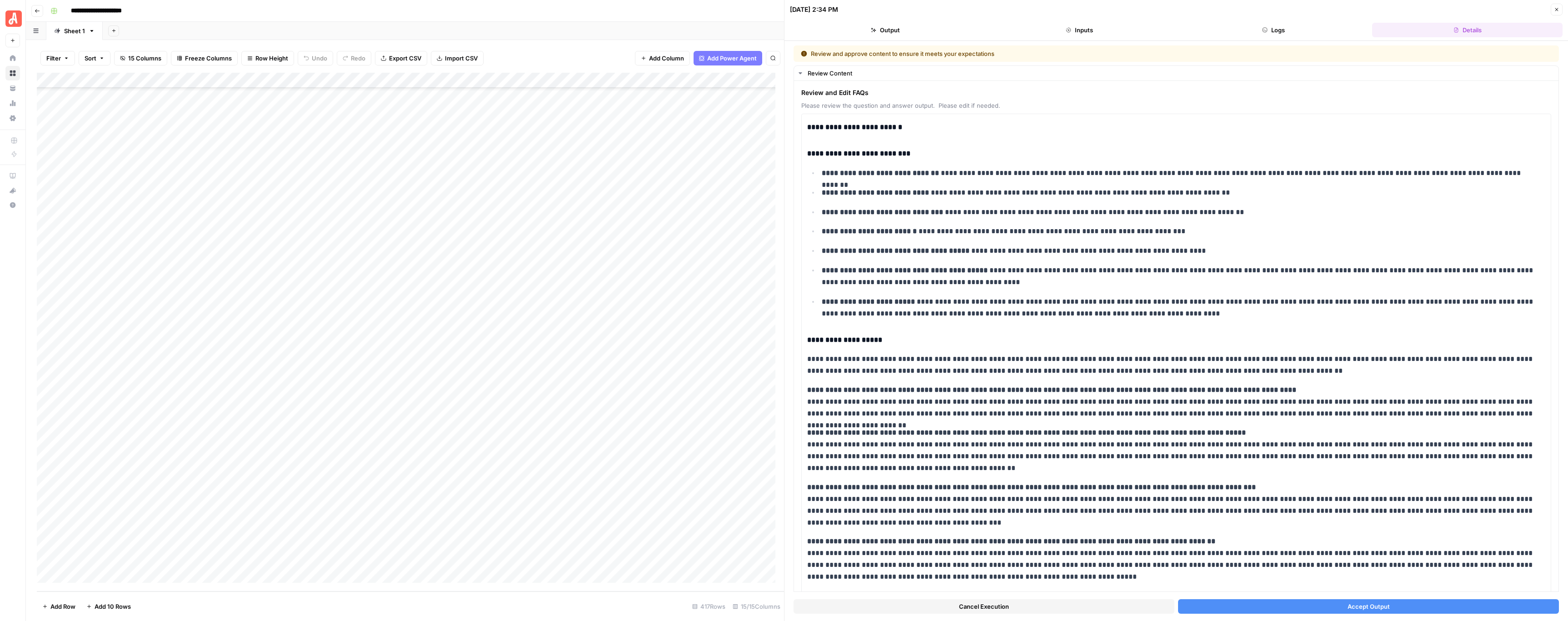
click at [1360, 606] on span "Accept Output" at bounding box center [1369, 606] width 43 height 9
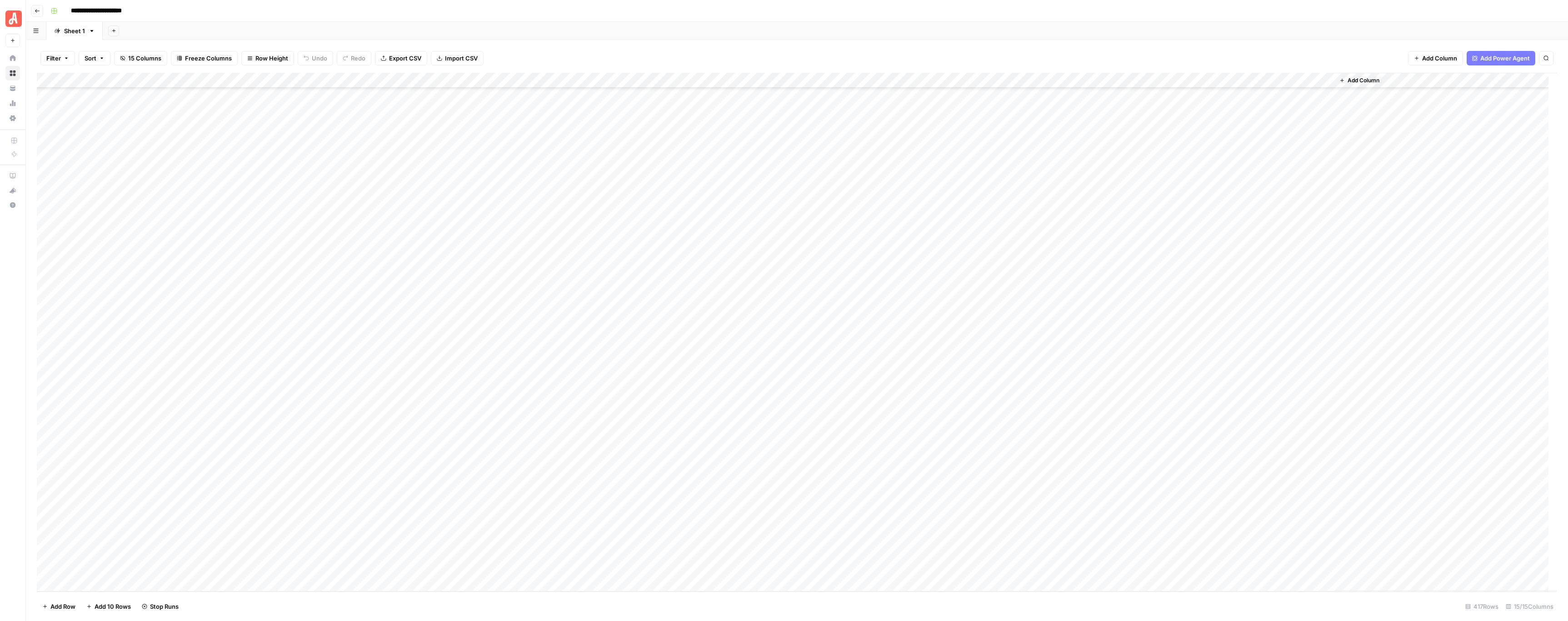
click at [508, 228] on div "Add Column" at bounding box center [797, 332] width 1520 height 519
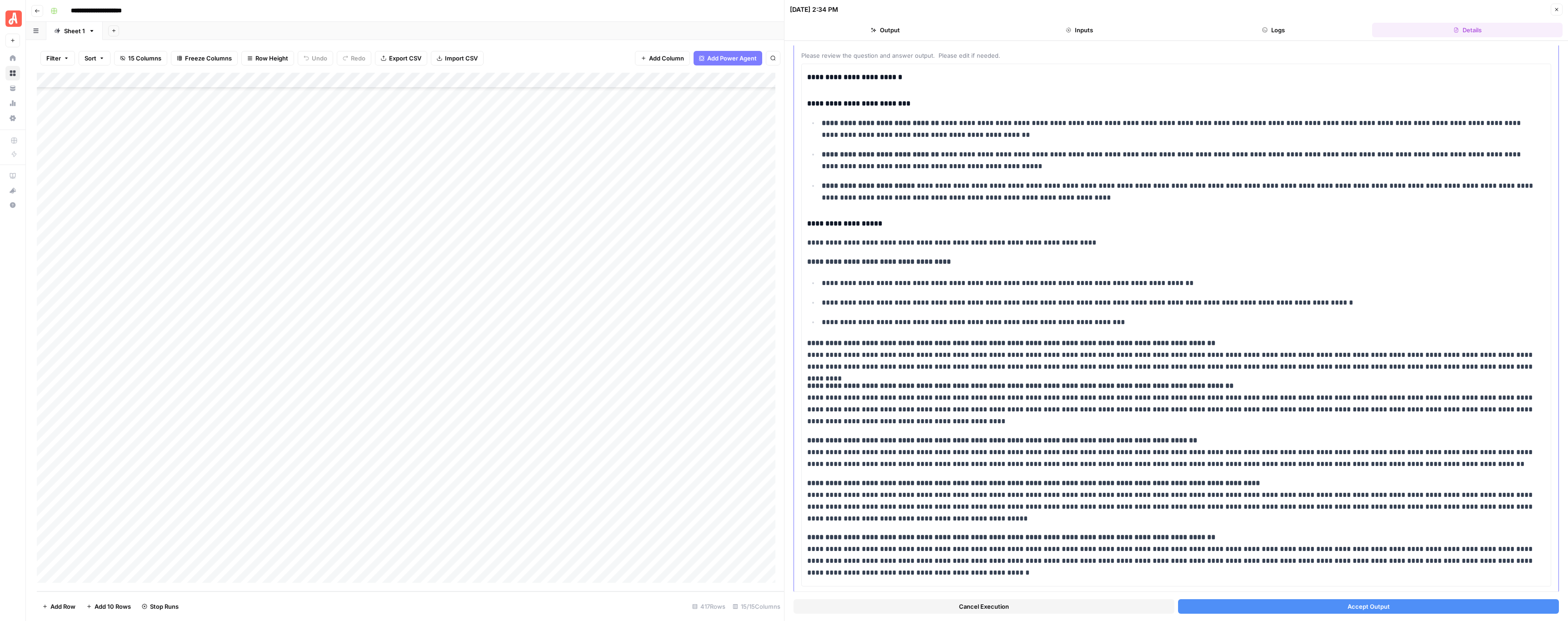
scroll to position [74, 0]
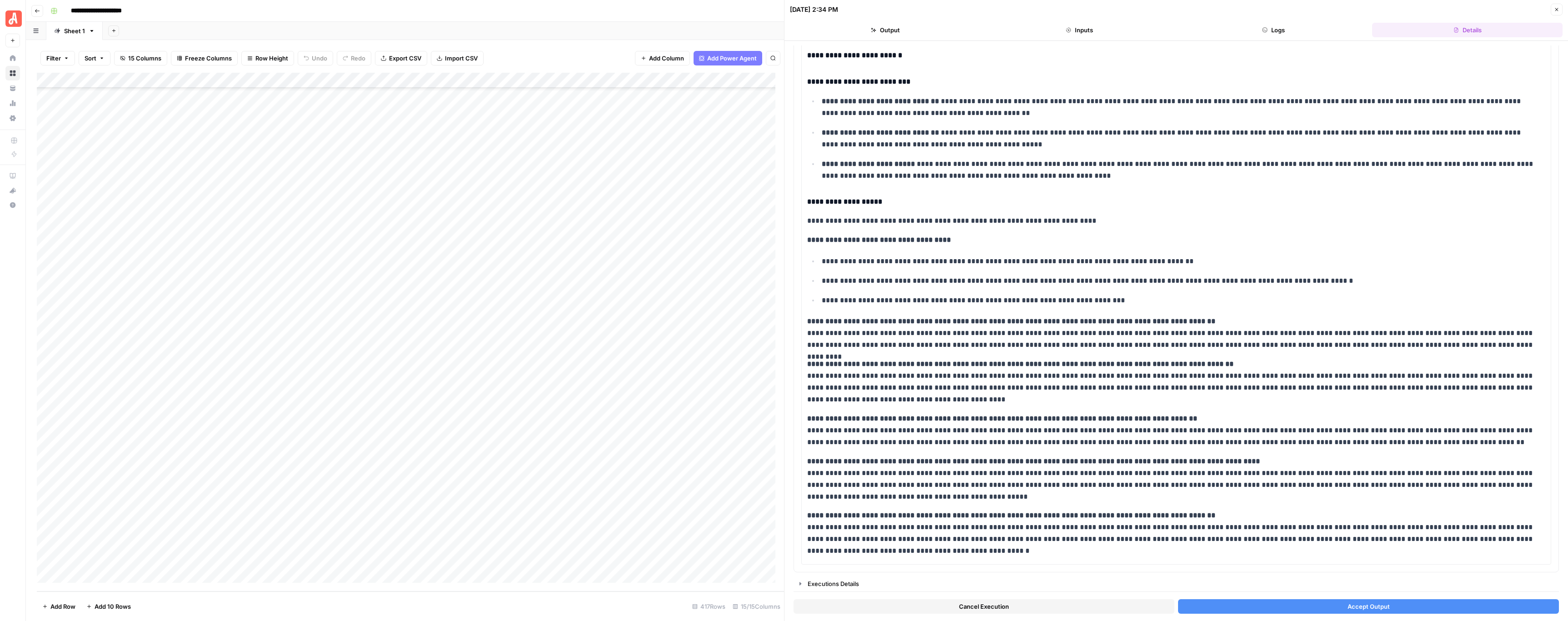
click at [1560, 7] on button "Close" at bounding box center [1556, 9] width 12 height 12
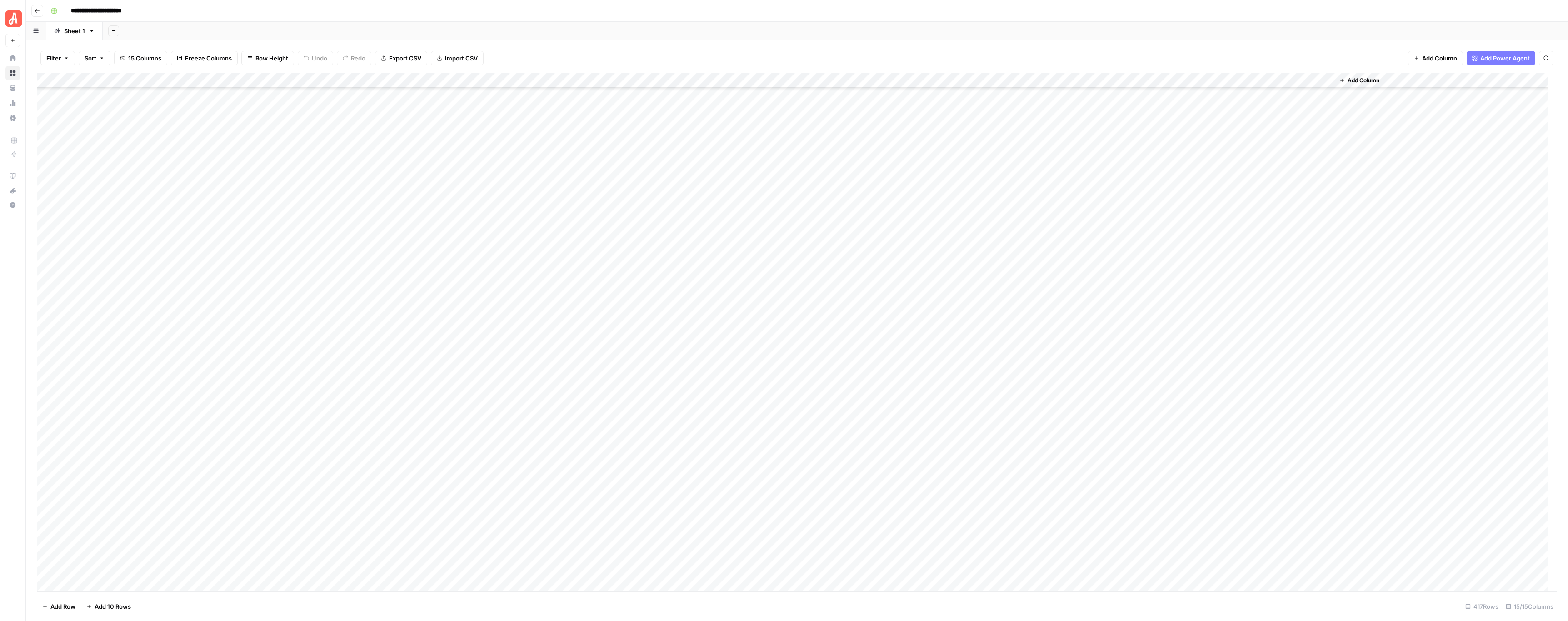
click at [507, 227] on div "Add Column" at bounding box center [797, 332] width 1520 height 519
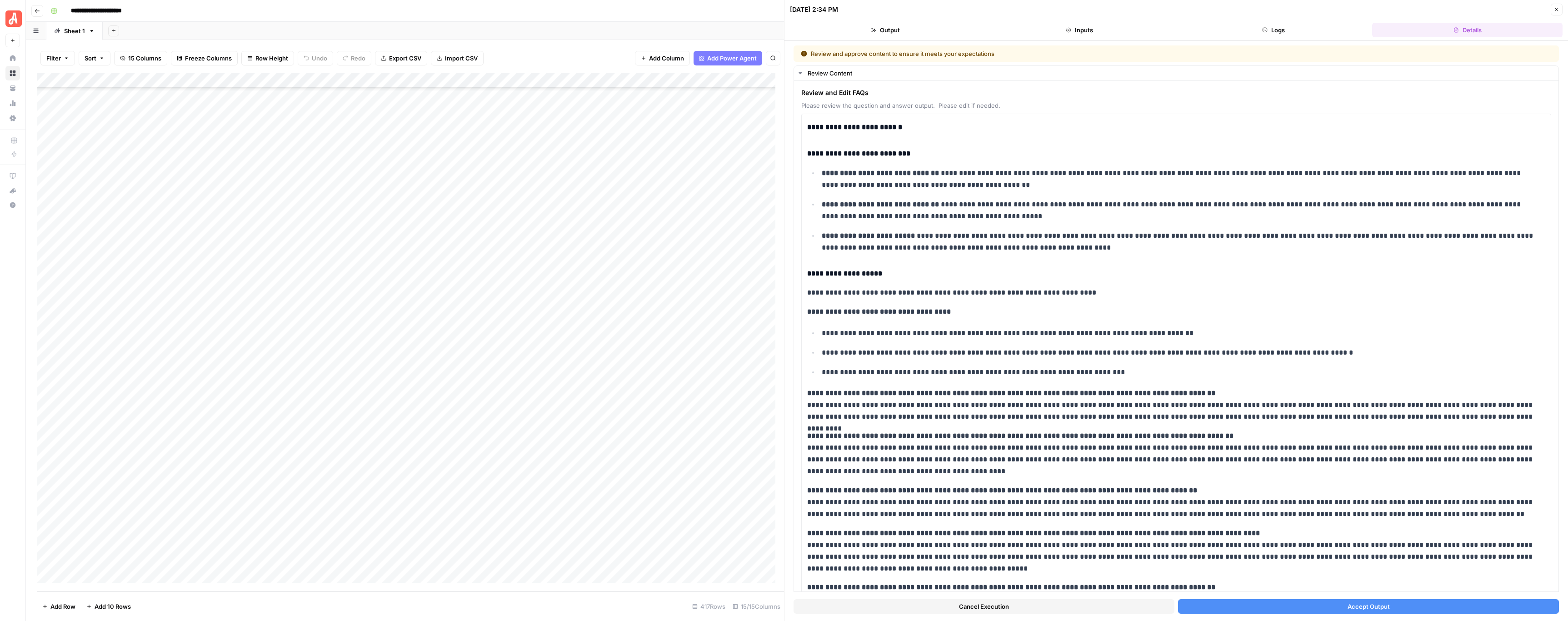
click at [303, 226] on div "Add Column" at bounding box center [411, 332] width 747 height 519
drag, startPoint x: 314, startPoint y: 226, endPoint x: 278, endPoint y: 226, distance: 36.0
click at [278, 226] on textarea "**********" at bounding box center [329, 229] width 146 height 13
type textarea "**********"
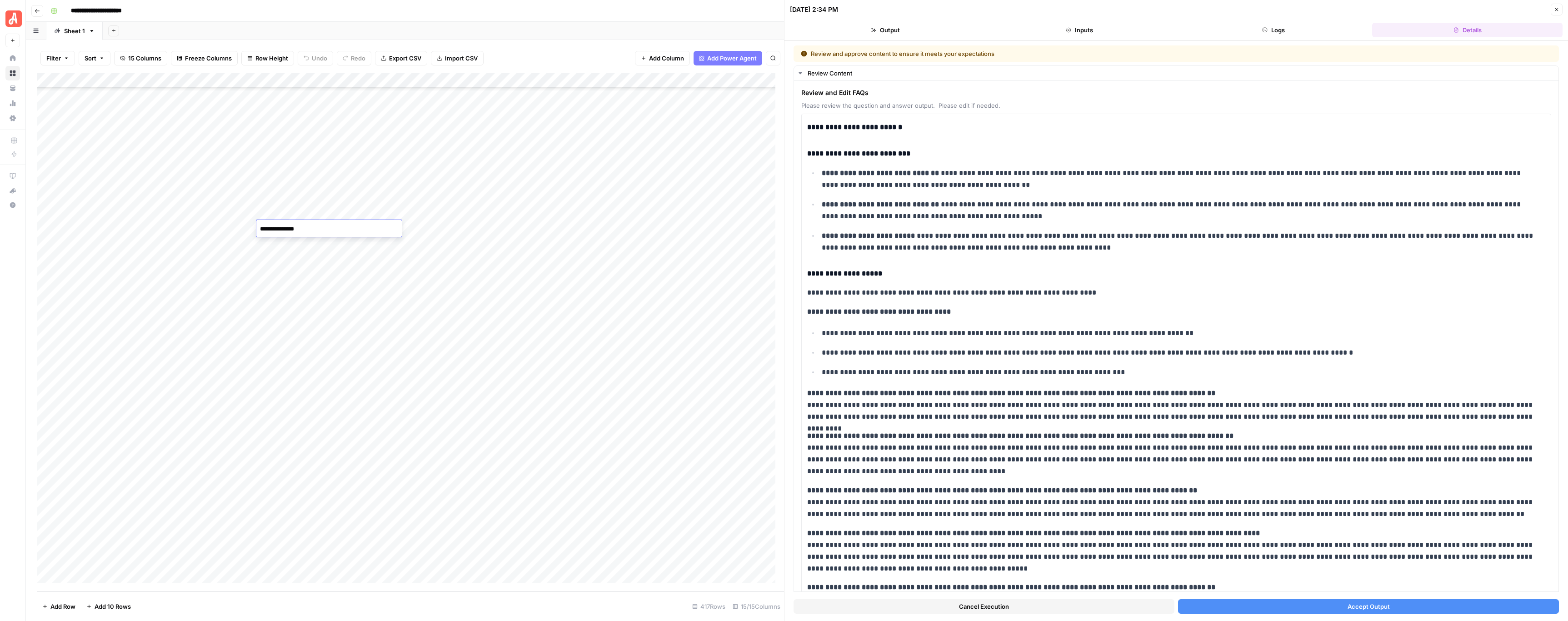
click at [298, 247] on div "Add Column" at bounding box center [411, 332] width 747 height 519
click at [303, 246] on div "Add Column" at bounding box center [411, 332] width 747 height 519
click at [303, 246] on textarea "**********" at bounding box center [329, 245] width 146 height 13
click at [312, 245] on textarea "**********" at bounding box center [329, 245] width 146 height 13
click at [312, 244] on textarea "**********" at bounding box center [329, 245] width 146 height 13
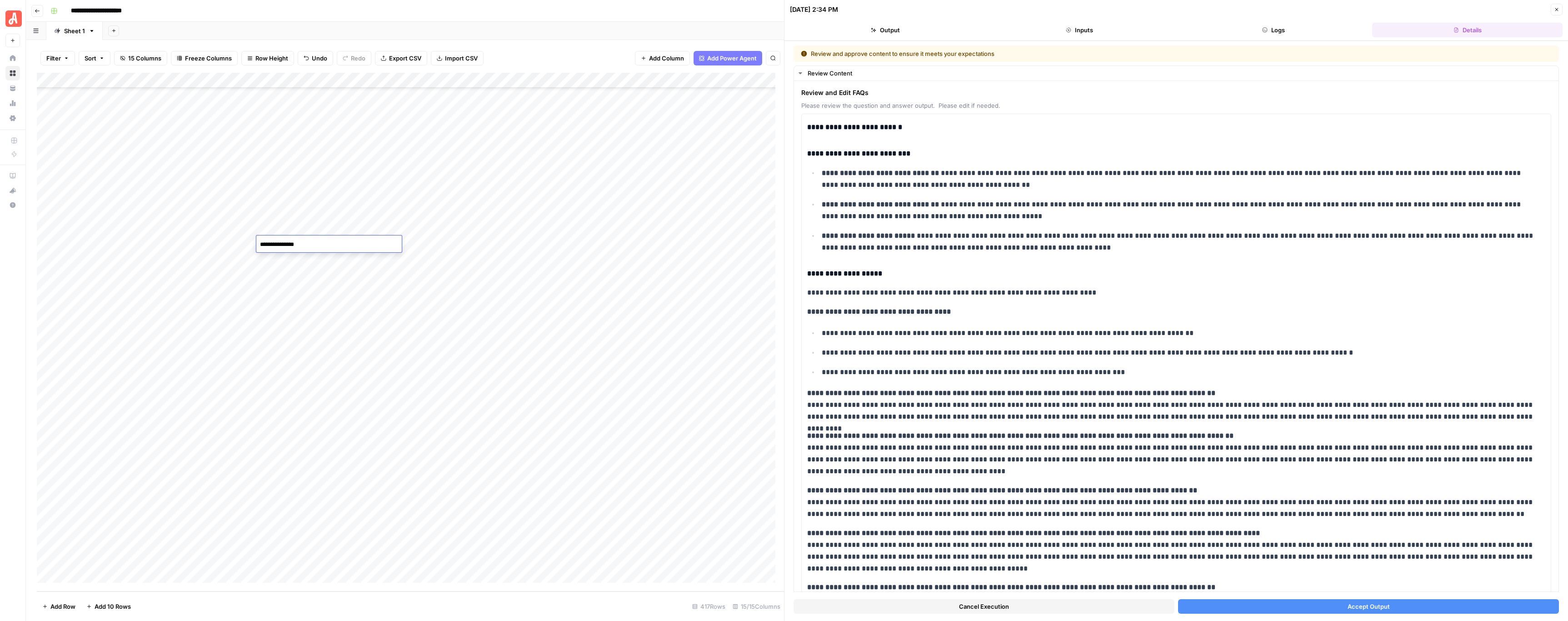
drag, startPoint x: 312, startPoint y: 244, endPoint x: 300, endPoint y: 244, distance: 12.0
click at [300, 244] on textarea "**********" at bounding box center [329, 245] width 146 height 13
click at [312, 244] on textarea "**********" at bounding box center [329, 245] width 146 height 13
type textarea "**********"
click at [626, 263] on div "Add Column" at bounding box center [411, 332] width 747 height 519
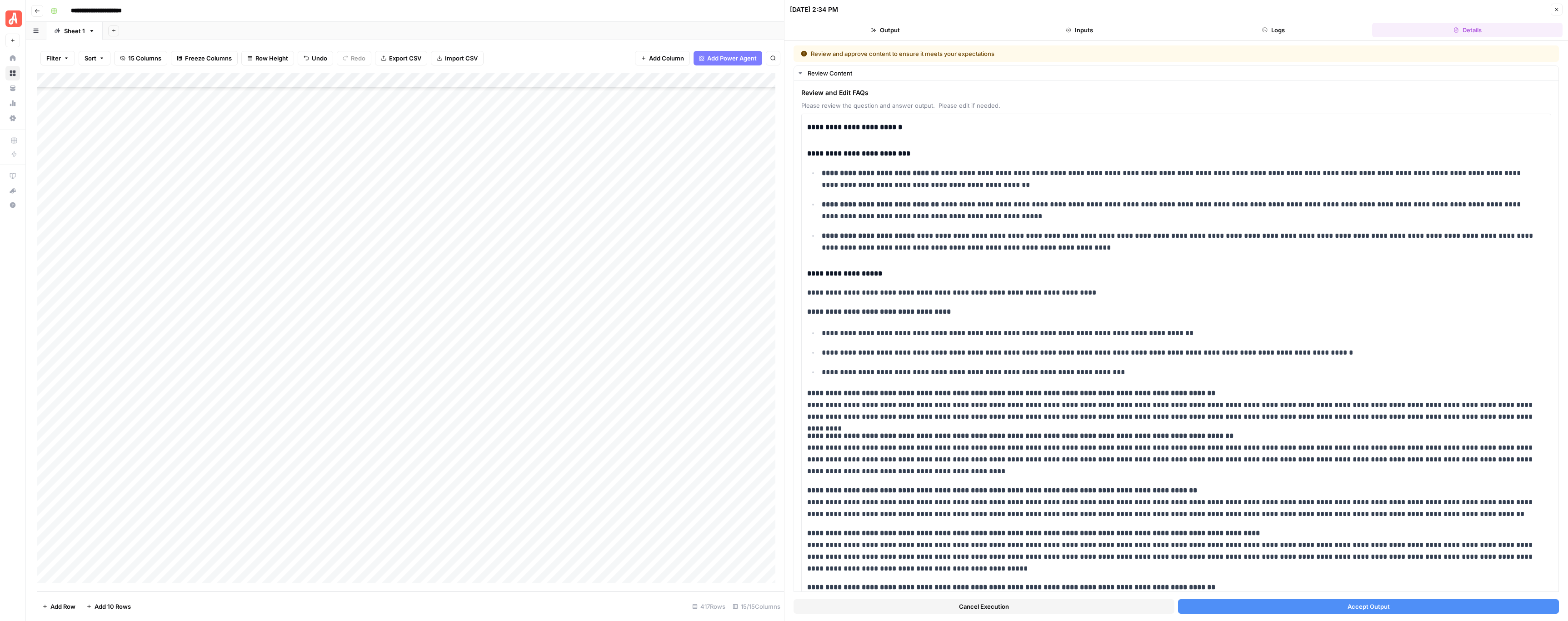
click at [959, 608] on span "Cancel Execution" at bounding box center [984, 606] width 50 height 9
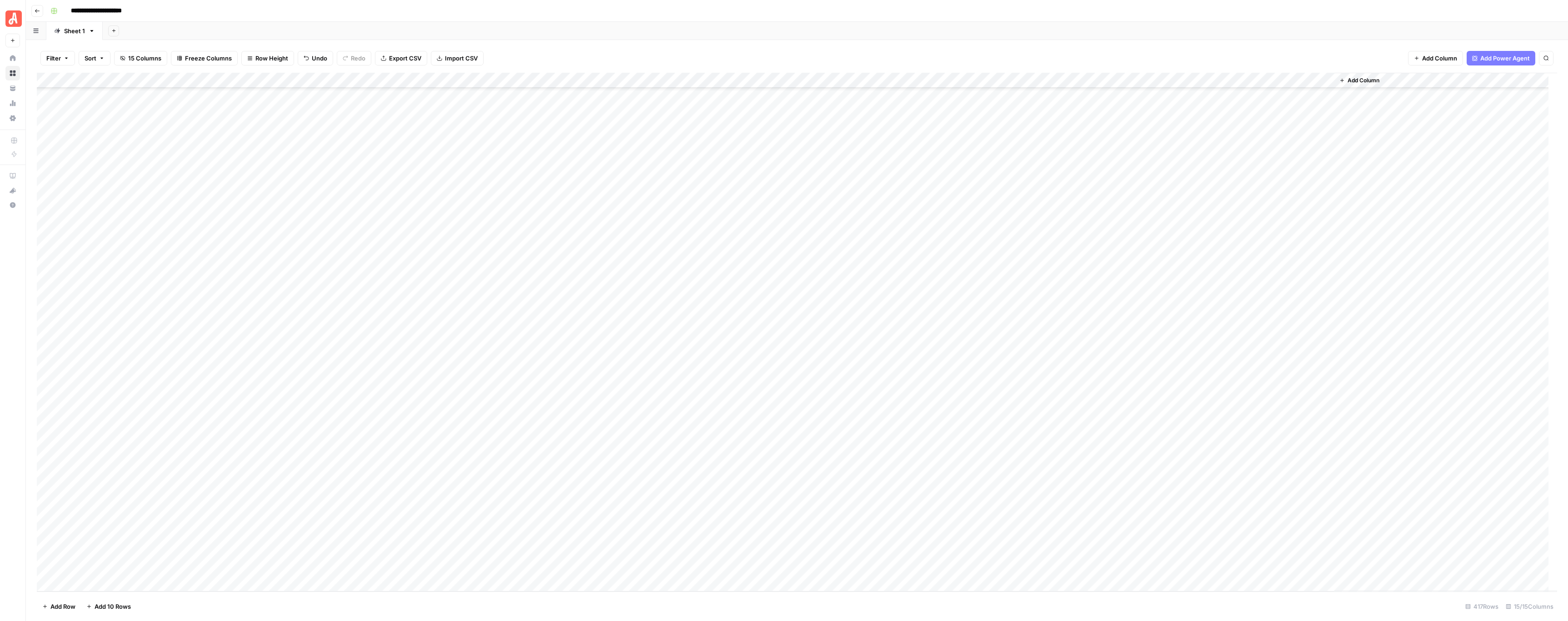
click at [510, 244] on div "Add Column" at bounding box center [797, 332] width 1520 height 519
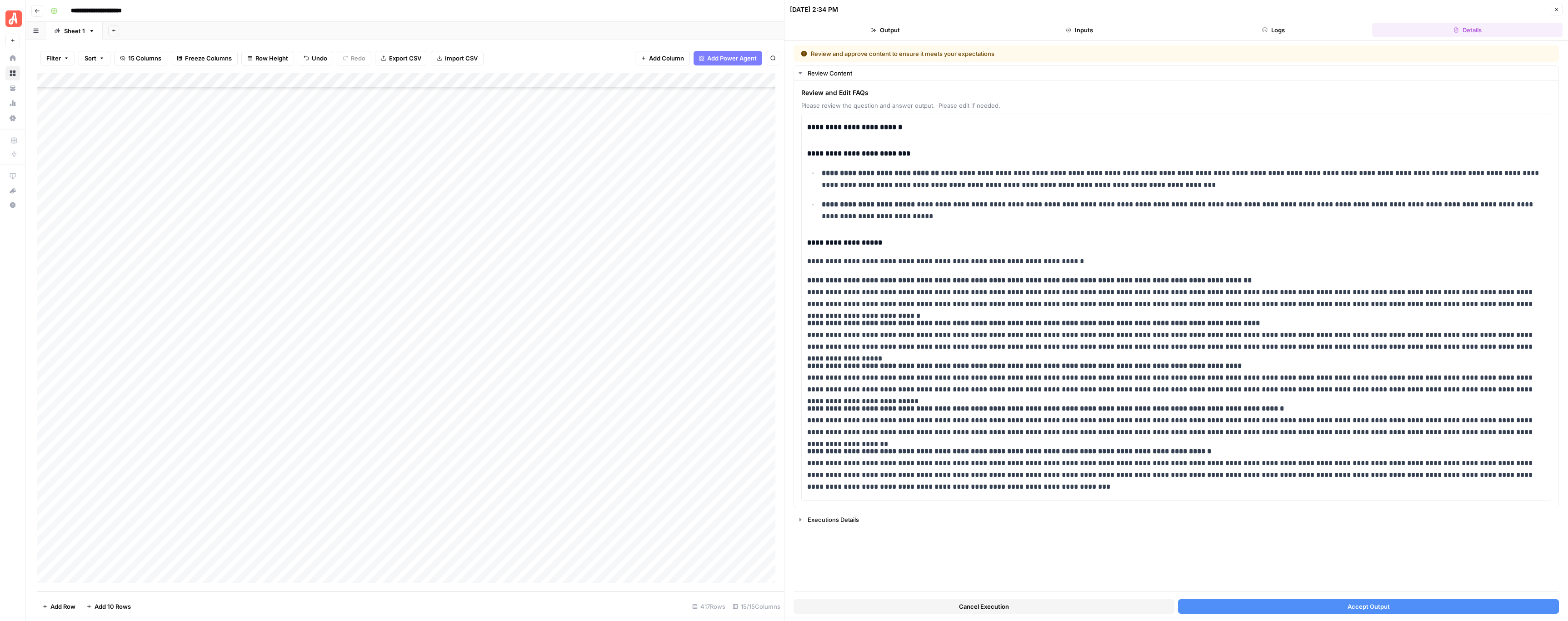
click at [1086, 604] on button "Cancel Execution" at bounding box center [984, 606] width 381 height 15
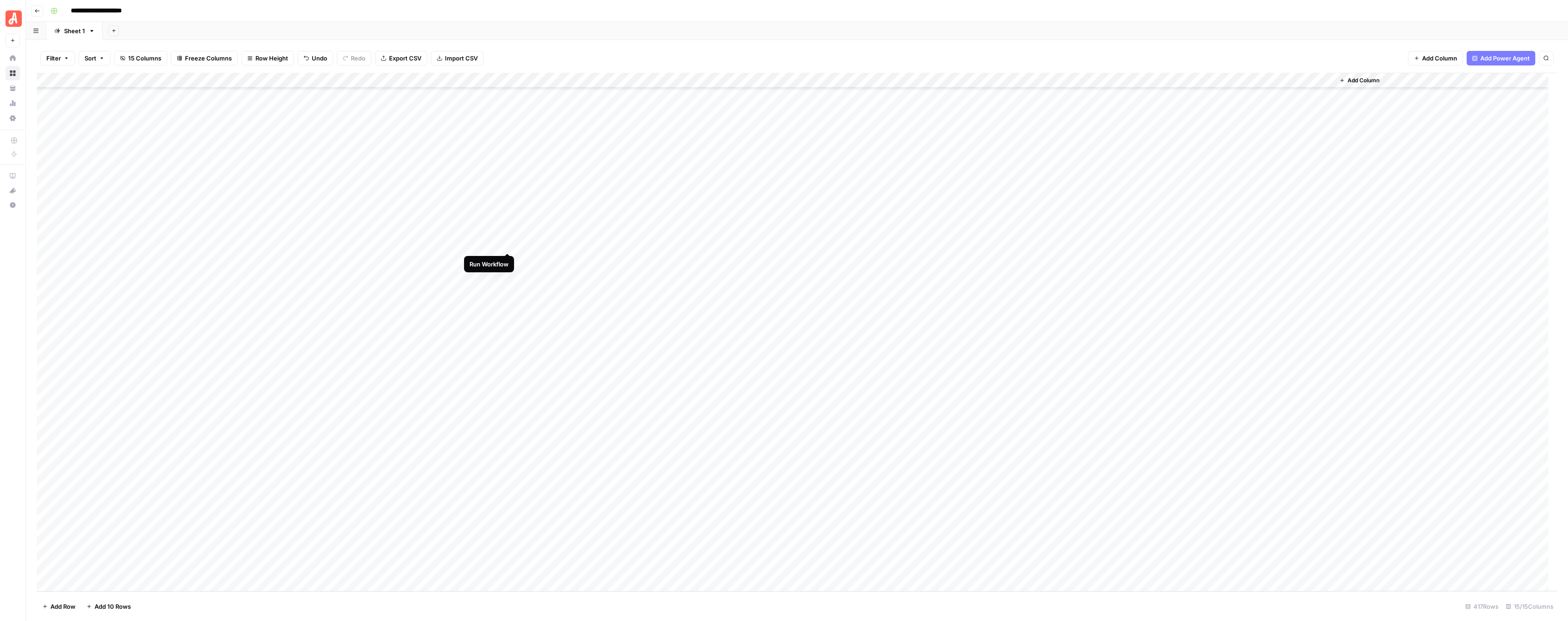
click at [508, 242] on div "Add Column" at bounding box center [797, 332] width 1520 height 519
click at [508, 229] on div "Add Column" at bounding box center [797, 332] width 1520 height 519
click at [505, 258] on div "Add Column" at bounding box center [797, 332] width 1520 height 519
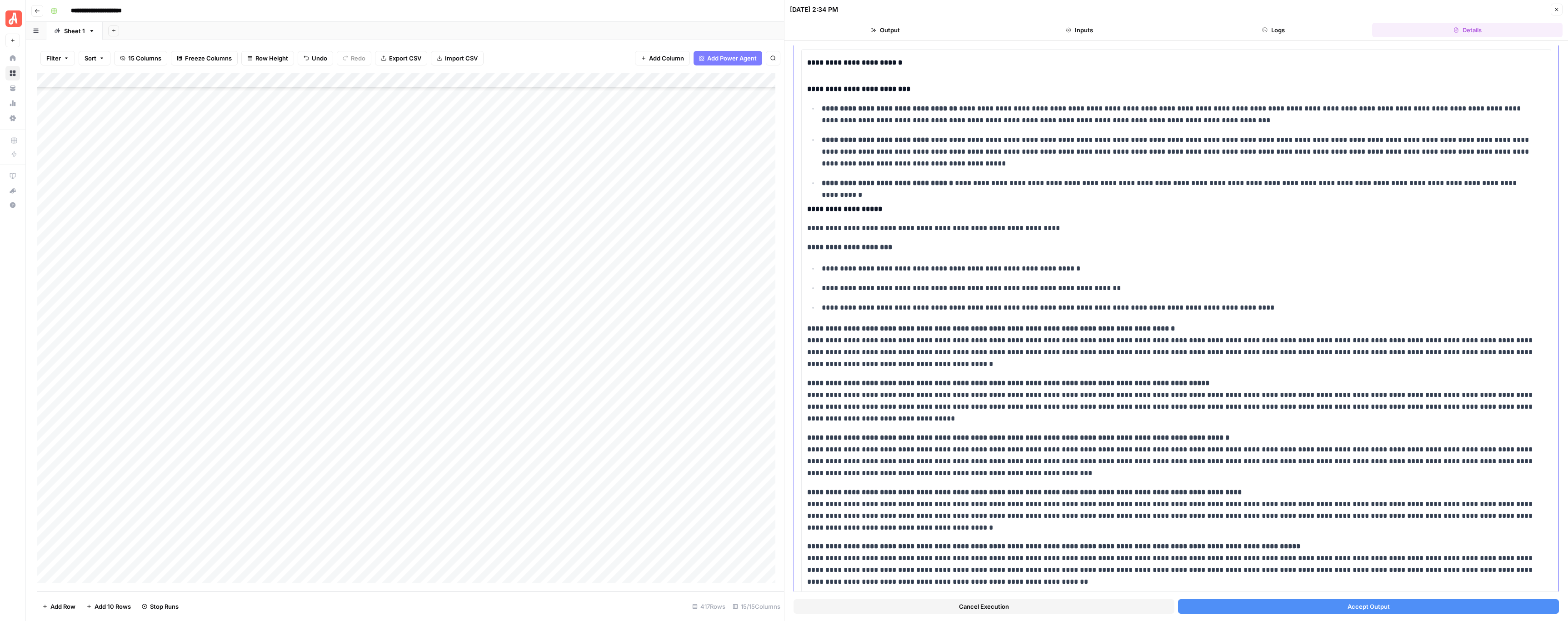
scroll to position [98, 0]
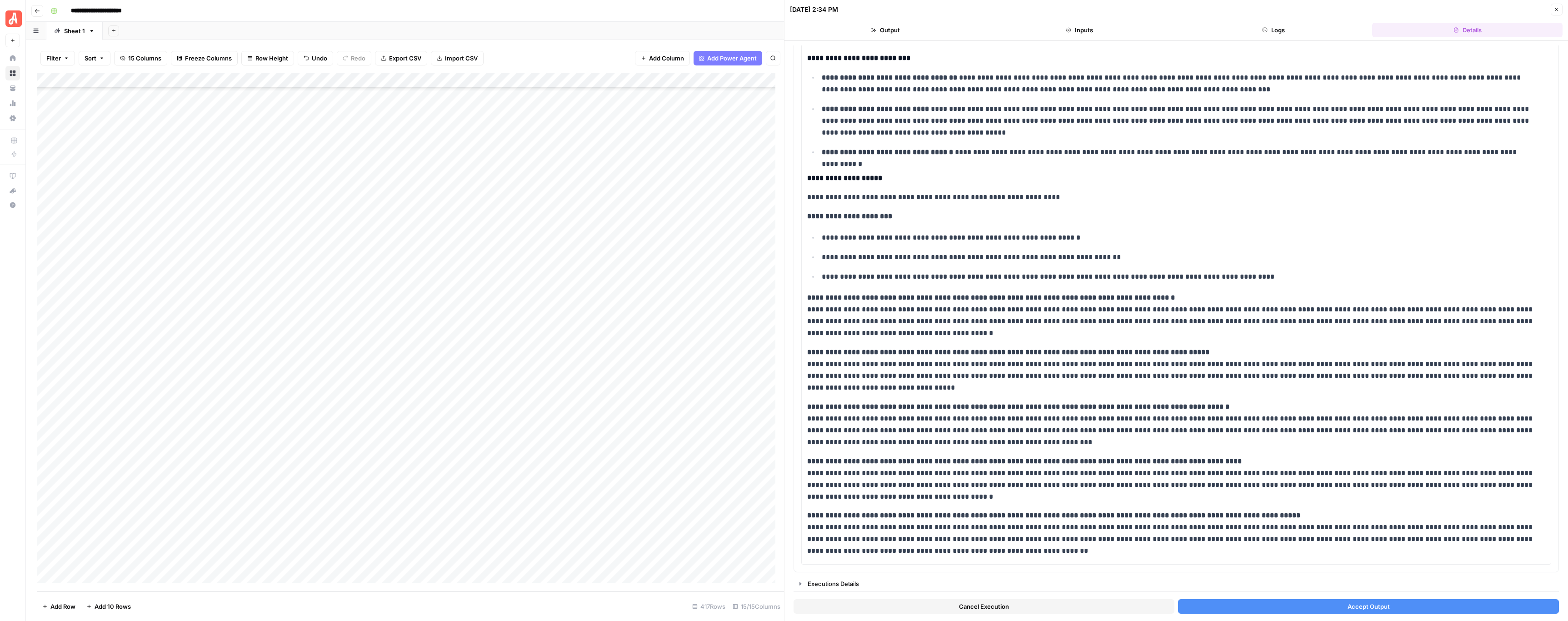
click at [1229, 597] on div "Cancel Execution Accept Output" at bounding box center [1176, 604] width 766 height 24
click at [1235, 601] on button "Accept Output" at bounding box center [1368, 606] width 381 height 15
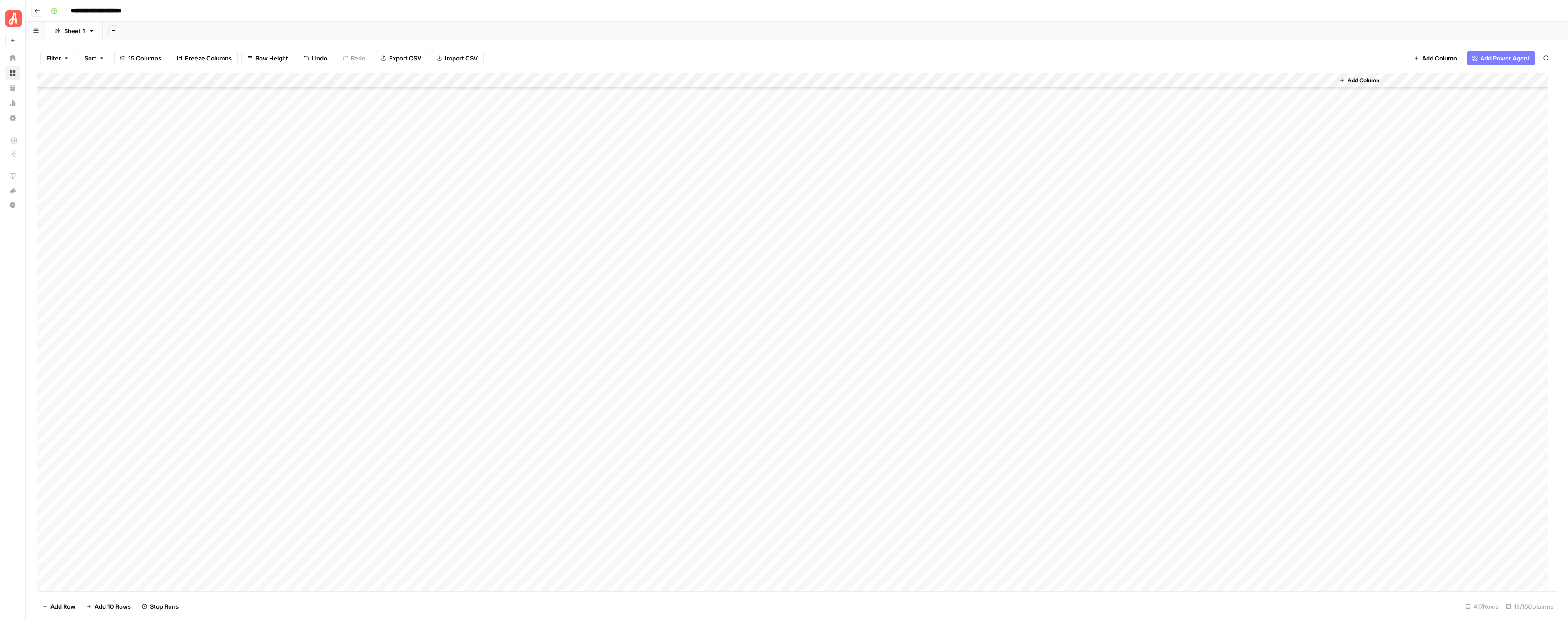
click at [507, 274] on div "Add Column" at bounding box center [797, 332] width 1520 height 519
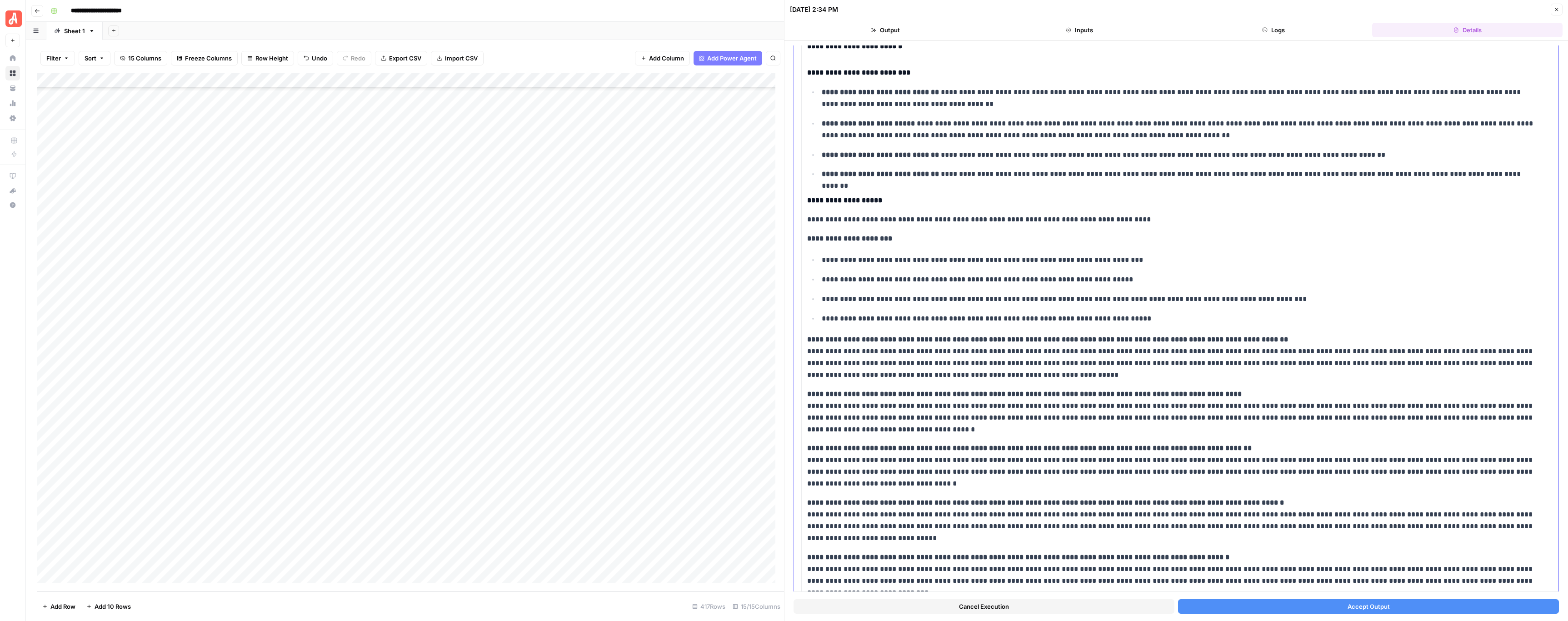
scroll to position [125, 0]
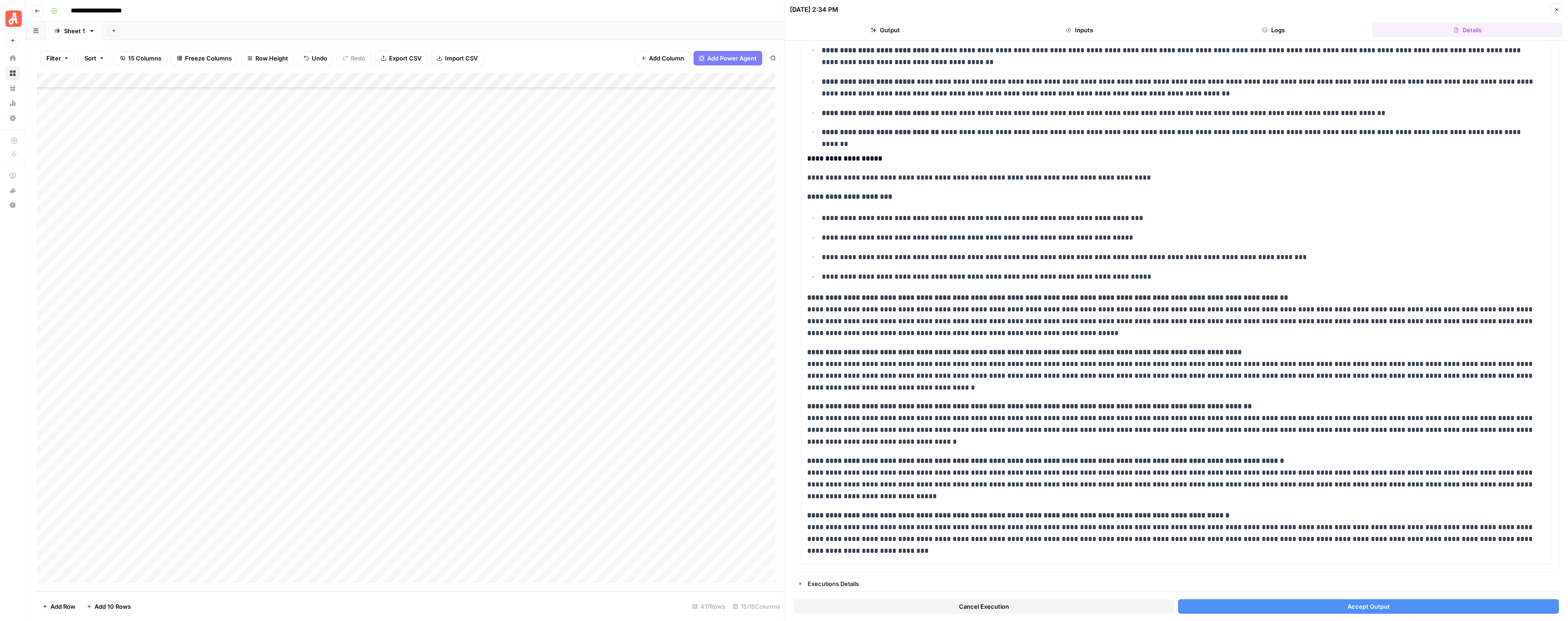
click at [1248, 604] on button "Accept Output" at bounding box center [1368, 606] width 381 height 15
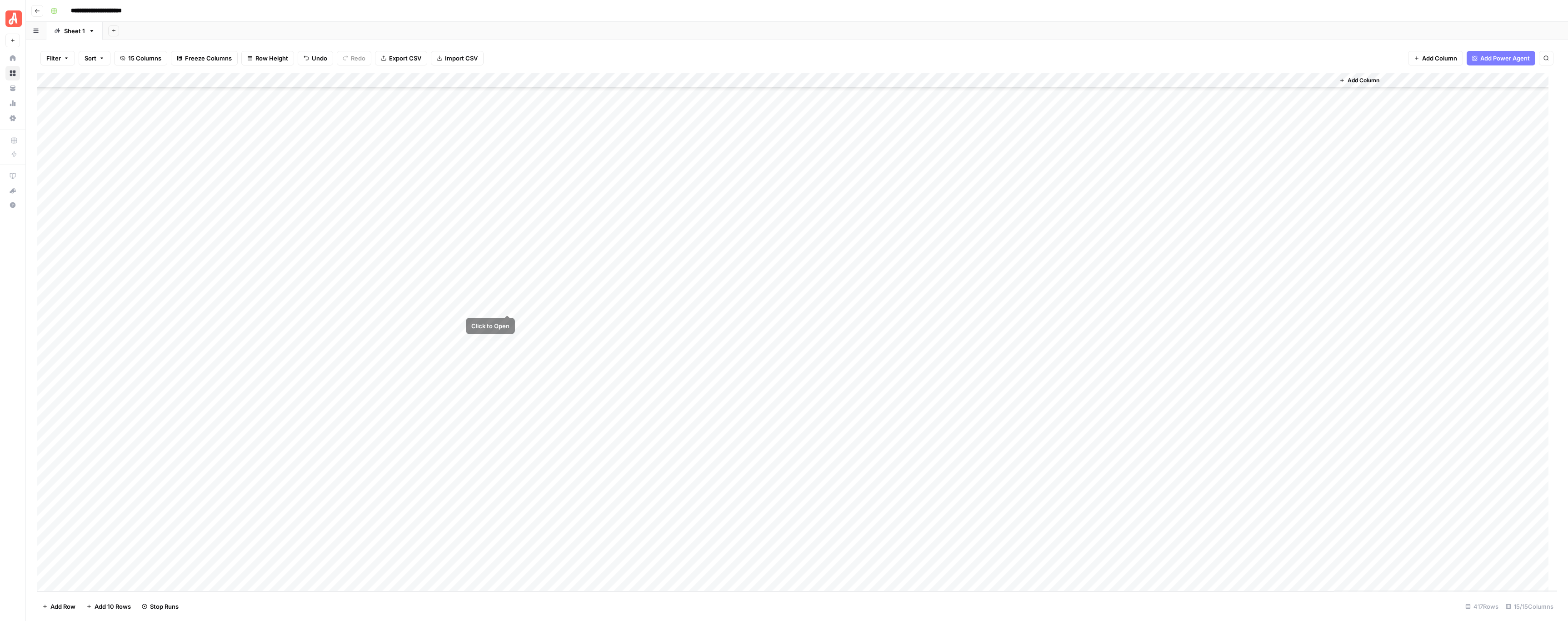
click at [507, 287] on div "Add Column" at bounding box center [797, 332] width 1520 height 519
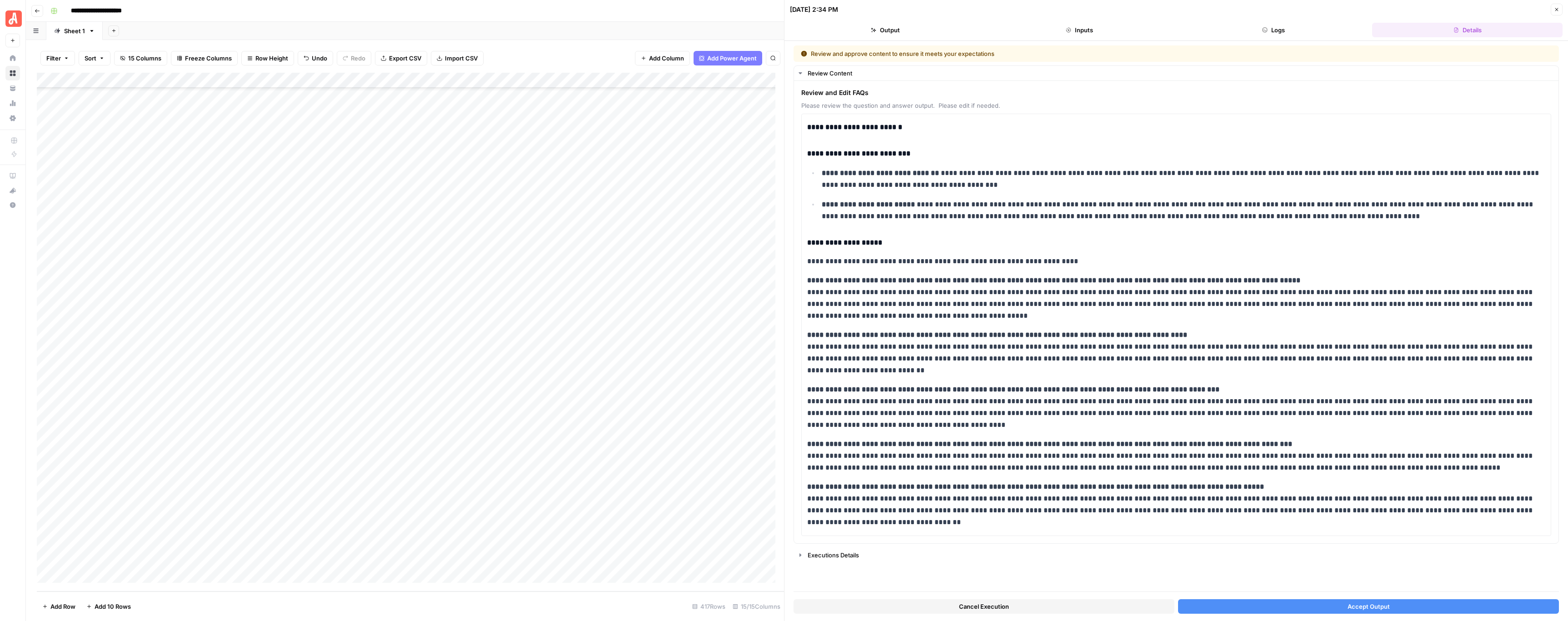
click at [1245, 601] on button "Accept Output" at bounding box center [1368, 606] width 381 height 15
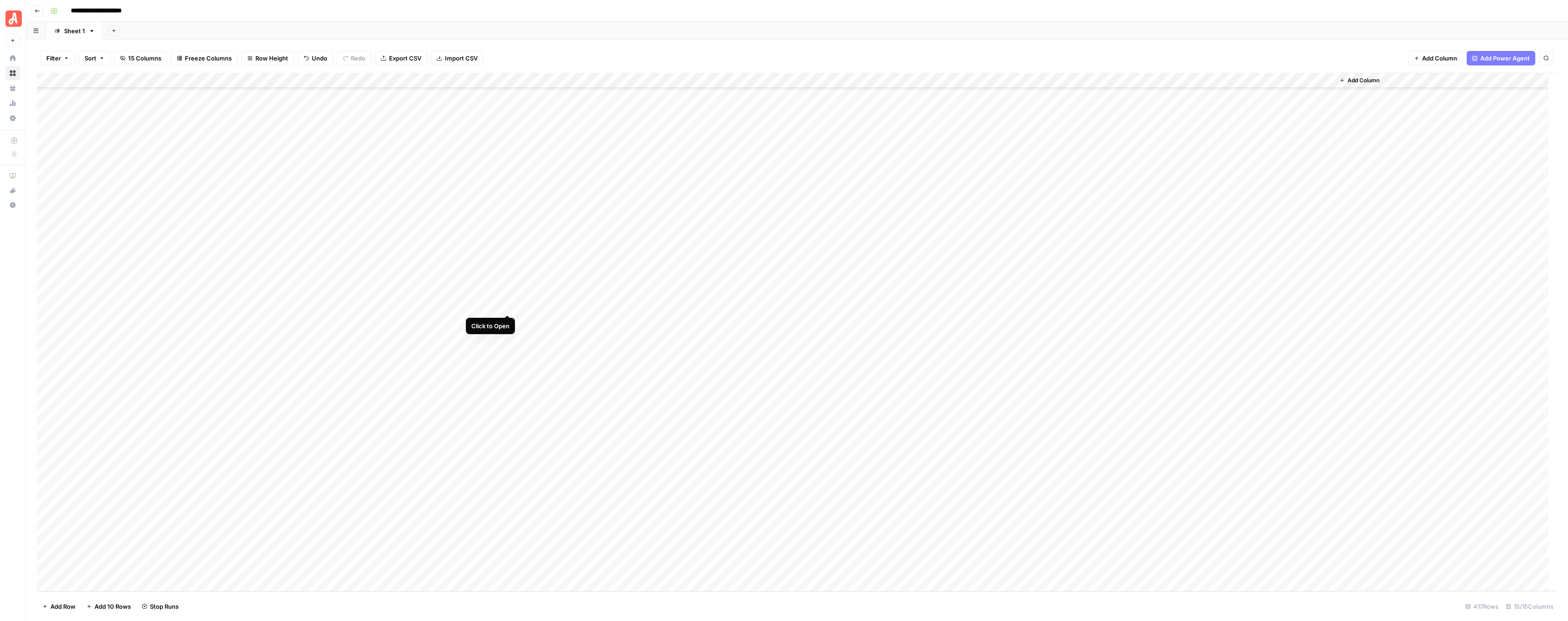
click at [507, 308] on div "Add Column" at bounding box center [797, 332] width 1520 height 519
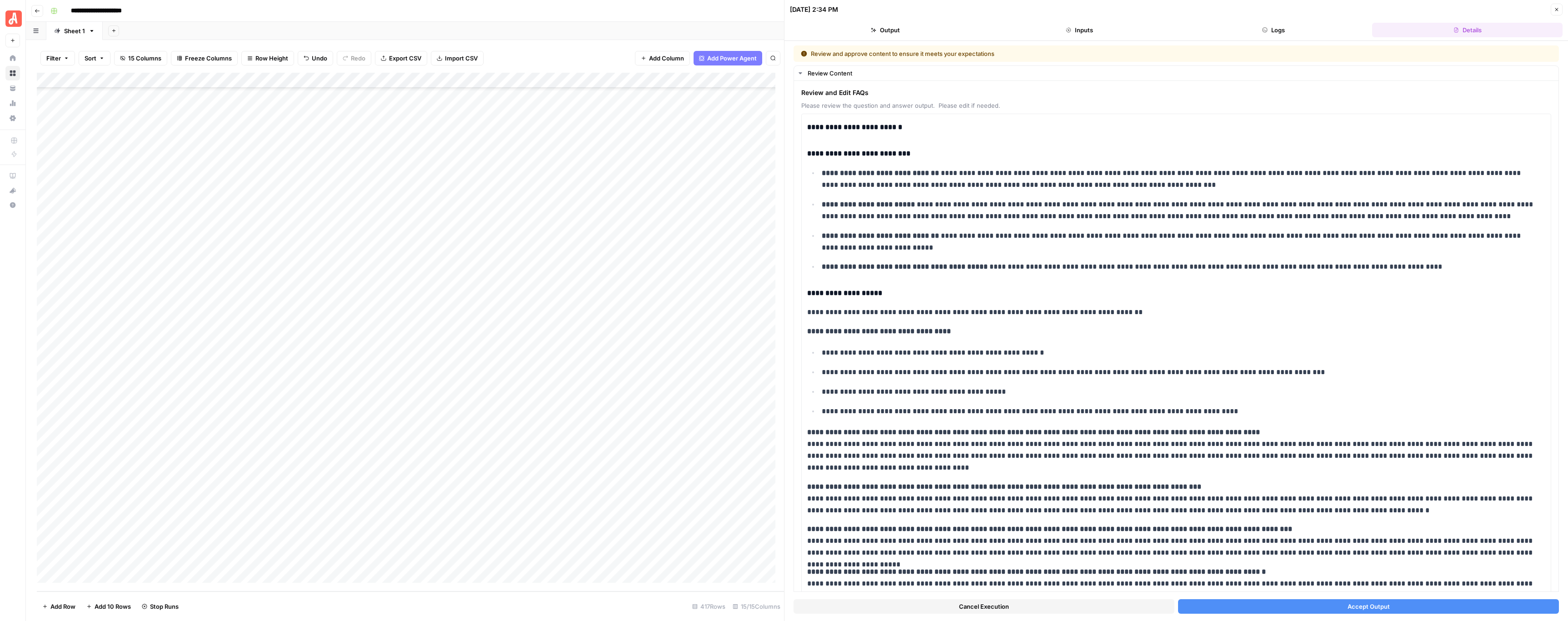
click at [1264, 605] on button "Accept Output" at bounding box center [1368, 606] width 381 height 15
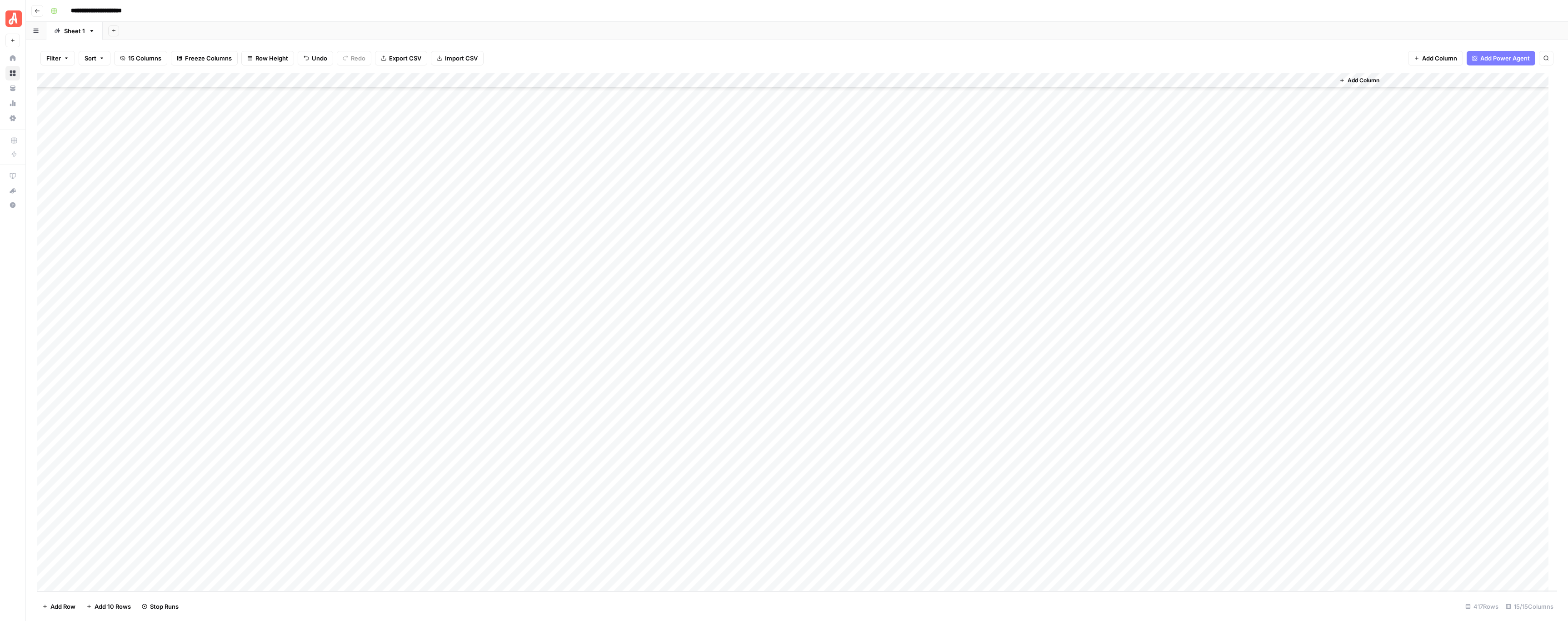
click at [505, 320] on div "Add Column" at bounding box center [797, 332] width 1520 height 519
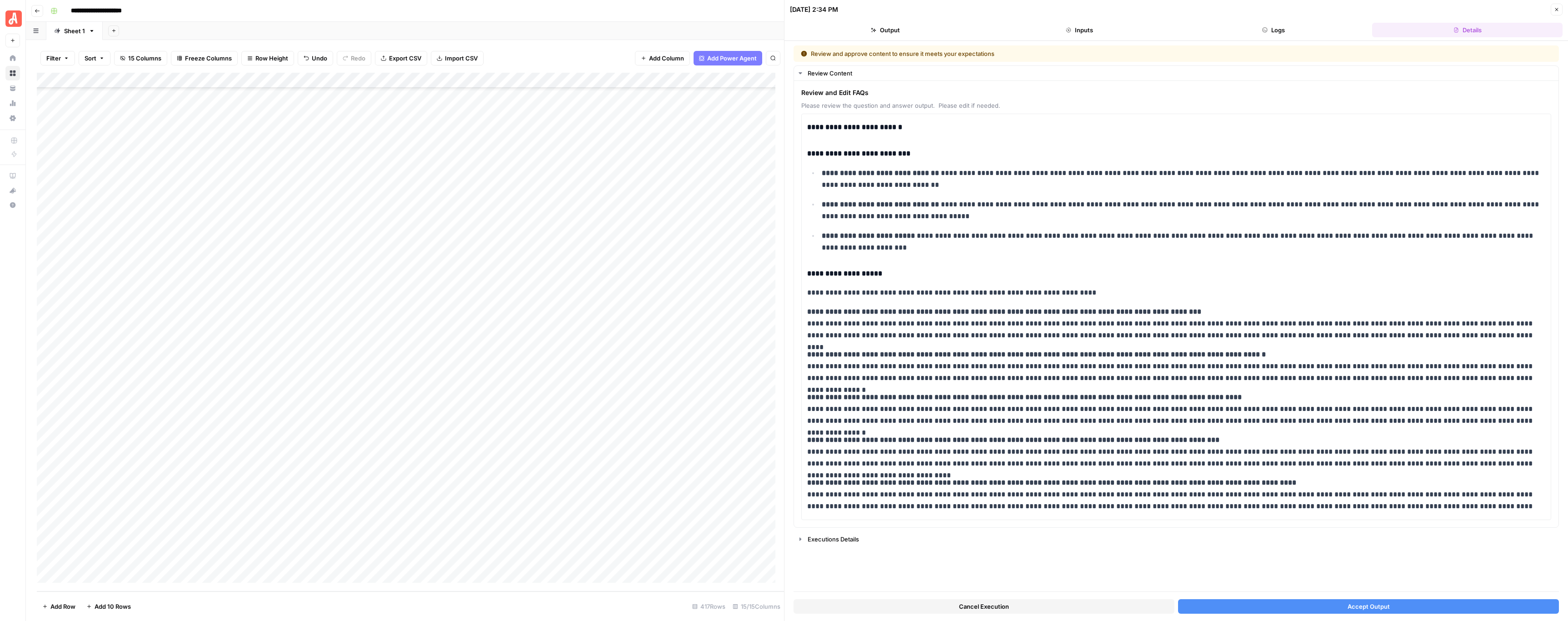
click at [1264, 603] on button "Accept Output" at bounding box center [1368, 606] width 381 height 15
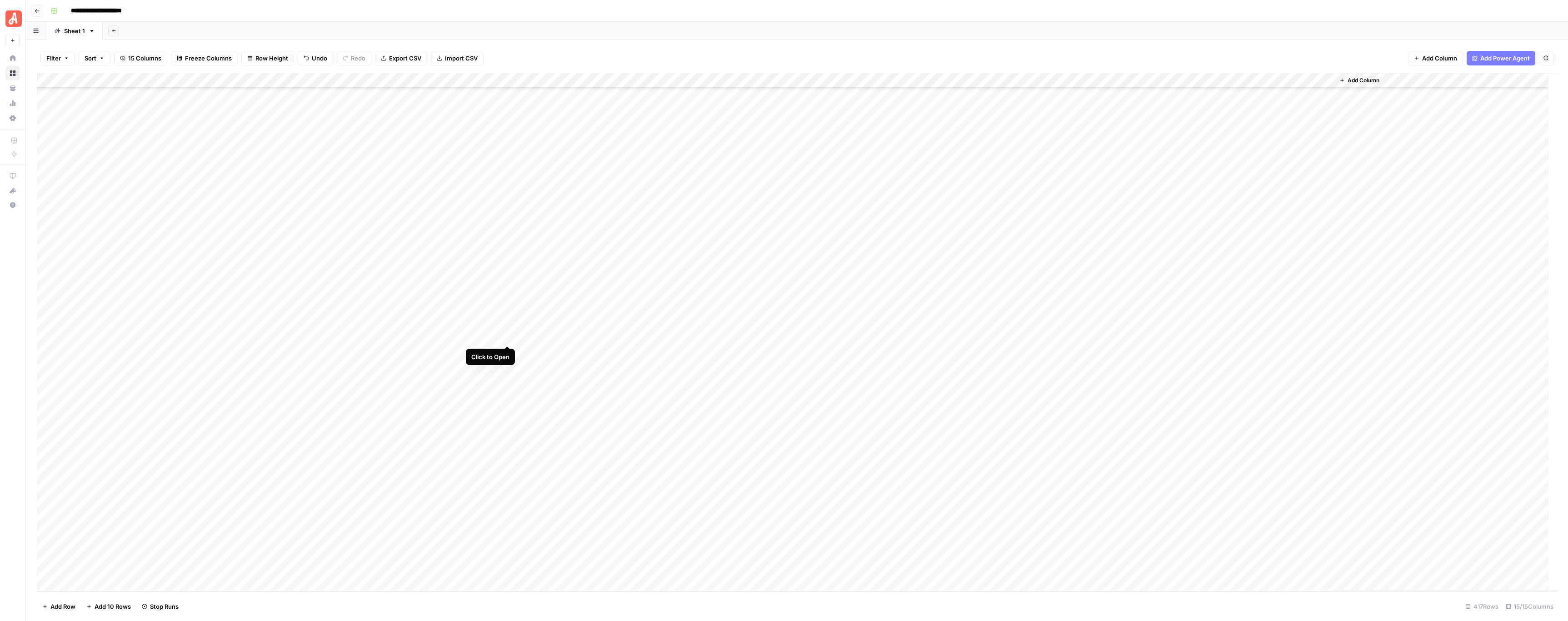
click at [505, 336] on div "Add Column" at bounding box center [797, 332] width 1520 height 519
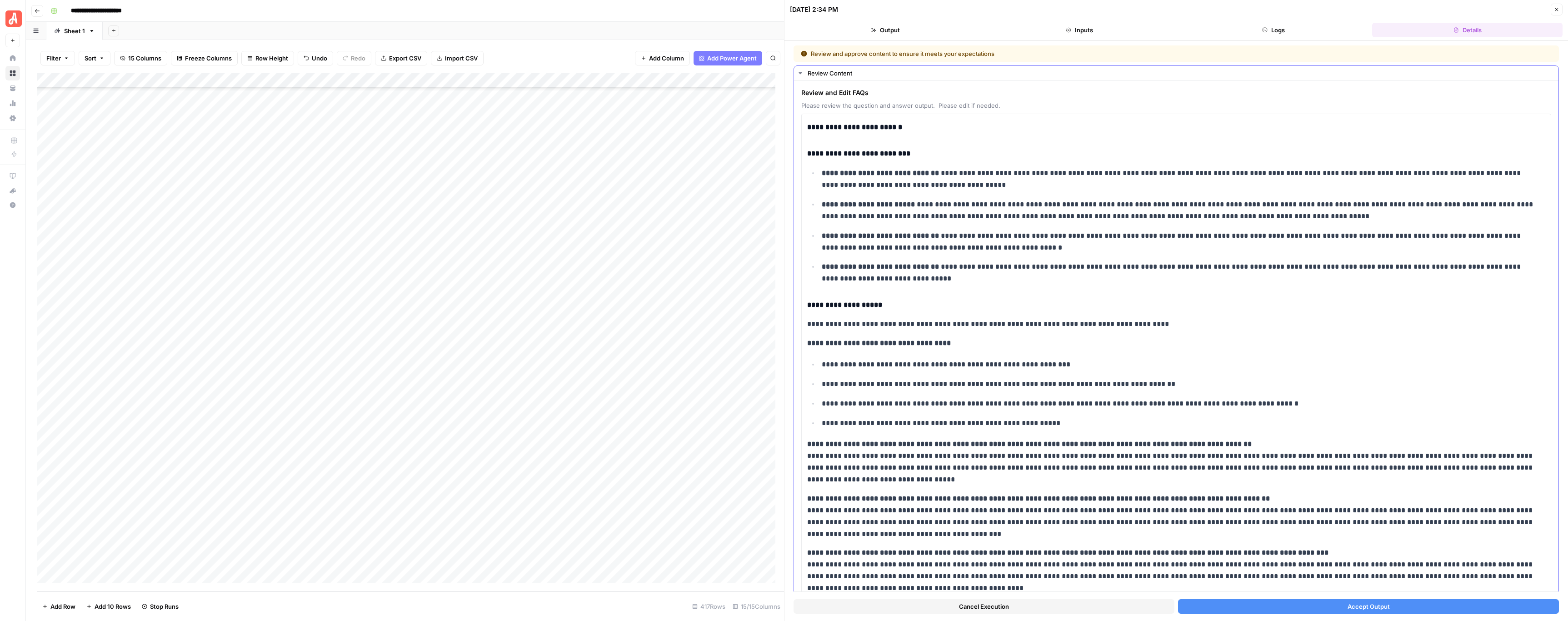
scroll to position [137, 0]
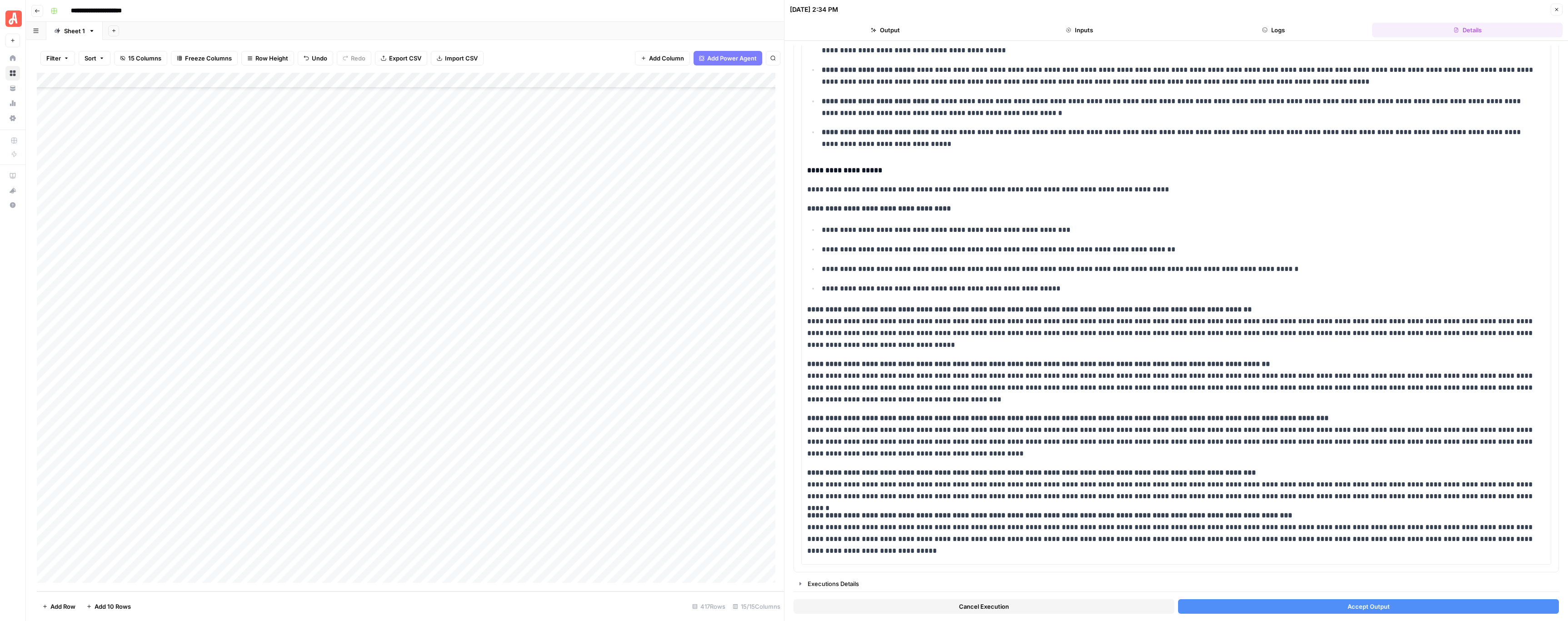
click at [1560, 7] on button "Close" at bounding box center [1556, 9] width 12 height 12
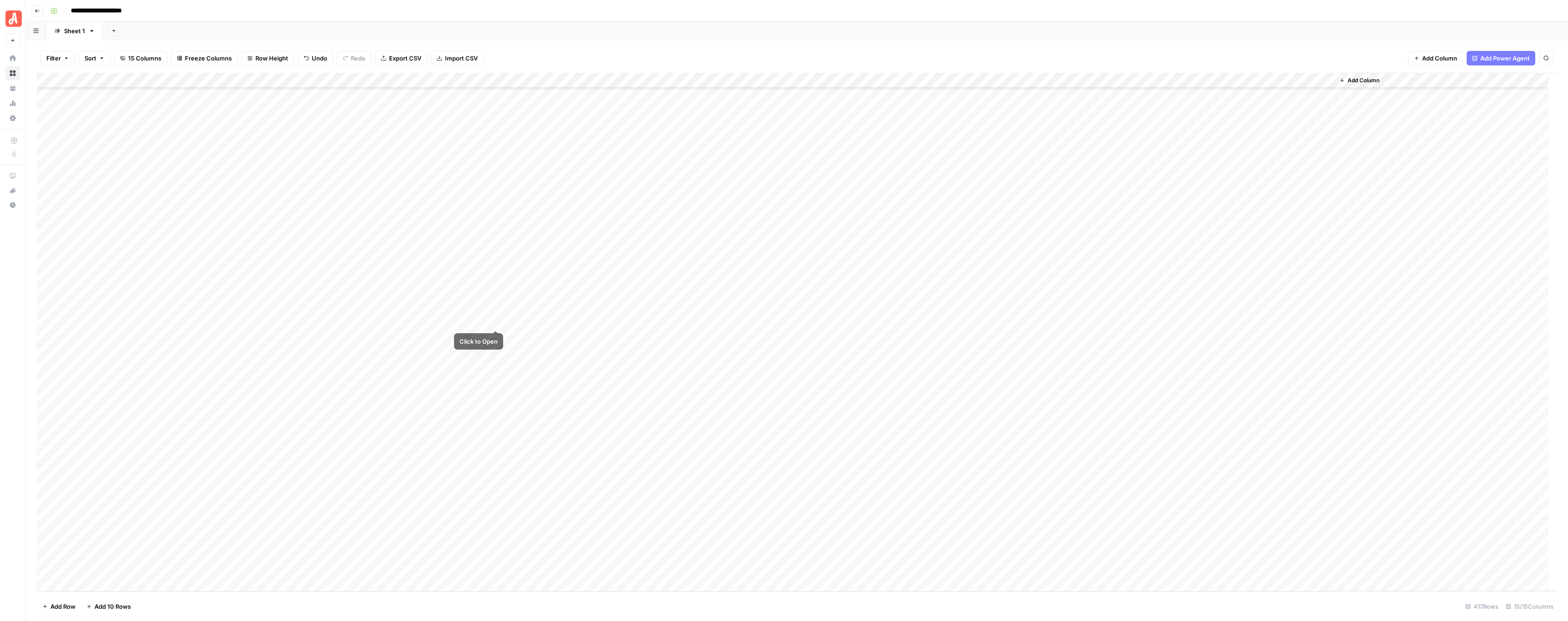
click at [498, 320] on div "Add Column" at bounding box center [797, 332] width 1520 height 519
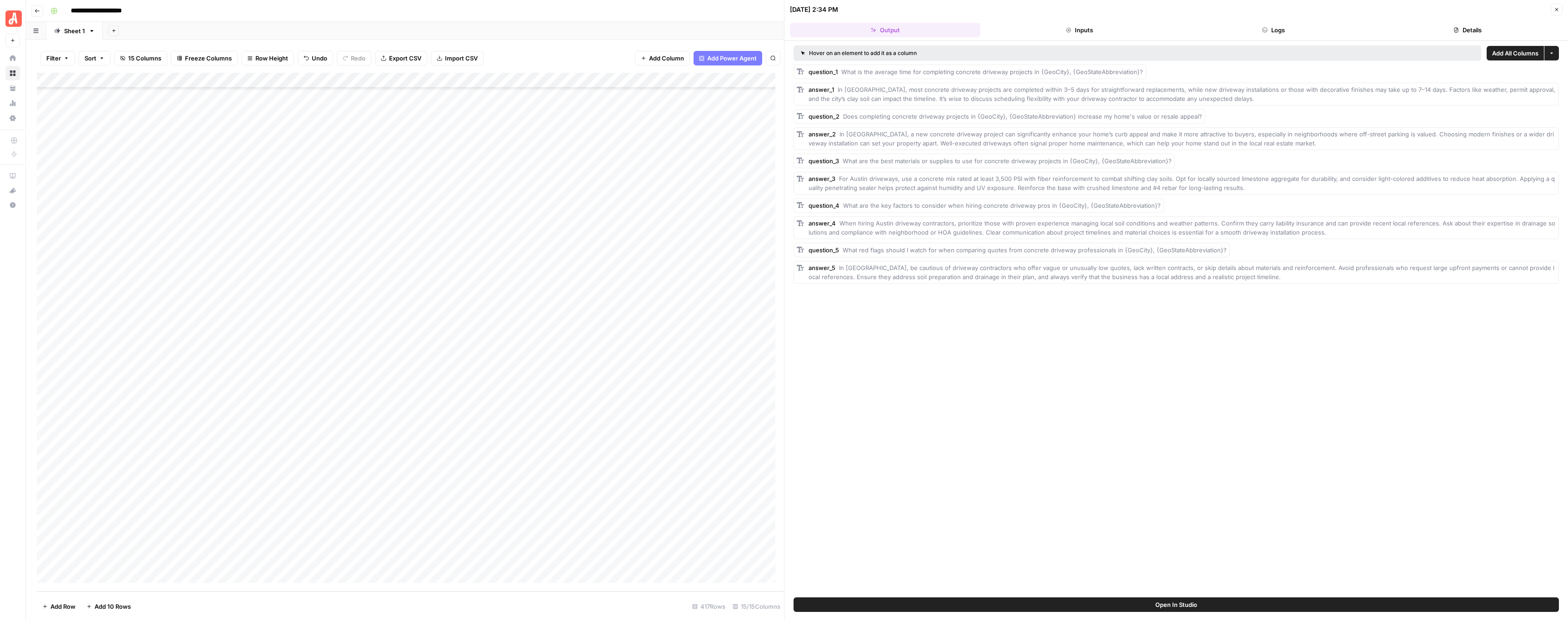
click at [1560, 7] on button "Close" at bounding box center [1556, 9] width 12 height 12
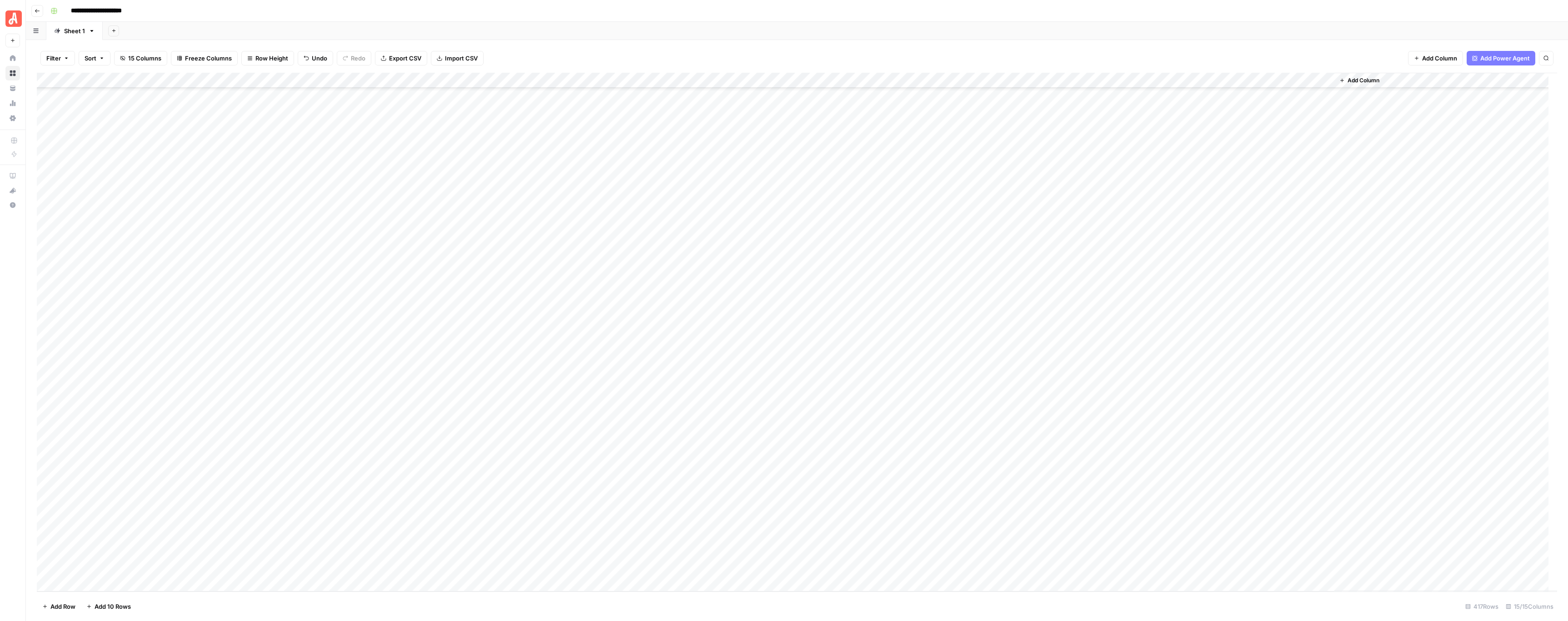
click at [507, 335] on div "Add Column" at bounding box center [797, 332] width 1520 height 519
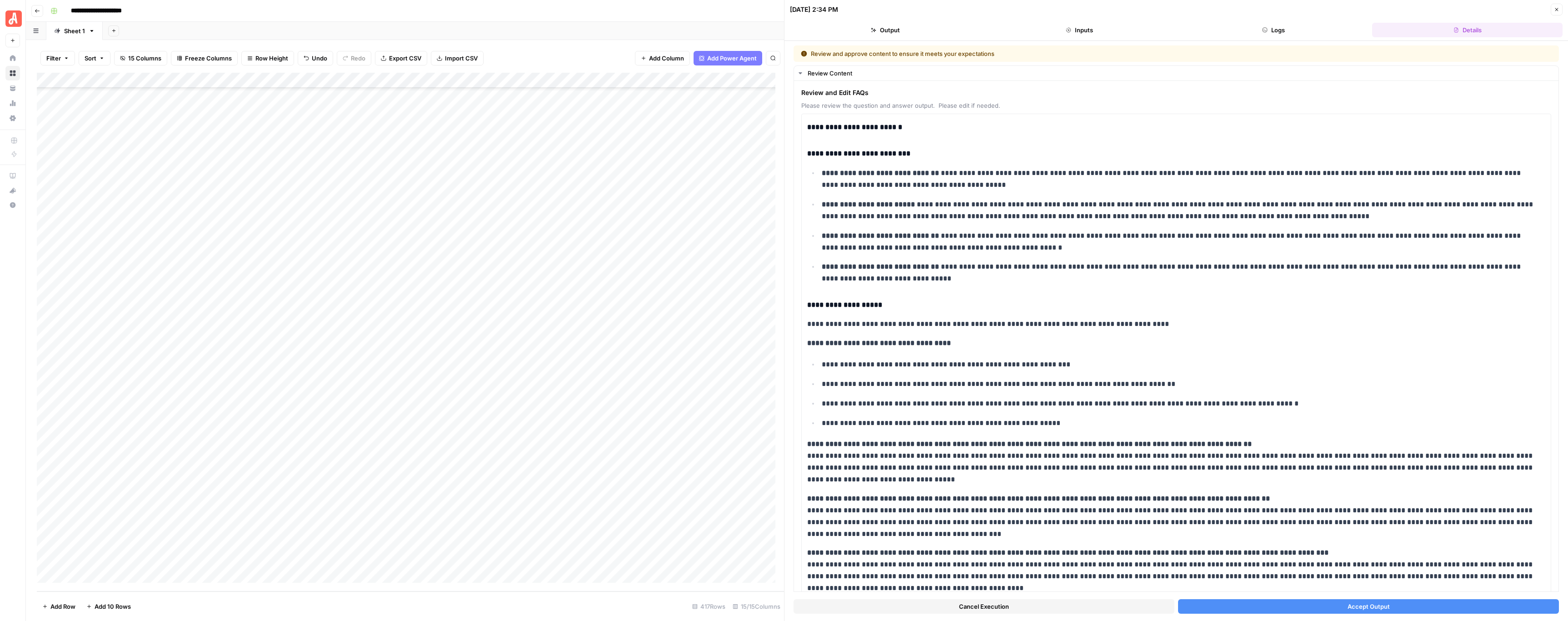
click at [1059, 604] on button "Cancel Execution" at bounding box center [984, 606] width 381 height 15
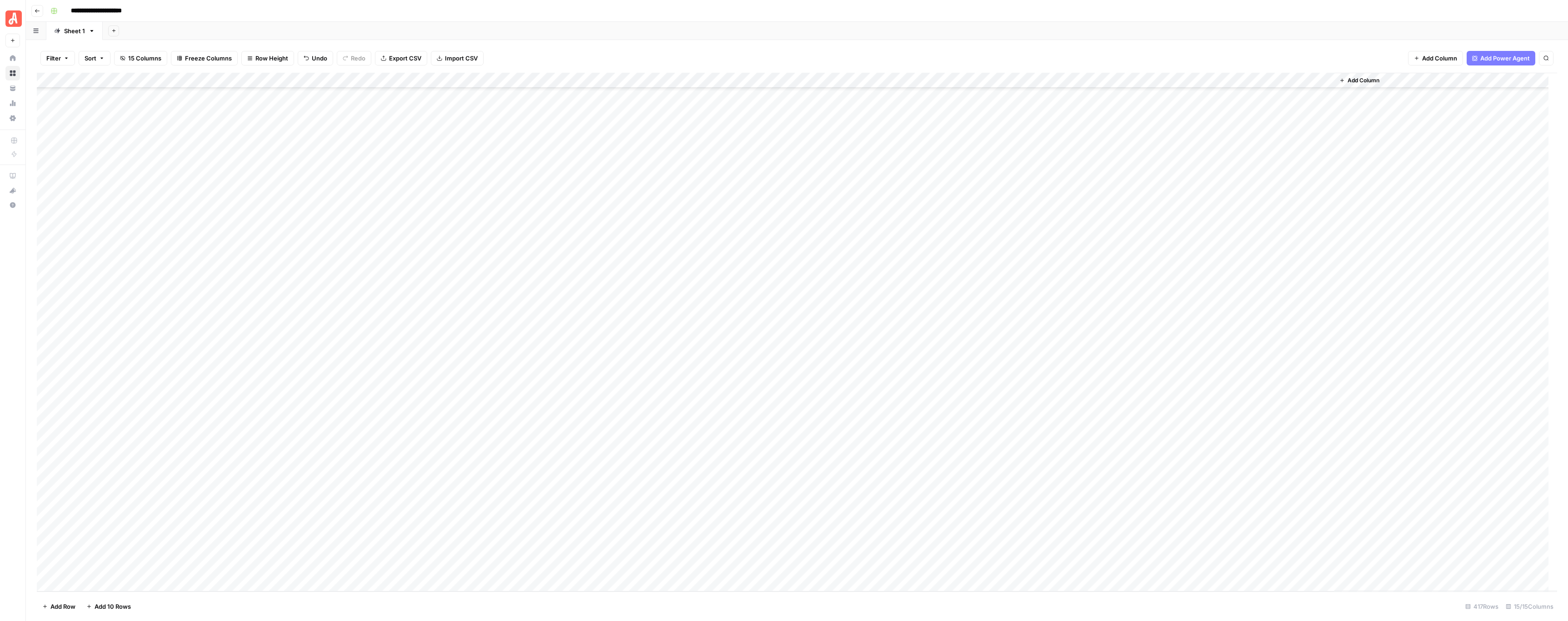
click at [507, 335] on div "Add Column" at bounding box center [797, 332] width 1520 height 519
click at [508, 350] on div "Add Column" at bounding box center [797, 332] width 1520 height 519
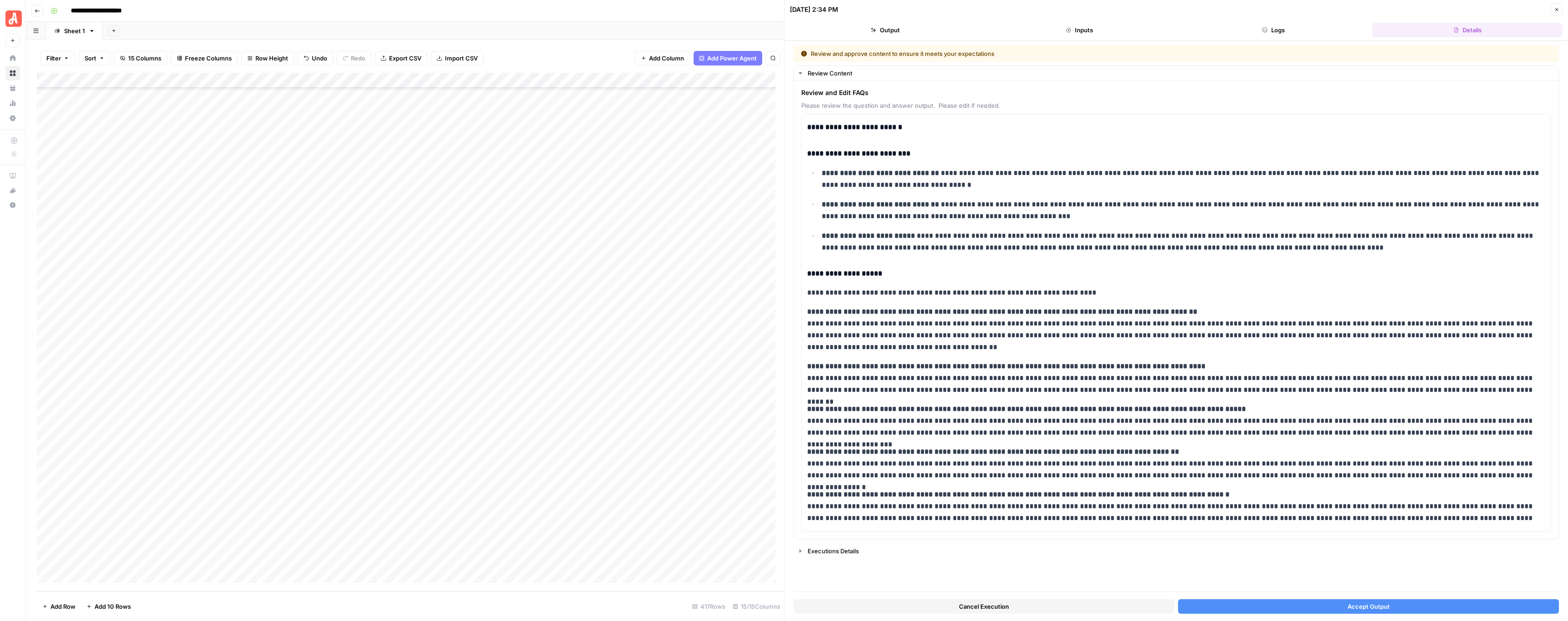
click at [1355, 601] on button "Accept Output" at bounding box center [1368, 606] width 381 height 15
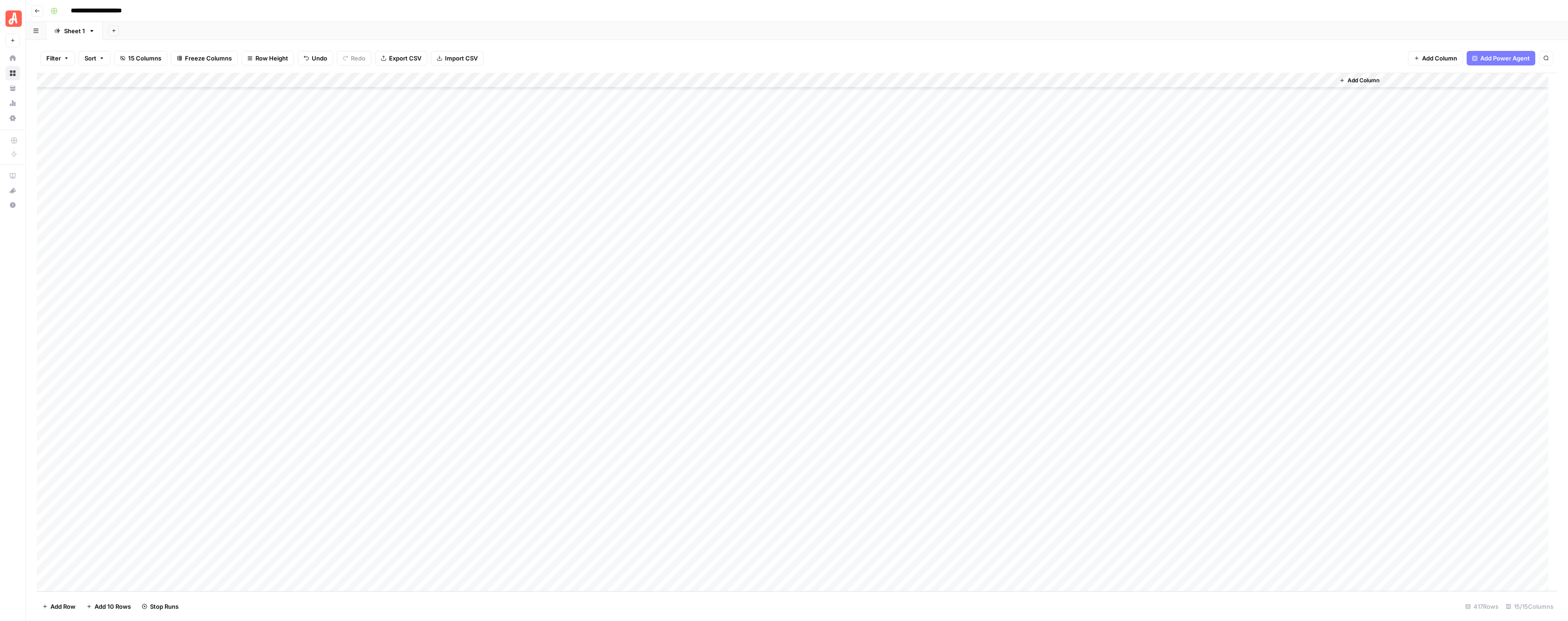
click at [507, 365] on div "Add Column" at bounding box center [797, 332] width 1520 height 519
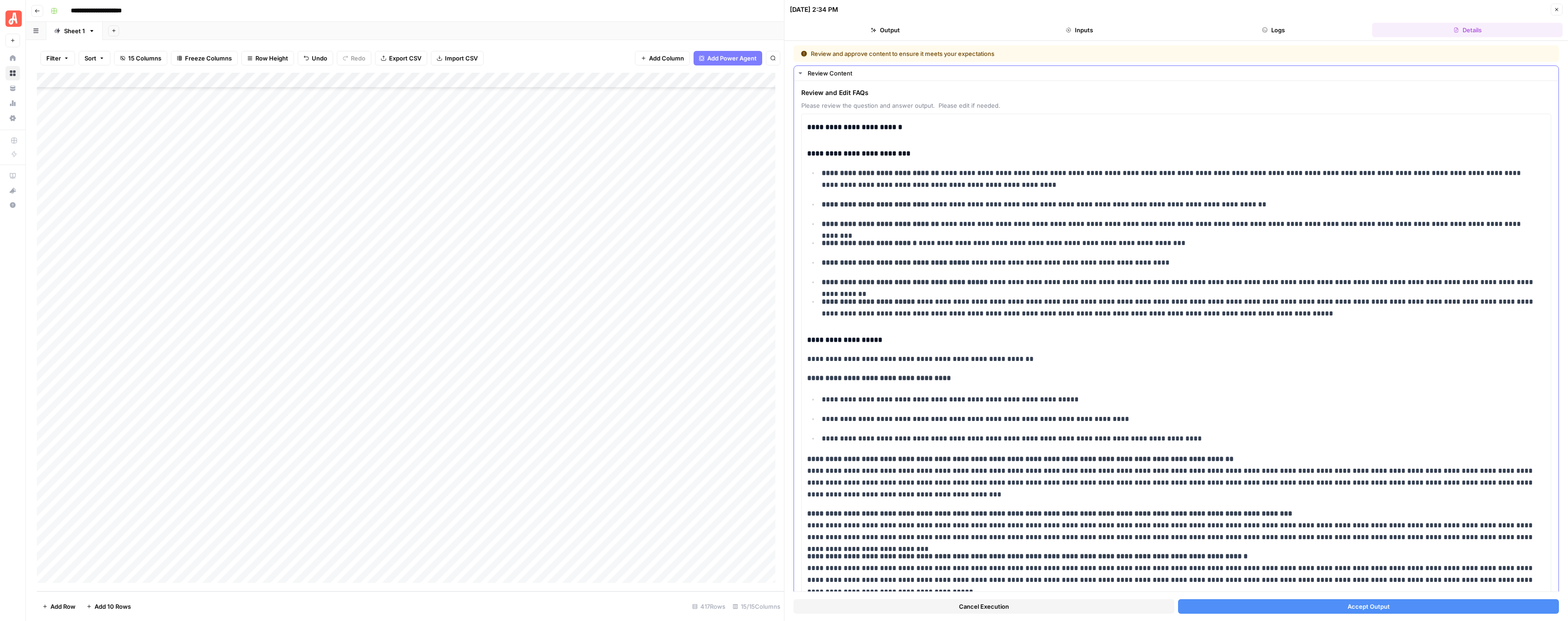
scroll to position [141, 0]
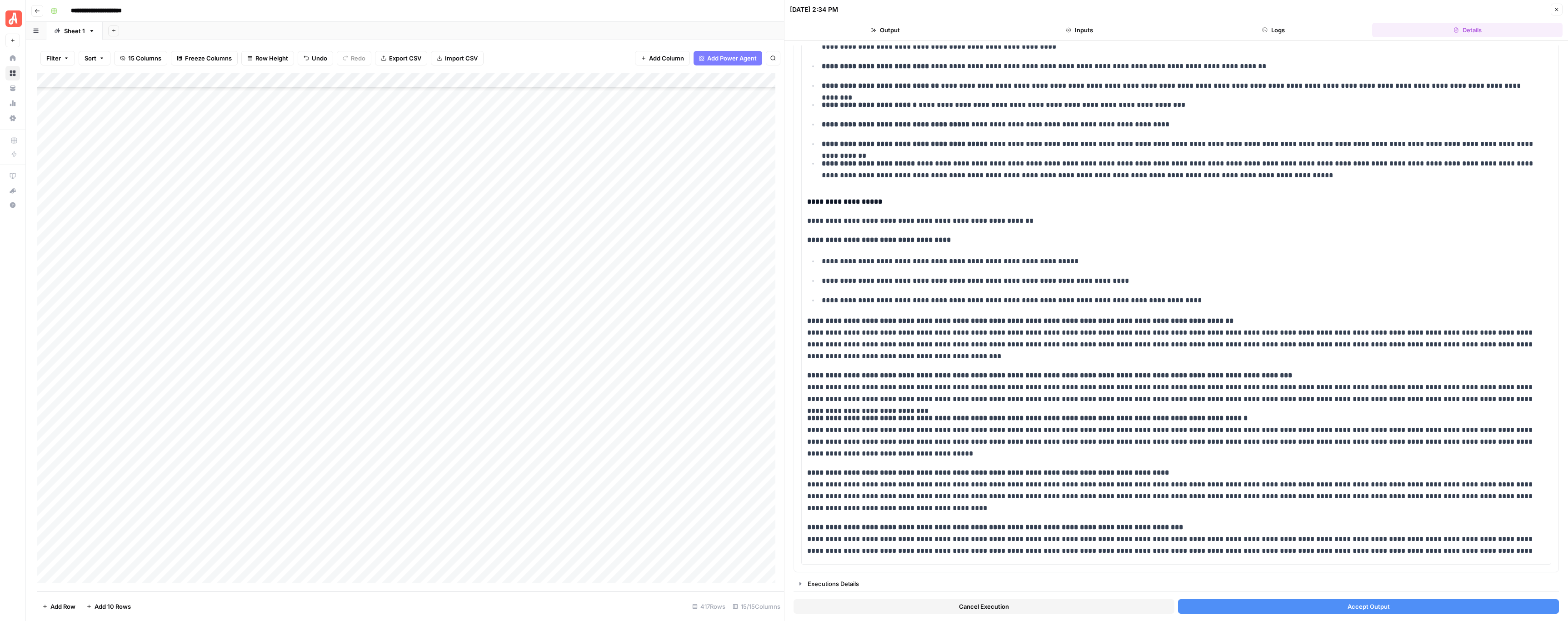
click at [1241, 601] on button "Accept Output" at bounding box center [1368, 606] width 381 height 15
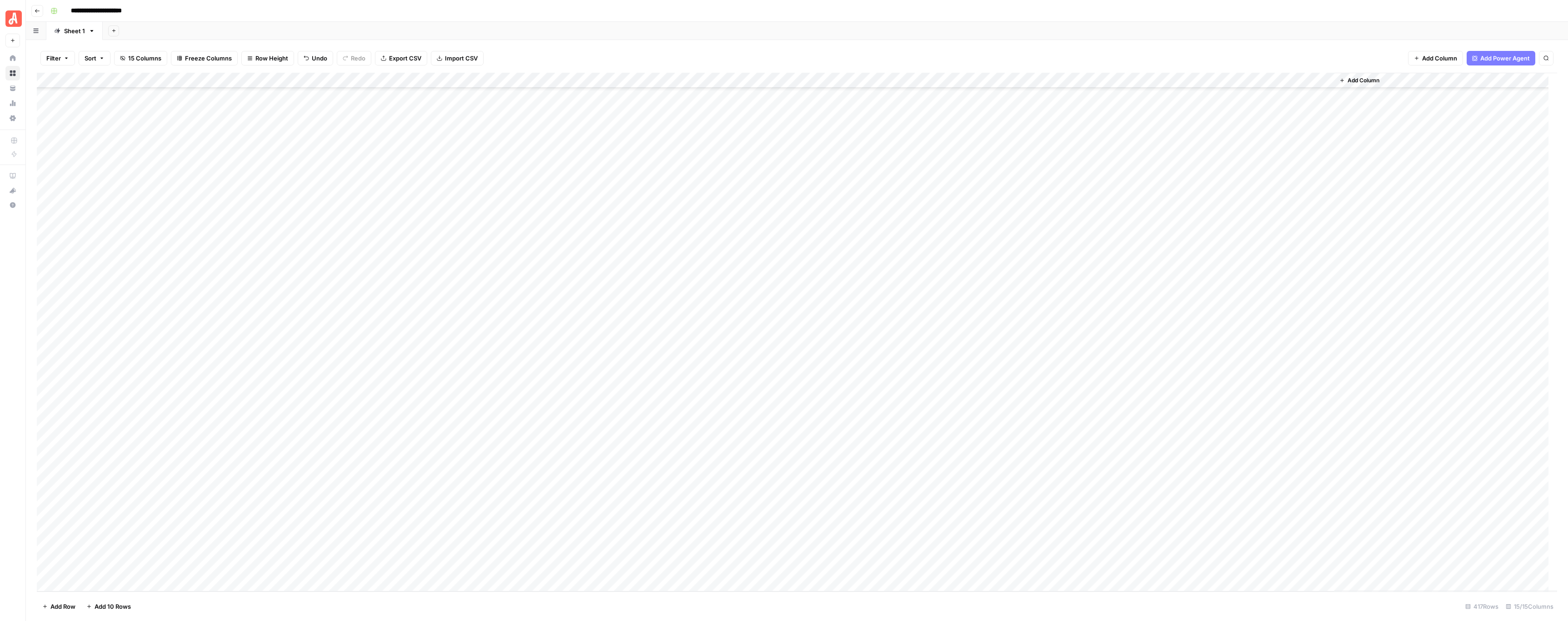
click at [510, 383] on div "Add Column" at bounding box center [797, 332] width 1520 height 519
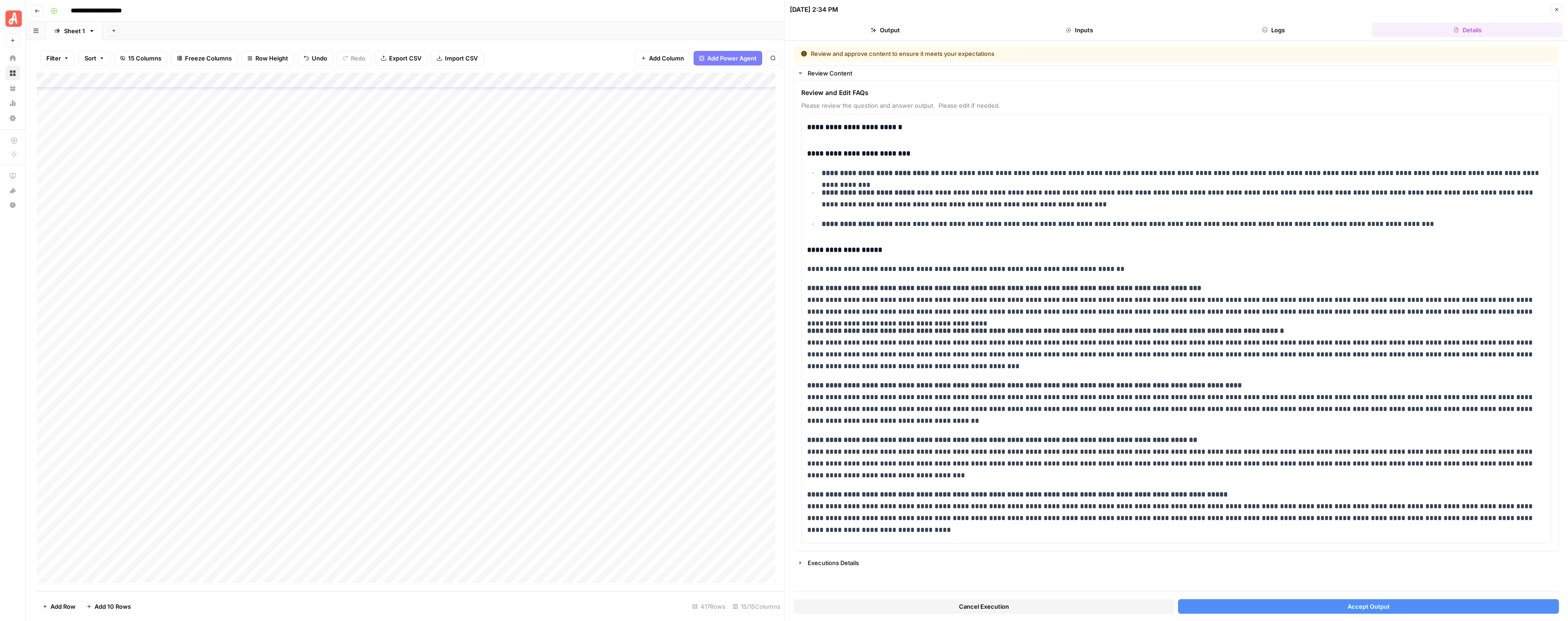
click at [1264, 598] on div "Cancel Execution Accept Output" at bounding box center [1176, 604] width 766 height 24
click at [1271, 605] on button "Accept Output" at bounding box center [1368, 606] width 381 height 15
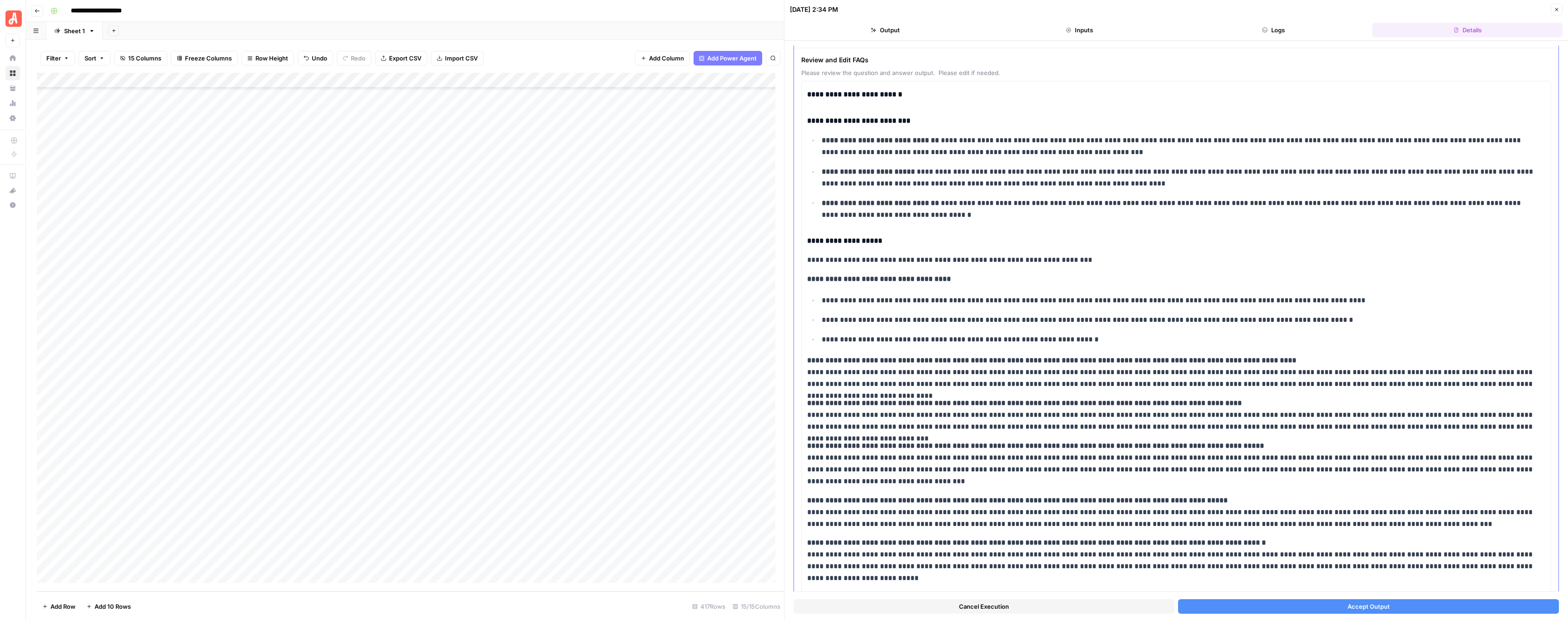
scroll to position [62, 0]
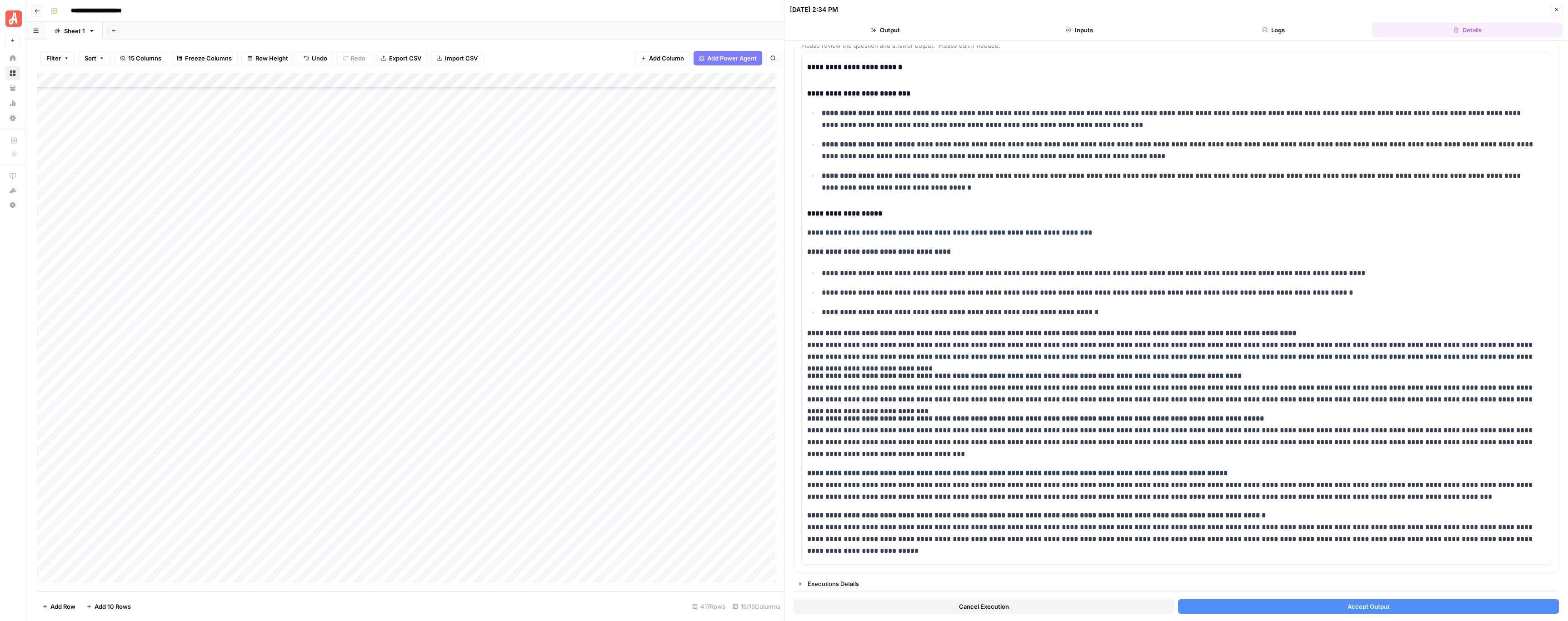
click at [1247, 605] on button "Accept Output" at bounding box center [1368, 606] width 381 height 15
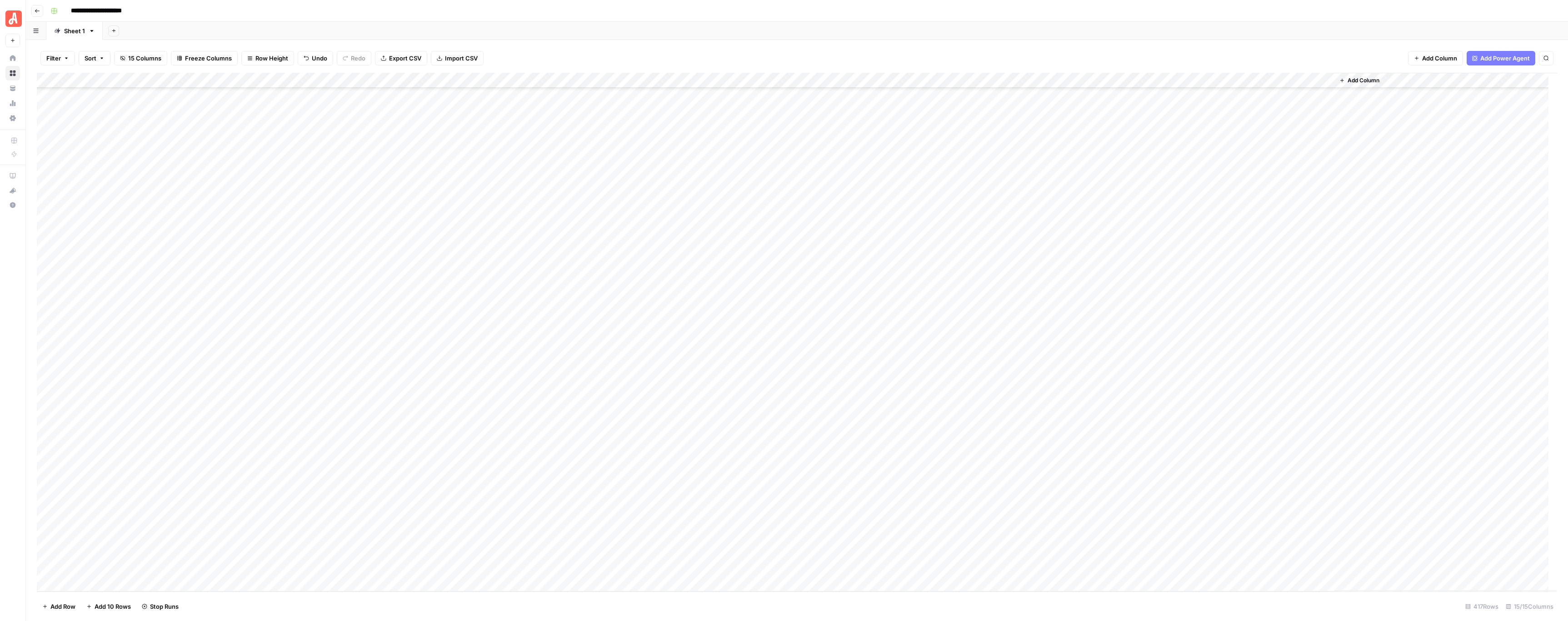
click at [507, 413] on div "Add Column" at bounding box center [797, 332] width 1520 height 519
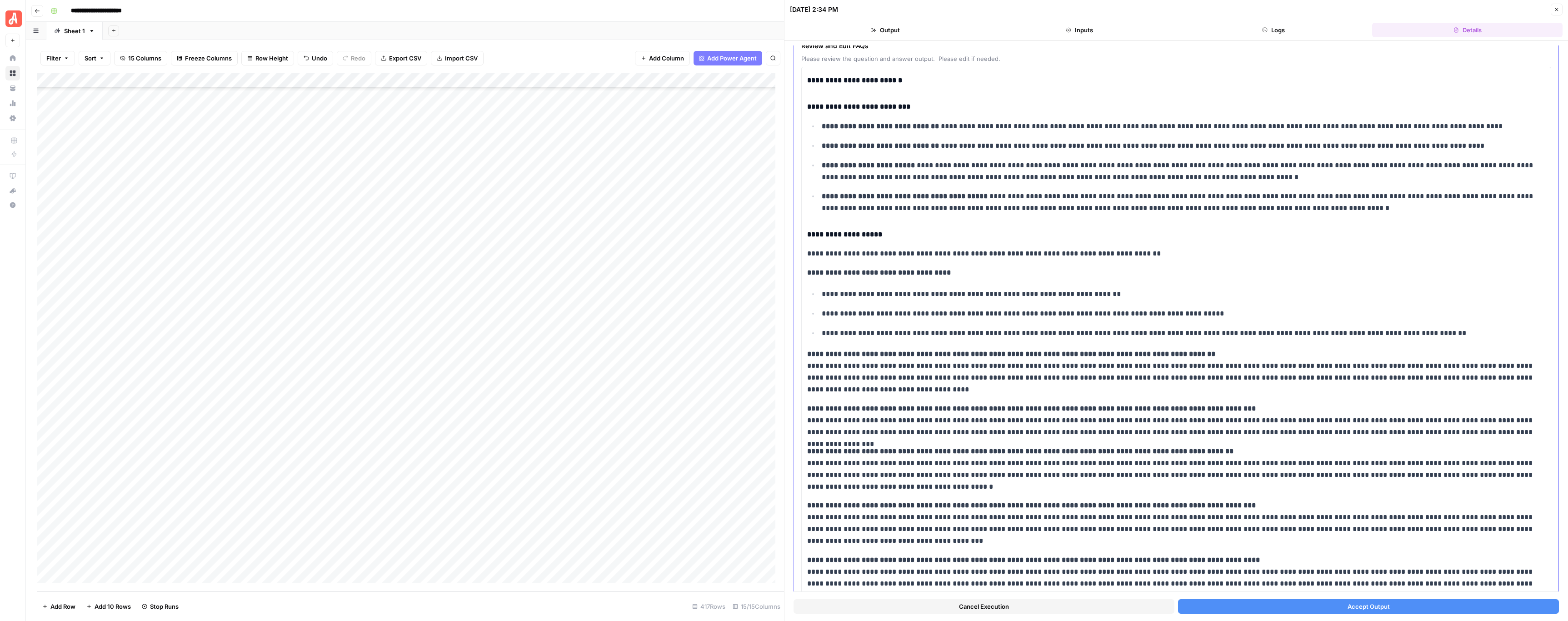
scroll to position [93, 0]
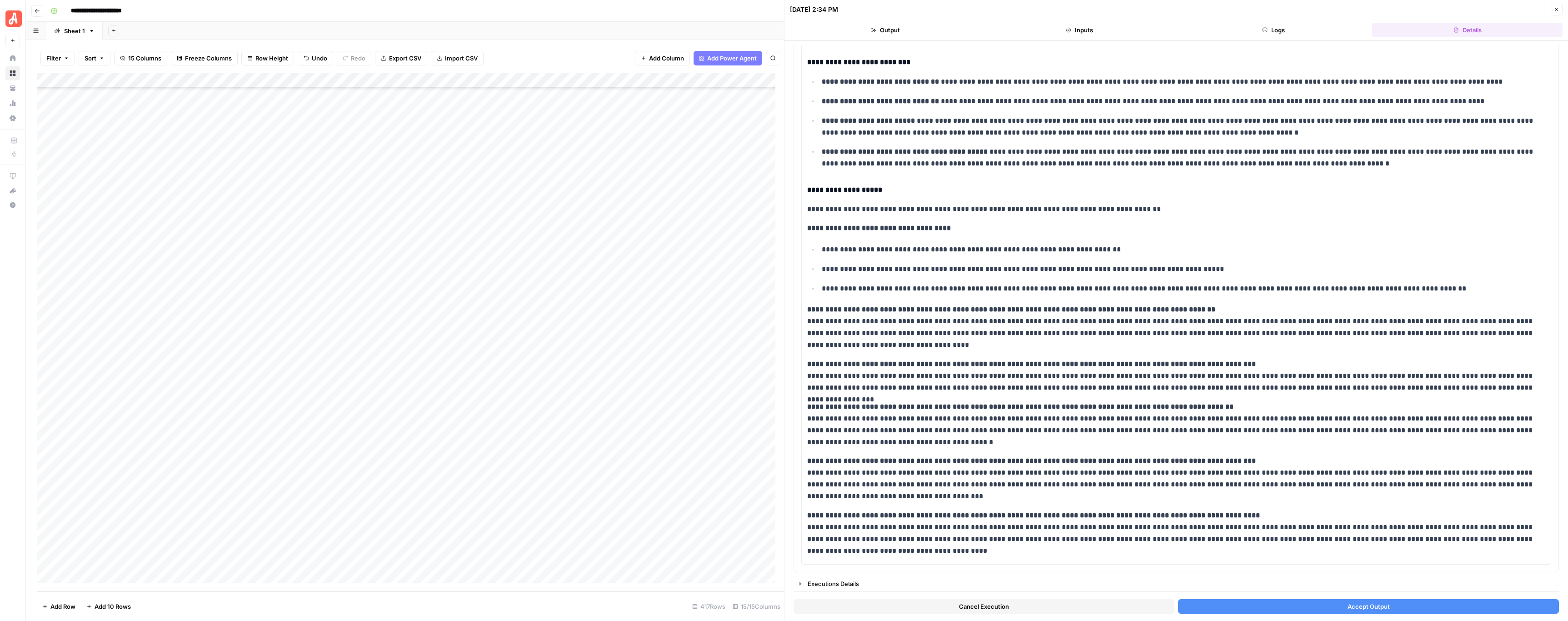
click at [977, 603] on span "Cancel Execution" at bounding box center [984, 606] width 50 height 9
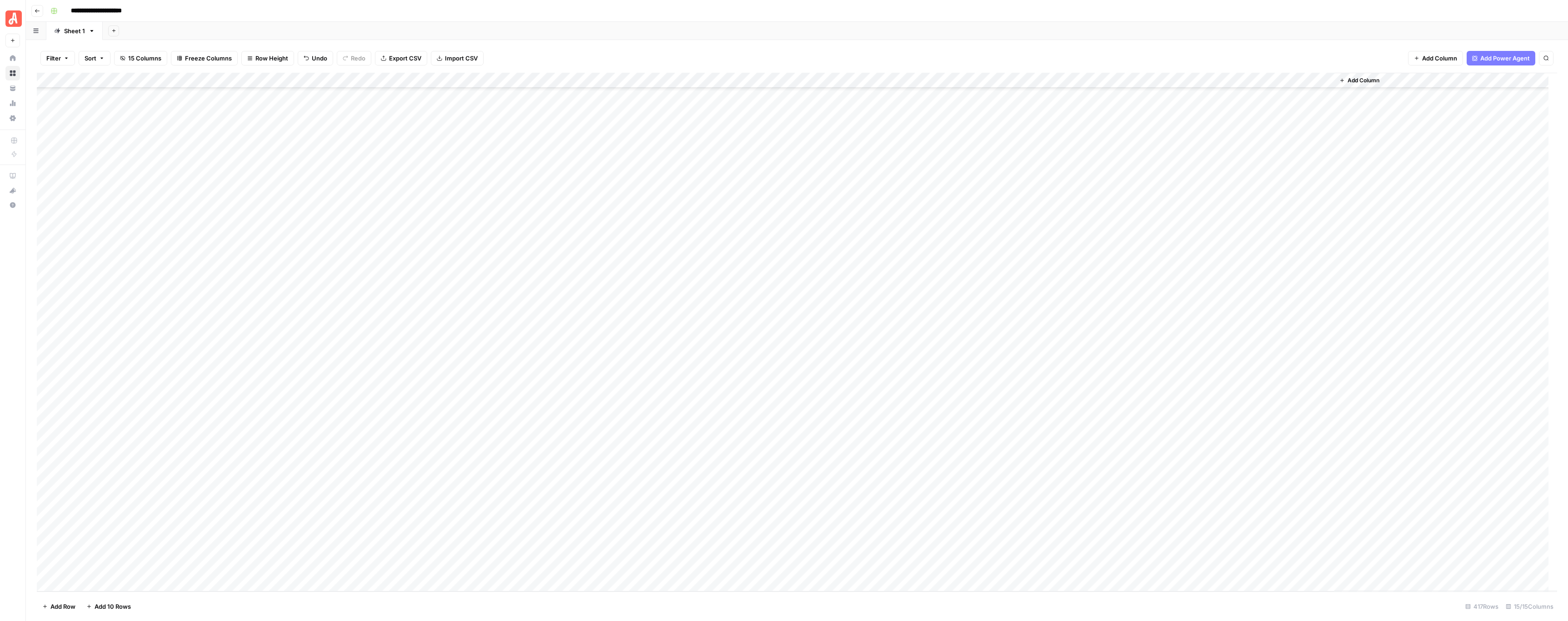
click at [508, 416] on div "Add Column" at bounding box center [797, 332] width 1520 height 519
click at [508, 431] on div "Add Column" at bounding box center [797, 332] width 1520 height 519
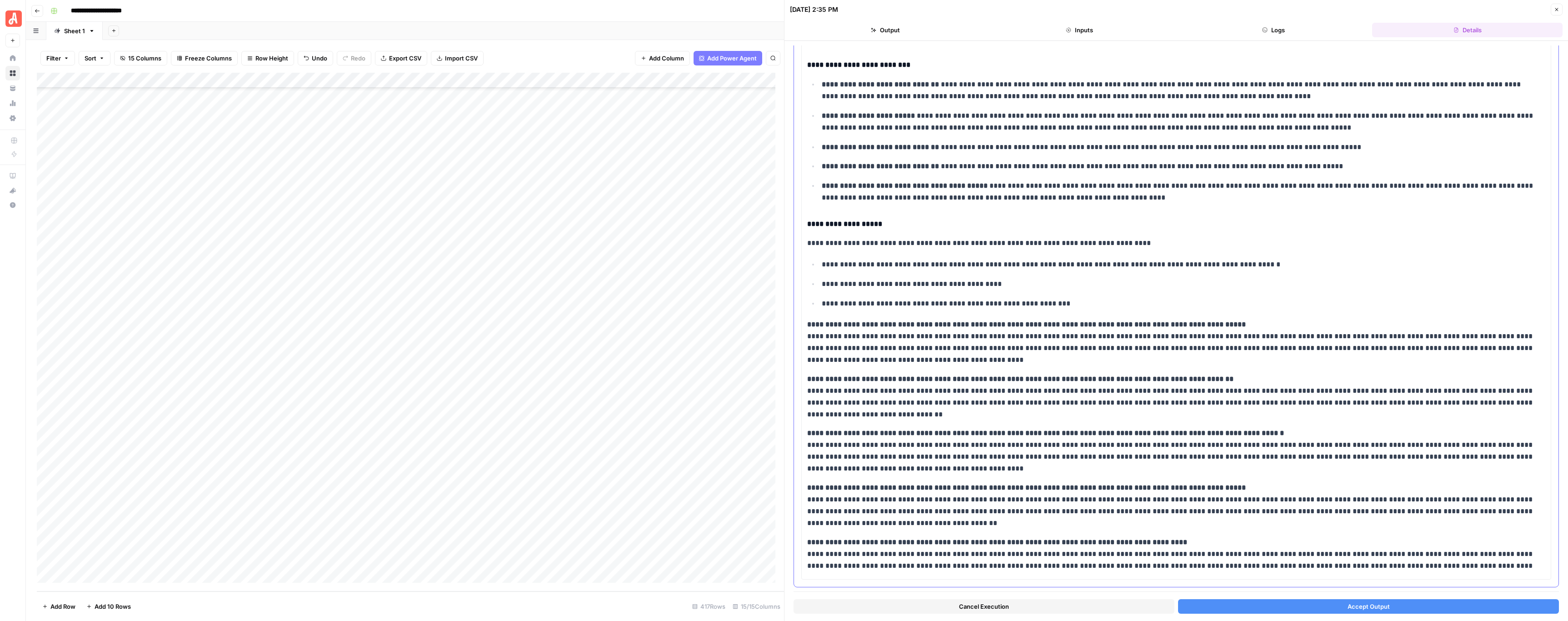
scroll to position [106, 0]
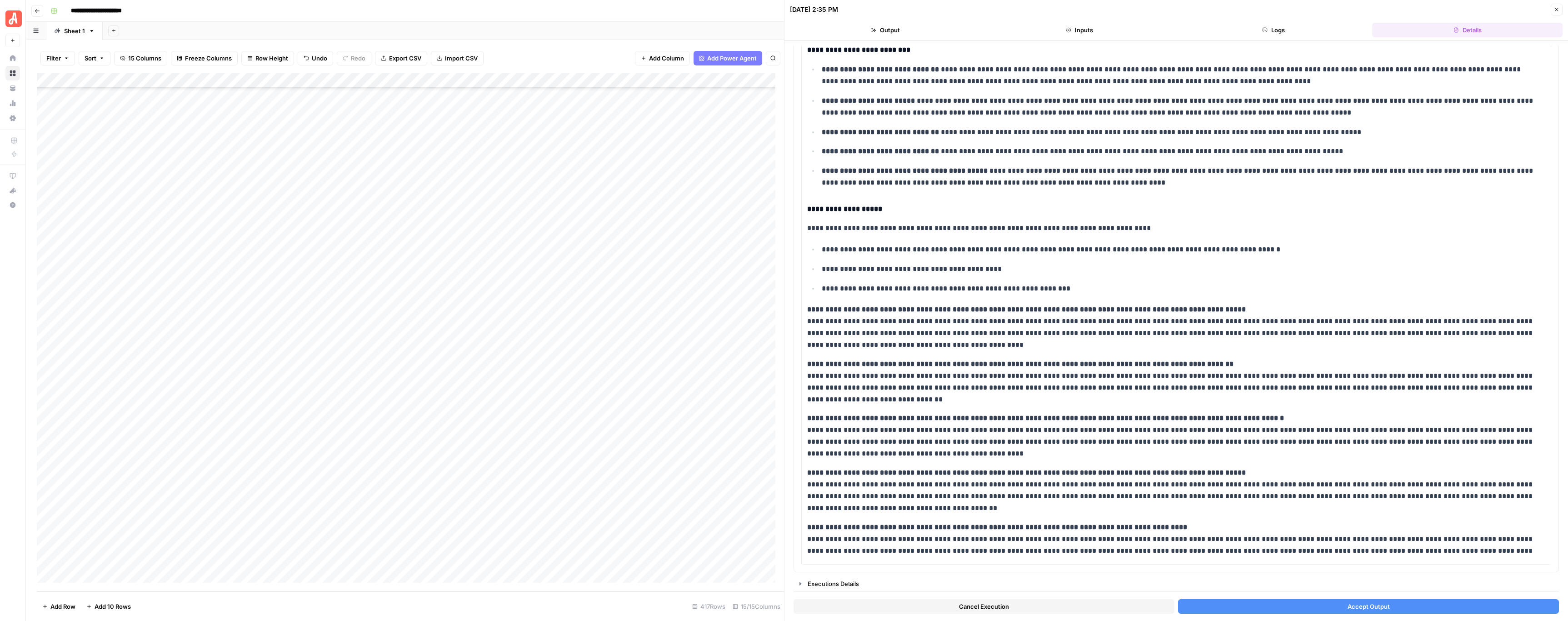
click at [1119, 604] on button "Cancel Execution" at bounding box center [984, 606] width 381 height 15
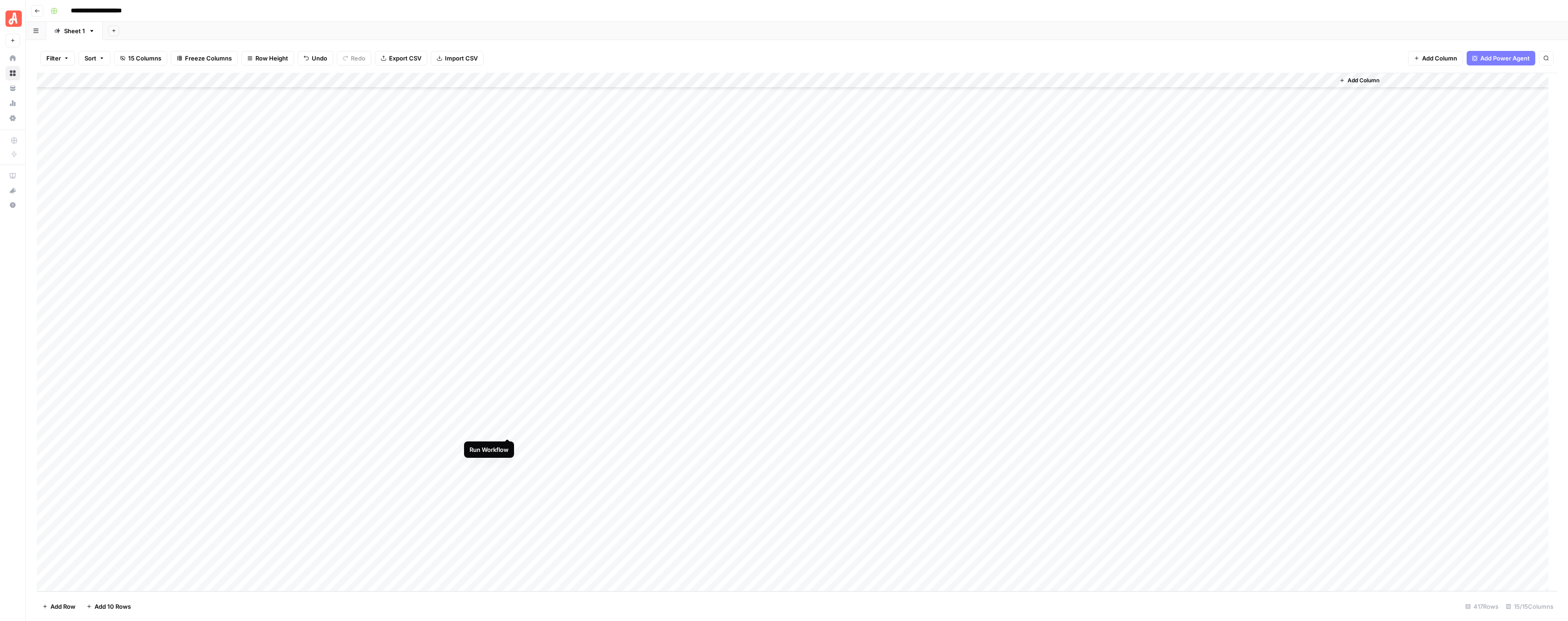
click at [503, 428] on div "Add Column" at bounding box center [797, 332] width 1520 height 519
click at [505, 444] on div "Add Column" at bounding box center [797, 332] width 1520 height 519
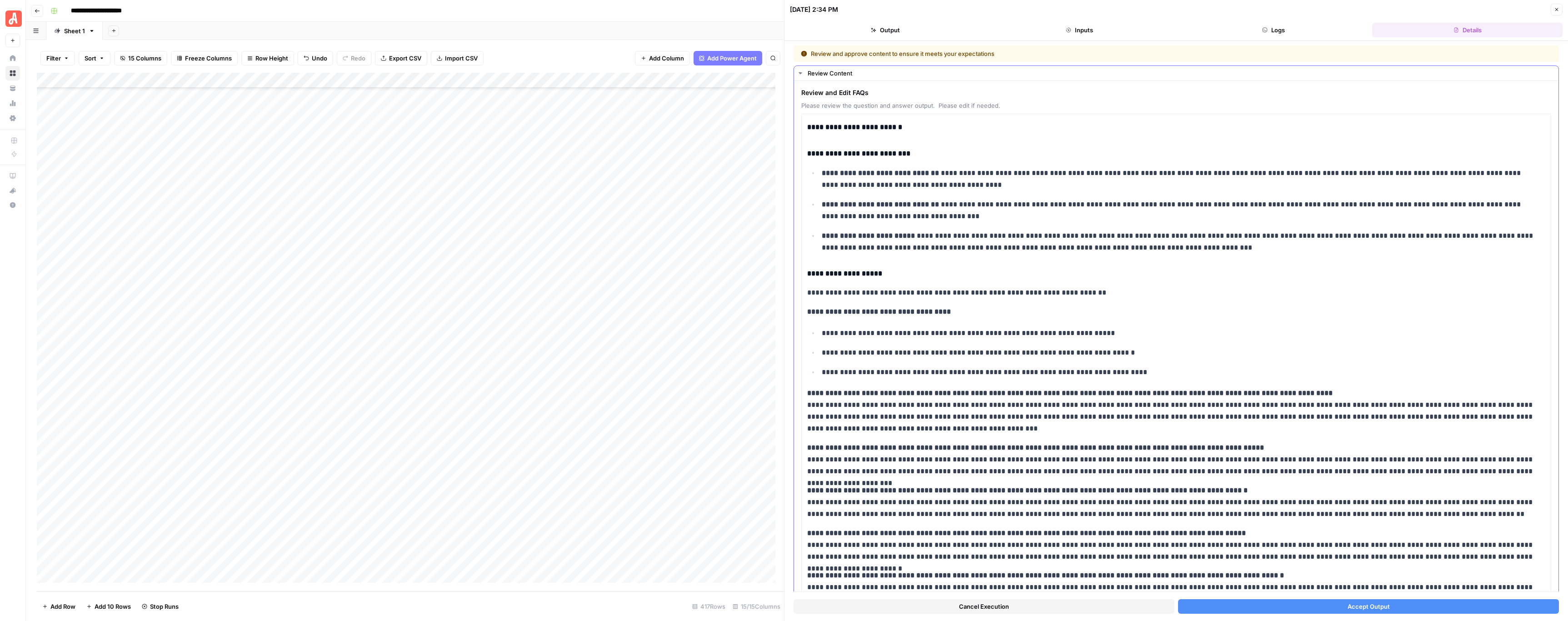
scroll to position [62, 0]
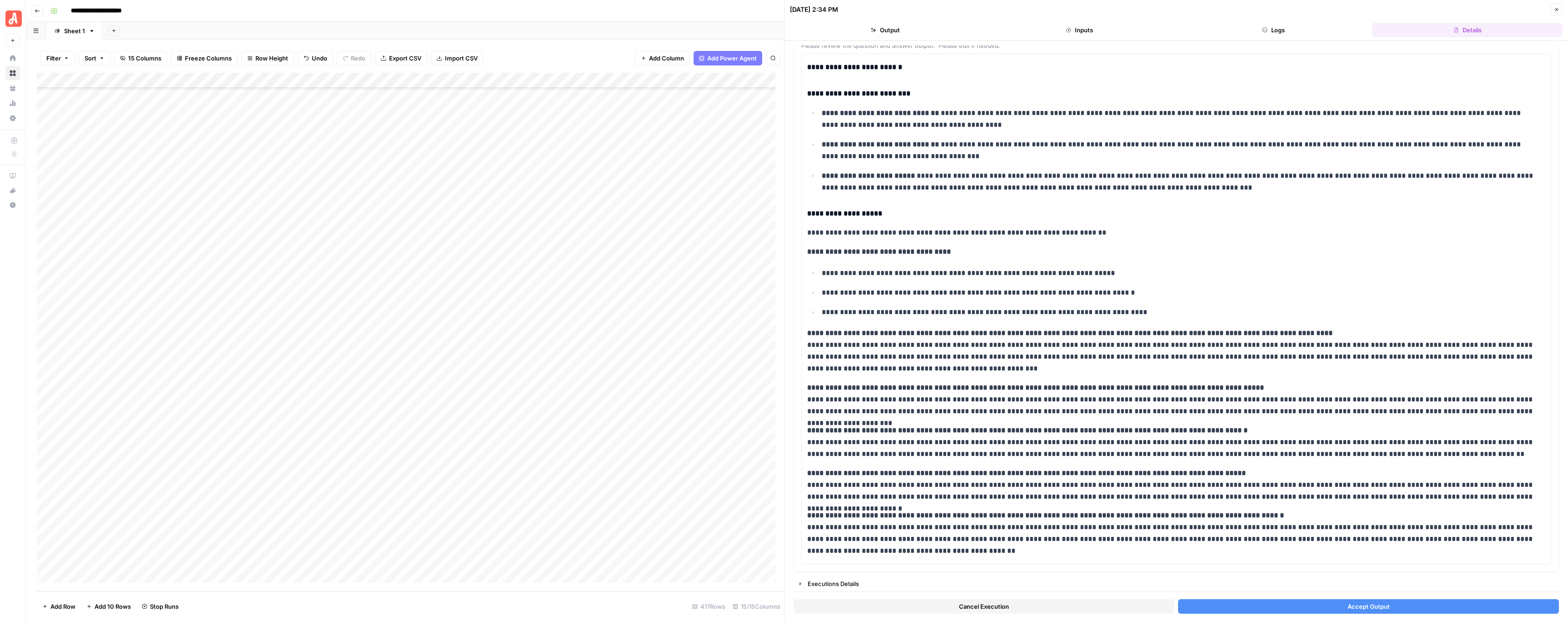
click at [1004, 607] on span "Cancel Execution" at bounding box center [984, 606] width 50 height 9
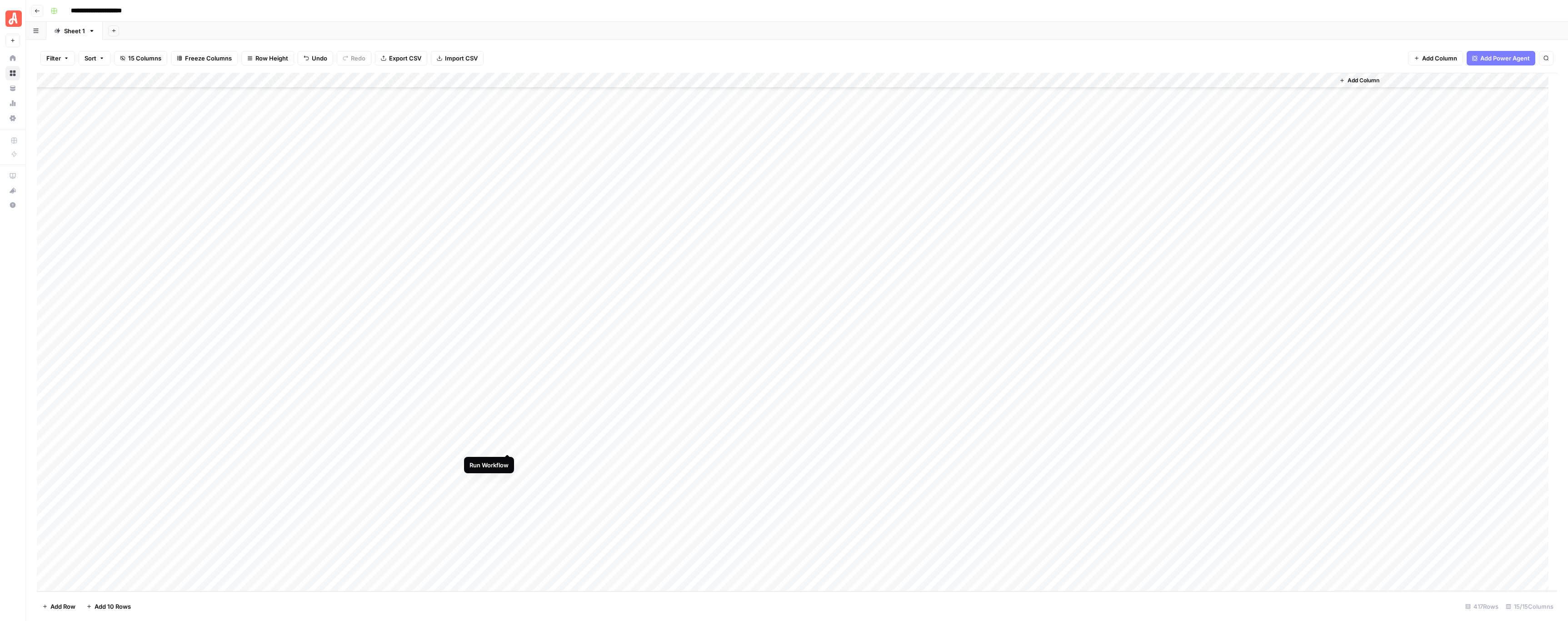
click at [508, 444] on div "Add Column" at bounding box center [797, 332] width 1520 height 519
click at [505, 462] on div "Add Column" at bounding box center [797, 332] width 1520 height 519
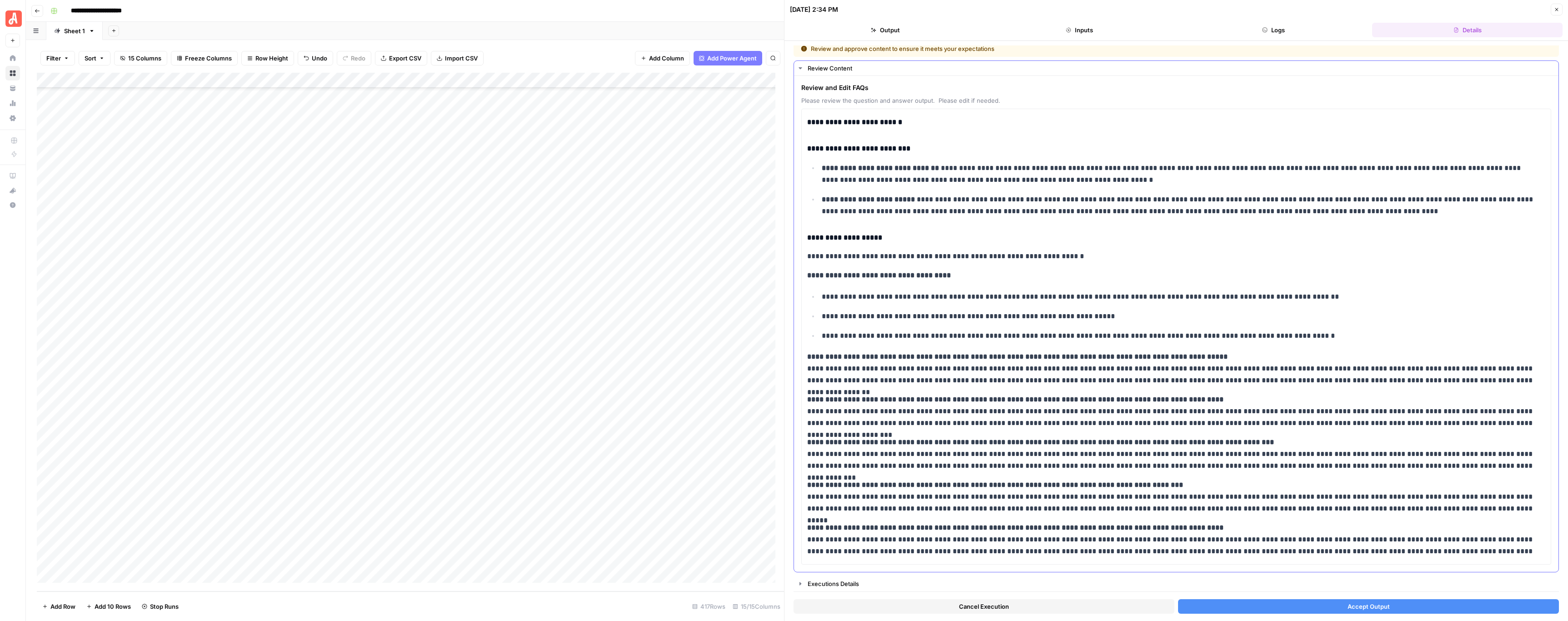
scroll to position [7, 0]
click at [1211, 609] on button "Accept Output" at bounding box center [1368, 606] width 381 height 15
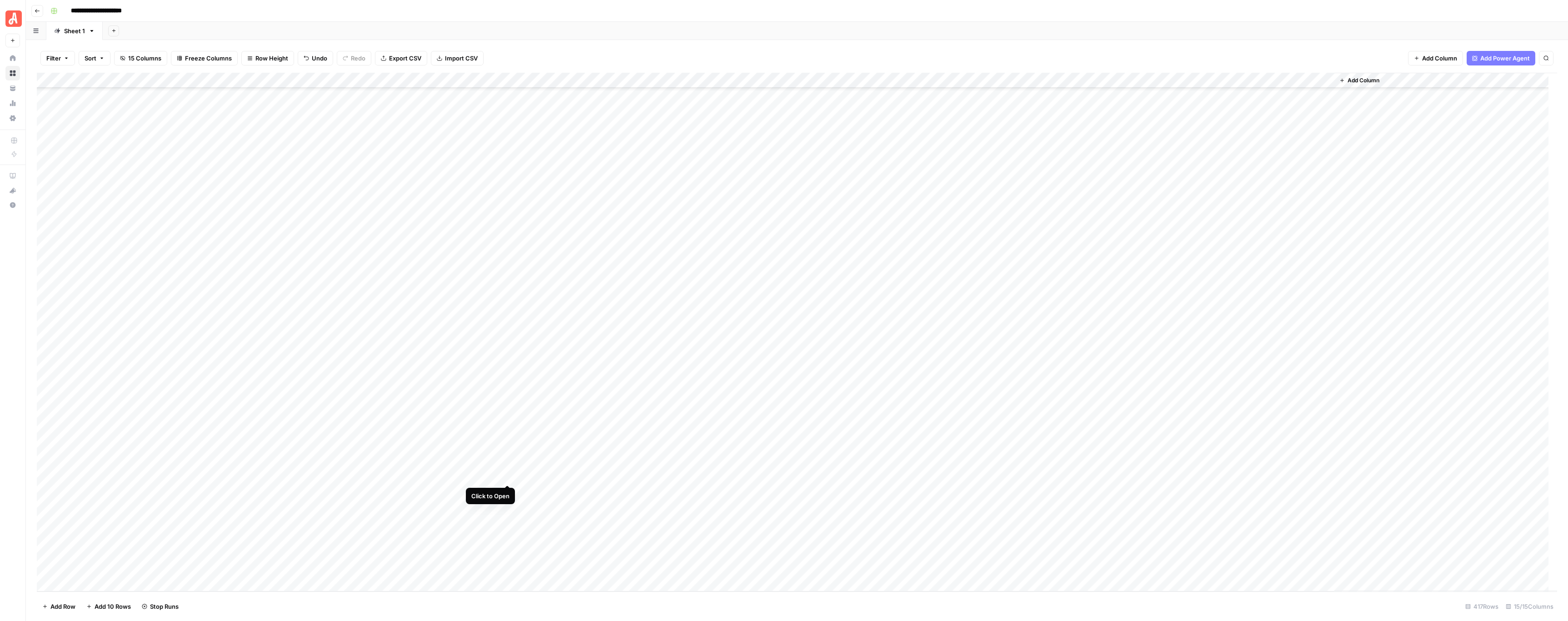
click at [508, 476] on div "Add Column" at bounding box center [797, 332] width 1520 height 519
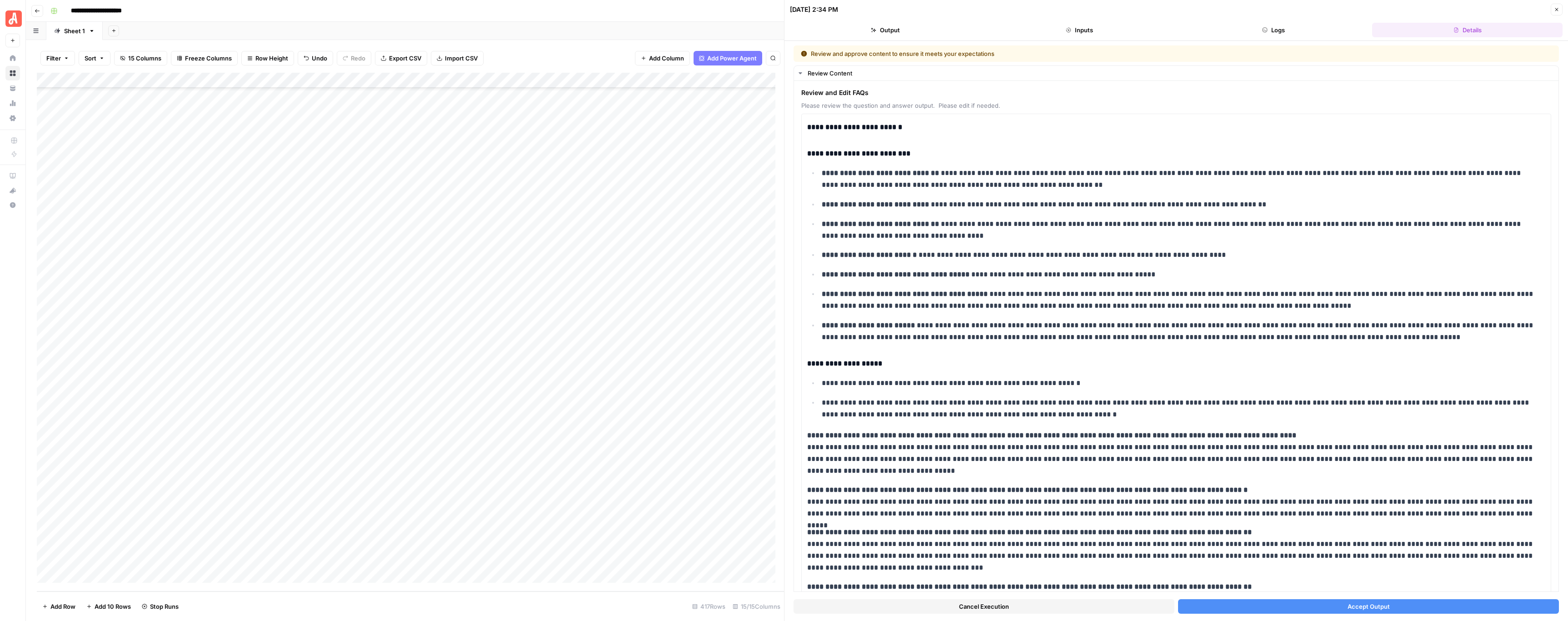
click at [1309, 603] on button "Accept Output" at bounding box center [1368, 606] width 381 height 15
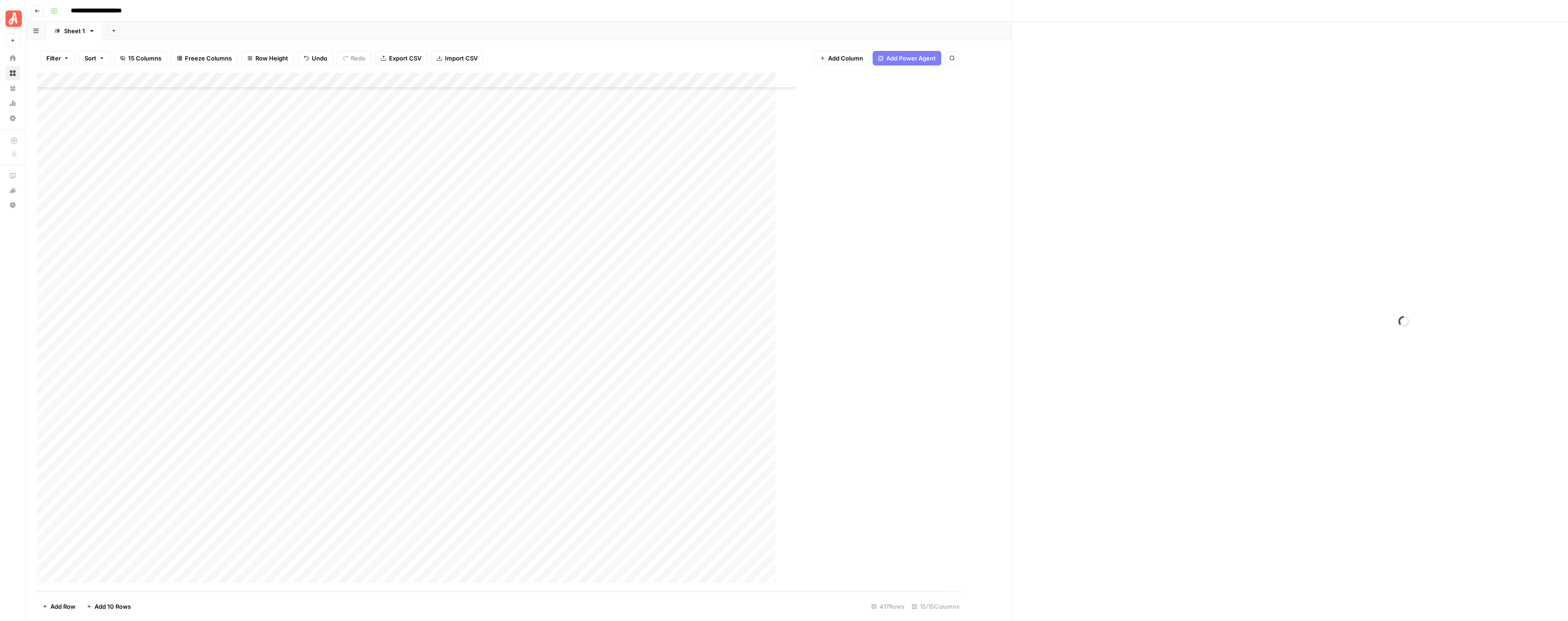
click at [507, 488] on div "Add Column" at bounding box center [492, 332] width 909 height 519
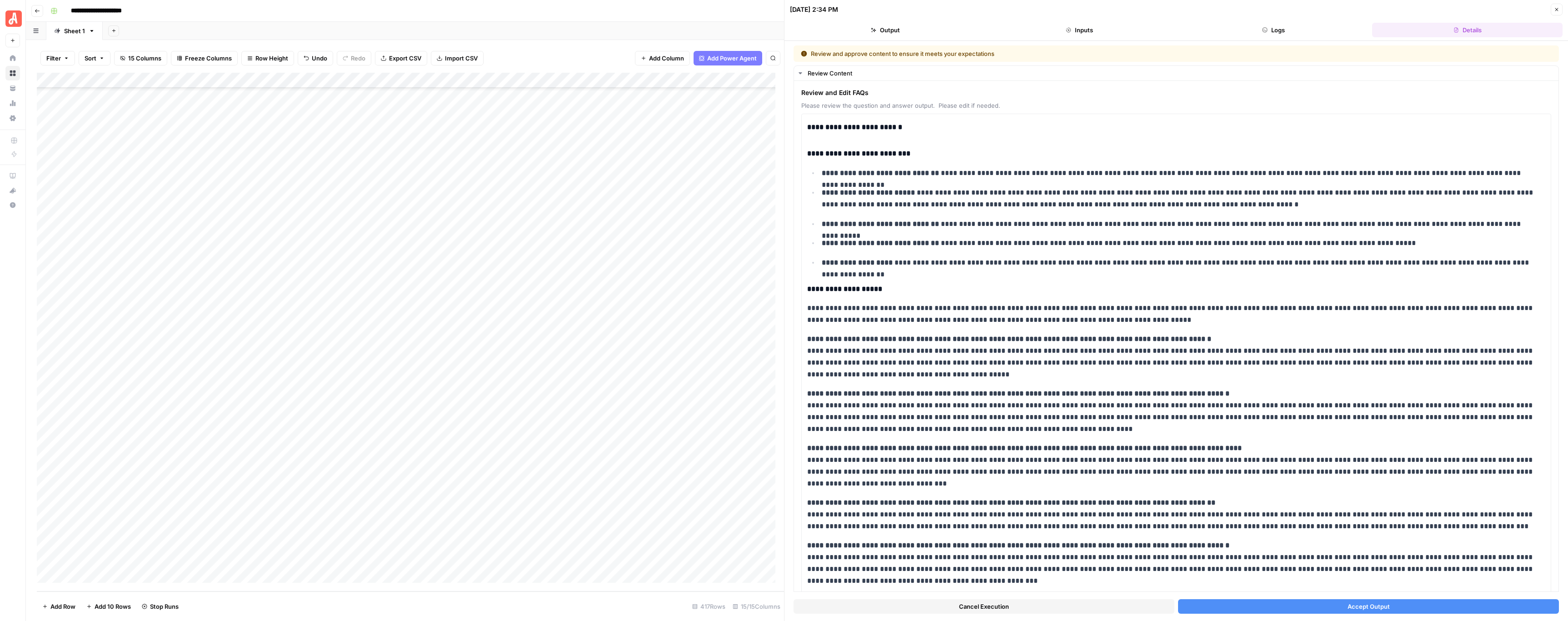
click at [1243, 608] on button "Accept Output" at bounding box center [1368, 606] width 381 height 15
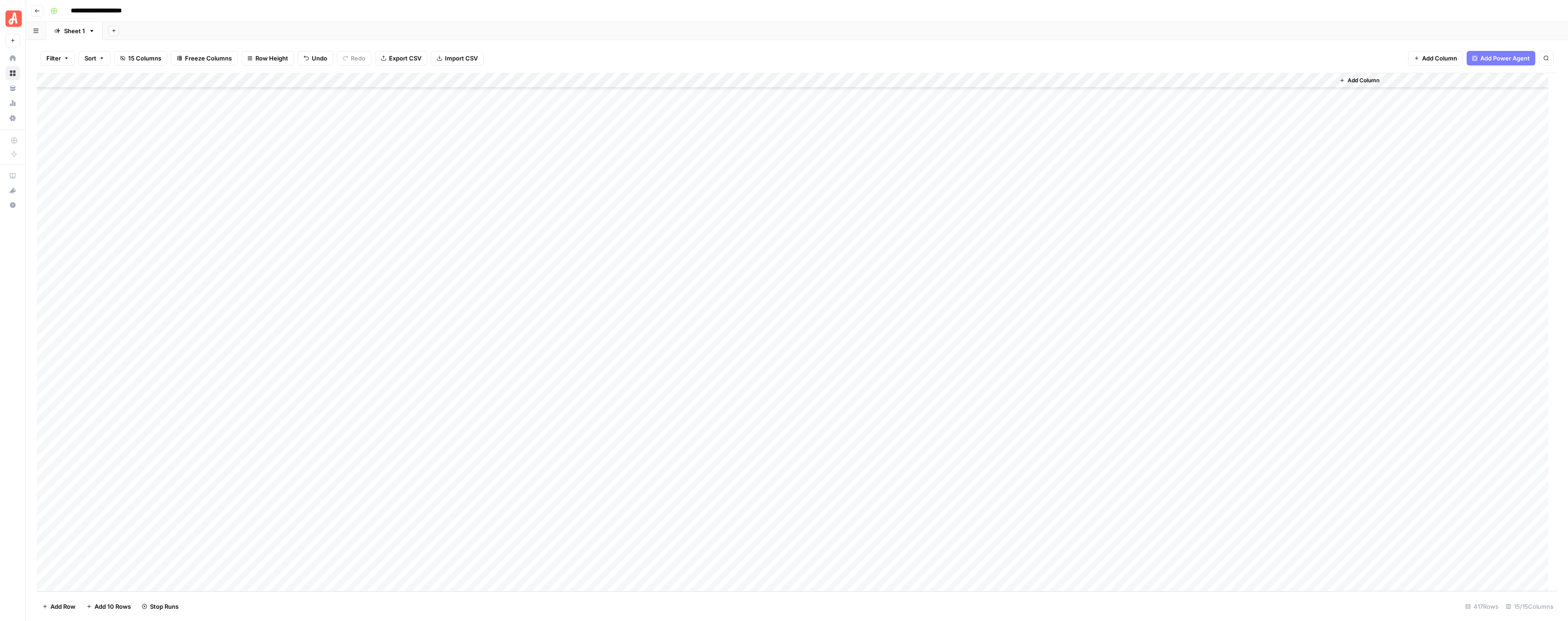
click at [505, 502] on div "Add Column" at bounding box center [797, 332] width 1520 height 519
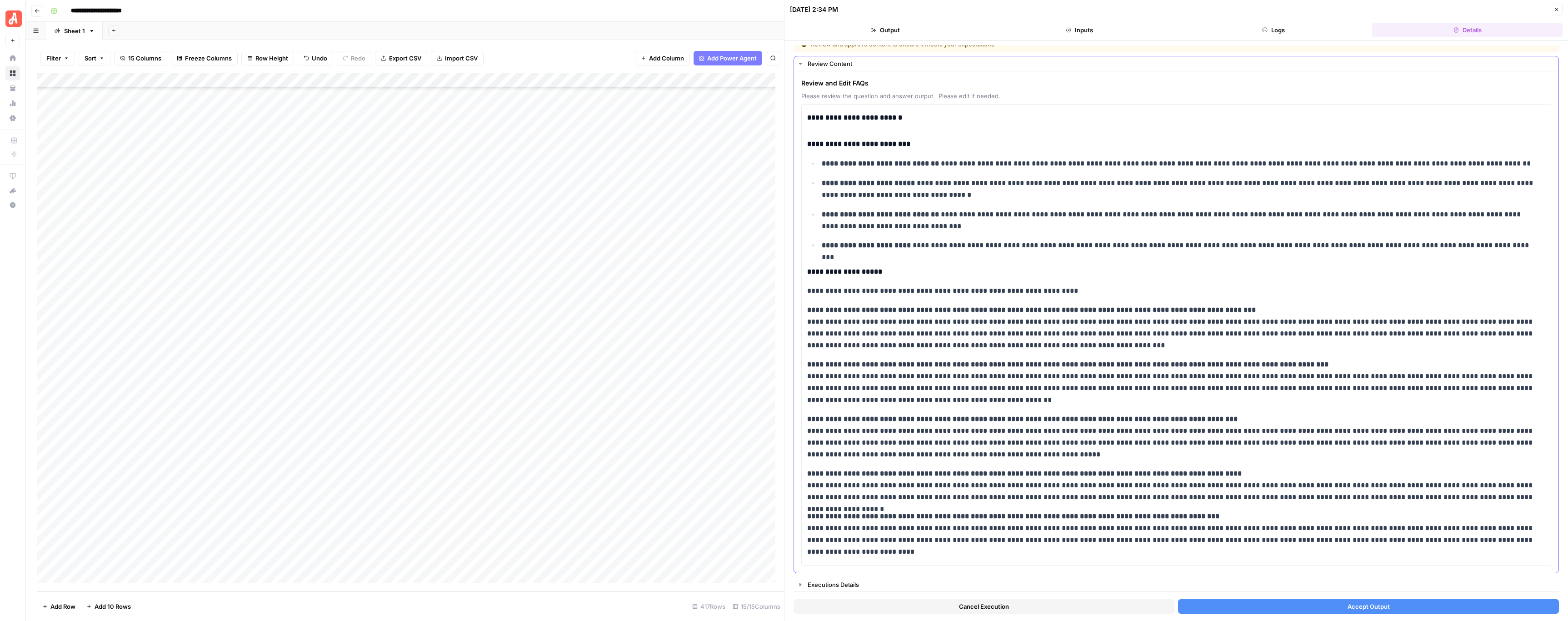
scroll to position [12, 0]
click at [1263, 603] on button "Accept Output" at bounding box center [1368, 606] width 381 height 15
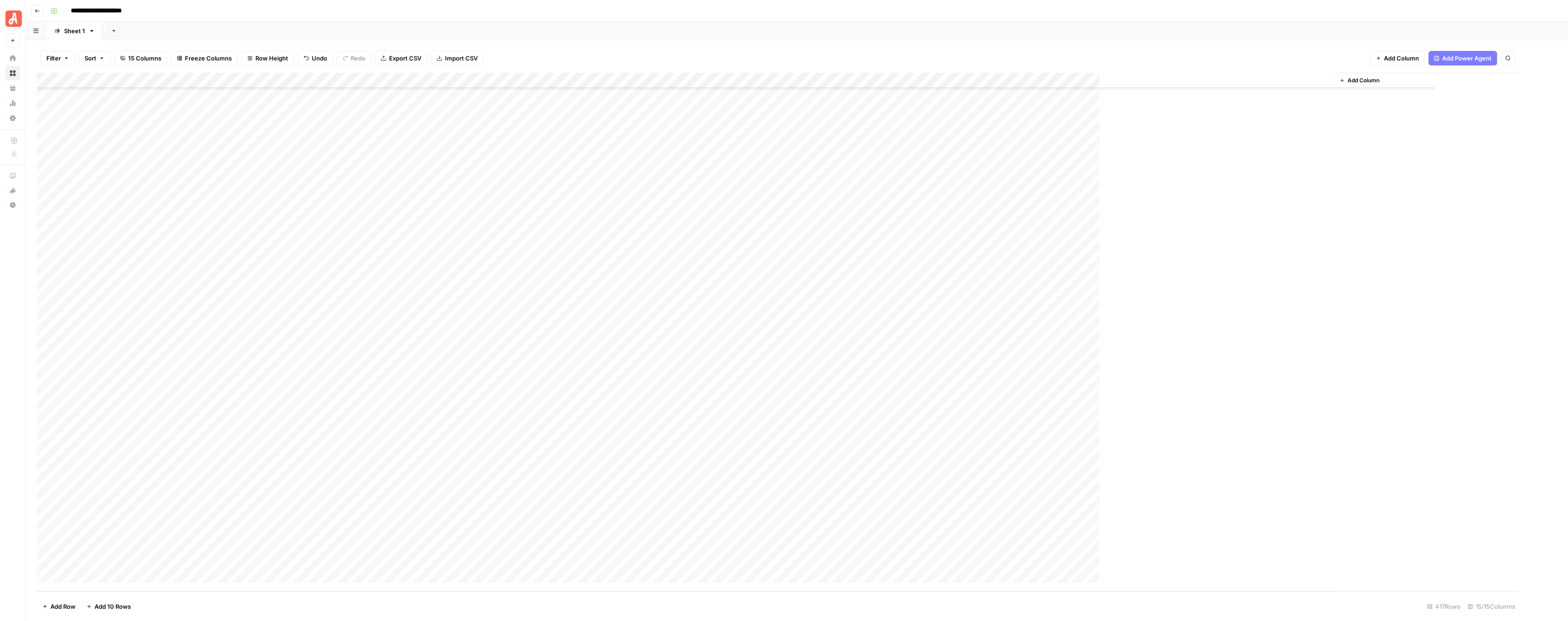
click at [503, 521] on div "Add Column" at bounding box center [778, 332] width 1482 height 519
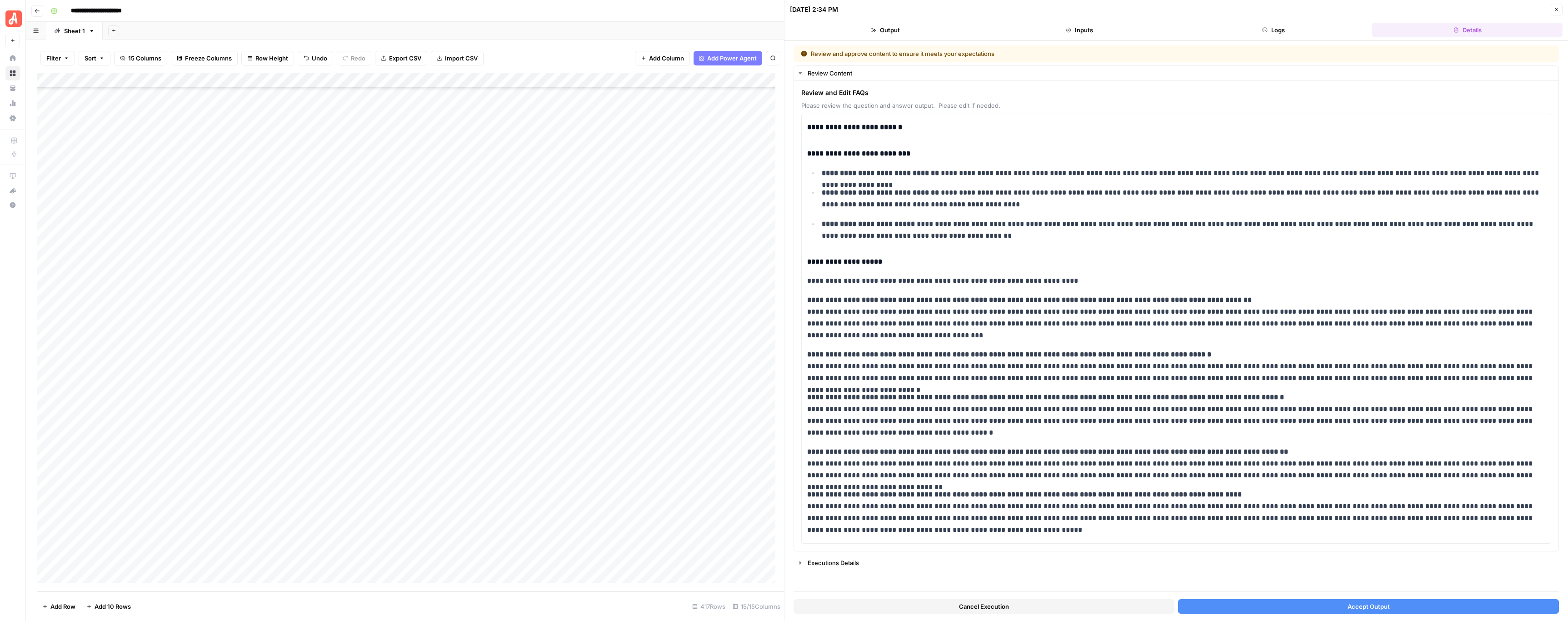
click at [1283, 607] on button "Accept Output" at bounding box center [1368, 606] width 381 height 15
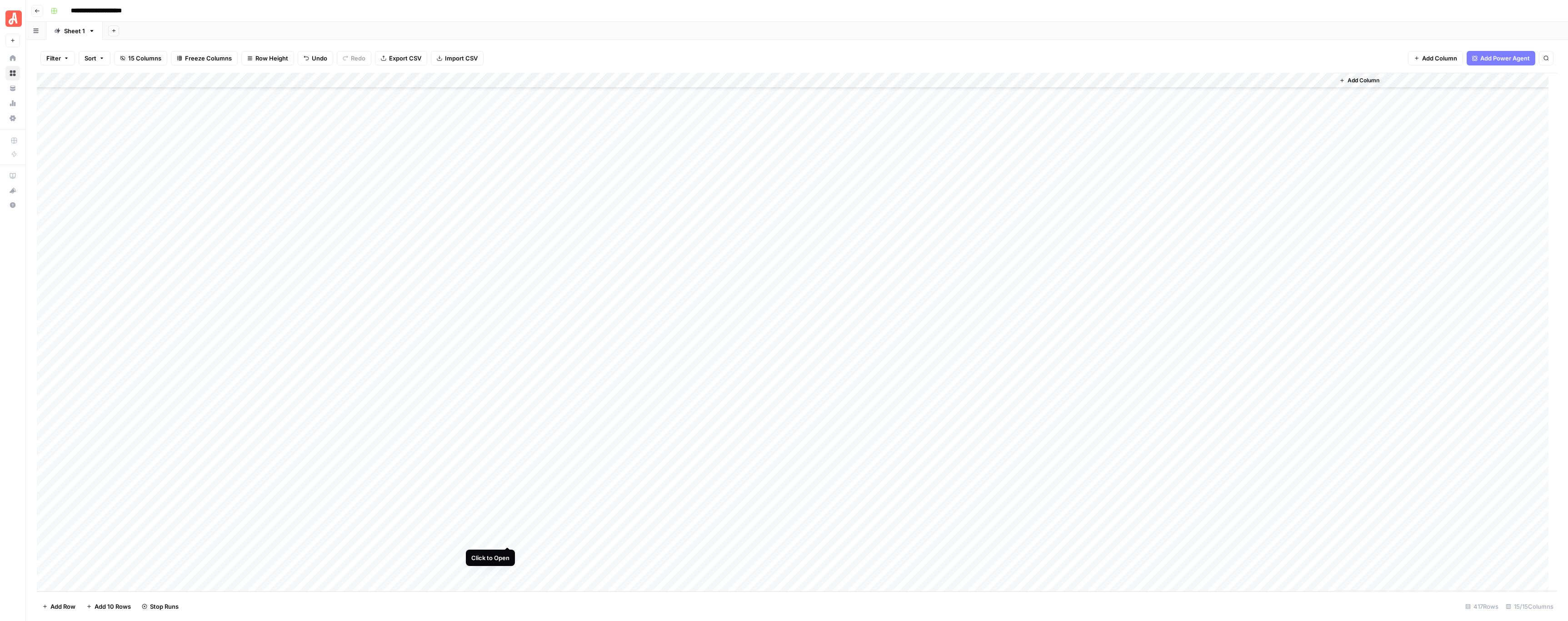
click at [507, 535] on div "Add Column" at bounding box center [797, 332] width 1520 height 519
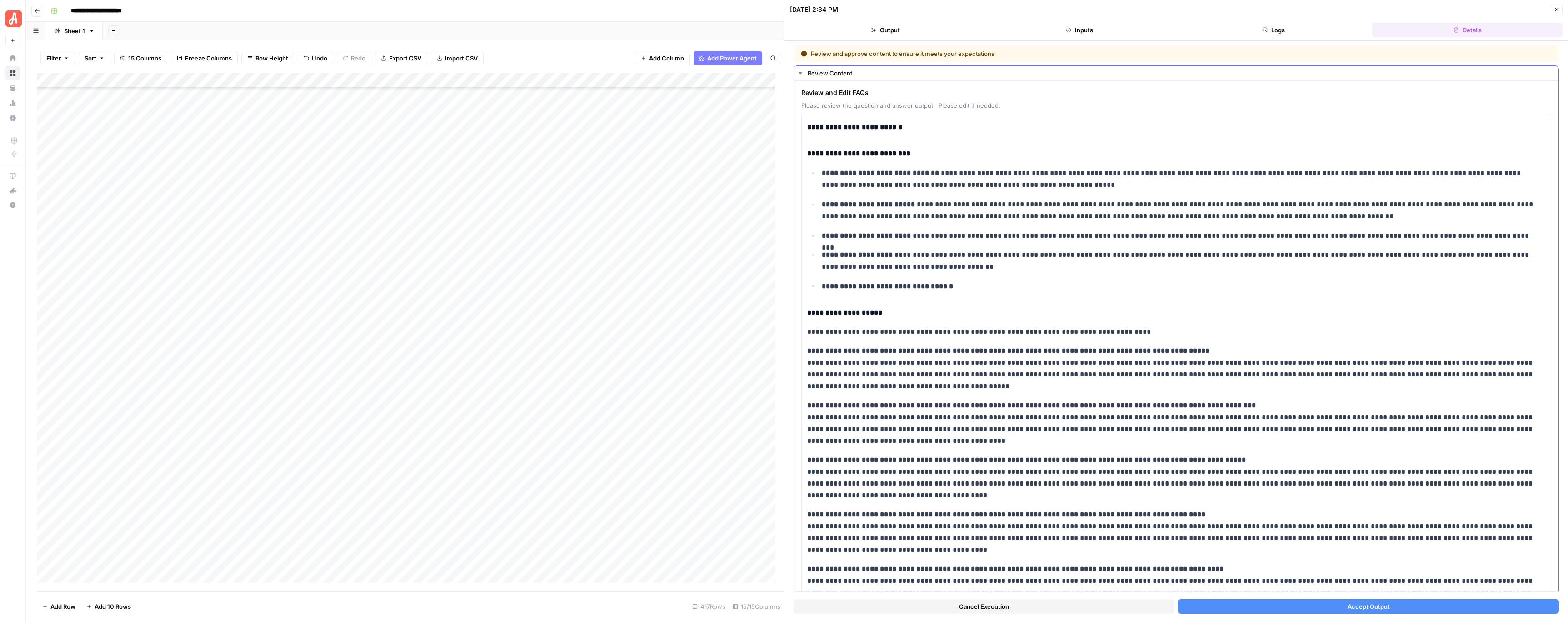
scroll to position [55, 0]
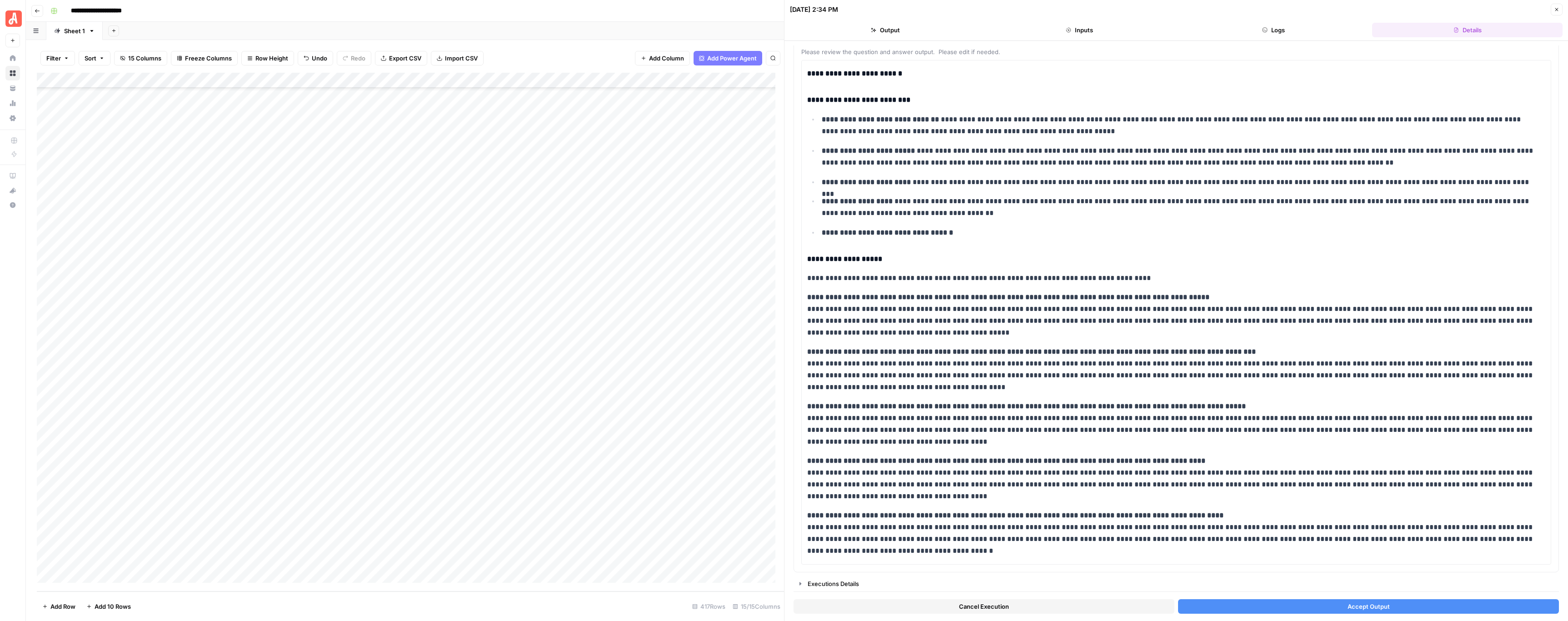
click at [1257, 608] on button "Accept Output" at bounding box center [1368, 606] width 381 height 15
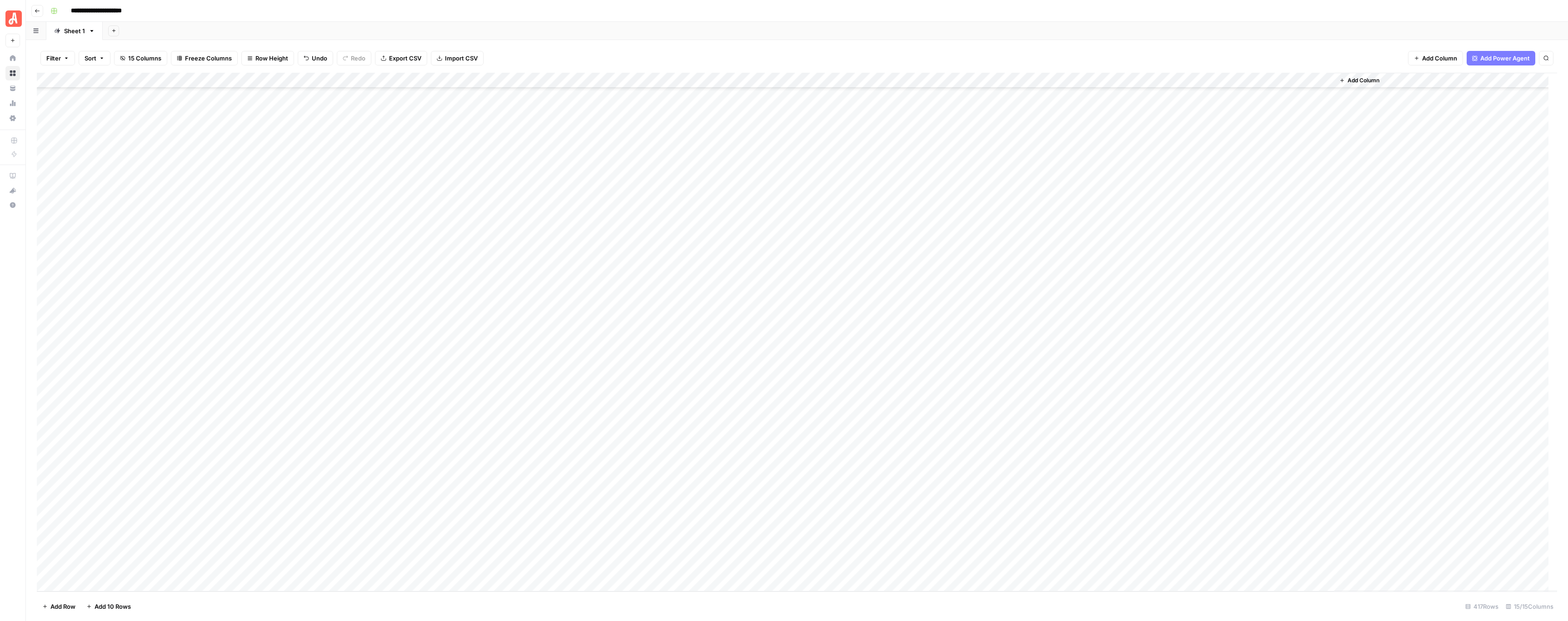
click at [509, 553] on div "Add Column" at bounding box center [797, 332] width 1520 height 519
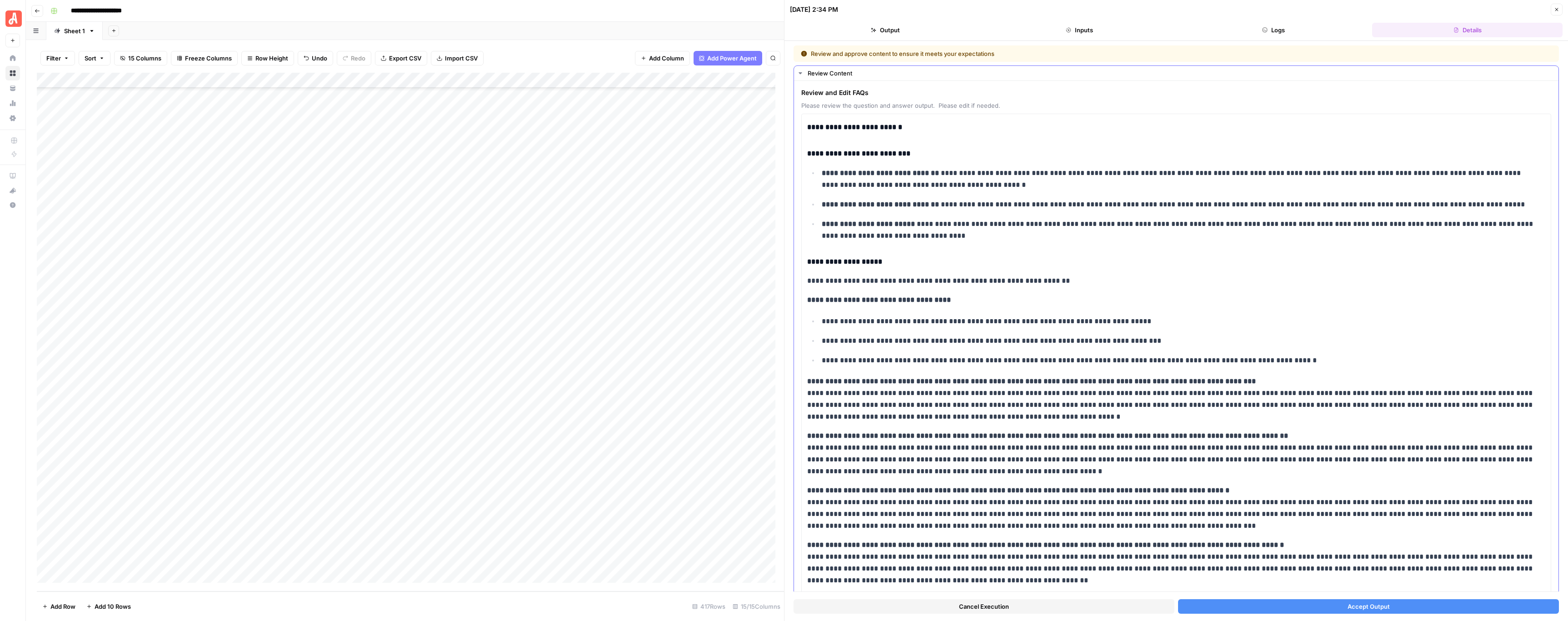
scroll to position [86, 0]
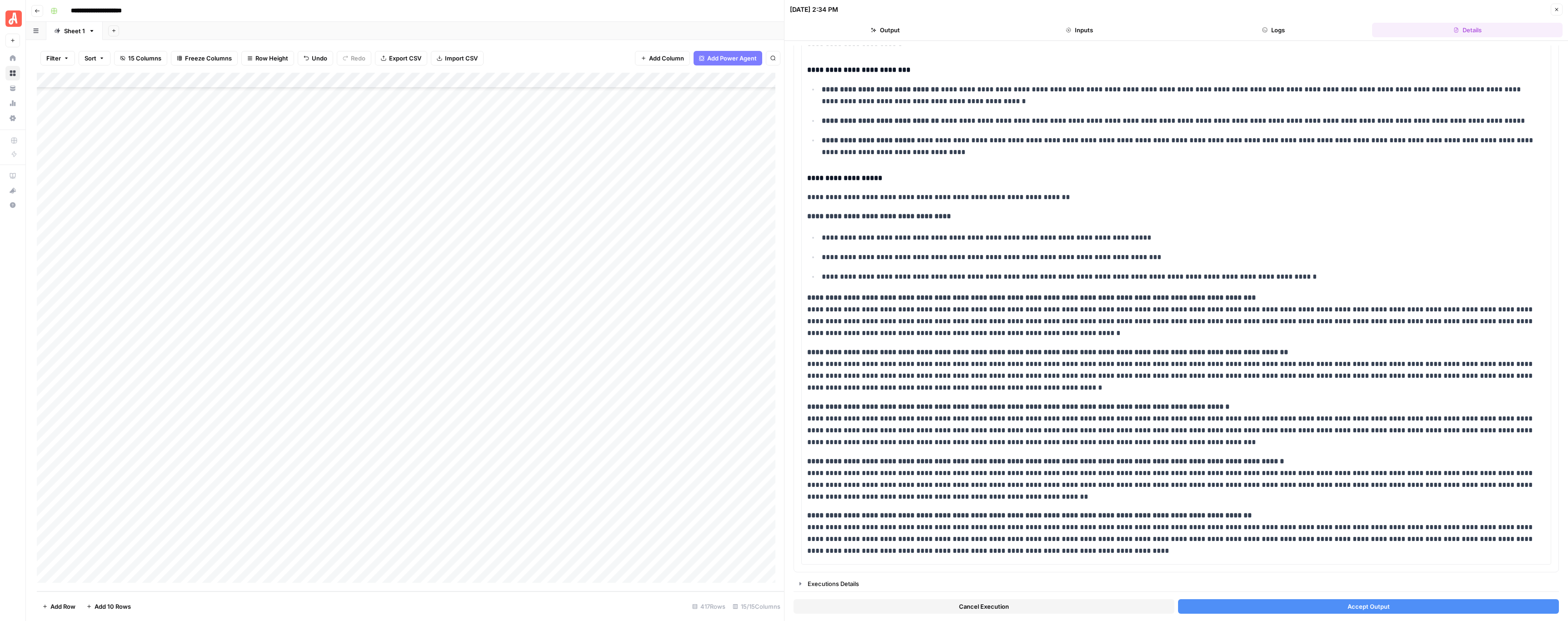
click at [1258, 607] on button "Accept Output" at bounding box center [1368, 606] width 381 height 15
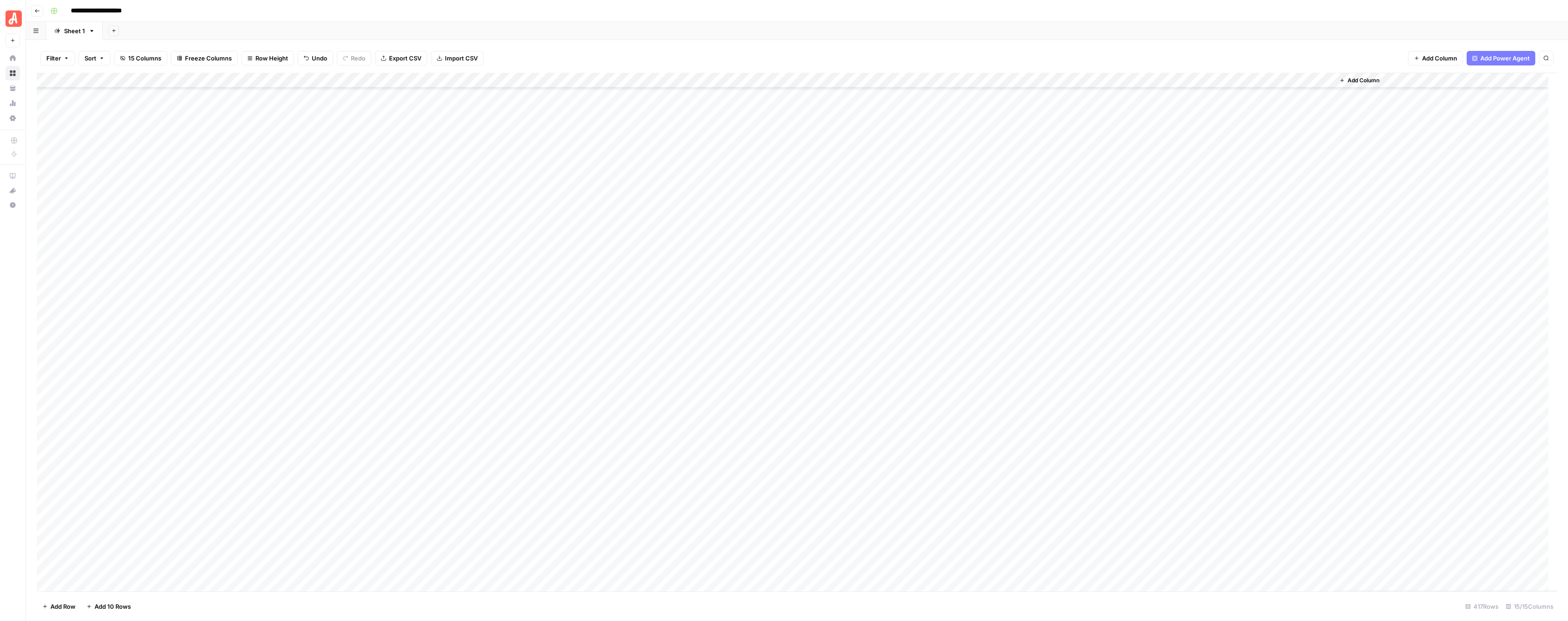
scroll to position [5789, 0]
click at [505, 209] on div "Add Column" at bounding box center [797, 332] width 1520 height 519
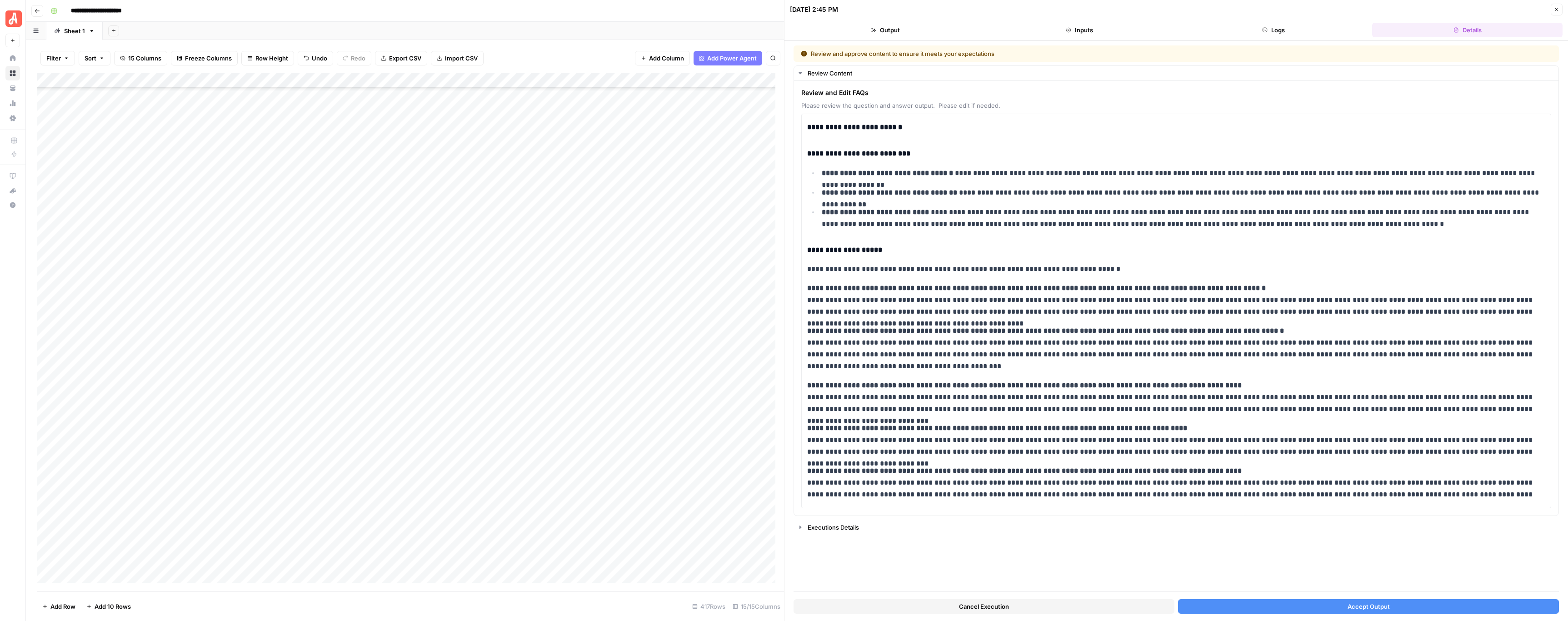
click at [1243, 607] on button "Accept Output" at bounding box center [1368, 606] width 381 height 15
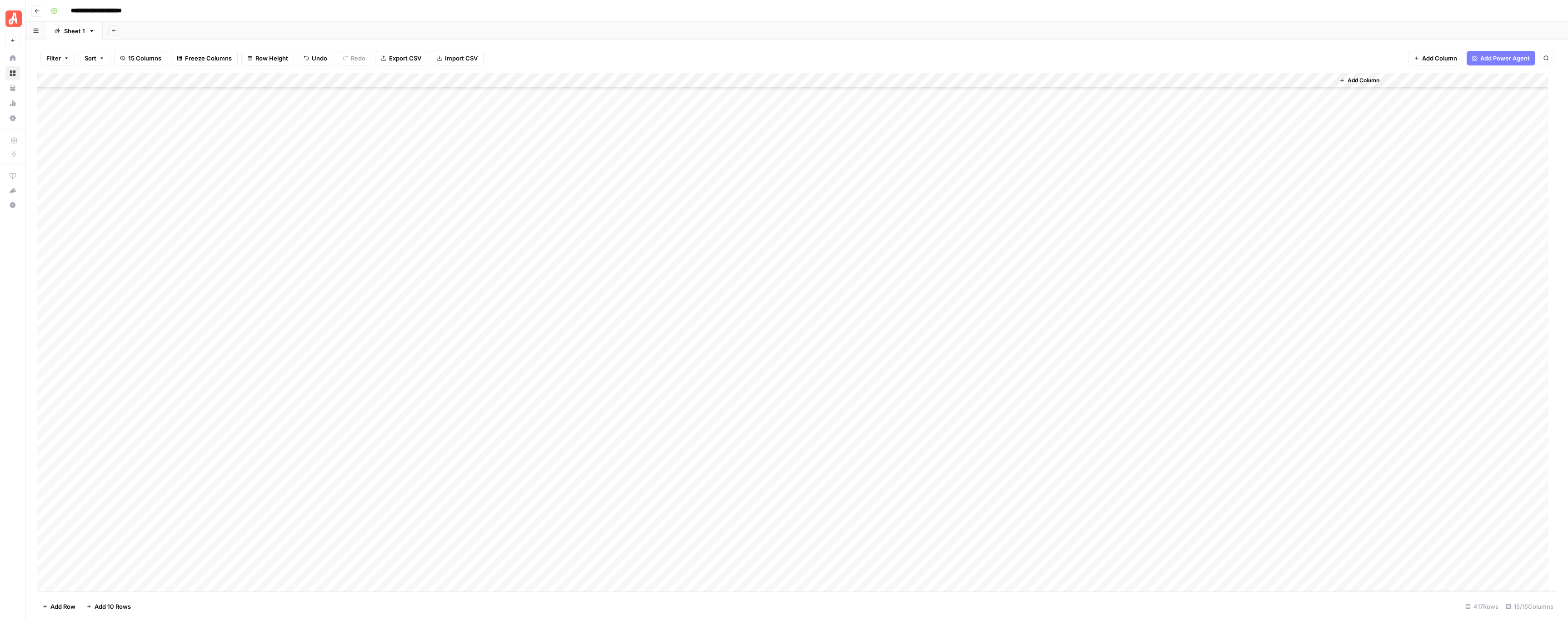
click at [797, 19] on header "**********" at bounding box center [797, 10] width 1542 height 22
click at [510, 230] on div "Add Column" at bounding box center [797, 332] width 1520 height 519
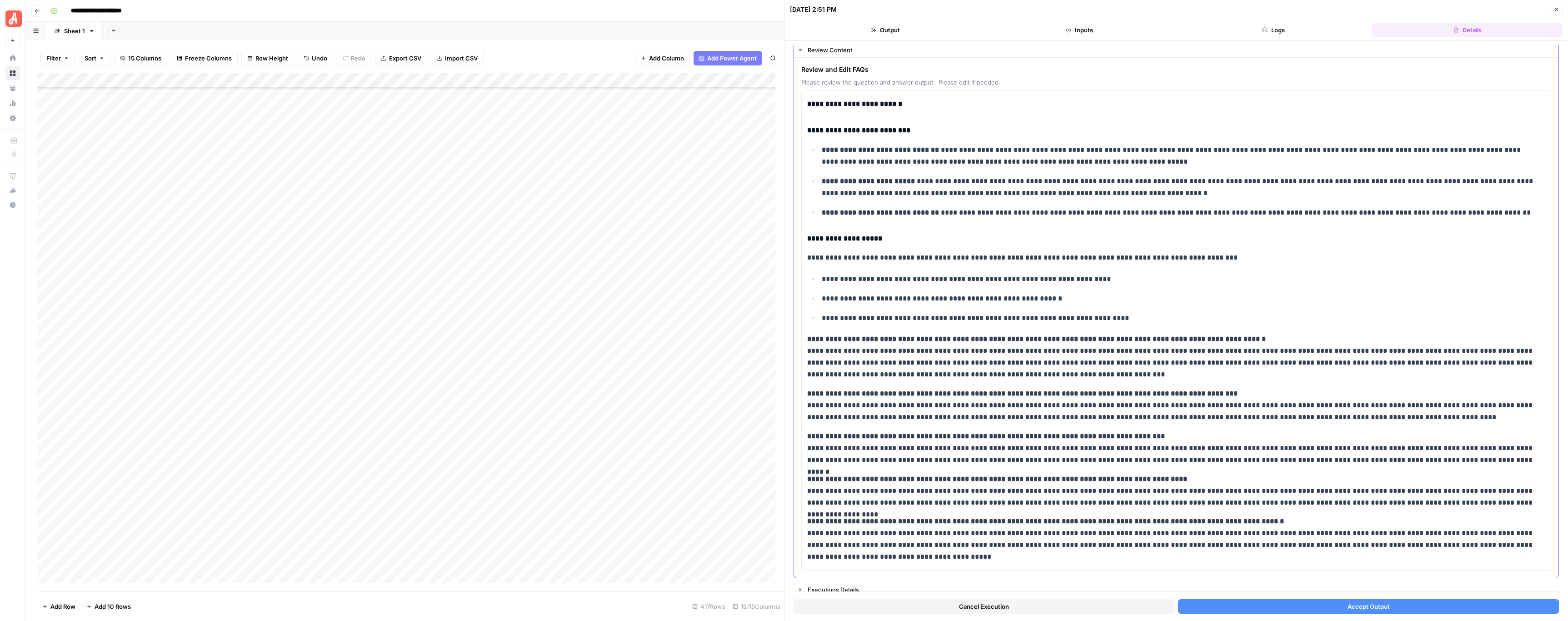
scroll to position [31, 0]
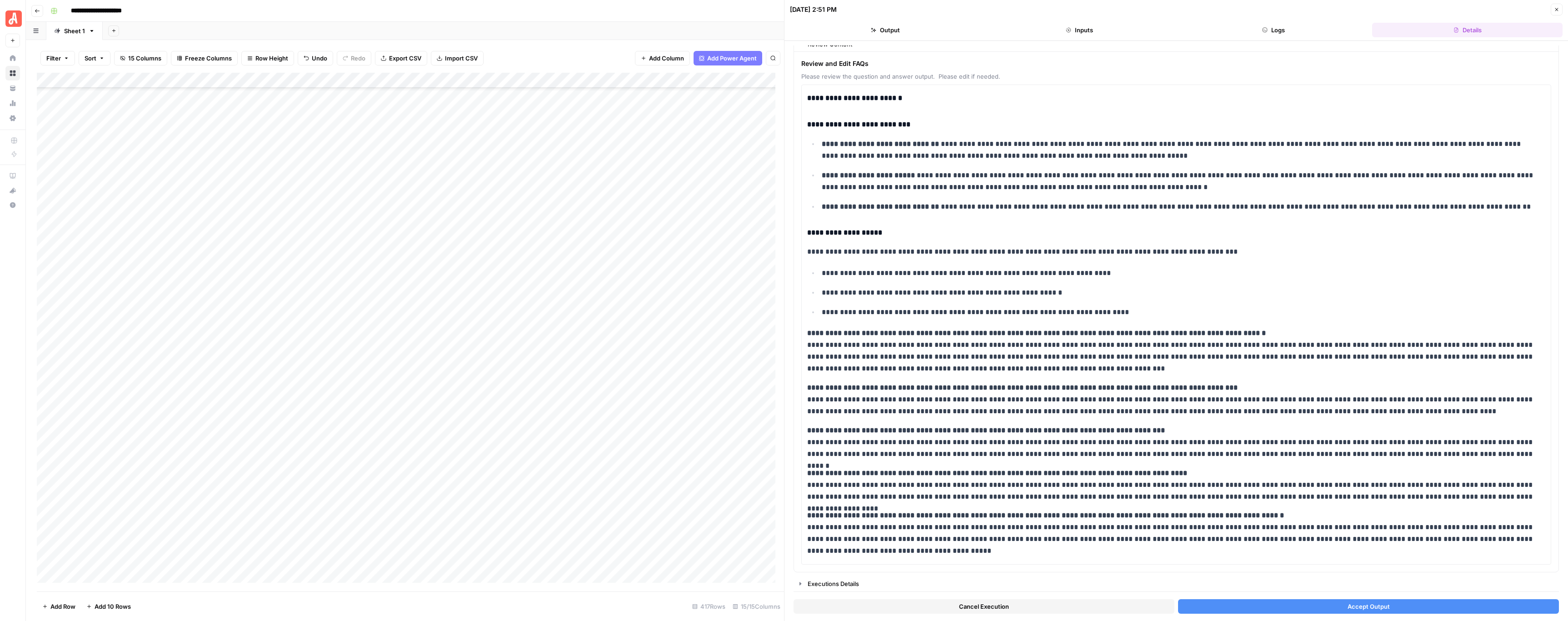
click at [1250, 601] on button "Accept Output" at bounding box center [1368, 606] width 381 height 15
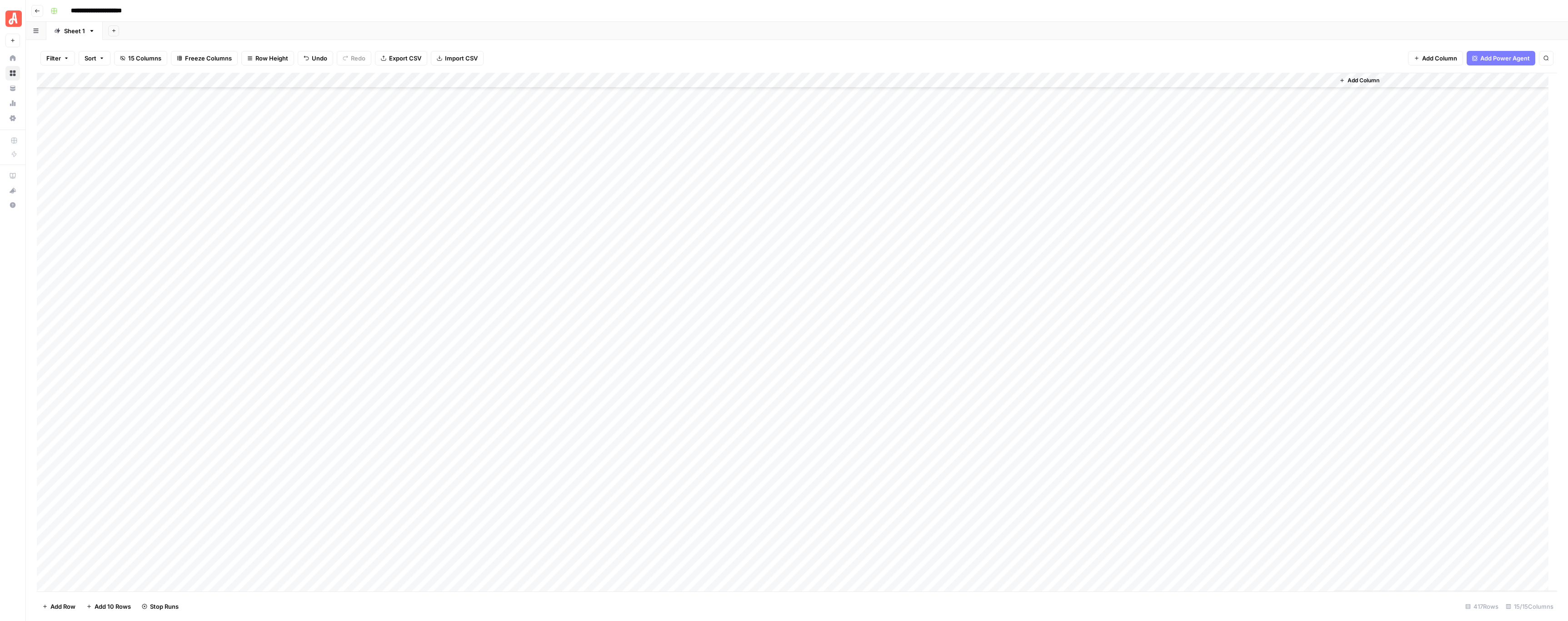
click at [508, 244] on div "Add Column" at bounding box center [797, 332] width 1520 height 519
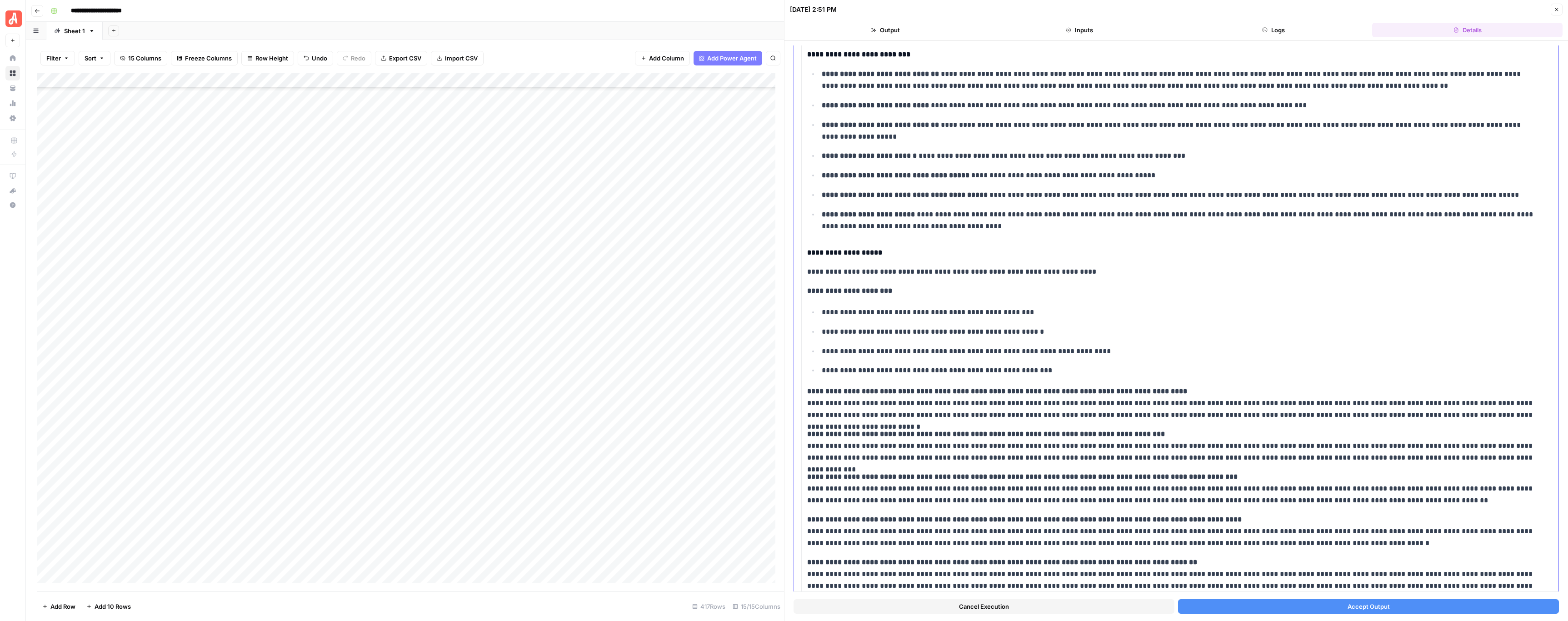
scroll to position [137, 0]
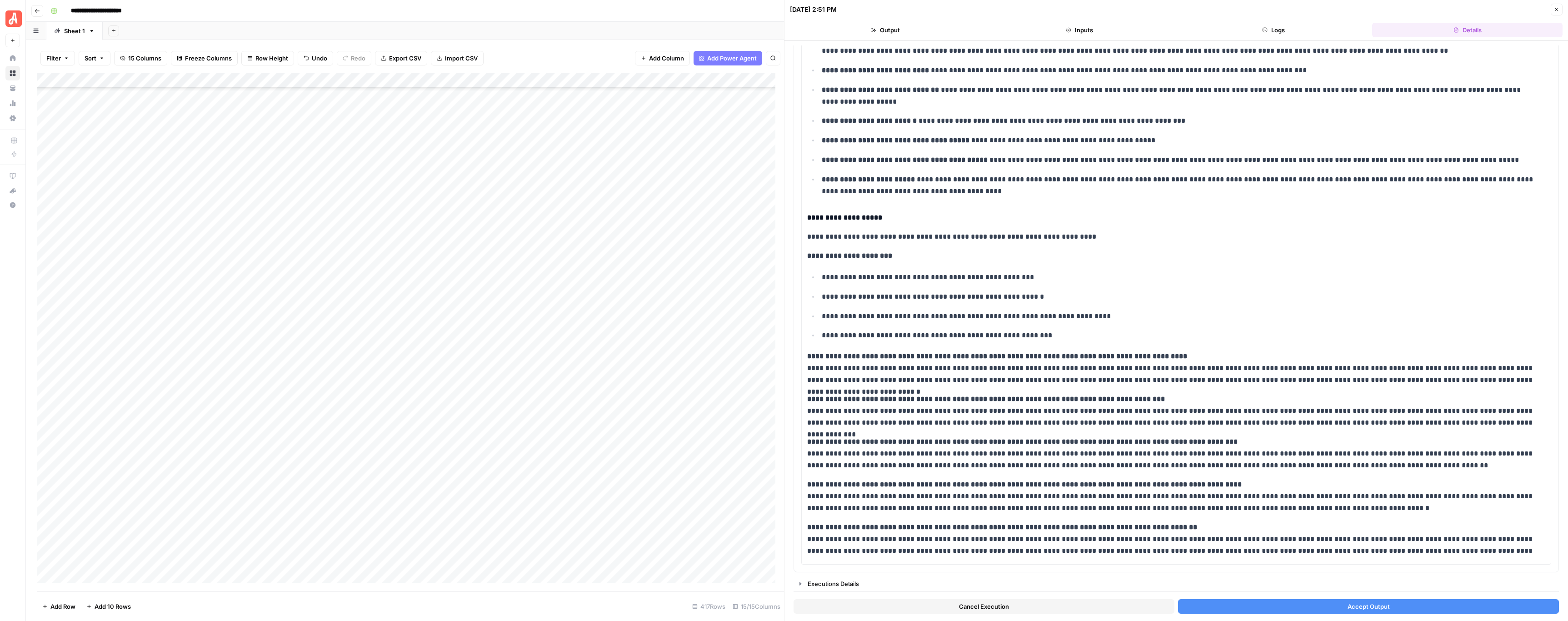
click at [1284, 603] on button "Accept Output" at bounding box center [1368, 606] width 381 height 15
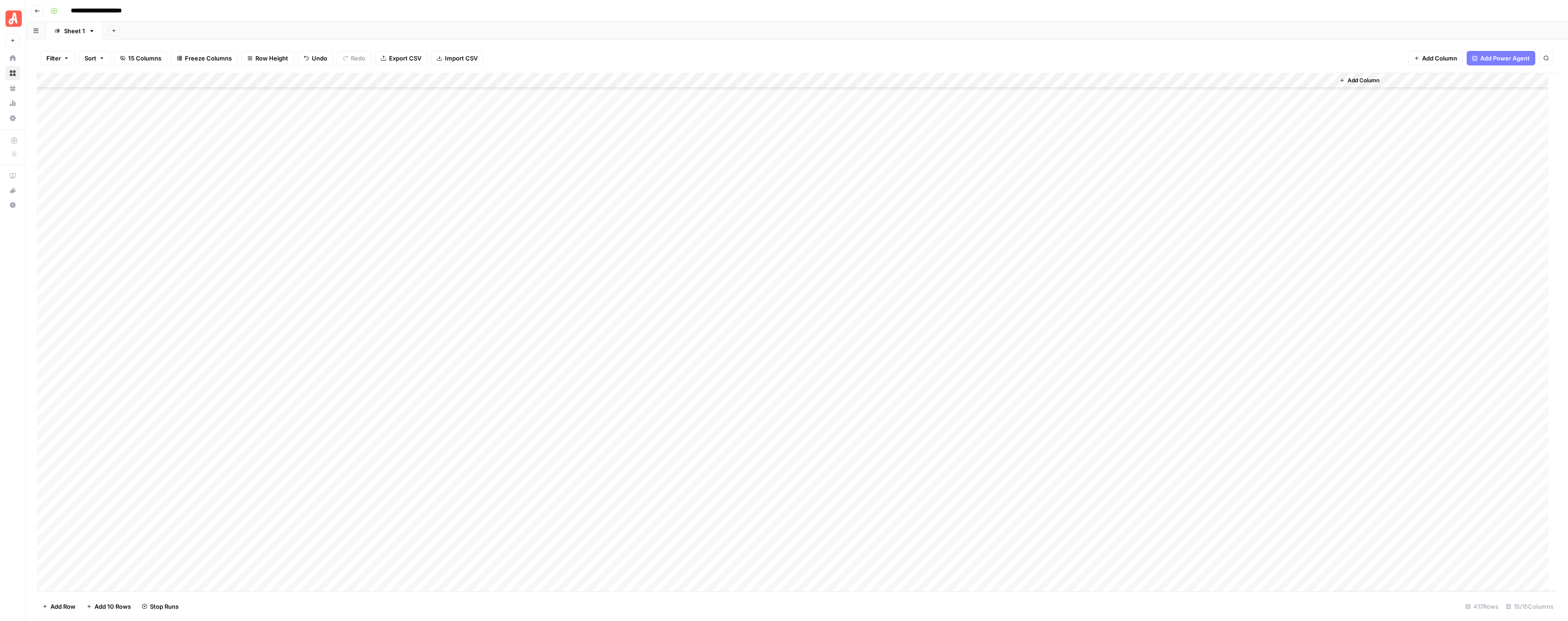
click at [510, 258] on div "Add Column" at bounding box center [797, 332] width 1520 height 519
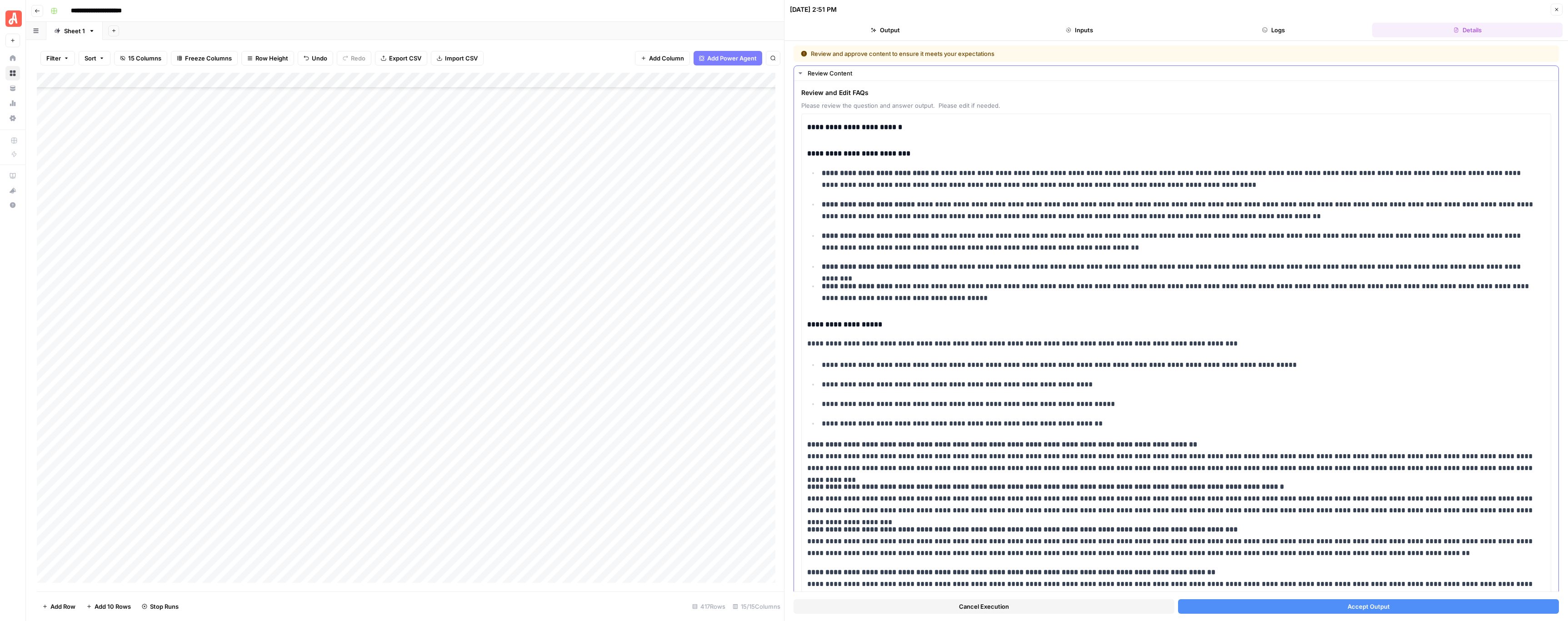
scroll to position [90, 0]
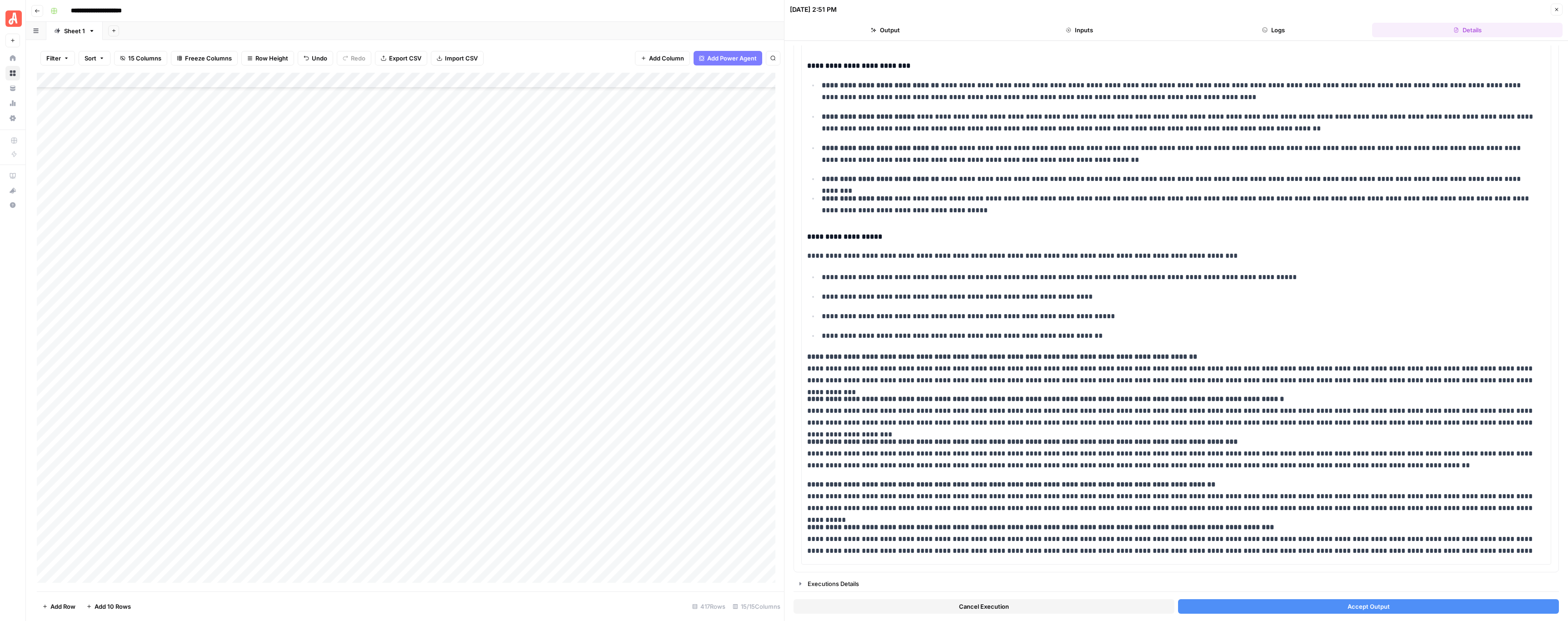
click at [1255, 603] on button "Accept Output" at bounding box center [1368, 606] width 381 height 15
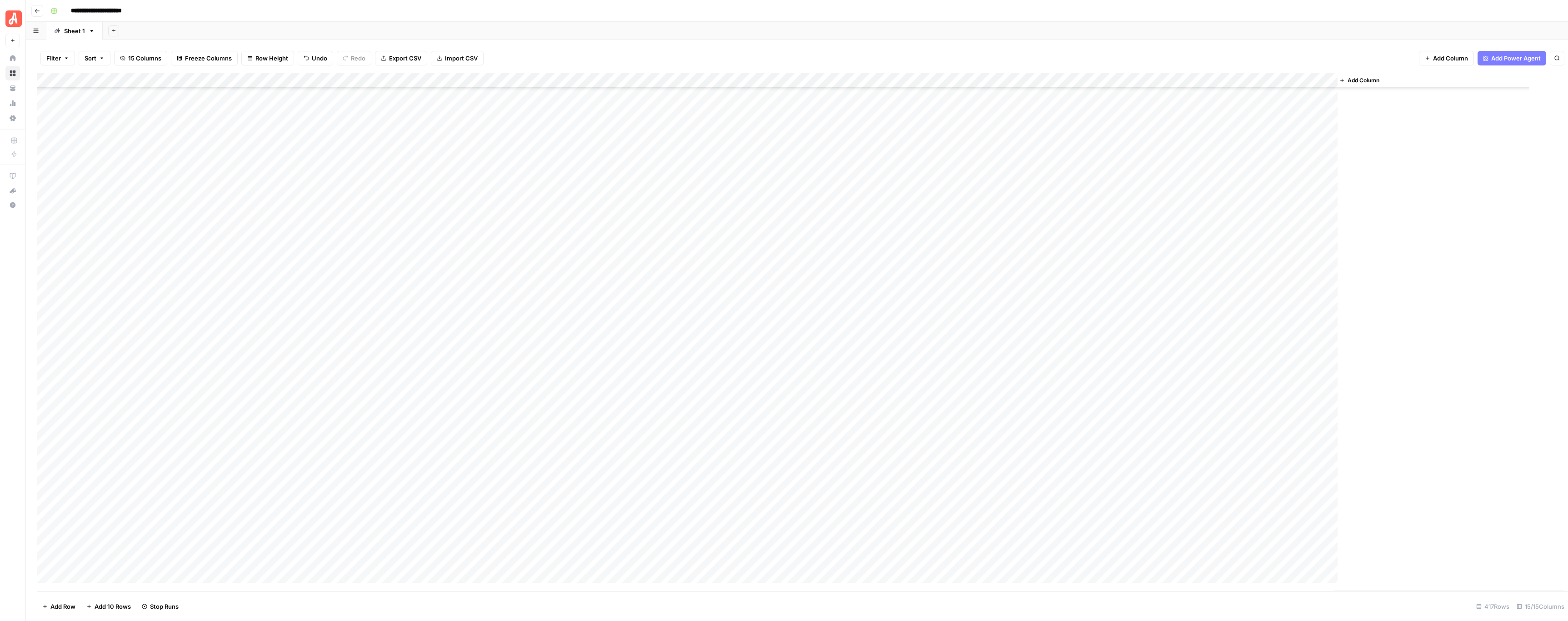
click at [510, 276] on div "Add Column" at bounding box center [800, 332] width 1528 height 519
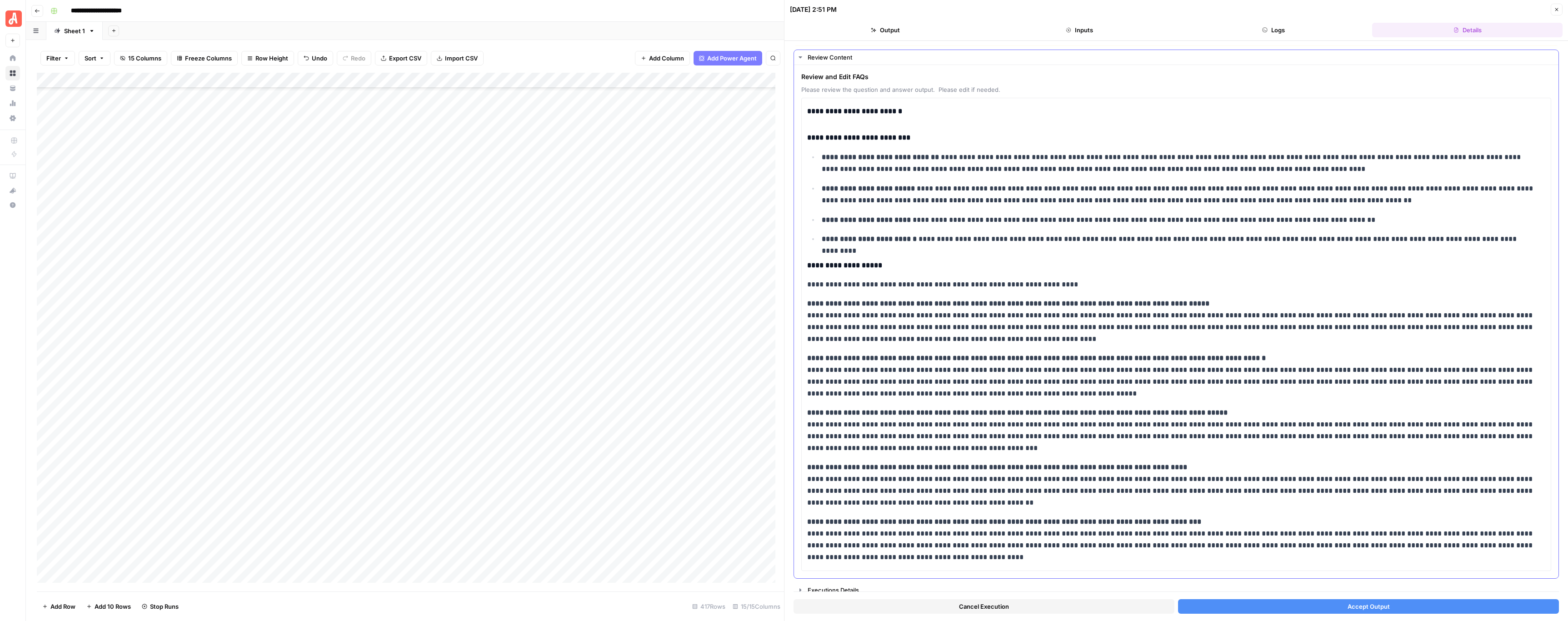
scroll to position [24, 0]
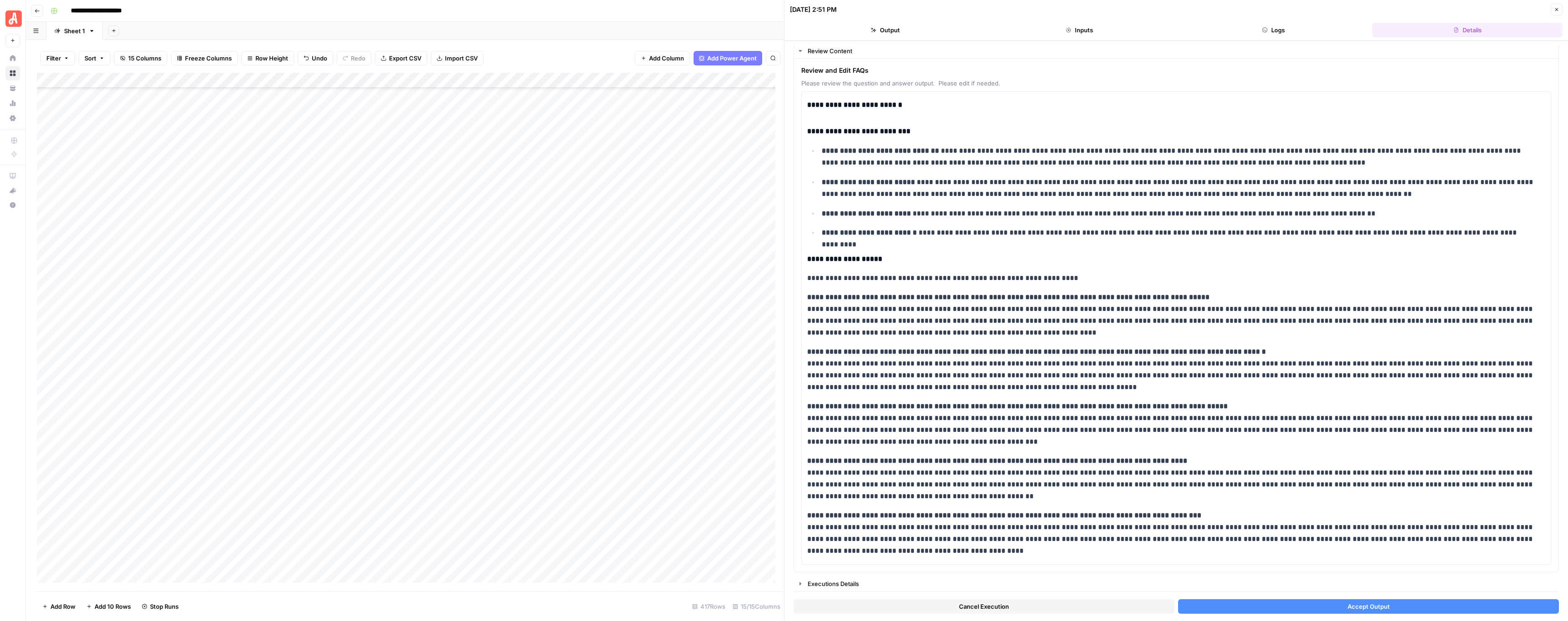
click at [1288, 606] on button "Accept Output" at bounding box center [1368, 606] width 381 height 15
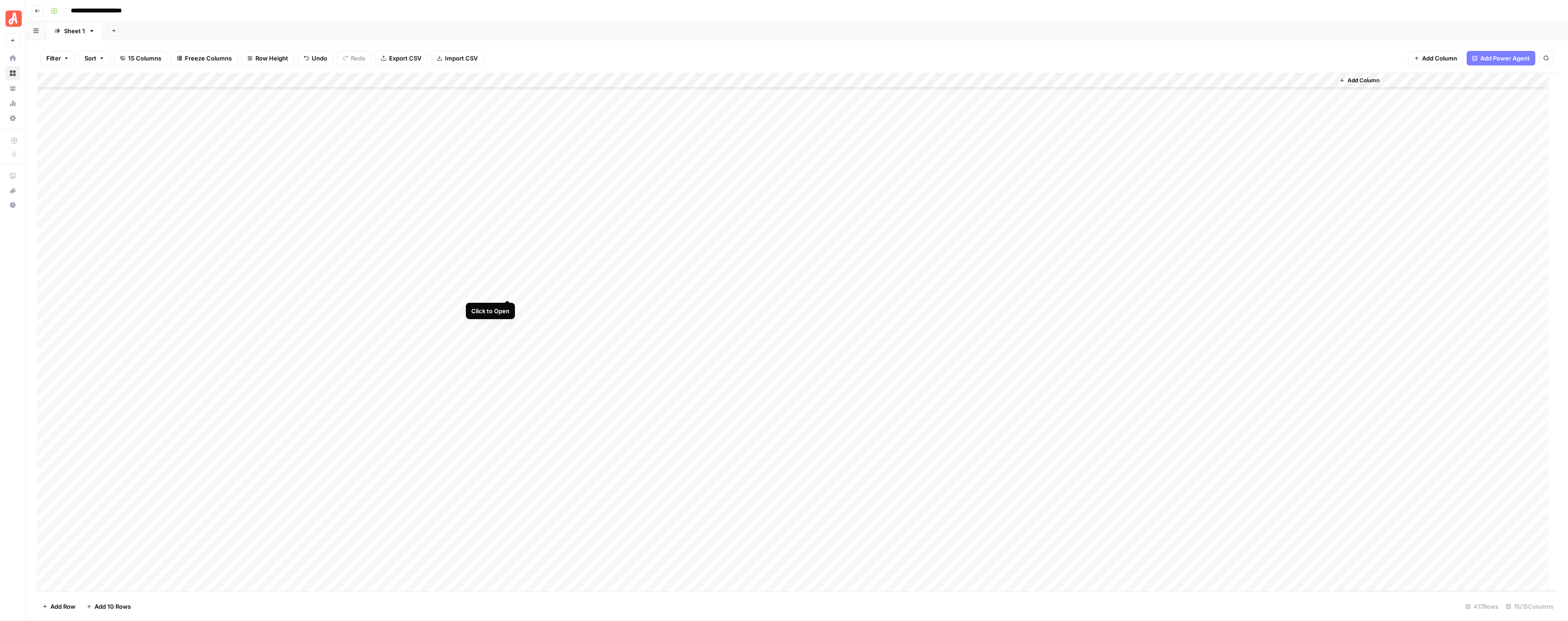
click at [505, 288] on div "Add Column" at bounding box center [797, 332] width 1520 height 519
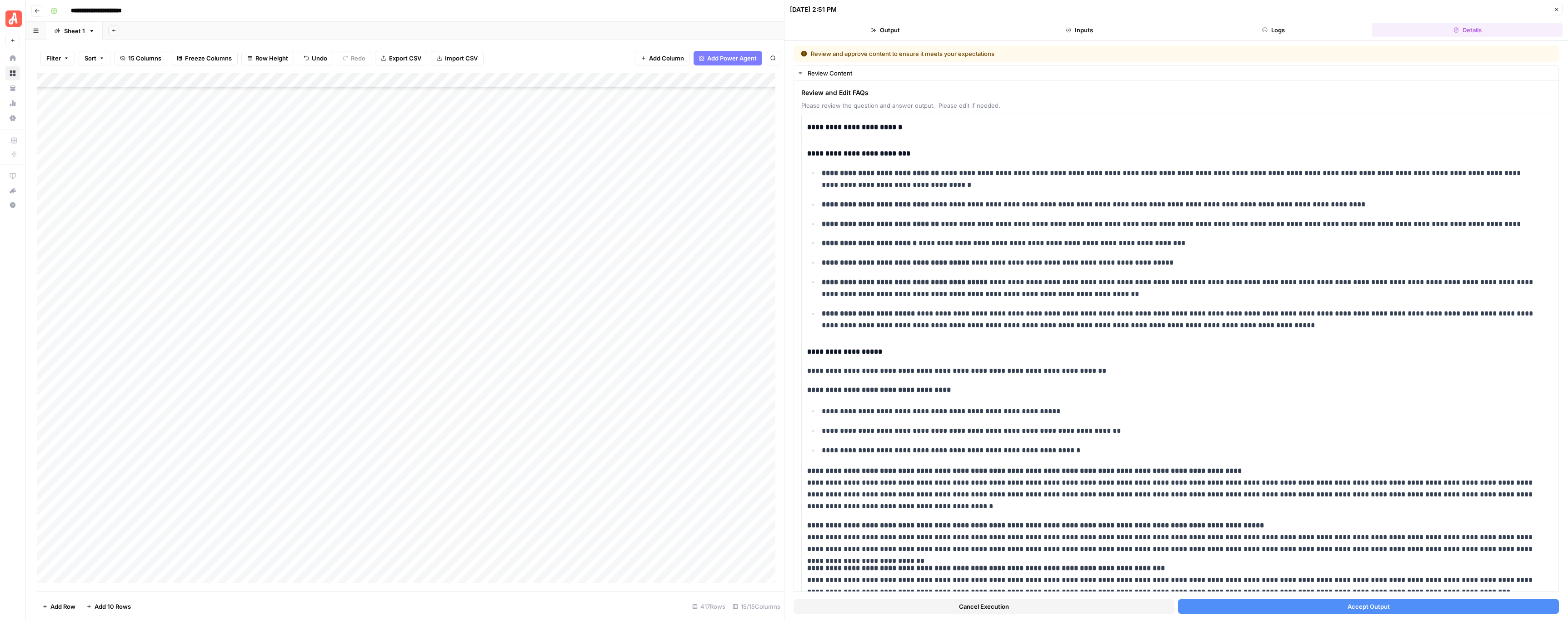
click at [1226, 601] on button "Accept Output" at bounding box center [1368, 606] width 381 height 15
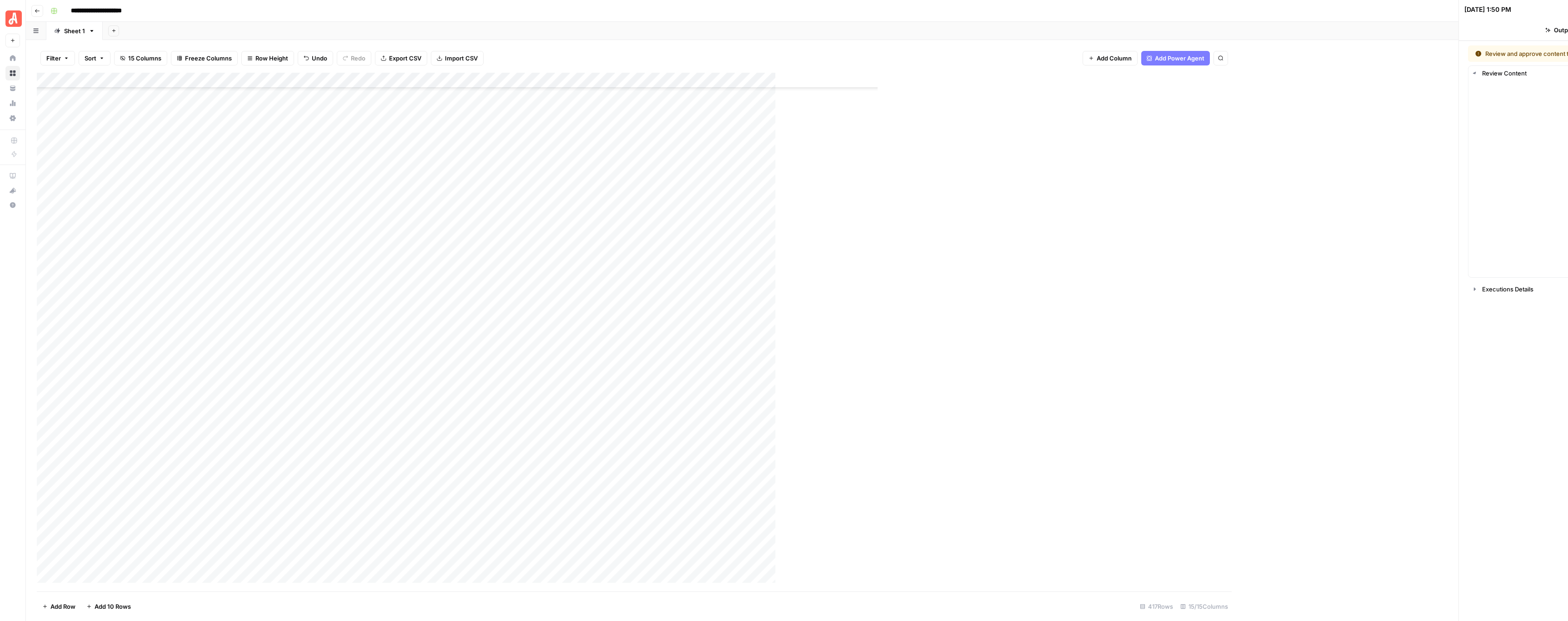
click at [508, 304] on div "Add Column" at bounding box center [552, 332] width 1030 height 519
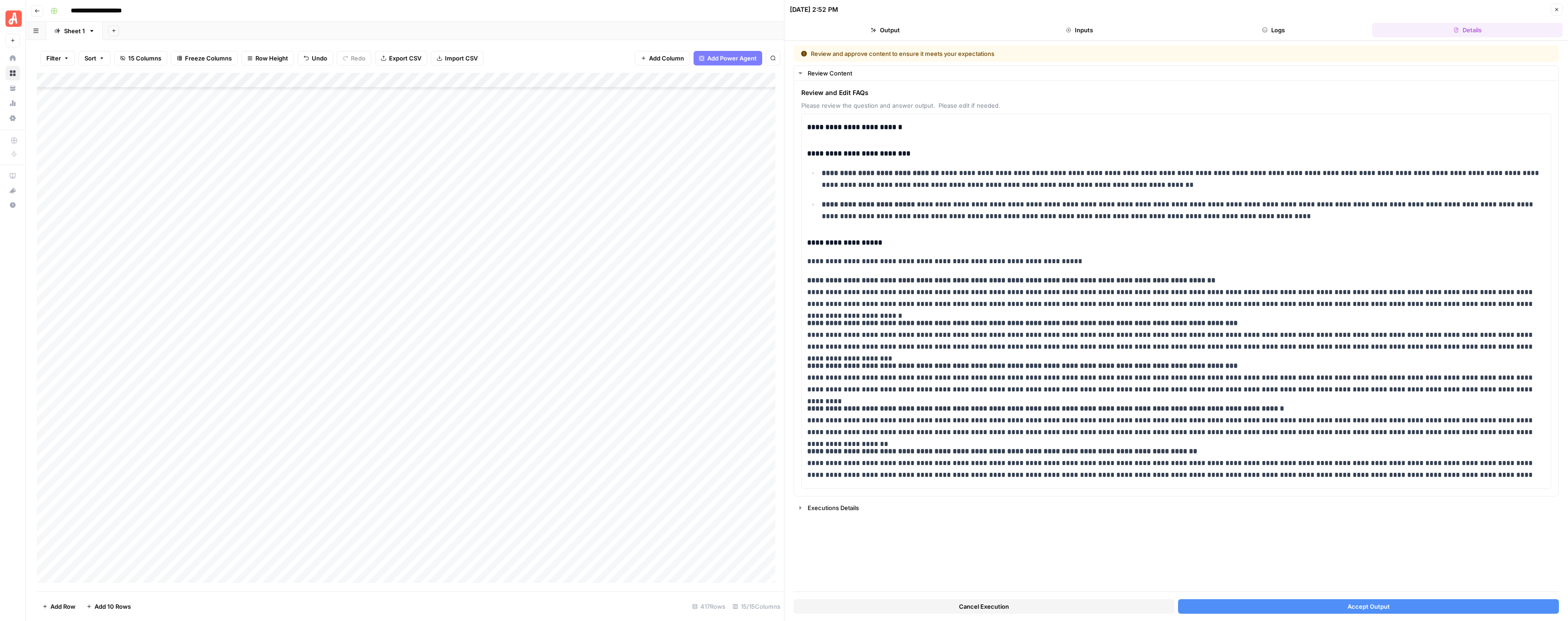
click at [1332, 608] on button "Accept Output" at bounding box center [1368, 606] width 381 height 15
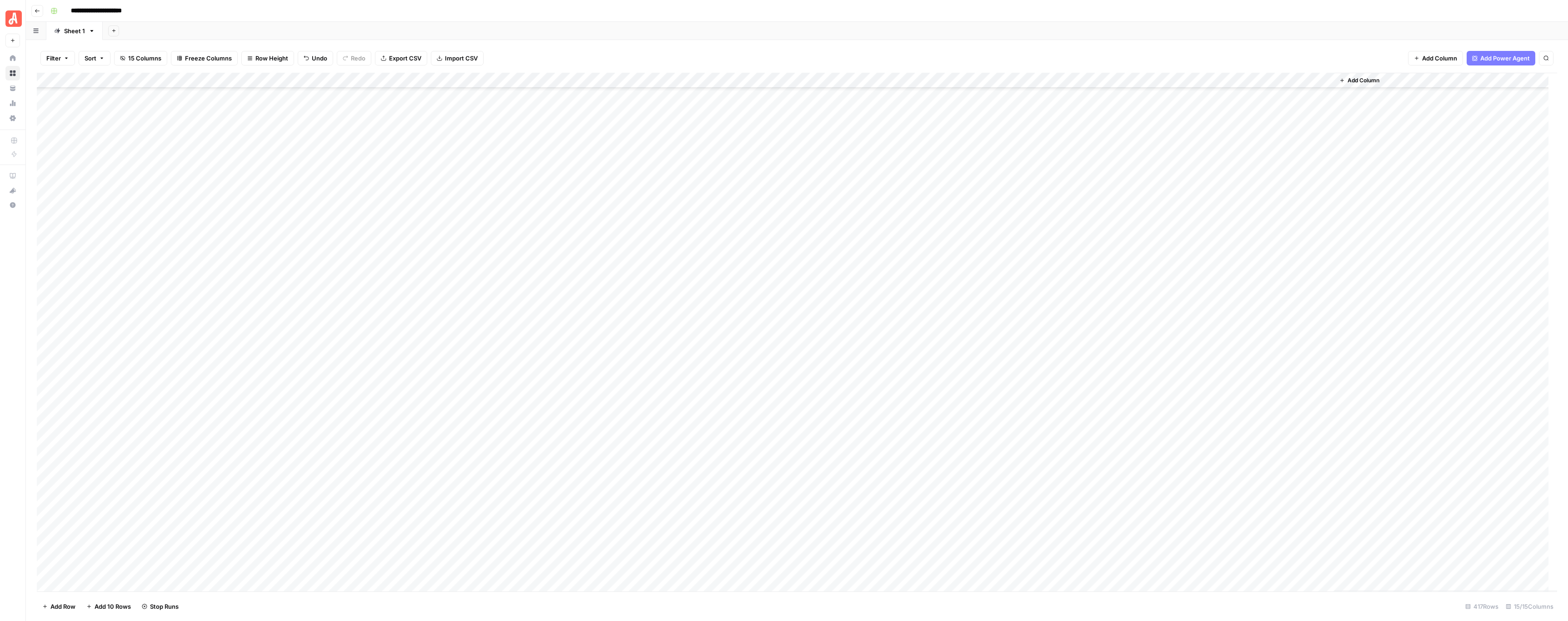
scroll to position [5960, 0]
click at [46, 149] on div "Add Column" at bounding box center [797, 332] width 1520 height 519
click at [66, 606] on span "Delete 1 Row" at bounding box center [61, 606] width 36 height 9
click at [751, 103] on span "Delete" at bounding box center [752, 105] width 20 height 9
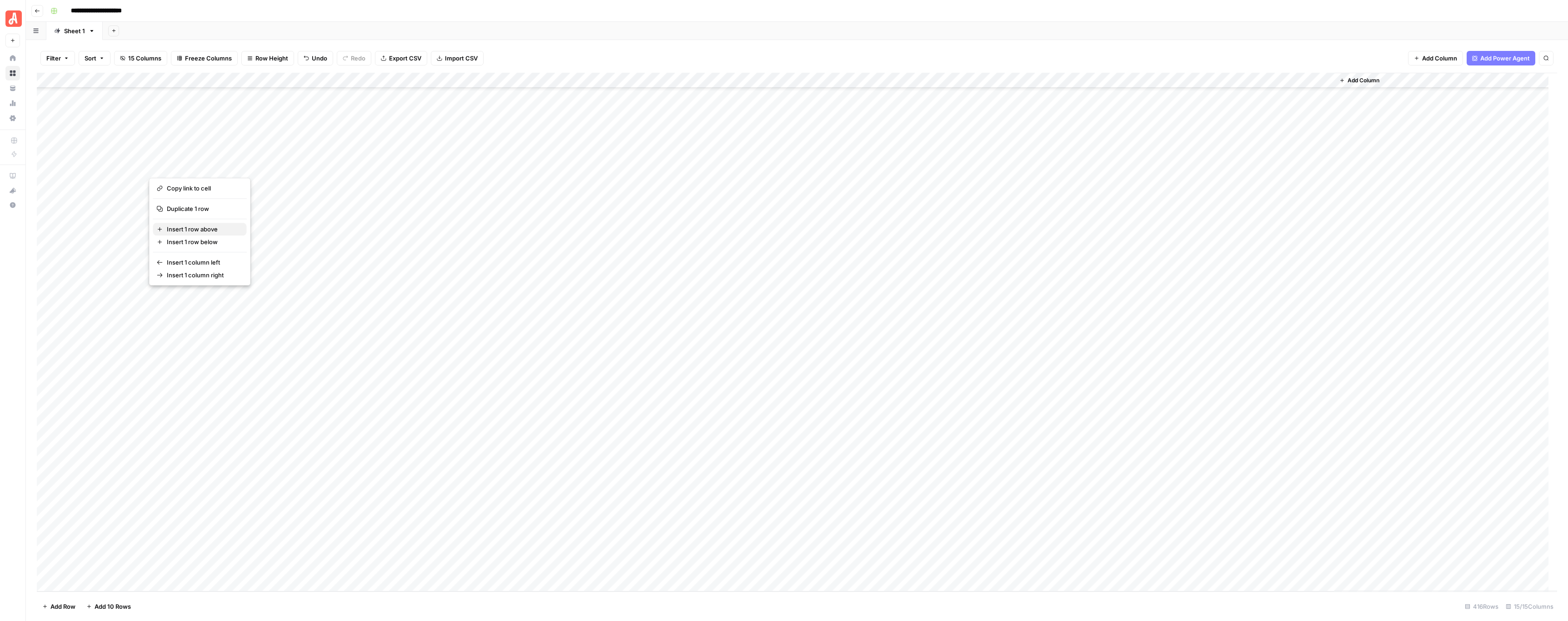
click at [197, 232] on span "Insert 1 row above" at bounding box center [203, 229] width 73 height 9
click at [109, 183] on div "Add Column" at bounding box center [797, 332] width 1520 height 519
click at [508, 412] on div "Add Column" at bounding box center [797, 332] width 1520 height 519
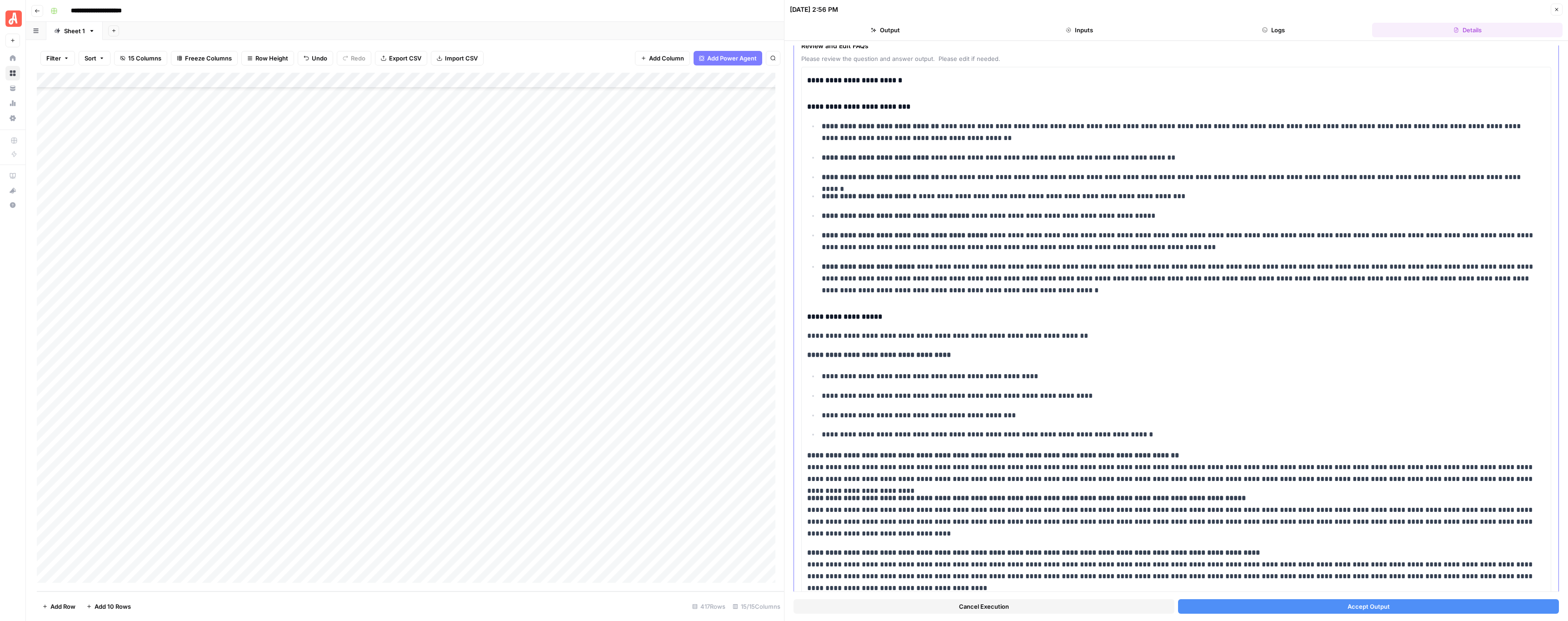
scroll to position [170, 0]
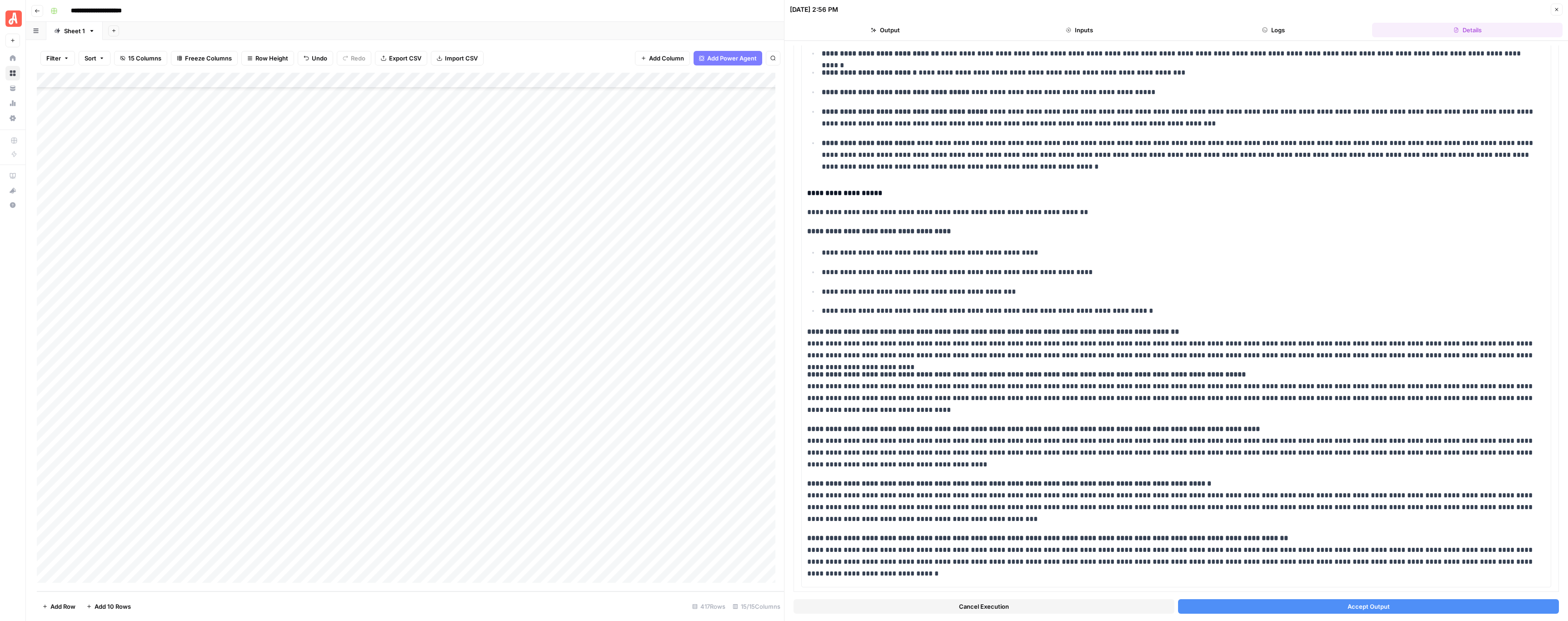
click at [1291, 599] on button "Accept Output" at bounding box center [1368, 606] width 381 height 15
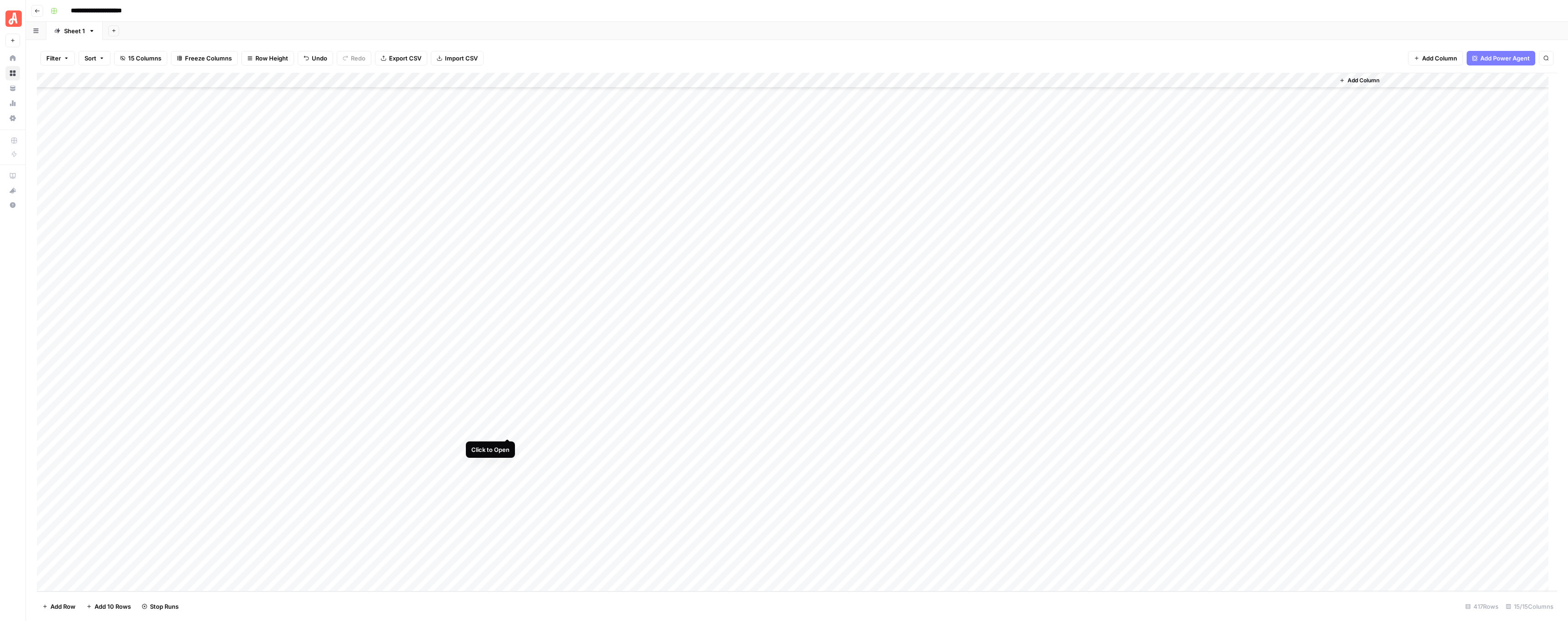
click at [509, 428] on div "Add Column" at bounding box center [797, 332] width 1520 height 519
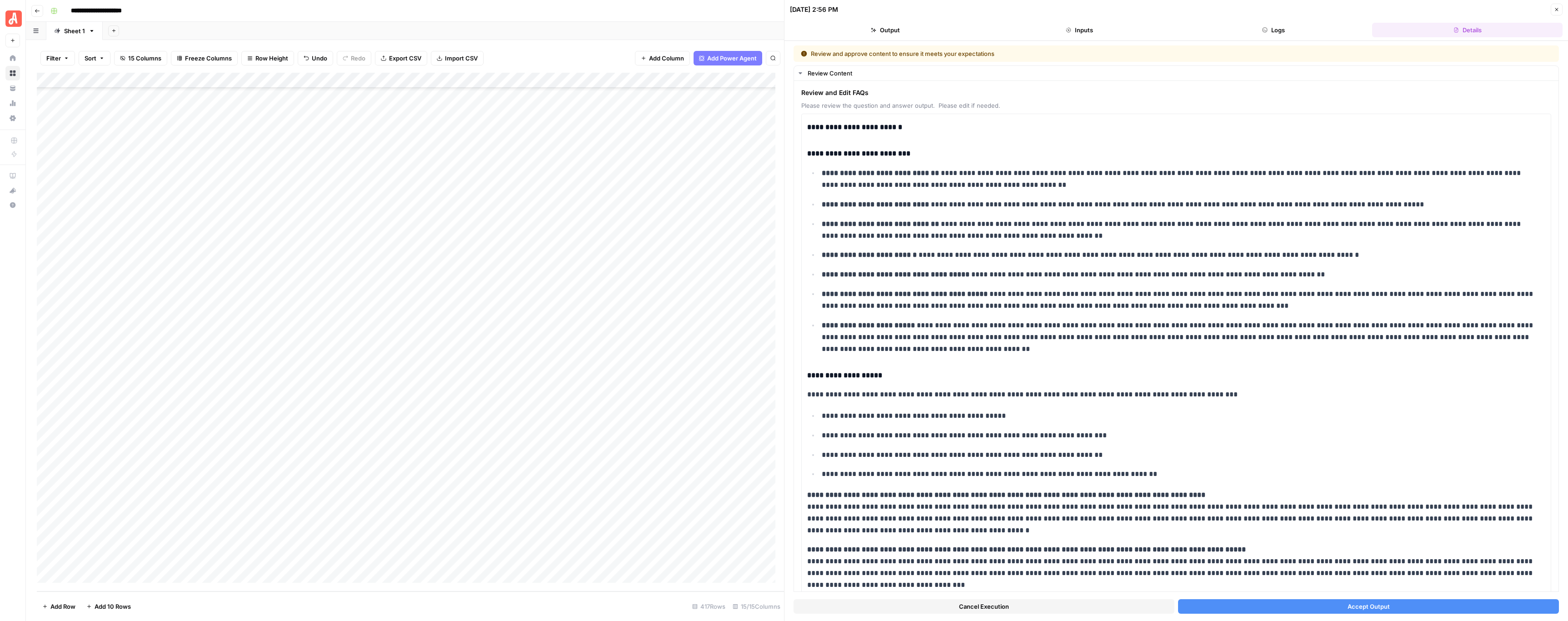
click at [1289, 603] on button "Accept Output" at bounding box center [1368, 606] width 381 height 15
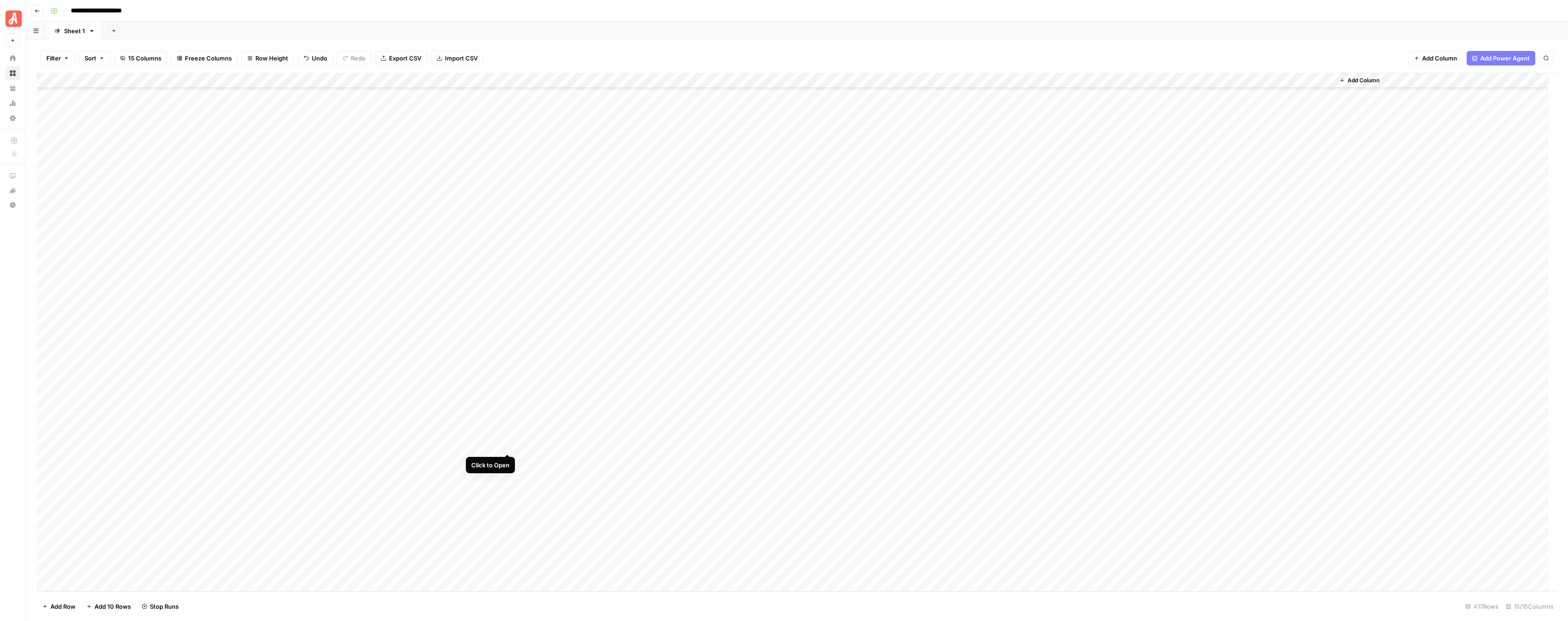
click at [507, 444] on div "Add Column" at bounding box center [797, 332] width 1520 height 519
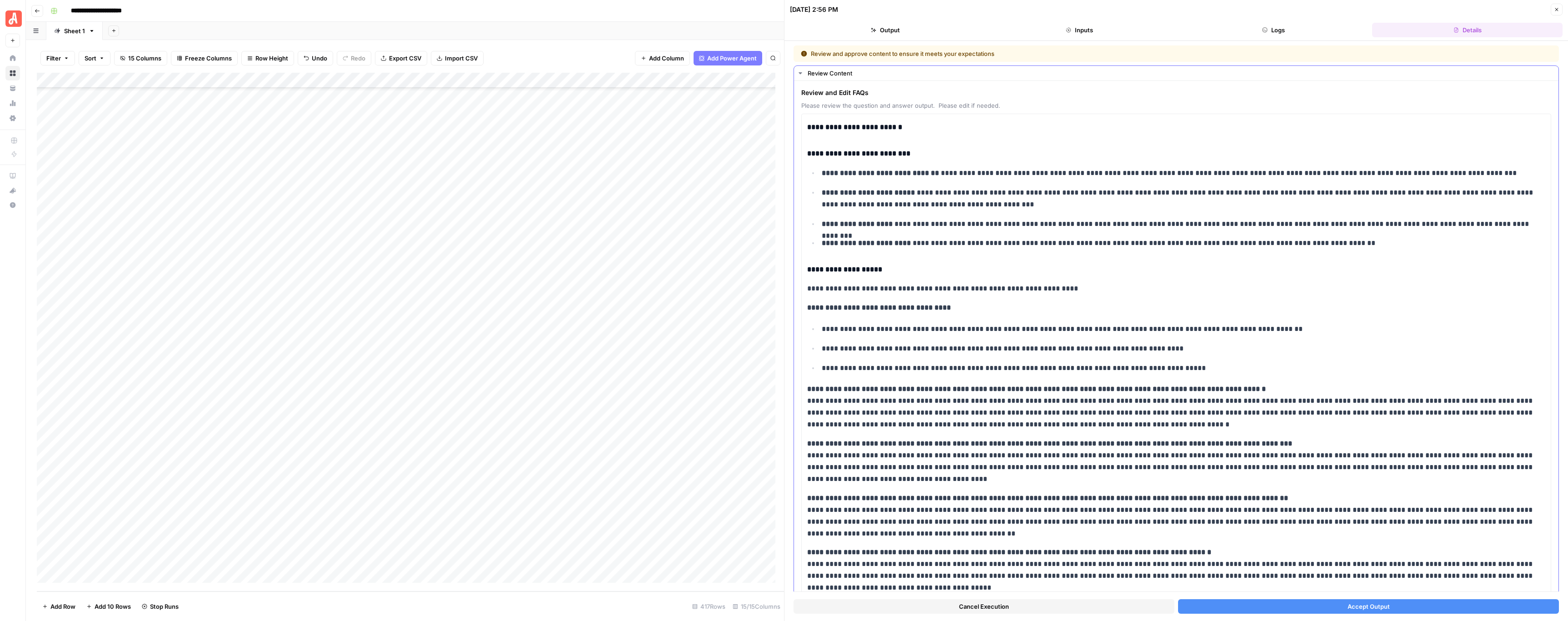
scroll to position [93, 0]
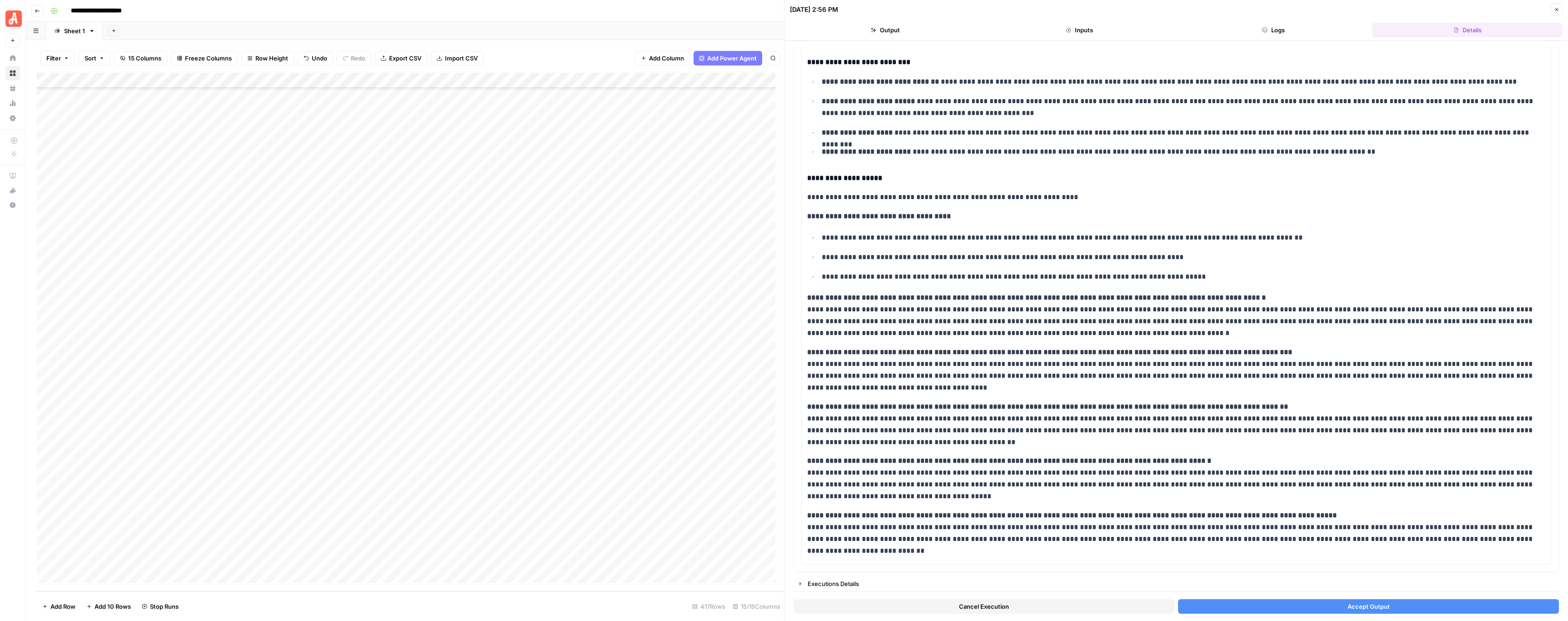
click at [1290, 608] on button "Accept Output" at bounding box center [1368, 606] width 381 height 15
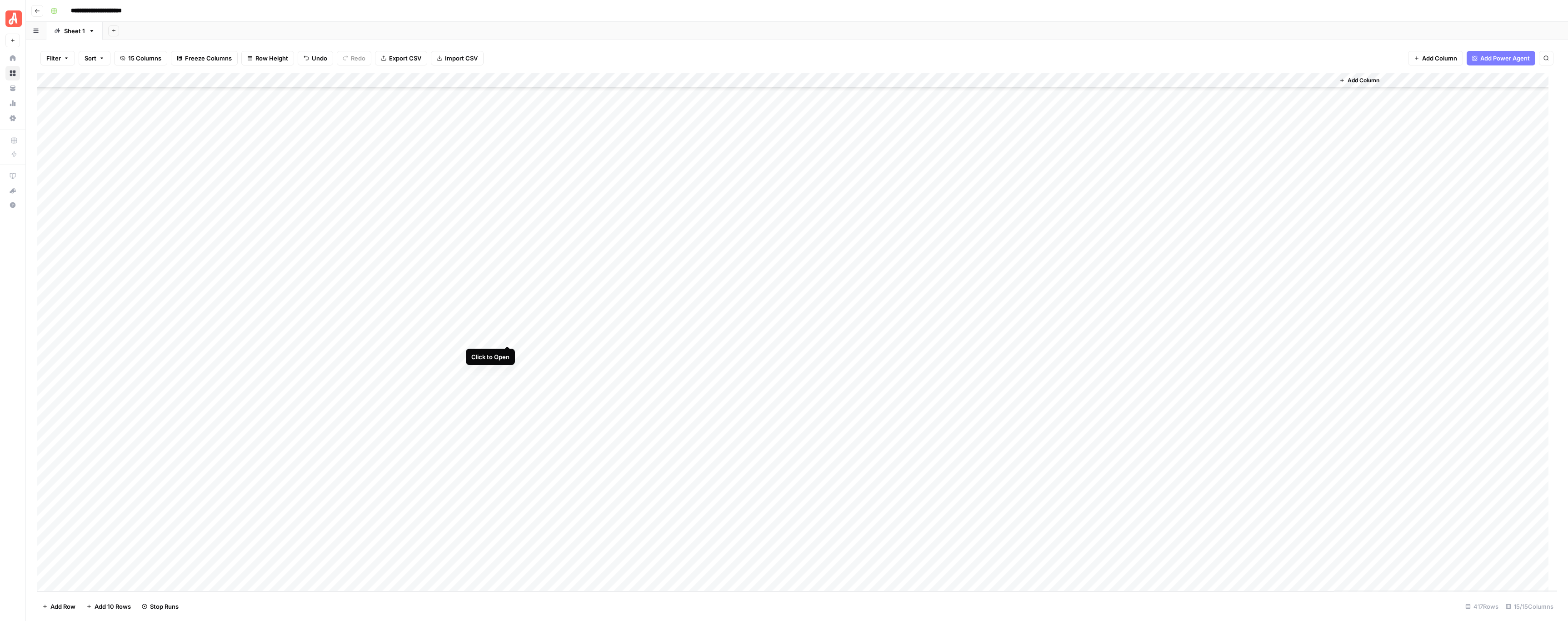
click at [508, 336] on div "Add Column" at bounding box center [797, 332] width 1520 height 519
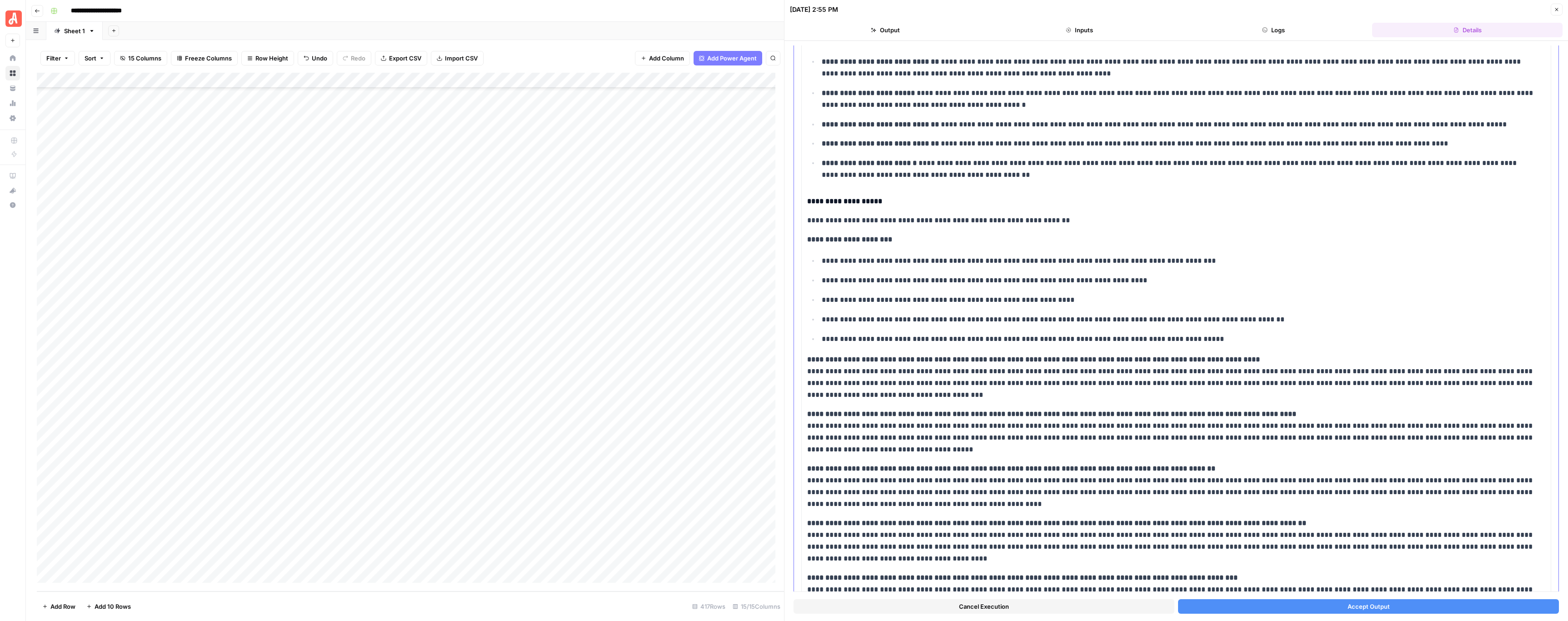
scroll to position [164, 0]
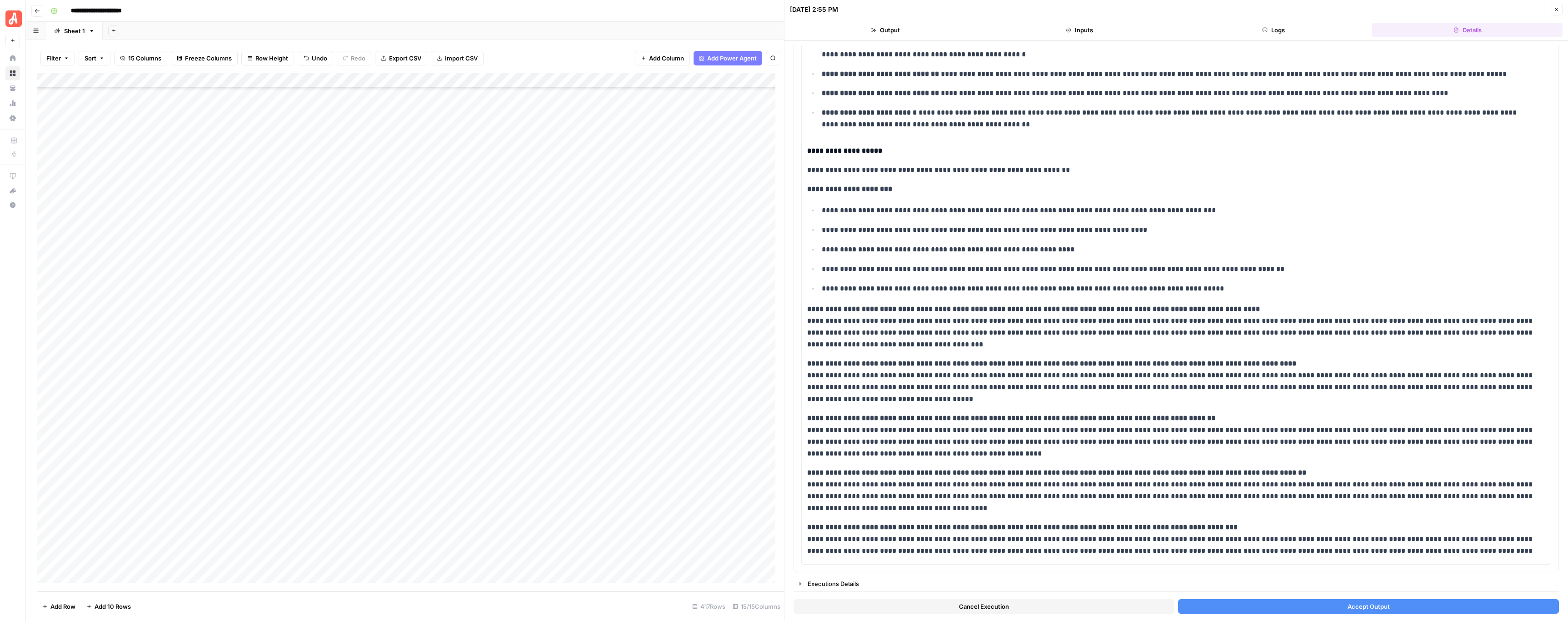
click at [1279, 605] on button "Accept Output" at bounding box center [1368, 606] width 381 height 15
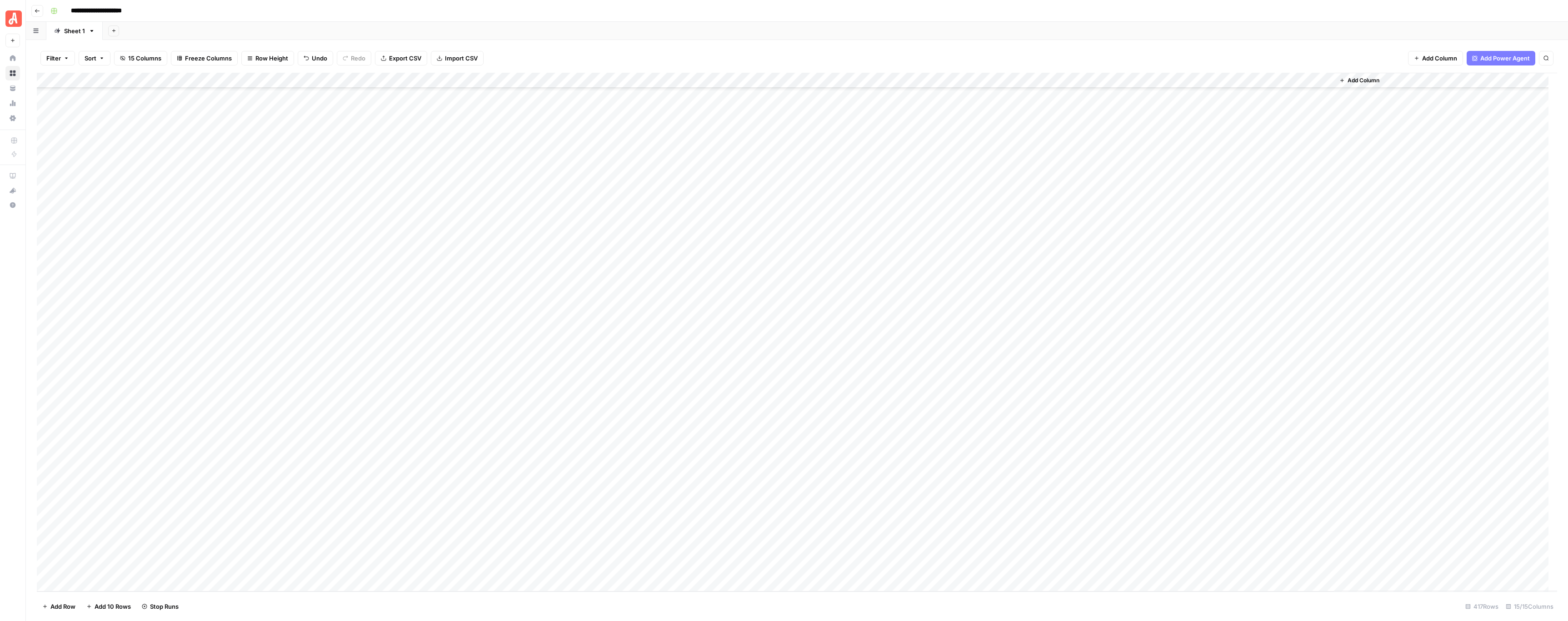
click at [508, 230] on div "Add Column" at bounding box center [797, 332] width 1520 height 519
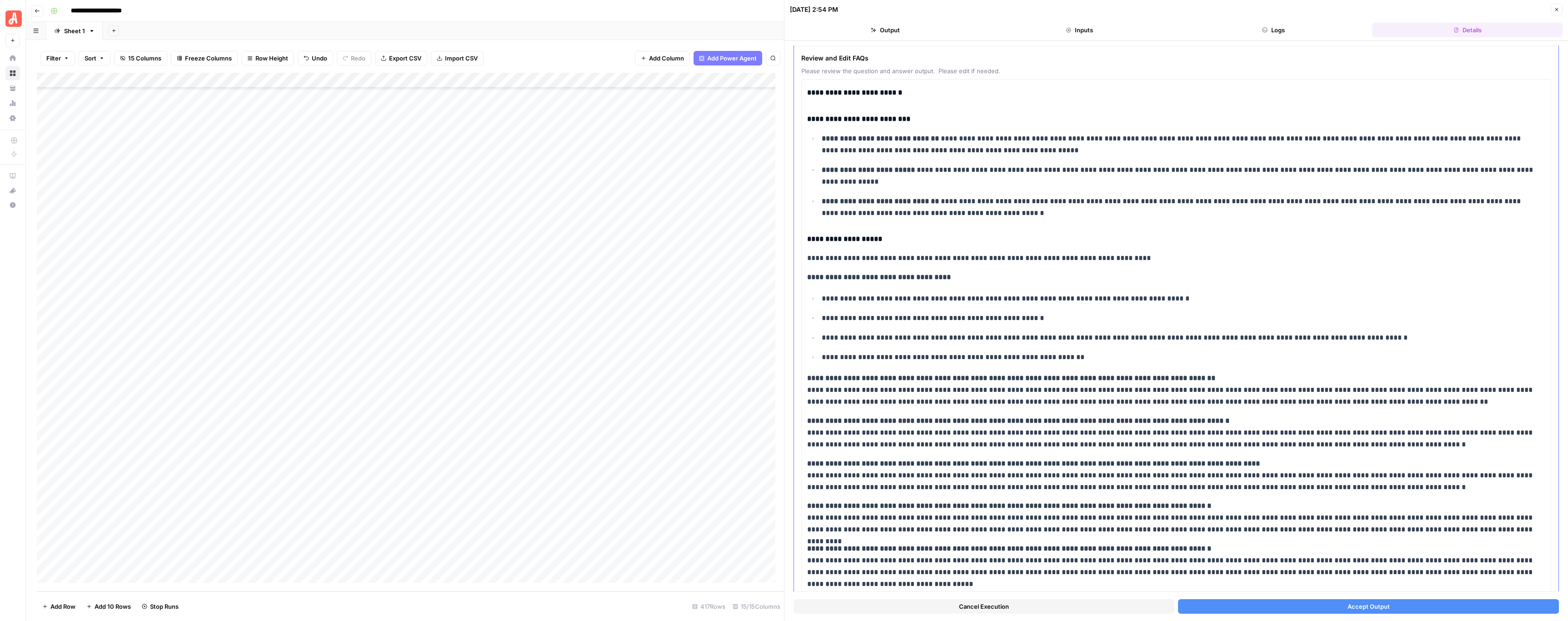
scroll to position [70, 0]
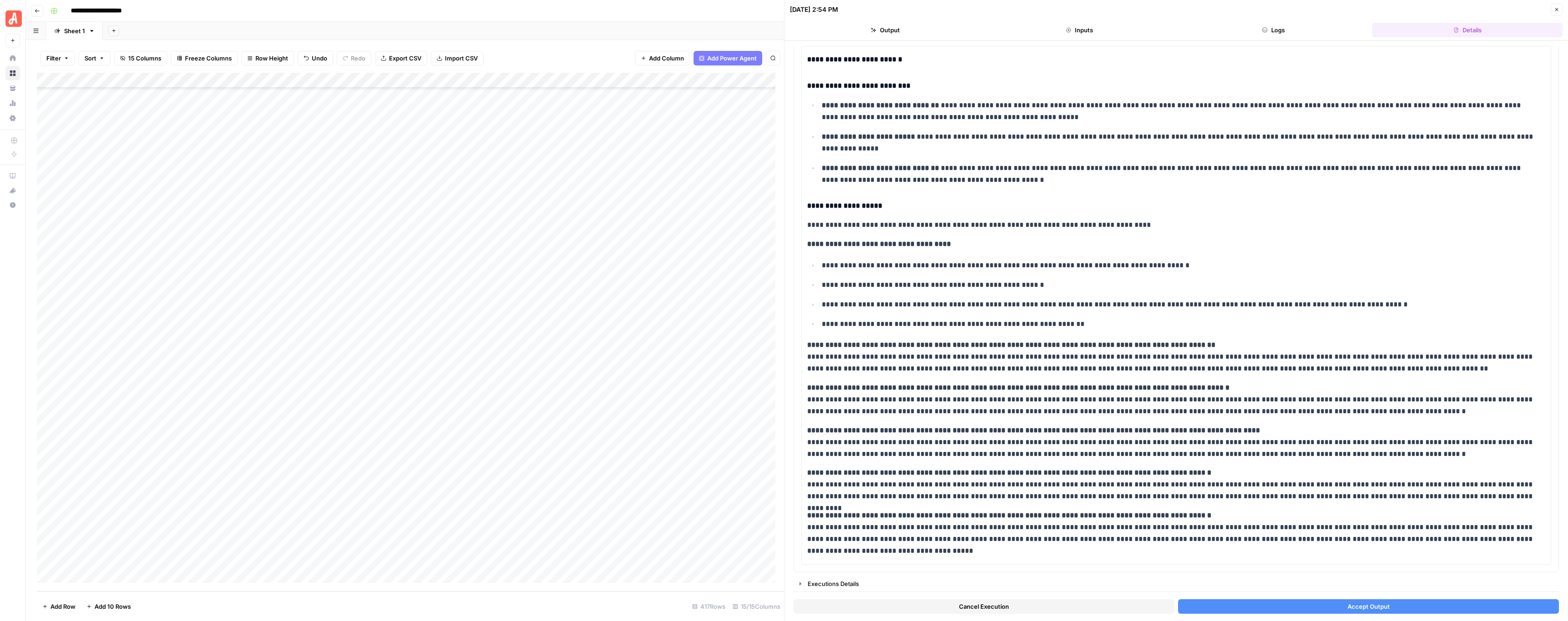
click at [1242, 603] on button "Accept Output" at bounding box center [1368, 606] width 381 height 15
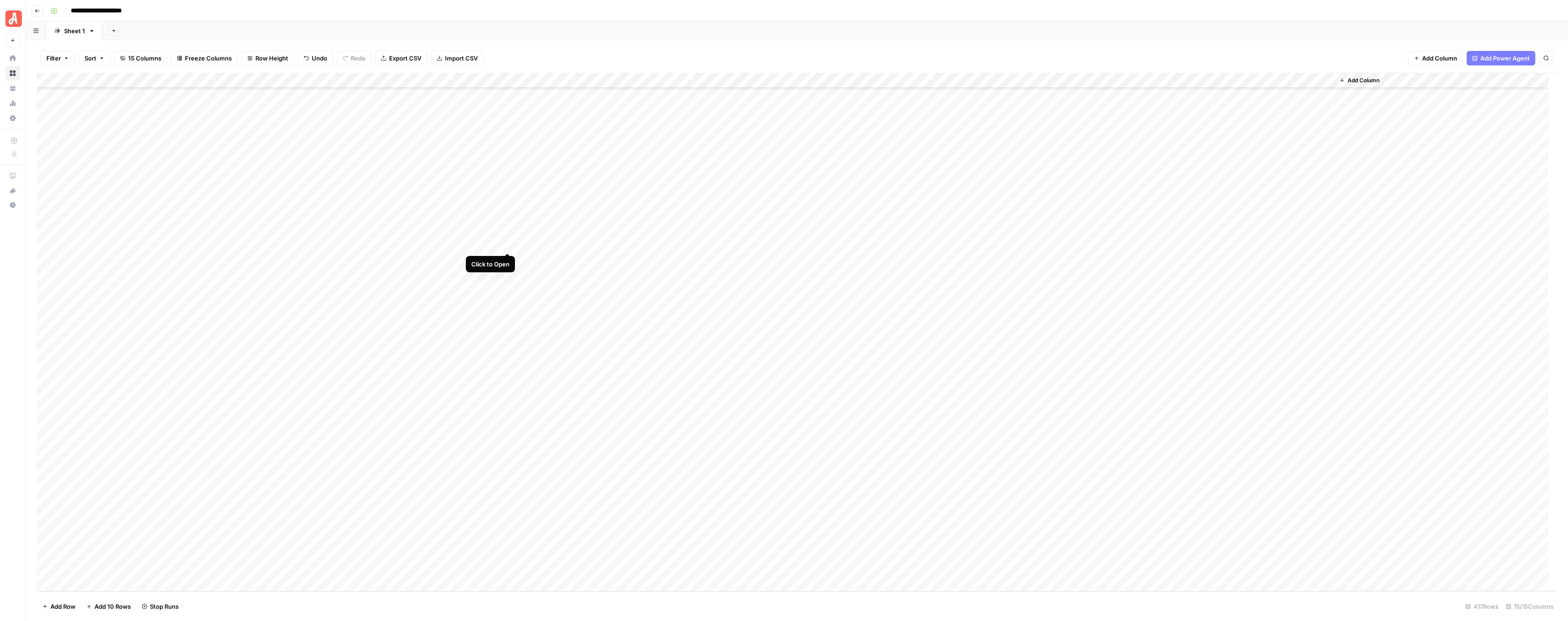
click at [505, 242] on div "Add Column" at bounding box center [797, 332] width 1520 height 519
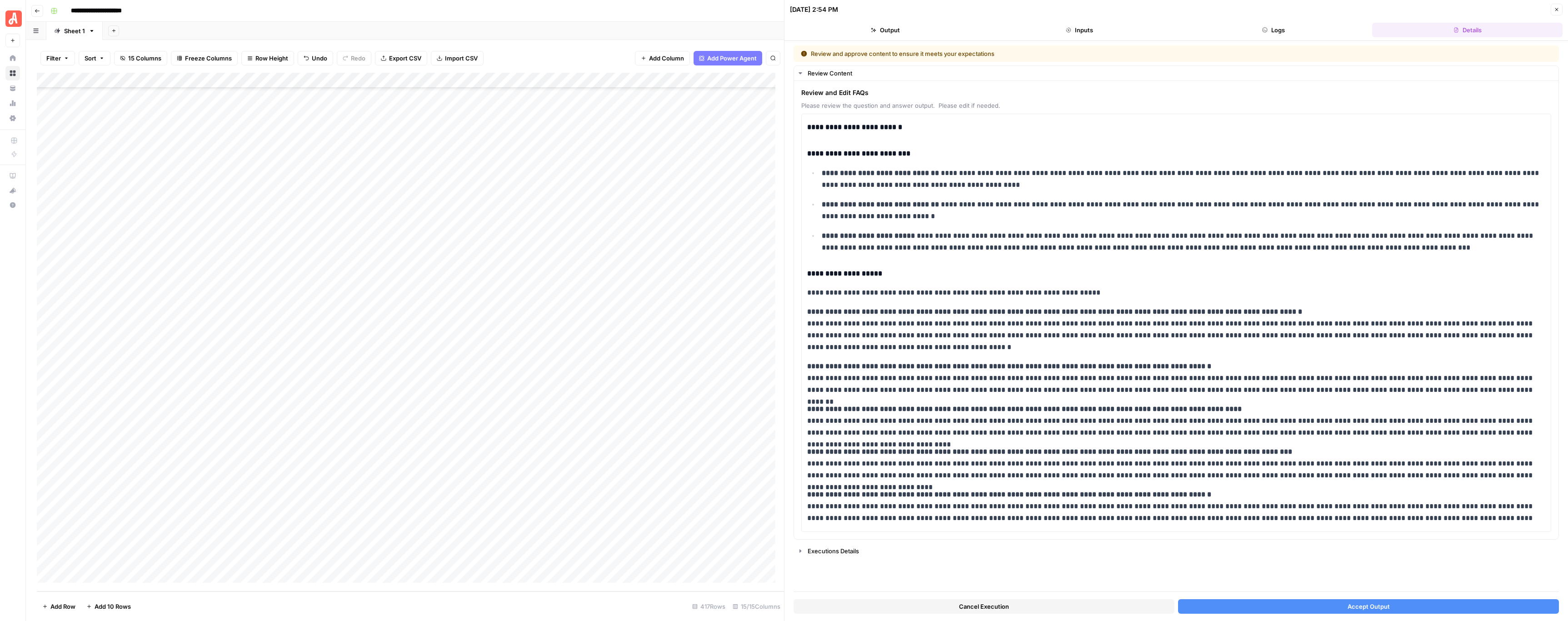
click at [1266, 601] on button "Accept Output" at bounding box center [1368, 606] width 381 height 15
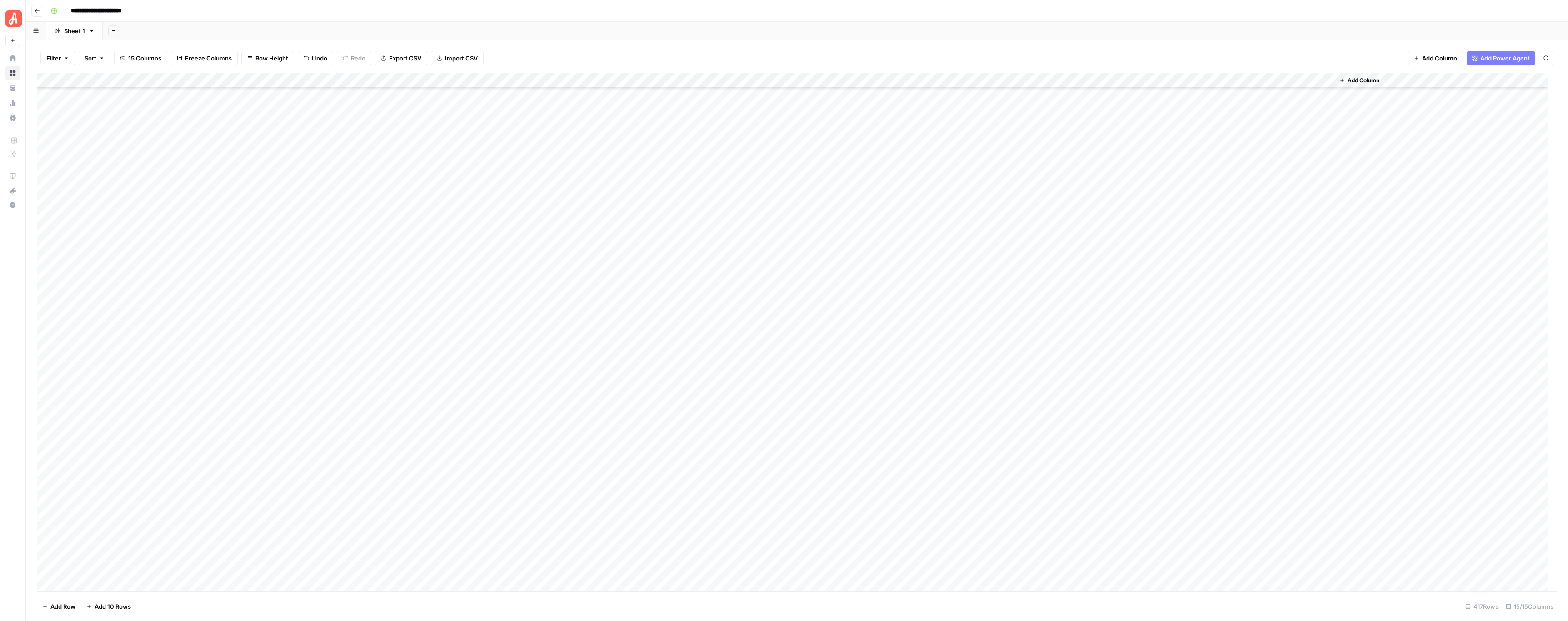
scroll to position [5846, 0]
click at [507, 232] on div "Add Column" at bounding box center [797, 332] width 1520 height 519
click at [176, 402] on div "Add Column" at bounding box center [797, 332] width 1520 height 519
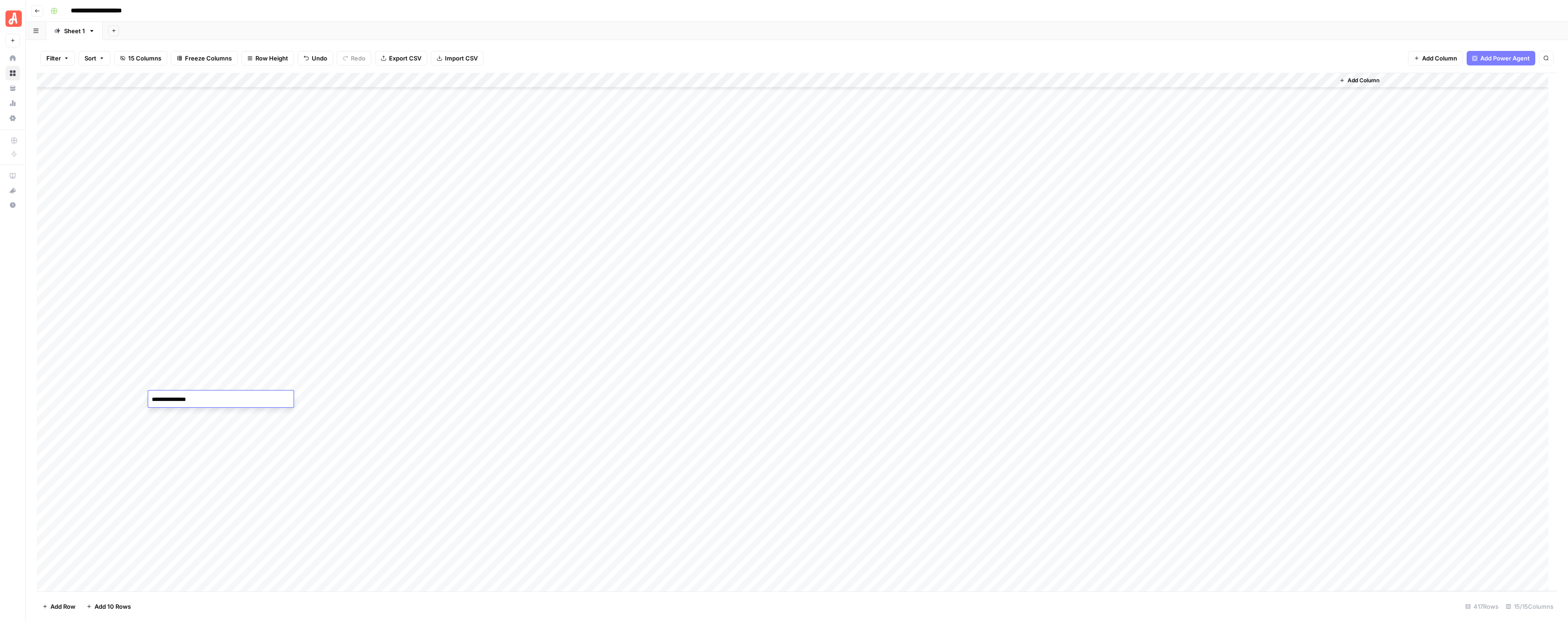
click at [171, 398] on textarea "**********" at bounding box center [220, 400] width 146 height 13
type textarea "**********"
click at [169, 412] on div "Add Column" at bounding box center [797, 332] width 1520 height 519
click at [169, 412] on textarea "**********" at bounding box center [220, 415] width 146 height 13
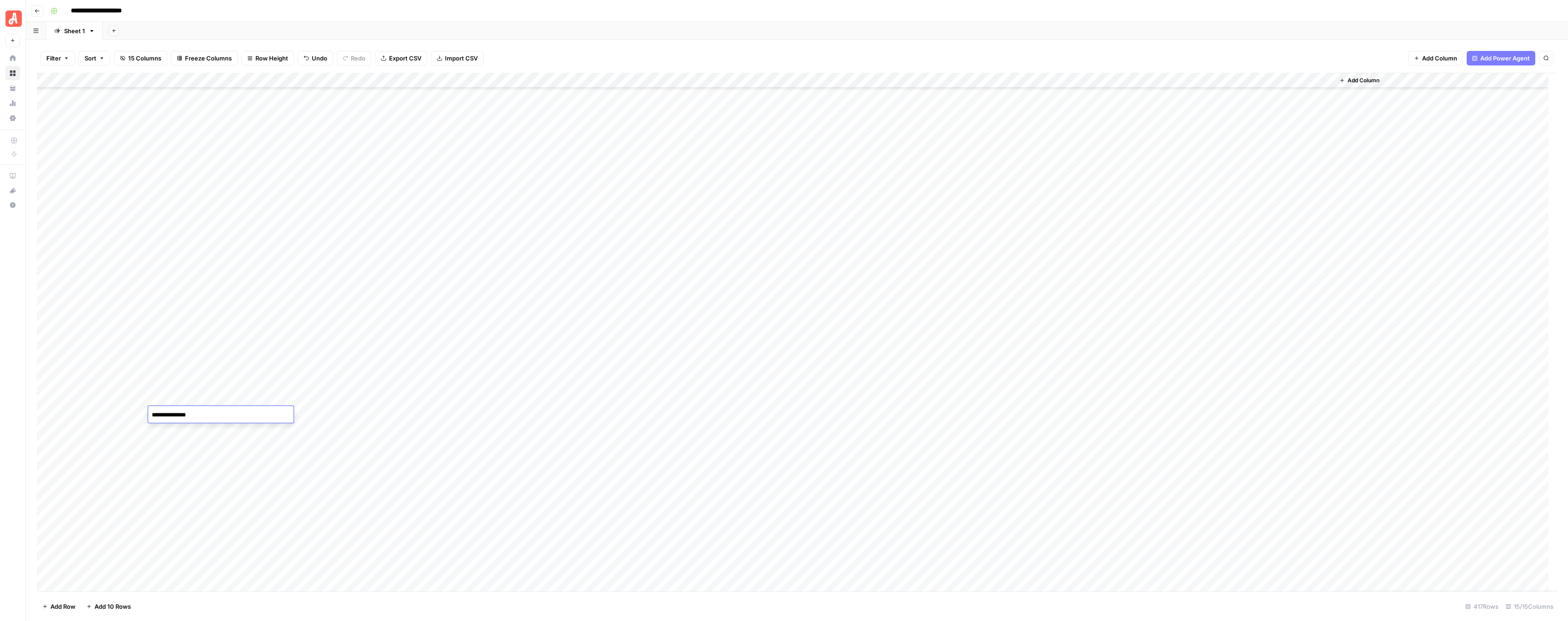
click at [174, 412] on textarea "**********" at bounding box center [220, 415] width 146 height 13
type textarea "**********"
click at [114, 416] on div "Add Column" at bounding box center [797, 332] width 1520 height 519
click at [299, 399] on div "Add Column" at bounding box center [797, 332] width 1520 height 519
click at [291, 396] on div "Add Column" at bounding box center [797, 332] width 1520 height 519
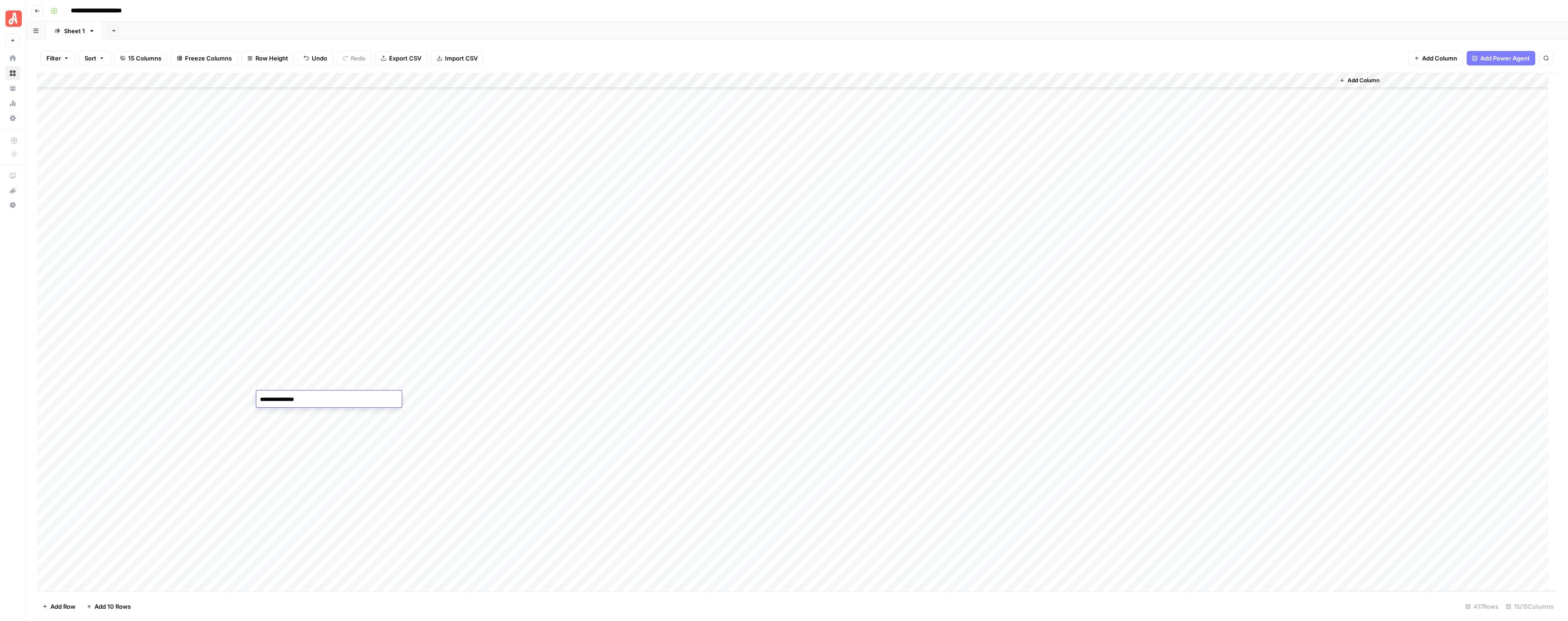
click at [291, 396] on textarea "**********" at bounding box center [329, 400] width 146 height 13
click at [321, 398] on textarea "**********" at bounding box center [329, 400] width 146 height 13
drag, startPoint x: 321, startPoint y: 398, endPoint x: 255, endPoint y: 401, distance: 66.1
click at [255, 401] on body "**********" at bounding box center [784, 310] width 1568 height 621
type textarea "*"
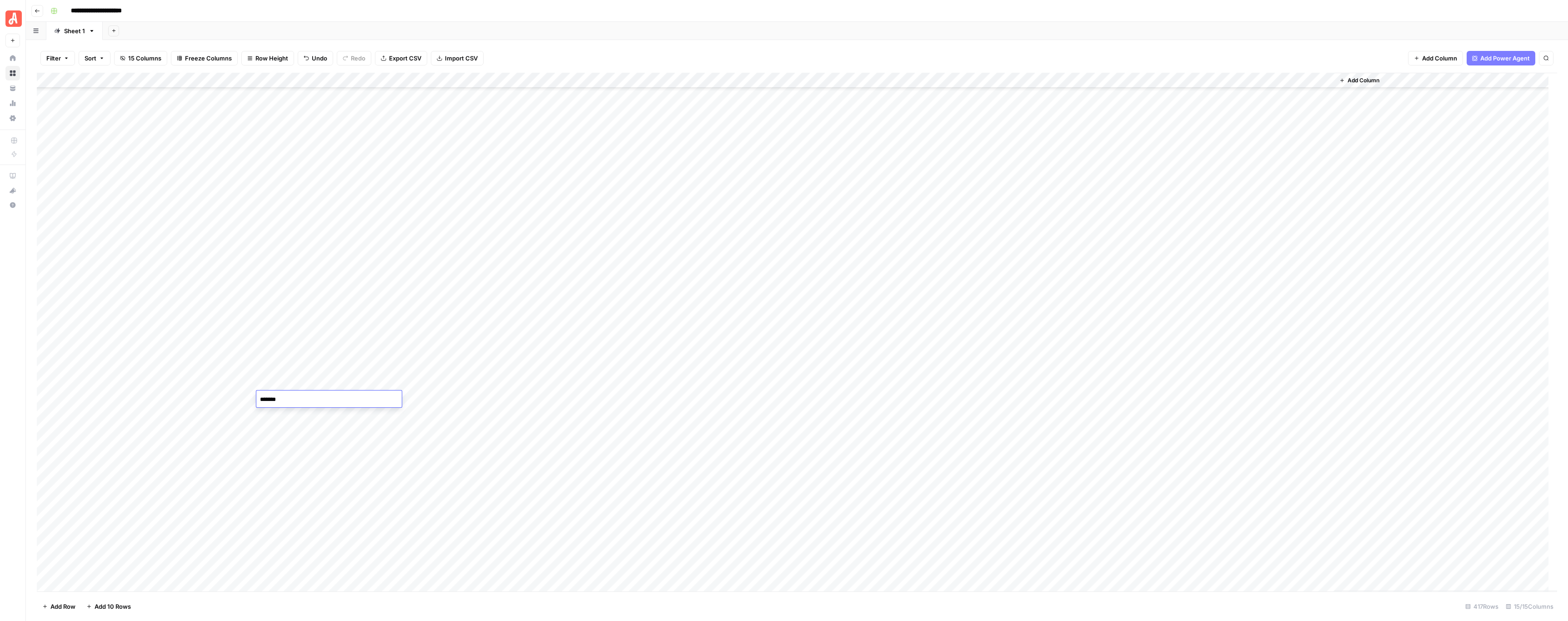
type textarea "******"
click at [222, 407] on div "Add Column" at bounding box center [797, 332] width 1520 height 519
click at [353, 399] on div "Add Column" at bounding box center [797, 332] width 1520 height 519
drag, startPoint x: 375, startPoint y: 399, endPoint x: 335, endPoint y: 396, distance: 40.1
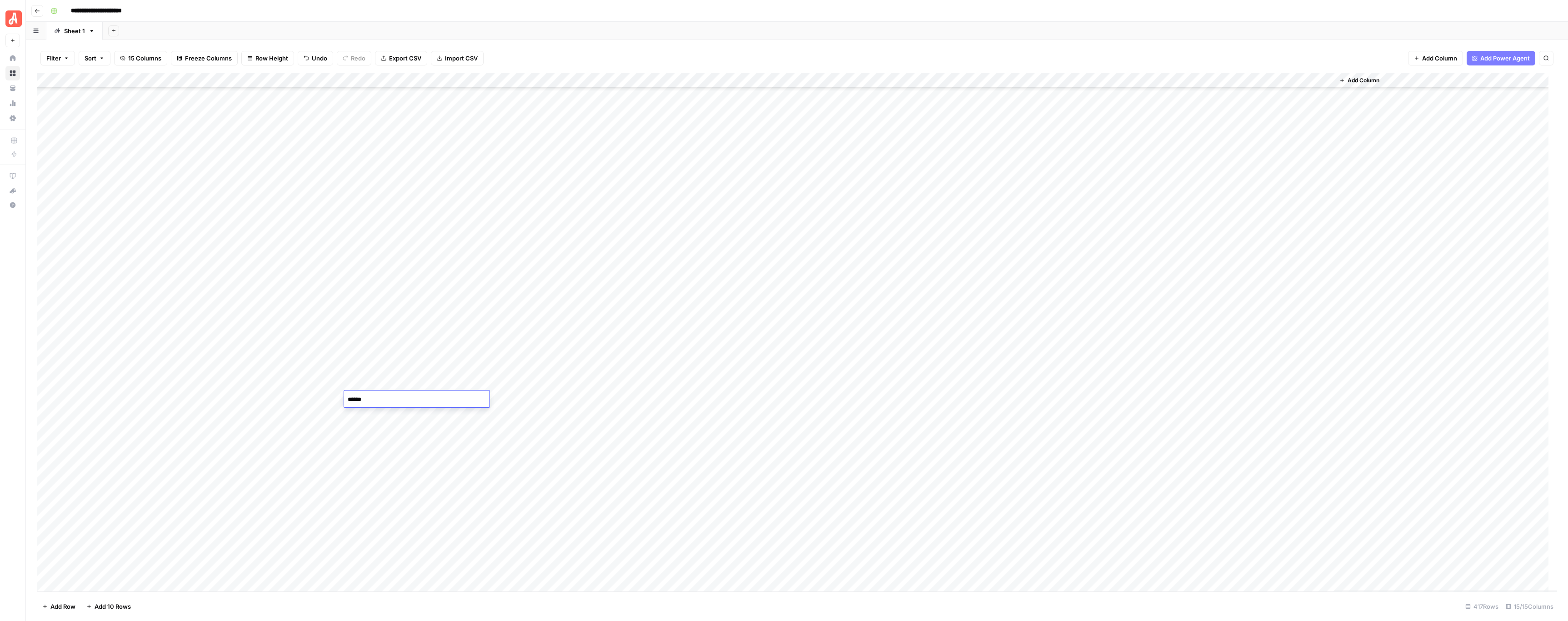
click at [335, 396] on body "**********" at bounding box center [784, 310] width 1568 height 621
type textarea "*"
type textarea "**"
click at [314, 413] on div "Add Column" at bounding box center [797, 332] width 1520 height 519
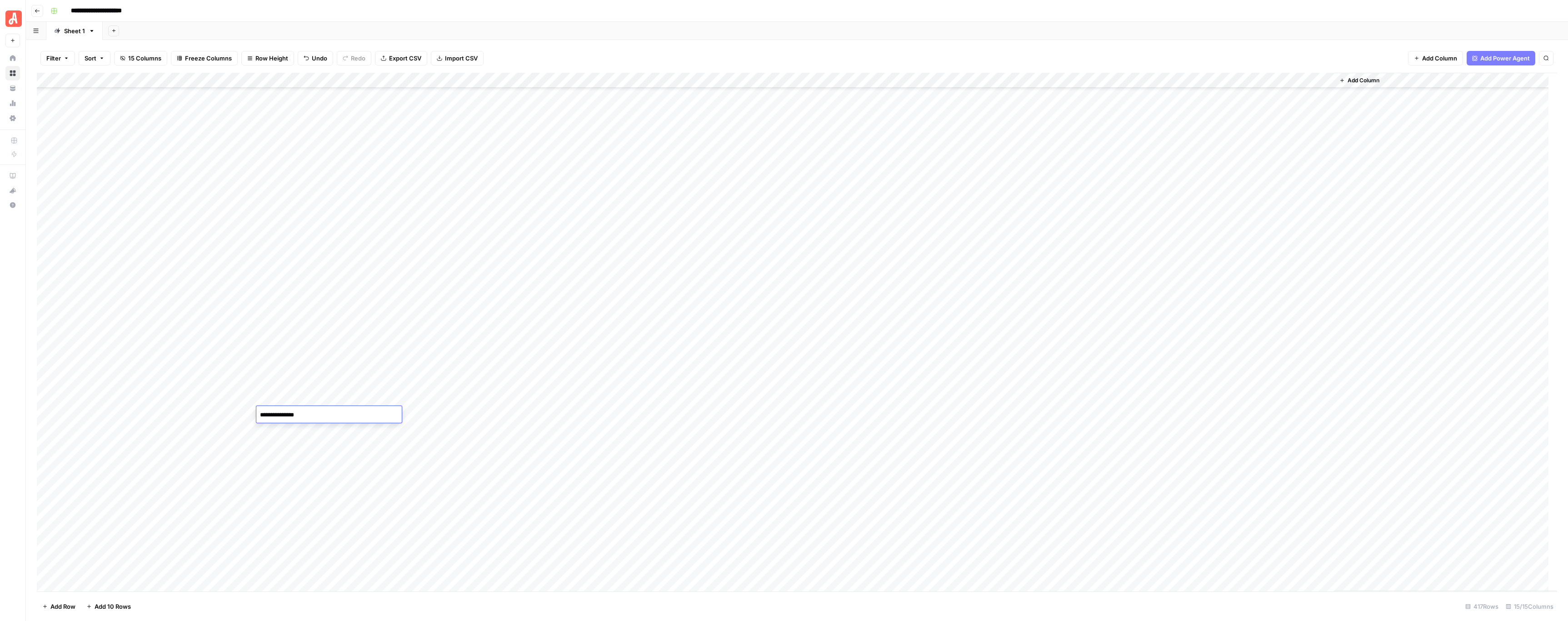
drag, startPoint x: 314, startPoint y: 413, endPoint x: 258, endPoint y: 414, distance: 56.0
click at [258, 414] on textarea "**********" at bounding box center [329, 415] width 146 height 13
type textarea "*********"
click at [267, 463] on div "Add Column" at bounding box center [797, 332] width 1520 height 519
click at [369, 415] on div "Add Column" at bounding box center [797, 332] width 1520 height 519
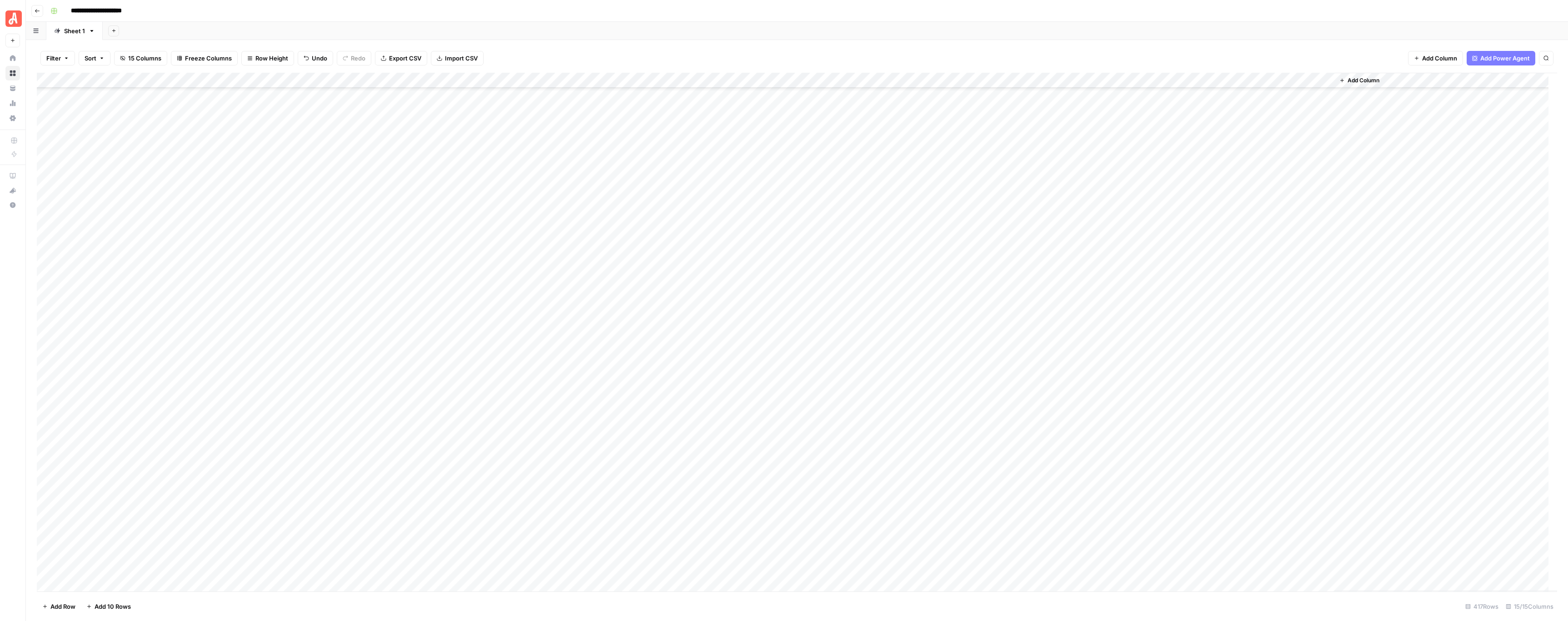
click at [369, 415] on div "Add Column" at bounding box center [797, 332] width 1520 height 519
drag, startPoint x: 380, startPoint y: 414, endPoint x: 348, endPoint y: 414, distance: 32.0
click at [348, 414] on textarea "*********" at bounding box center [416, 415] width 146 height 13
type textarea "**"
click at [344, 440] on div "Add Column" at bounding box center [797, 332] width 1520 height 519
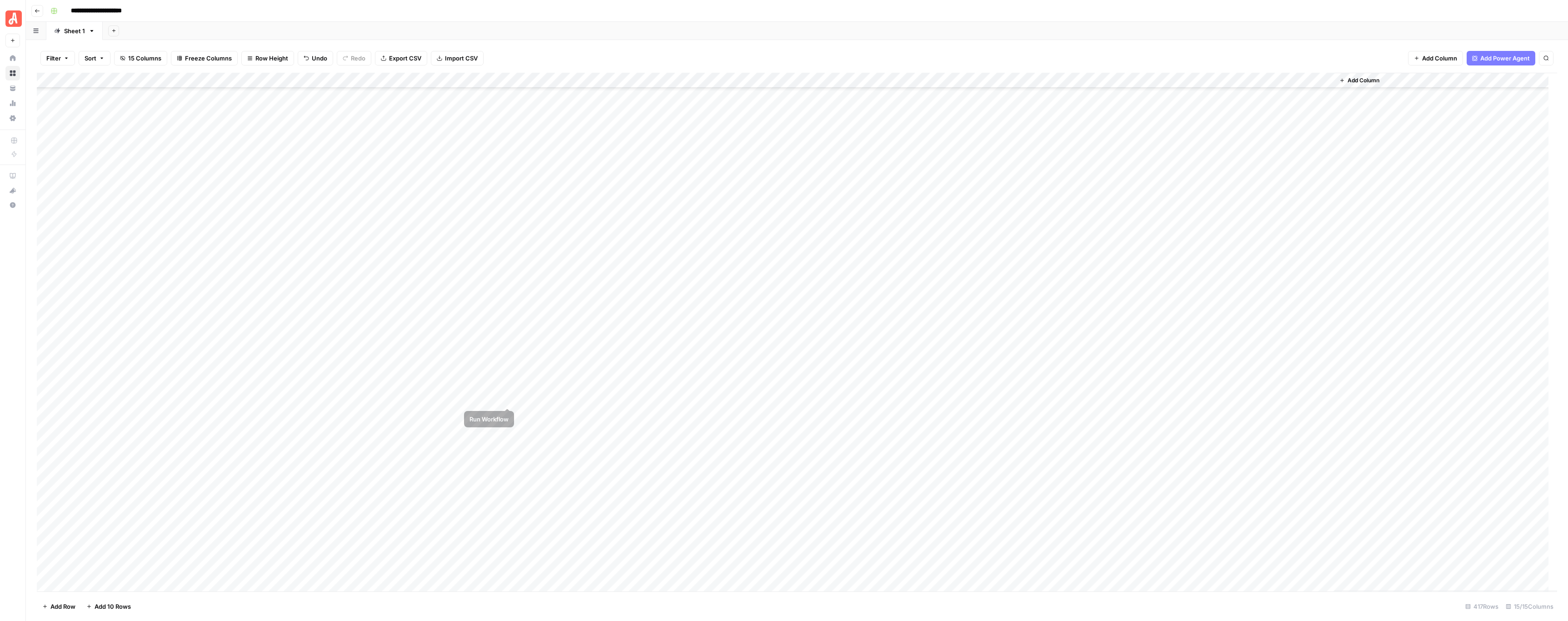
click at [509, 396] on div "Add Column" at bounding box center [797, 332] width 1520 height 519
click at [508, 414] on div "Add Column" at bounding box center [797, 332] width 1520 height 519
click at [510, 229] on div "Add Column" at bounding box center [797, 332] width 1520 height 519
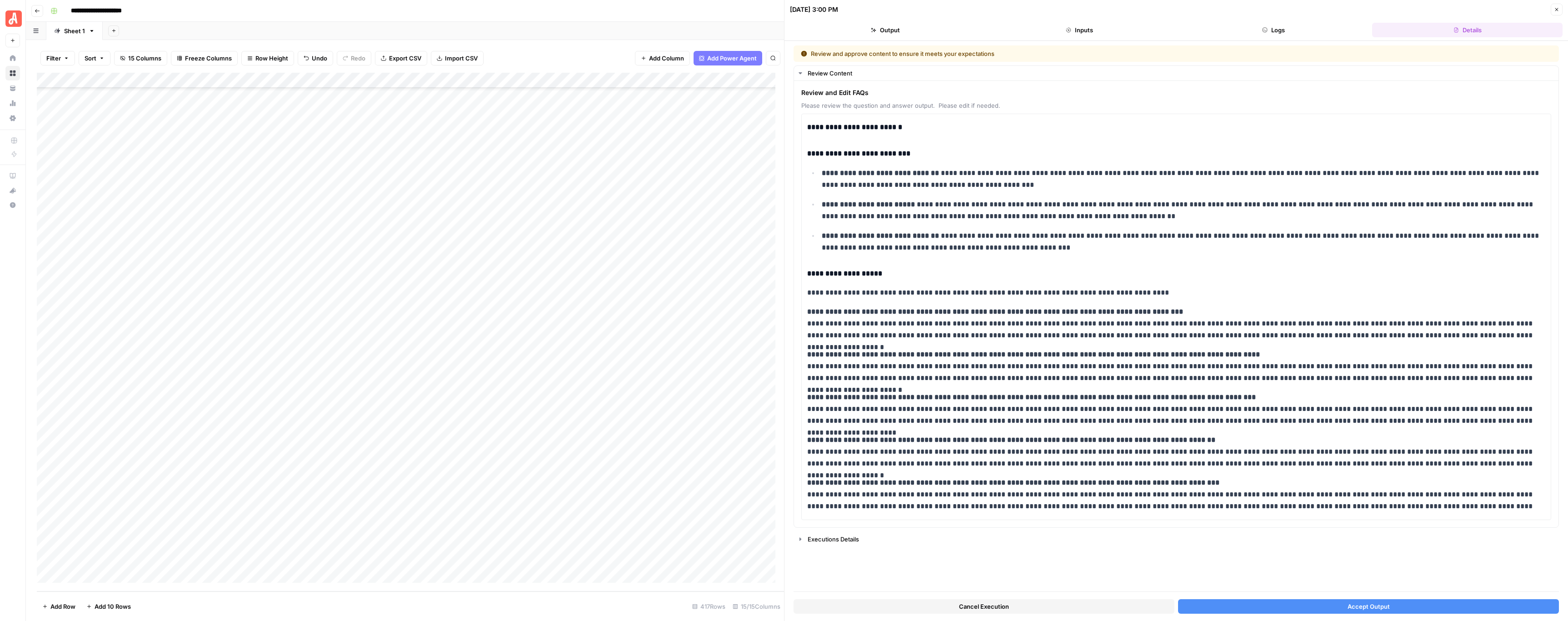
click at [1315, 604] on button "Accept Output" at bounding box center [1368, 606] width 381 height 15
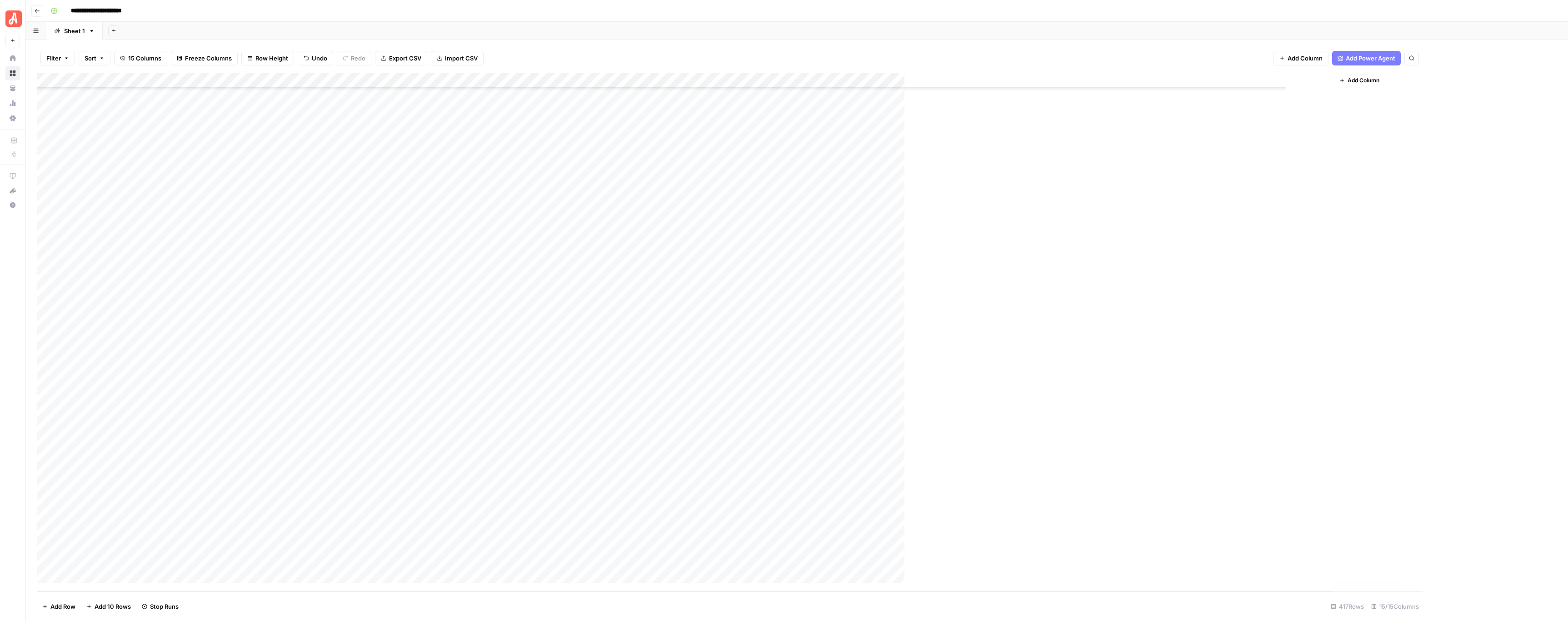
click at [508, 244] on div "Add Column" at bounding box center [721, 332] width 1369 height 519
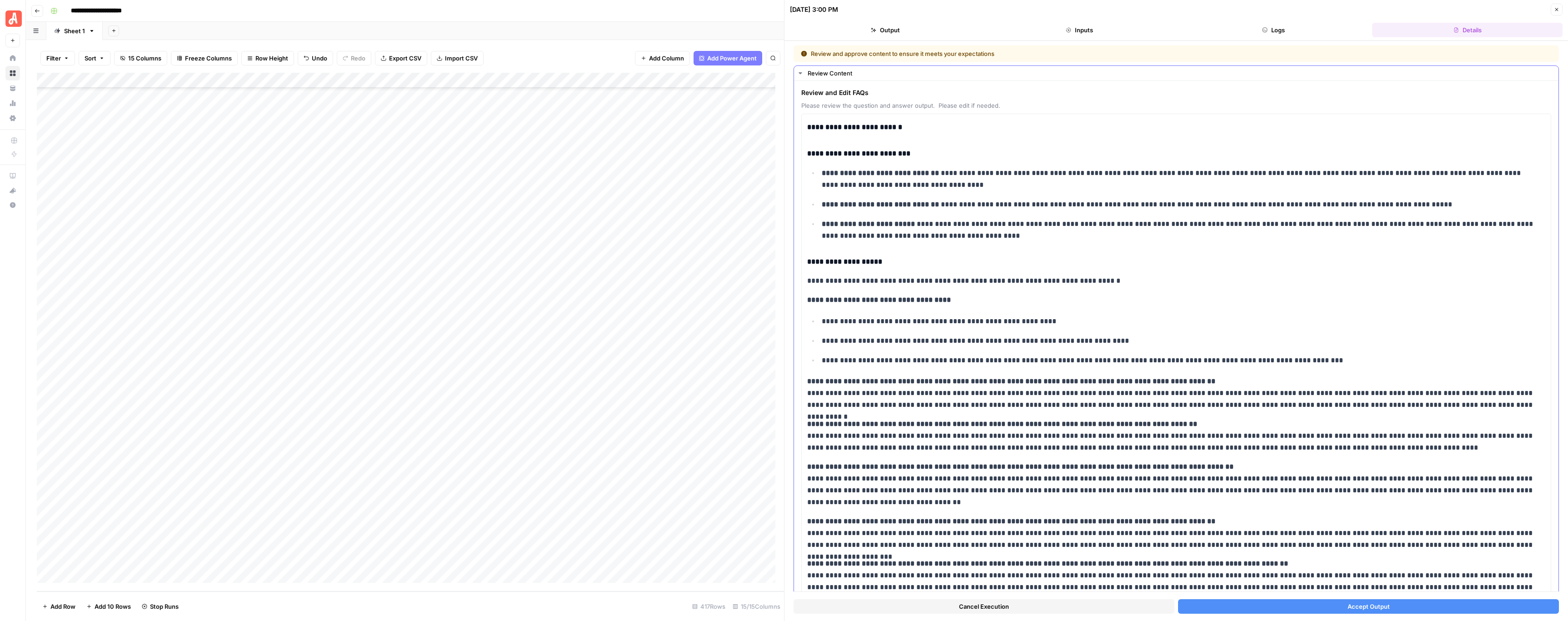
scroll to position [38, 0]
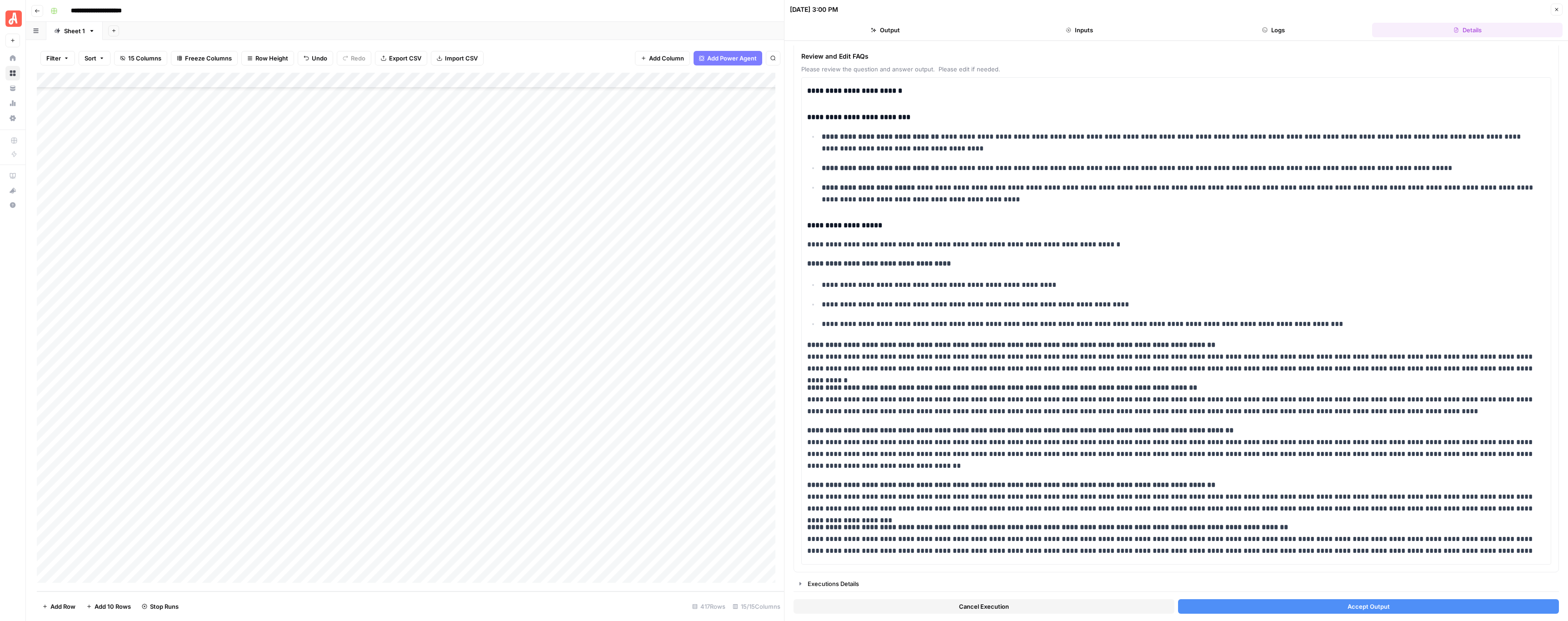
click at [1284, 603] on button "Accept Output" at bounding box center [1368, 606] width 381 height 15
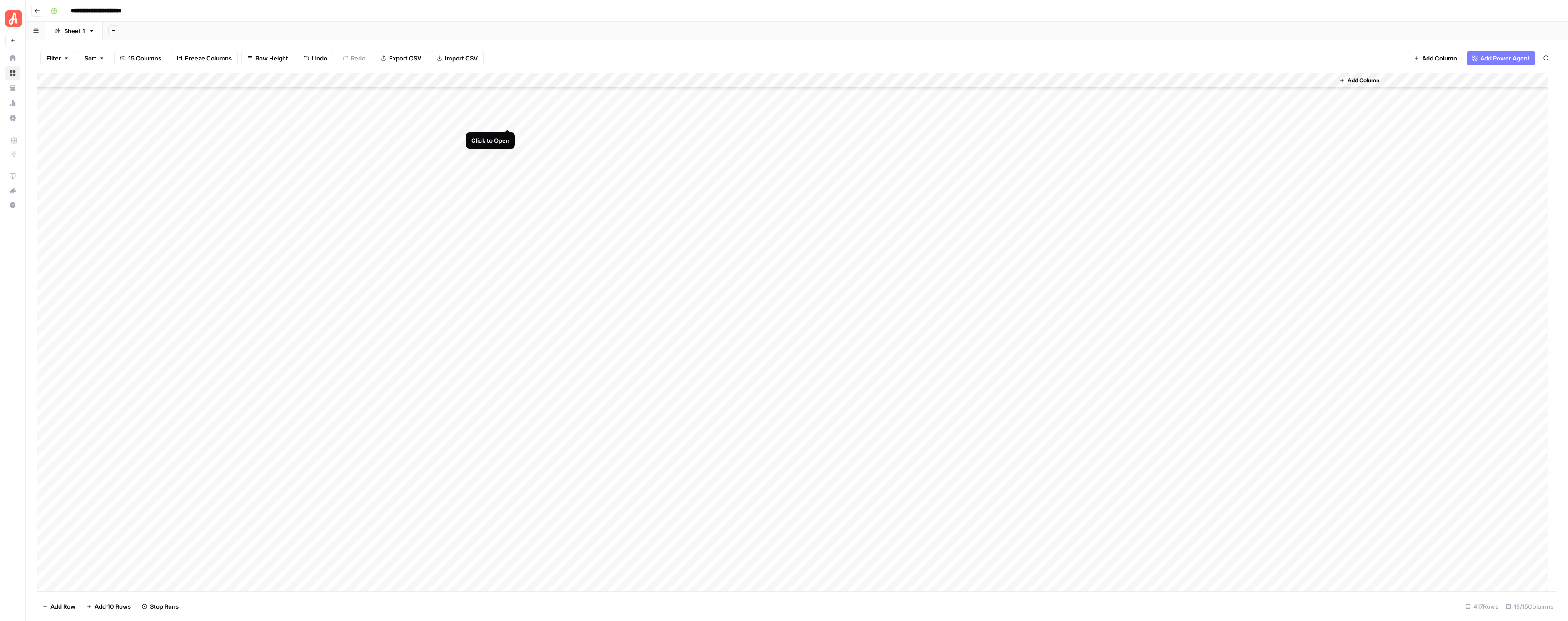
click at [509, 121] on div "Add Column" at bounding box center [797, 332] width 1520 height 519
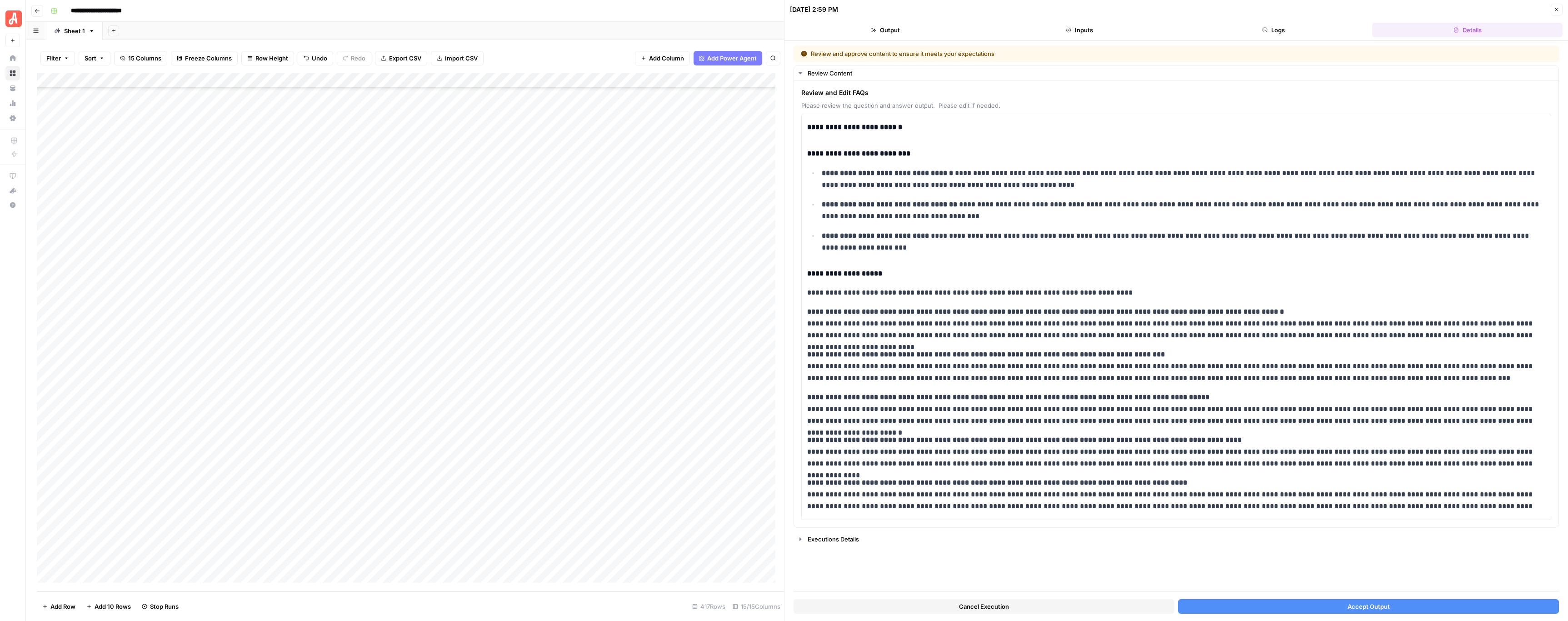
click at [1323, 604] on button "Accept Output" at bounding box center [1368, 606] width 381 height 15
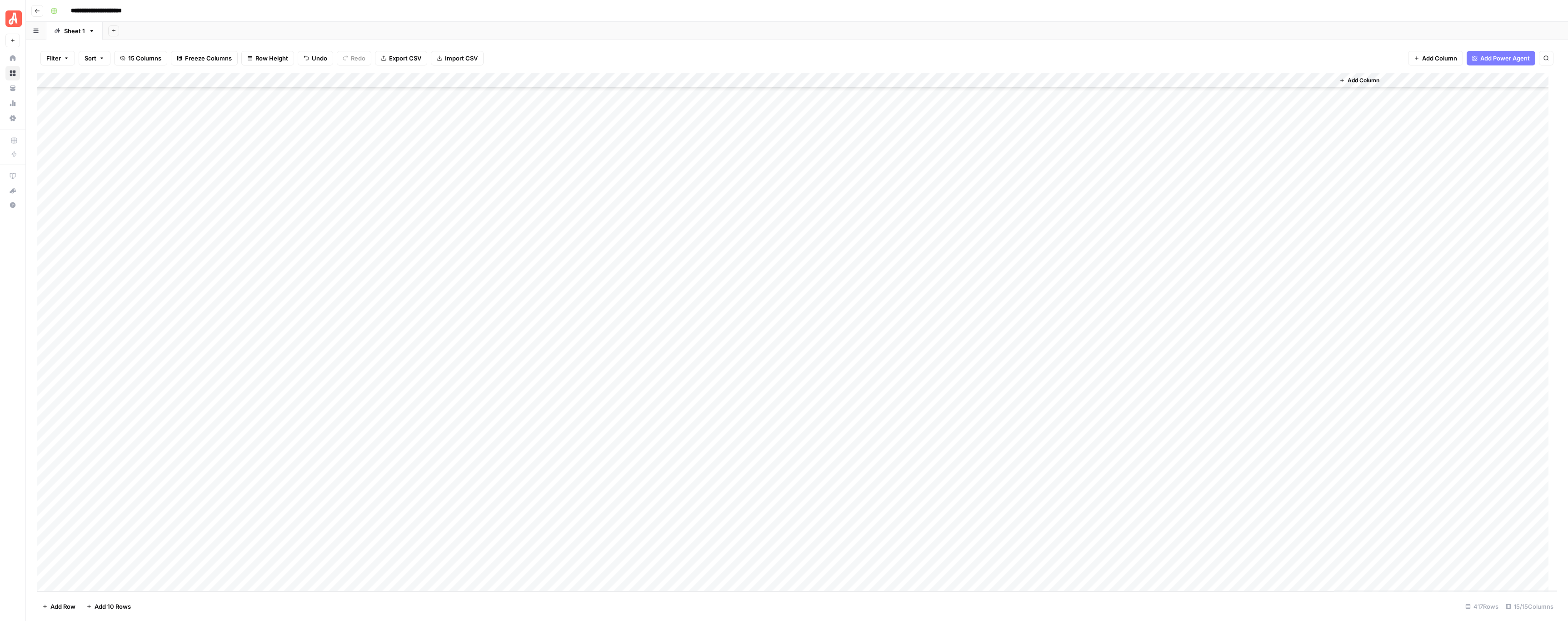
click at [747, 28] on div "Add Sheet" at bounding box center [835, 31] width 1465 height 18
click at [773, 7] on div "**********" at bounding box center [802, 10] width 1512 height 15
click at [841, 24] on div "Add Sheet" at bounding box center [835, 31] width 1465 height 18
